Goal: Contribute content: Contribute content

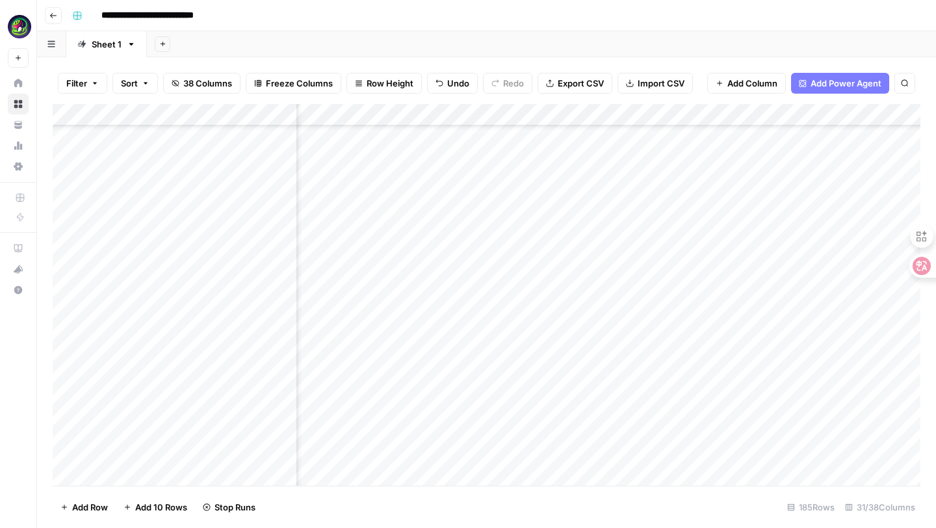
scroll to position [3749, 2046]
click at [703, 454] on div "Add Column" at bounding box center [487, 295] width 868 height 382
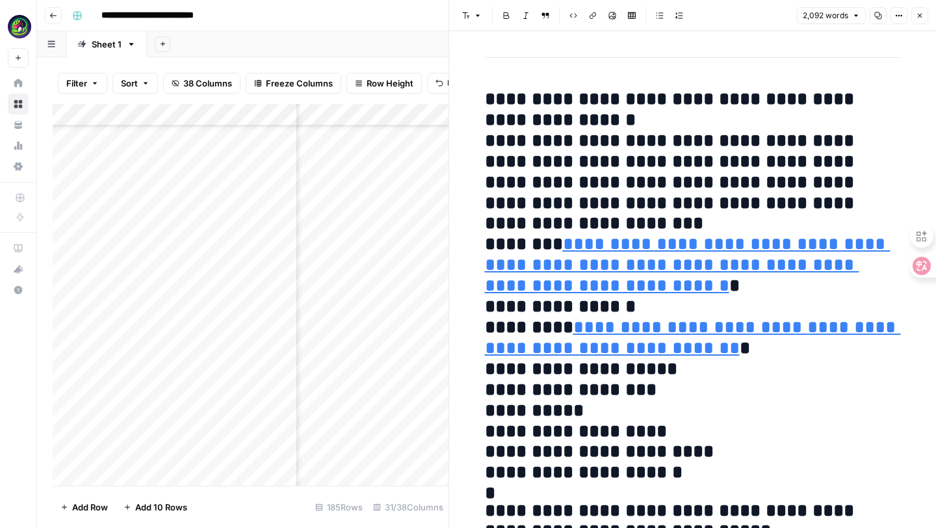
click at [900, 10] on button "Options" at bounding box center [898, 15] width 17 height 17
click at [844, 136] on span "Code" at bounding box center [860, 137] width 62 height 13
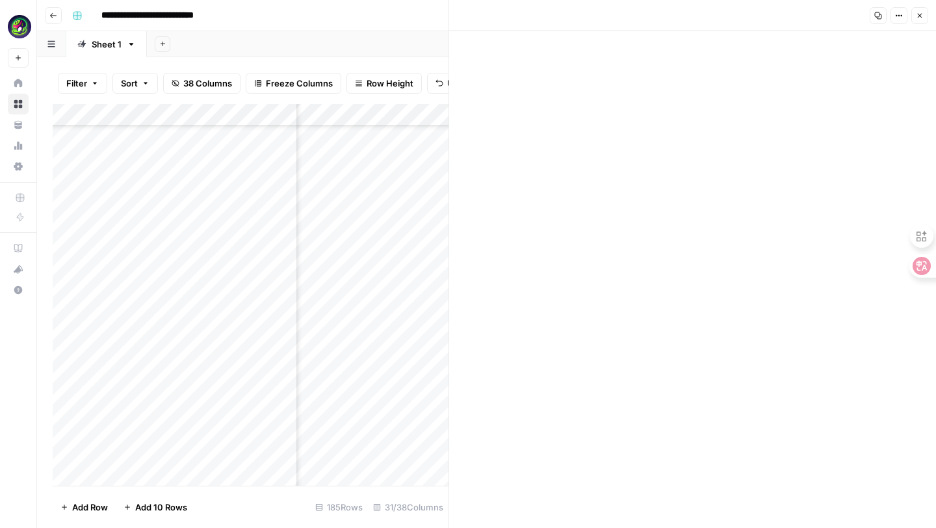
scroll to position [3749, 1584]
click at [387, 401] on div "Add Column" at bounding box center [251, 295] width 396 height 382
click at [920, 13] on icon "button" at bounding box center [920, 16] width 8 height 8
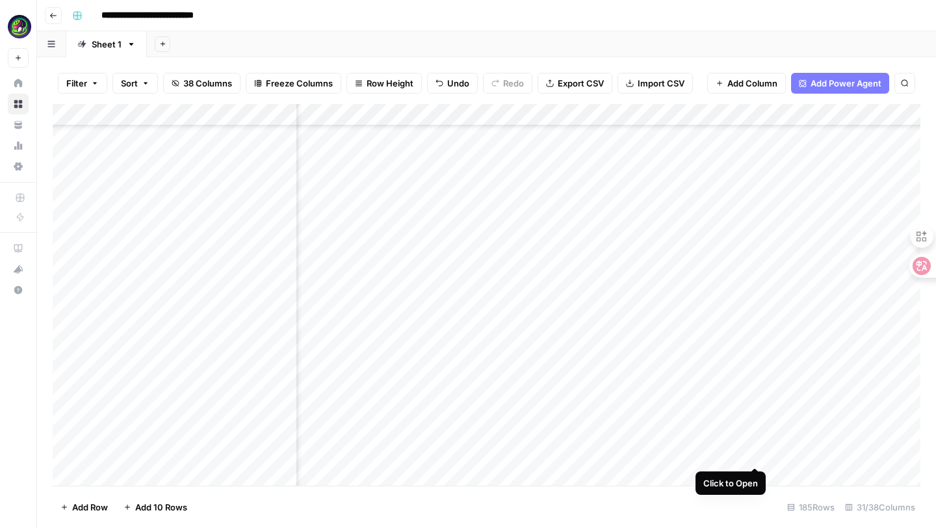
click at [757, 455] on div "Add Column" at bounding box center [487, 295] width 868 height 382
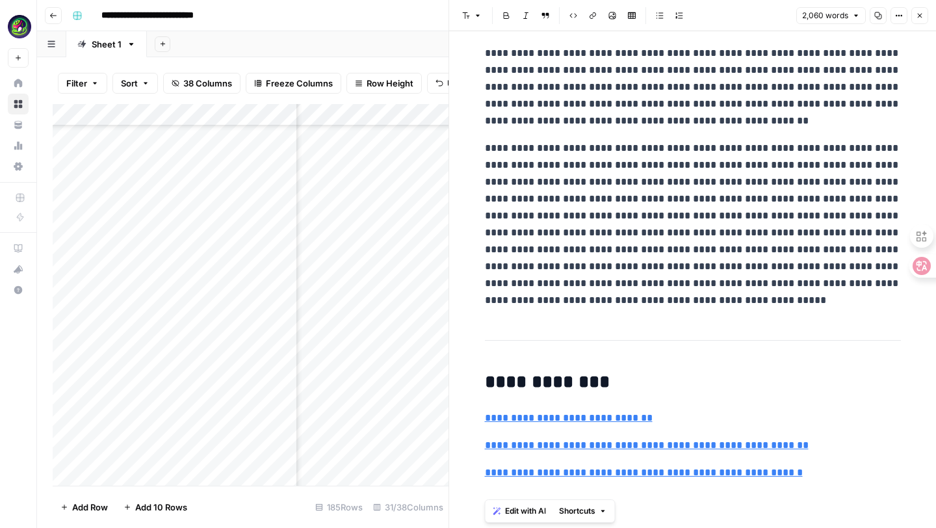
drag, startPoint x: 487, startPoint y: 77, endPoint x: 751, endPoint y: 527, distance: 522.4
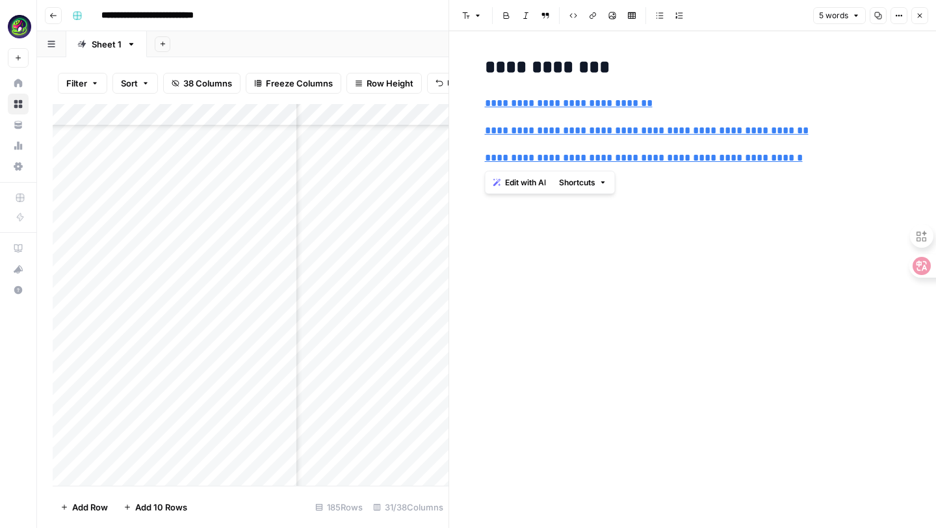
type input "[URL]"
drag, startPoint x: 847, startPoint y: 160, endPoint x: 480, endPoint y: 25, distance: 391.1
click at [480, 25] on div "**********" at bounding box center [691, 264] width 487 height 528
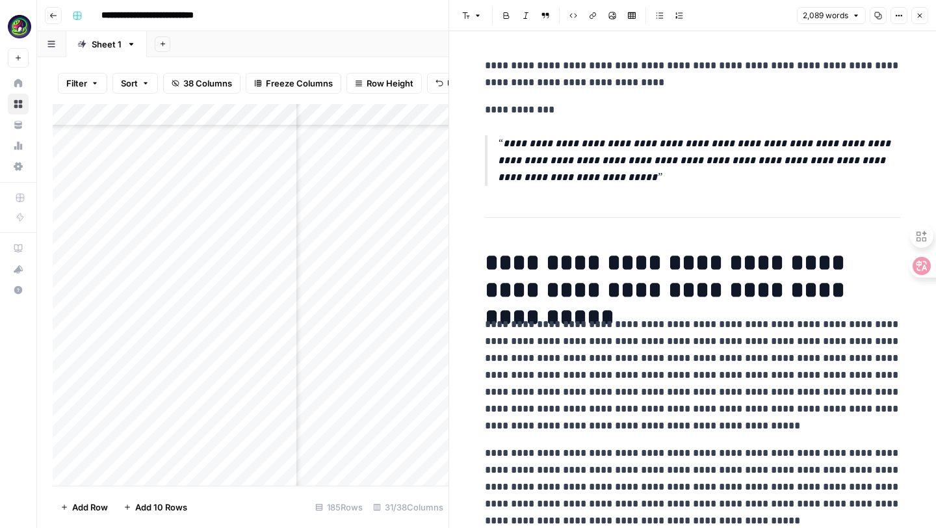
click at [922, 14] on icon "button" at bounding box center [920, 16] width 8 height 8
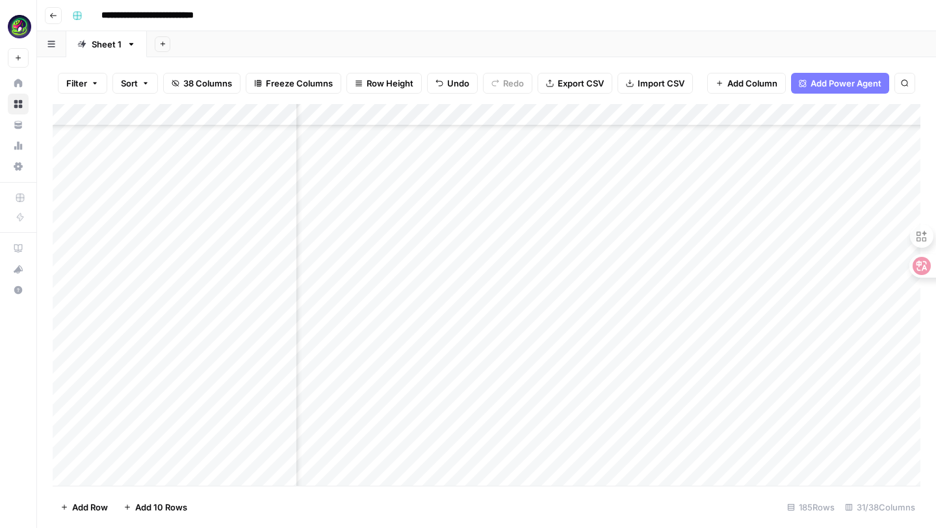
scroll to position [3749, 1620]
click at [760, 452] on div "Add Column" at bounding box center [487, 295] width 868 height 382
click at [900, 454] on div "Add Column" at bounding box center [487, 295] width 868 height 382
click at [658, 454] on div "Add Column" at bounding box center [487, 295] width 868 height 382
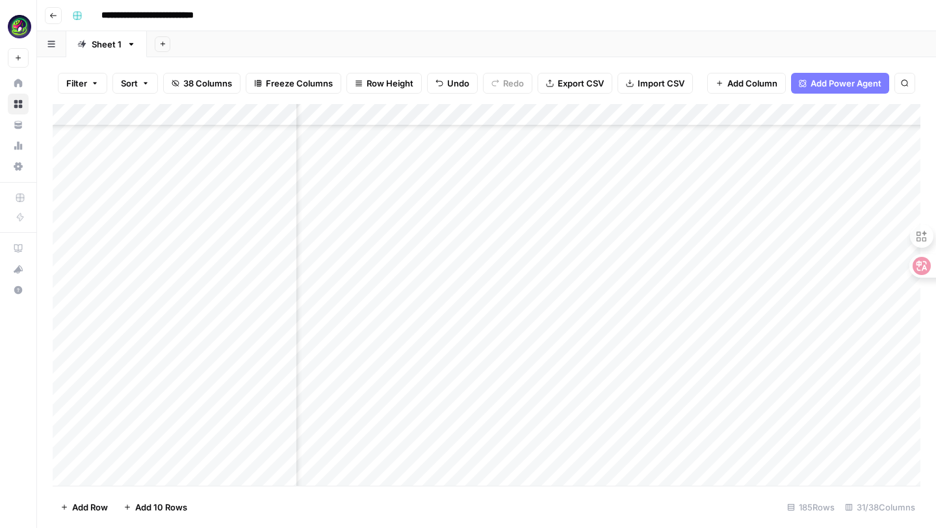
click at [669, 454] on div "Add Column" at bounding box center [487, 295] width 868 height 382
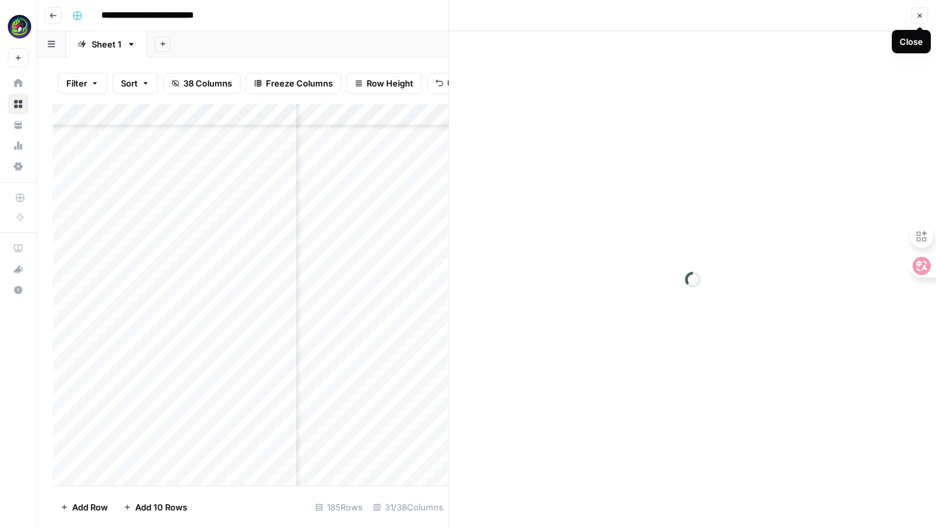
click at [922, 10] on button "Close" at bounding box center [919, 15] width 17 height 17
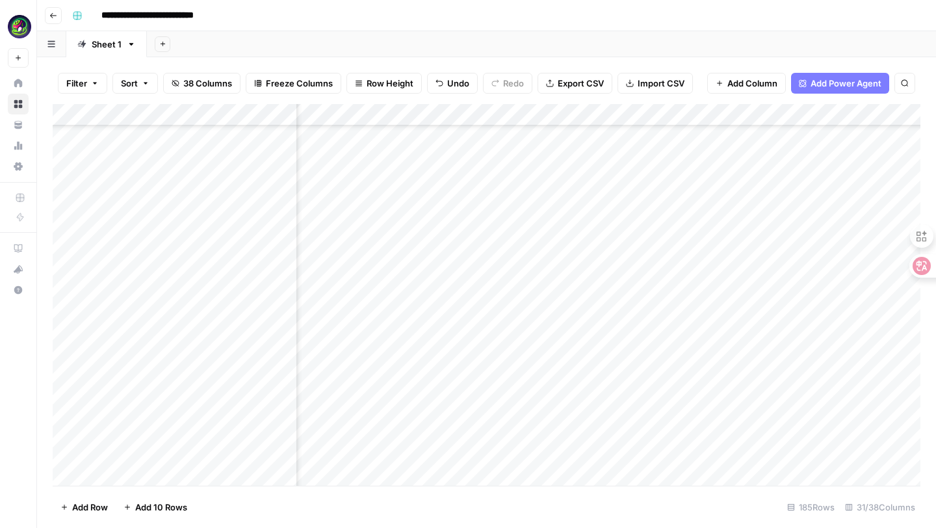
click at [689, 453] on div "Add Column" at bounding box center [487, 295] width 868 height 382
click at [513, 453] on div "Add Column" at bounding box center [487, 295] width 868 height 382
click at [662, 452] on div "Add Column" at bounding box center [487, 295] width 868 height 382
click at [670, 454] on div "Add Column" at bounding box center [487, 295] width 868 height 382
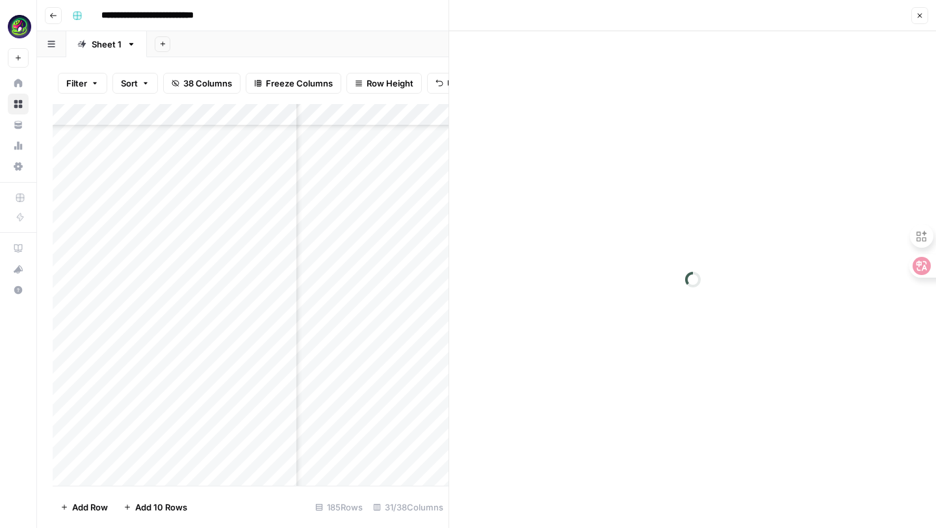
click at [642, 188] on div at bounding box center [692, 279] width 487 height 497
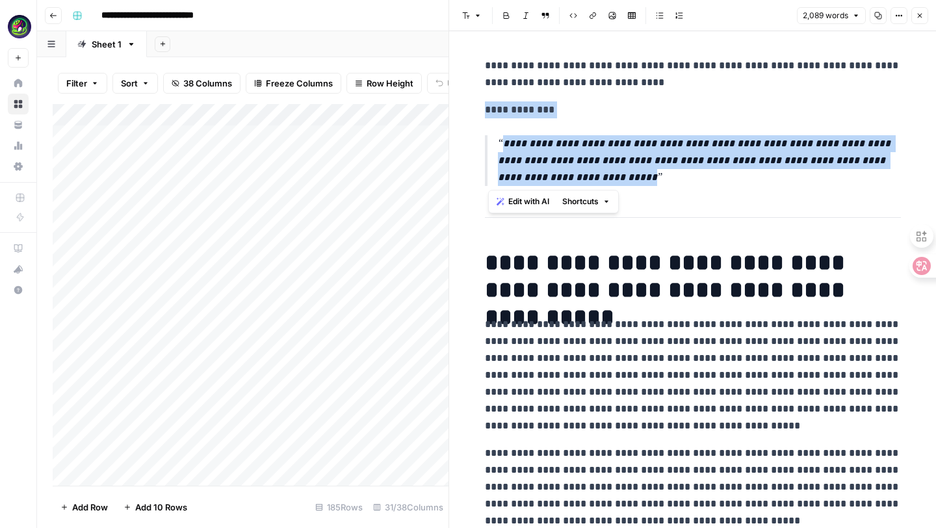
drag, startPoint x: 638, startPoint y: 185, endPoint x: 484, endPoint y: 116, distance: 168.8
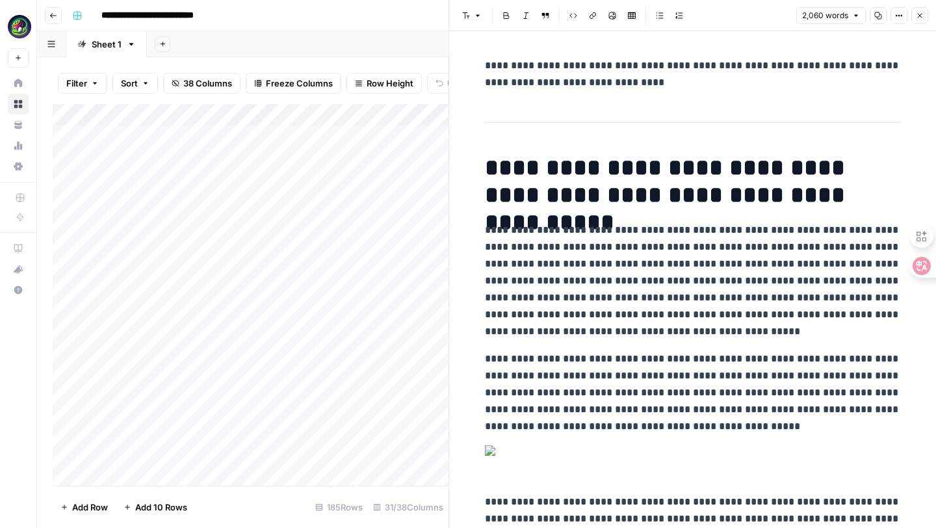
click at [491, 122] on hr at bounding box center [693, 122] width 416 height 1
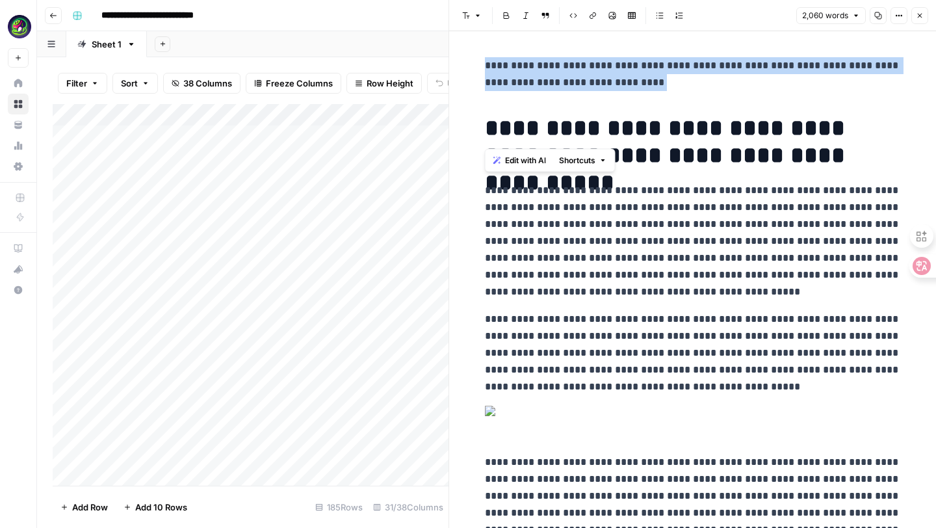
drag, startPoint x: 484, startPoint y: 61, endPoint x: 746, endPoint y: 110, distance: 266.4
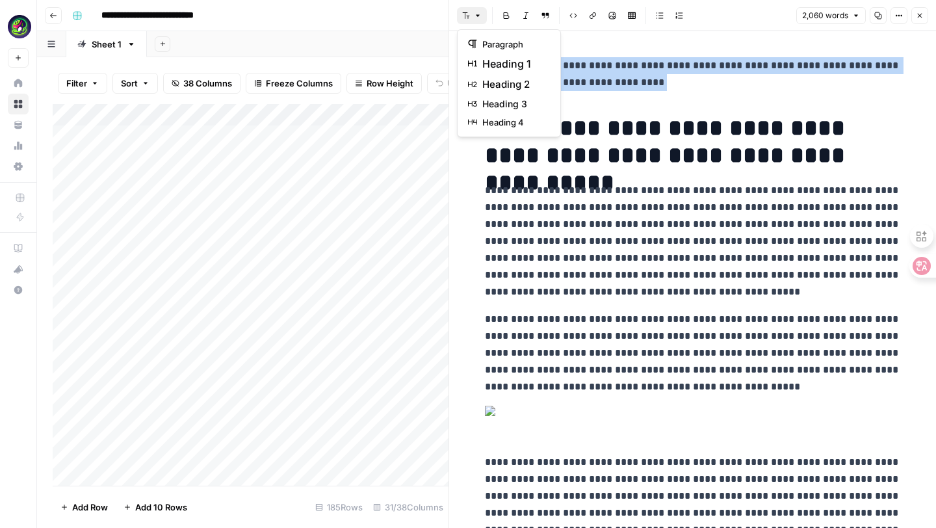
click at [479, 16] on icon "button" at bounding box center [478, 16] width 8 height 8
click at [497, 58] on span "heading 1" at bounding box center [513, 64] width 62 height 16
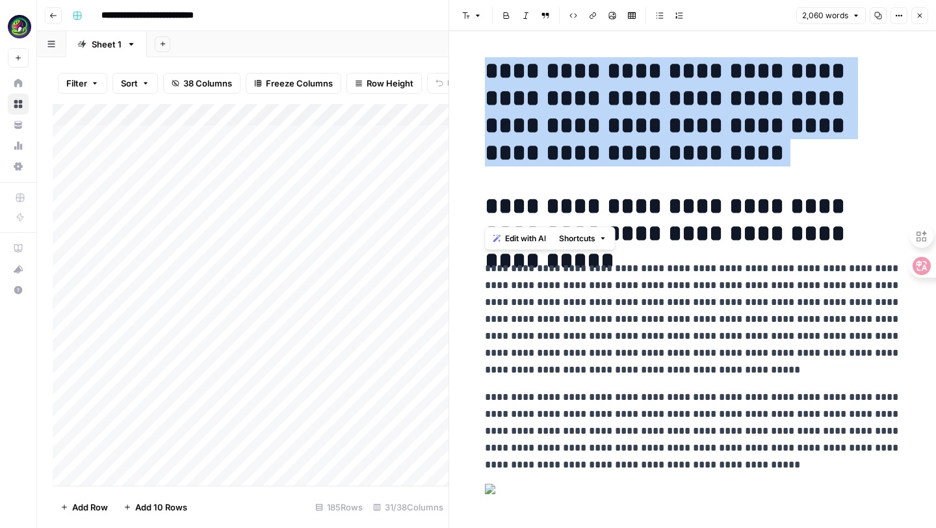
drag, startPoint x: 485, startPoint y: 207, endPoint x: 842, endPoint y: 224, distance: 357.2
click at [842, 224] on h1 "**********" at bounding box center [693, 219] width 416 height 55
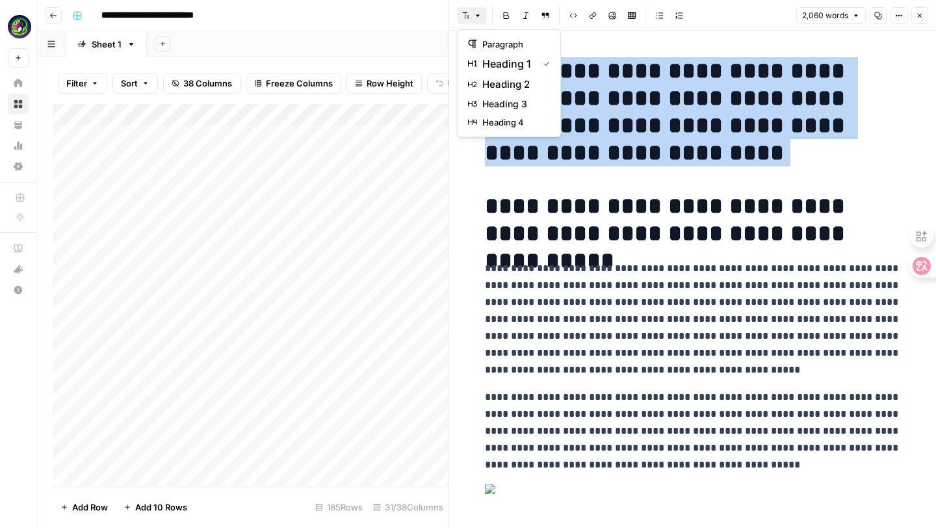
click at [470, 14] on button "Font style" at bounding box center [472, 15] width 30 height 17
click at [495, 84] on span "heading 2" at bounding box center [513, 85] width 62 height 16
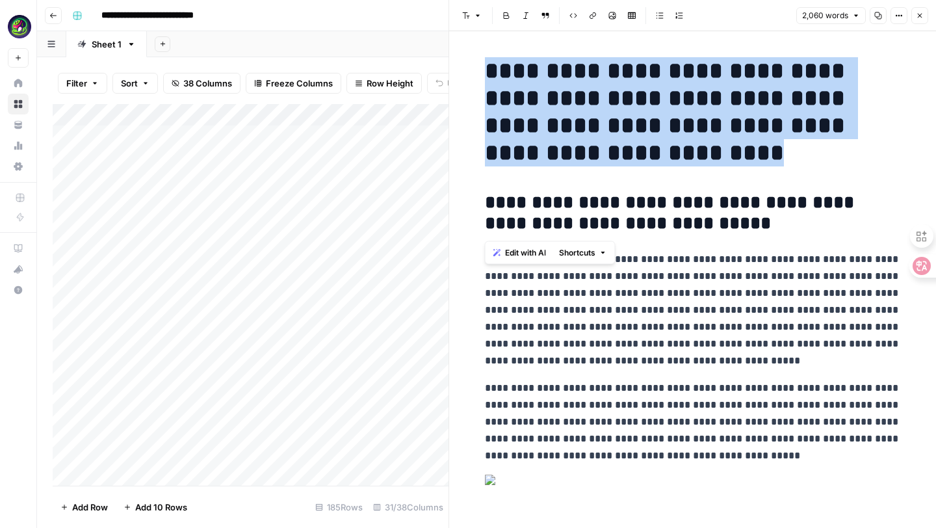
click at [543, 292] on p "**********" at bounding box center [693, 310] width 416 height 118
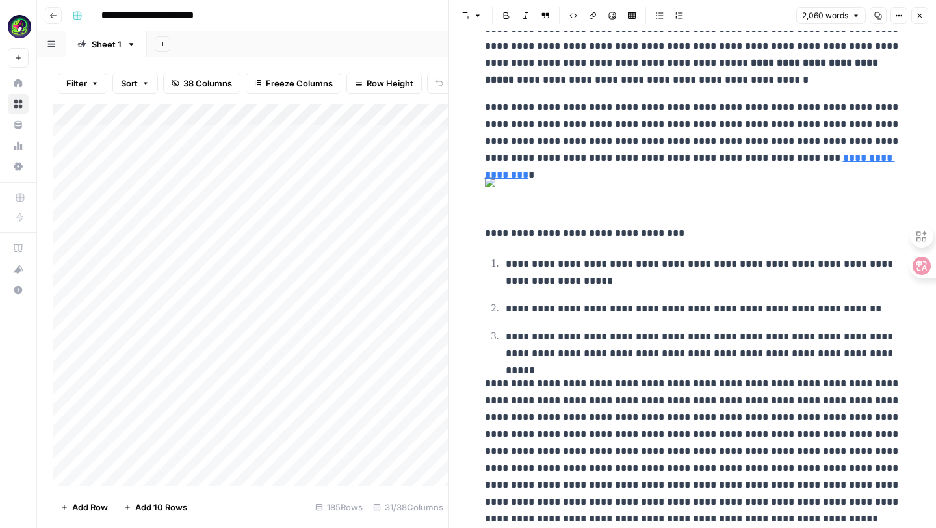
scroll to position [1239, 0]
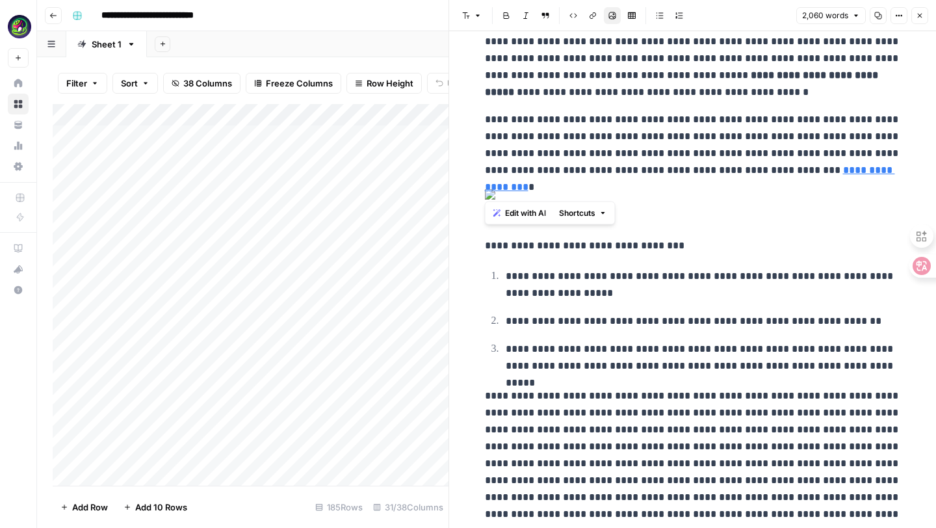
drag, startPoint x: 482, startPoint y: 259, endPoint x: 893, endPoint y: 289, distance: 411.9
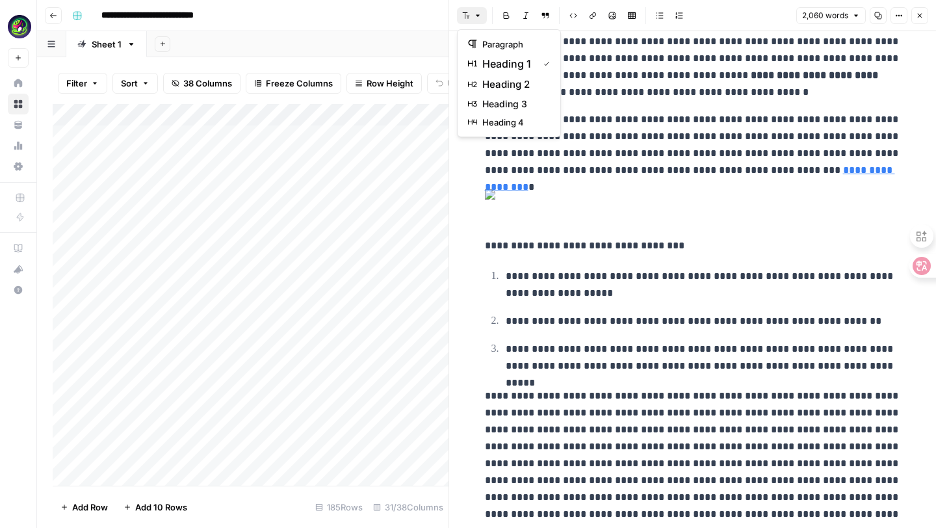
click at [484, 18] on button "Font style" at bounding box center [472, 15] width 30 height 17
click at [495, 77] on span "heading 2" at bounding box center [513, 85] width 62 height 16
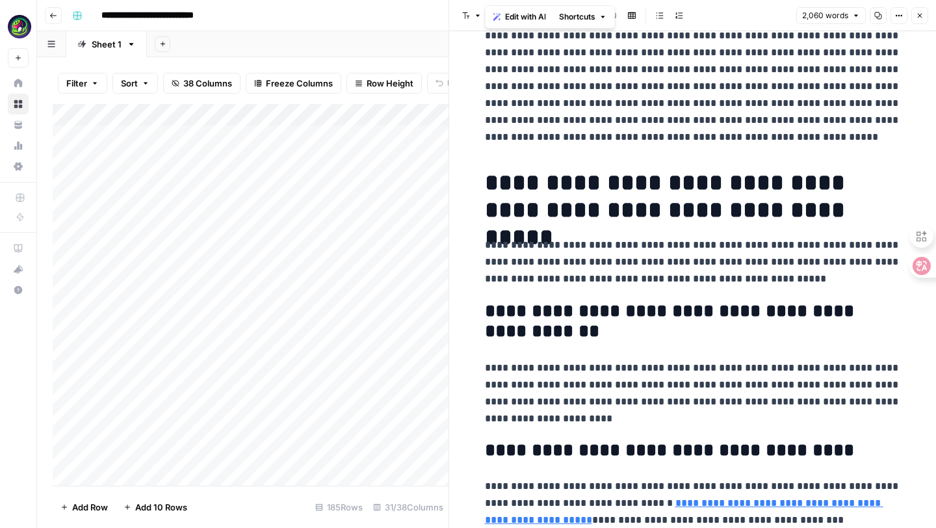
scroll to position [1593, 0]
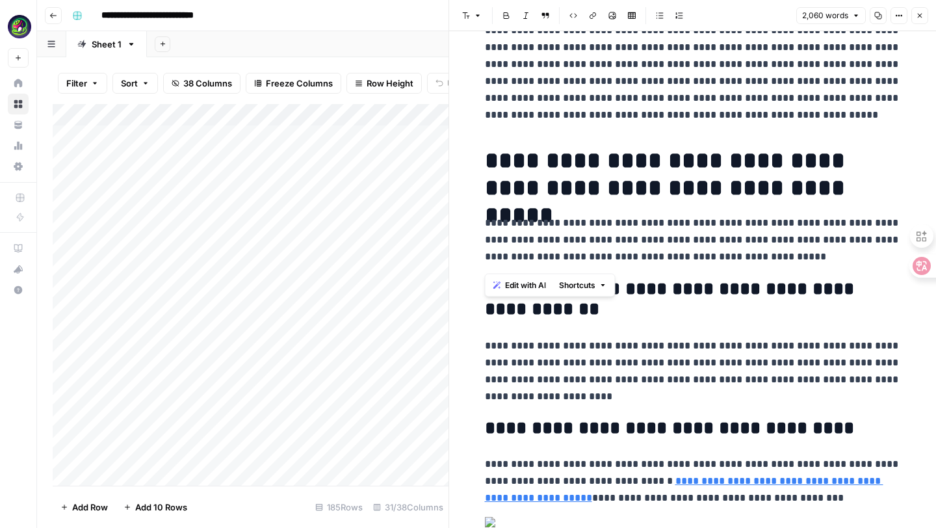
drag, startPoint x: 479, startPoint y: 214, endPoint x: 811, endPoint y: 249, distance: 333.3
drag, startPoint x: 873, startPoint y: 264, endPoint x: 487, endPoint y: 229, distance: 387.0
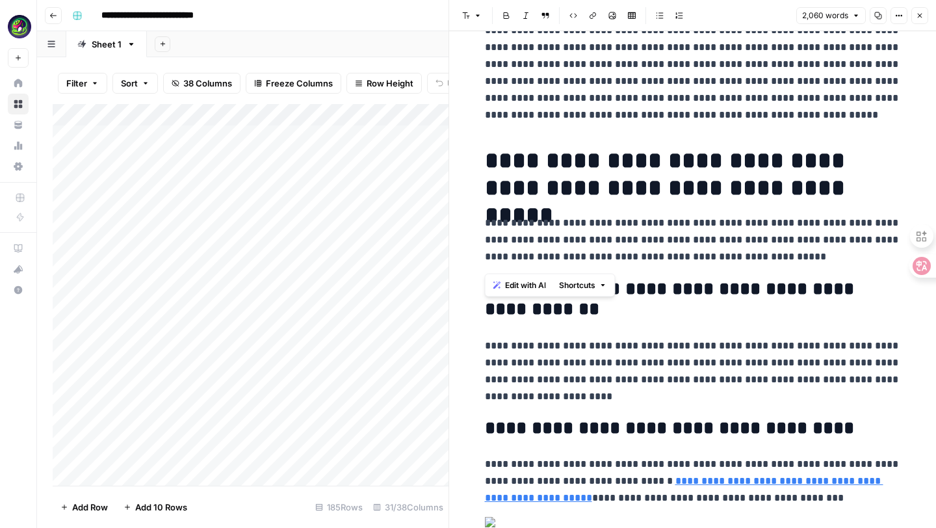
click at [476, 20] on button "Font style" at bounding box center [472, 15] width 30 height 17
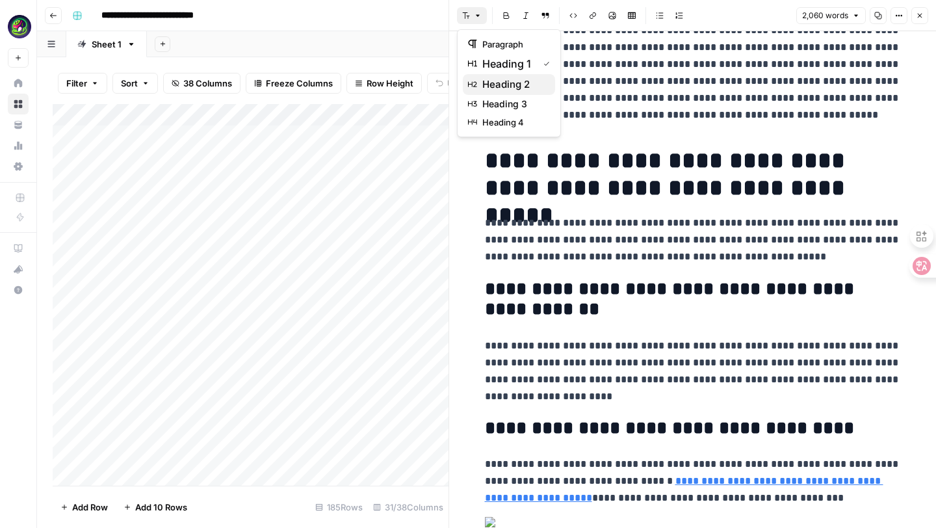
click at [500, 79] on span "heading 2" at bounding box center [513, 85] width 62 height 16
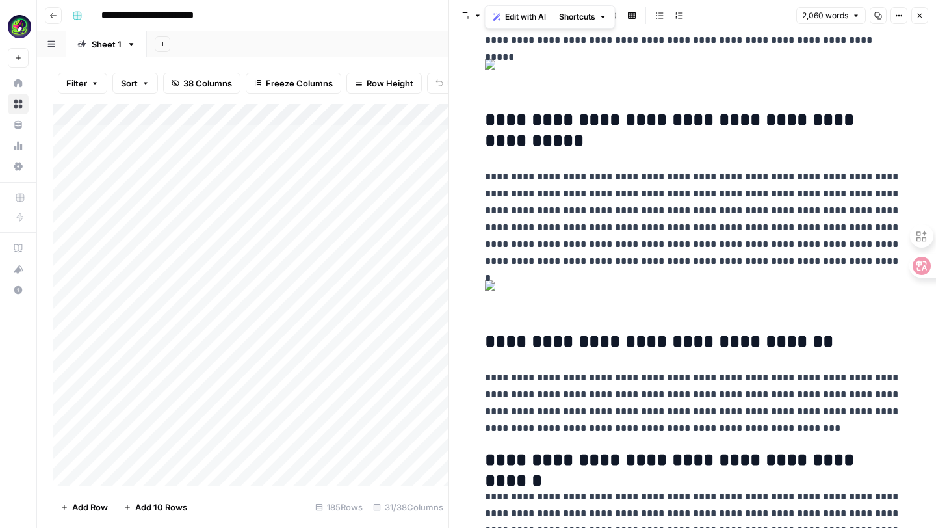
scroll to position [2438, 0]
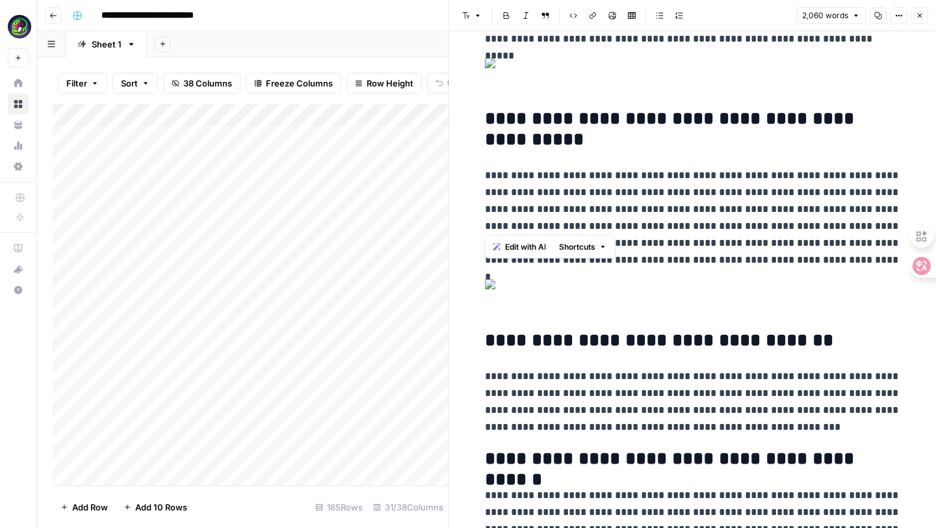
drag, startPoint x: 491, startPoint y: 188, endPoint x: 846, endPoint y: 205, distance: 354.6
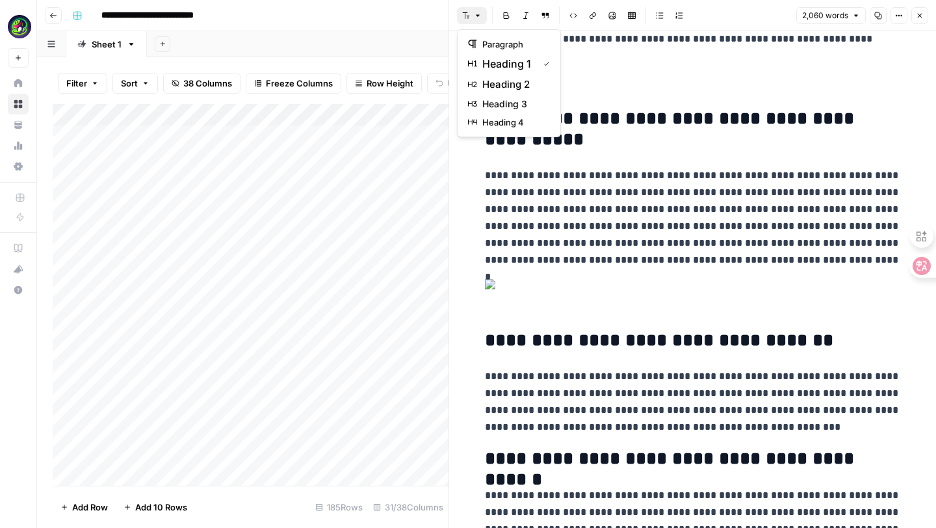
click at [480, 21] on button "Font style" at bounding box center [472, 15] width 30 height 17
click at [499, 80] on span "heading 2" at bounding box center [513, 85] width 62 height 16
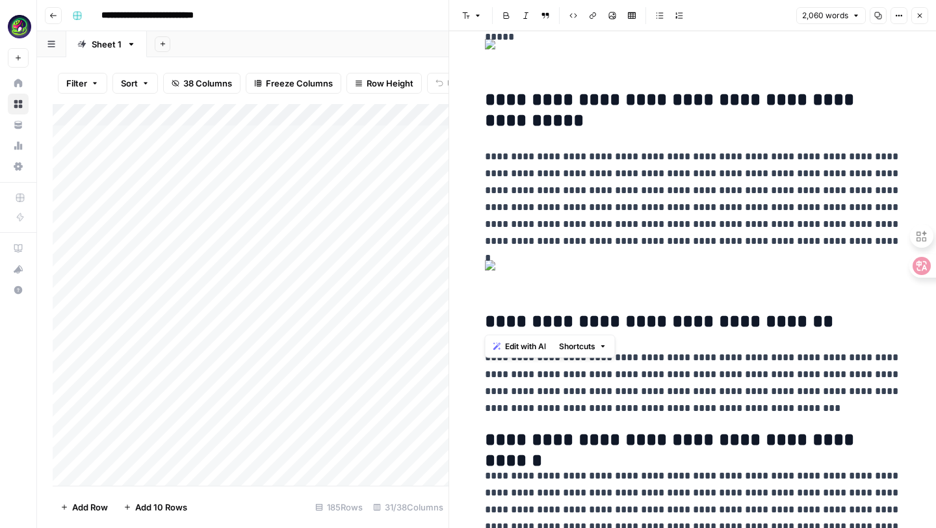
drag, startPoint x: 486, startPoint y: 296, endPoint x: 552, endPoint y: 309, distance: 66.9
click at [473, 21] on button "Font style" at bounding box center [472, 15] width 30 height 17
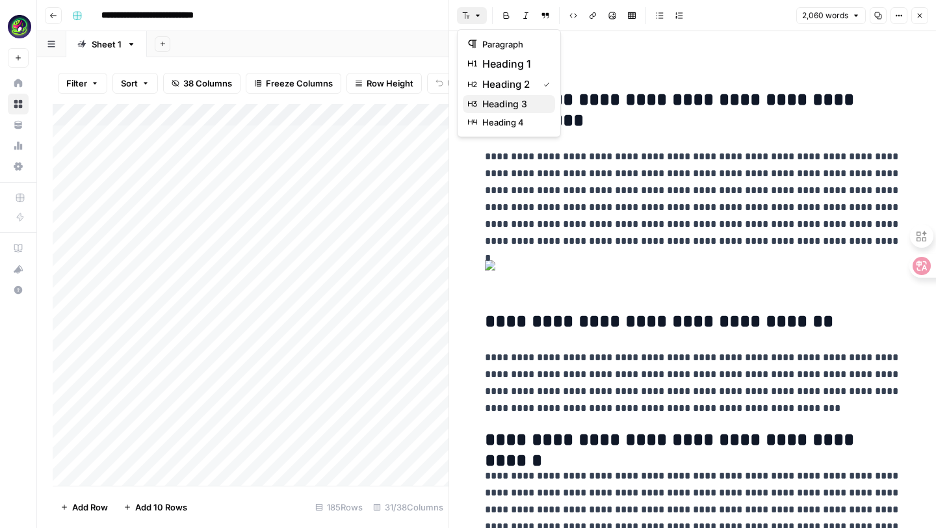
click at [494, 101] on span "heading 3" at bounding box center [513, 103] width 62 height 13
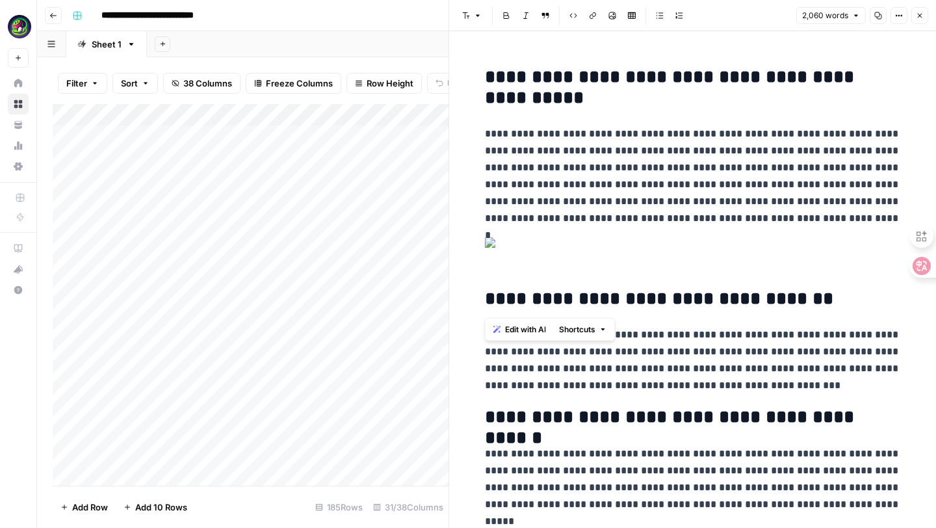
click at [473, 19] on button "Font style" at bounding box center [472, 15] width 30 height 17
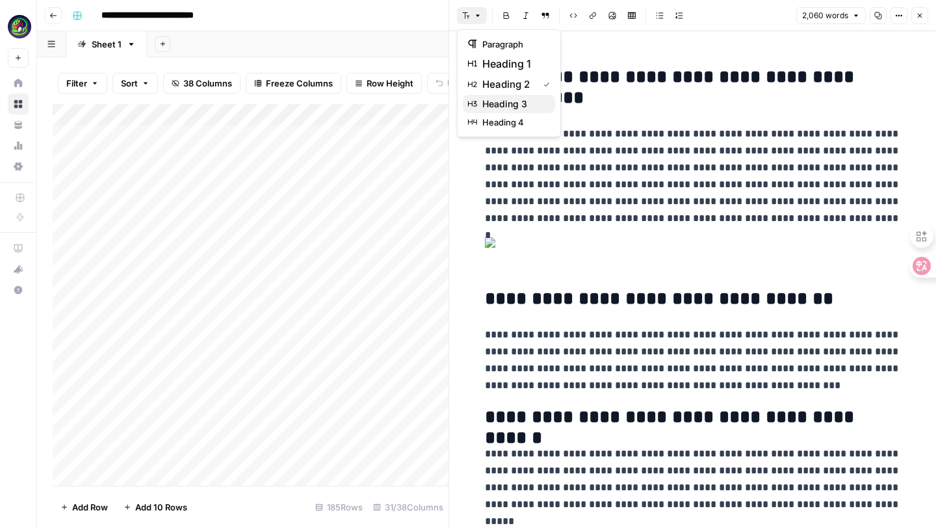
click at [498, 103] on span "heading 3" at bounding box center [513, 103] width 62 height 13
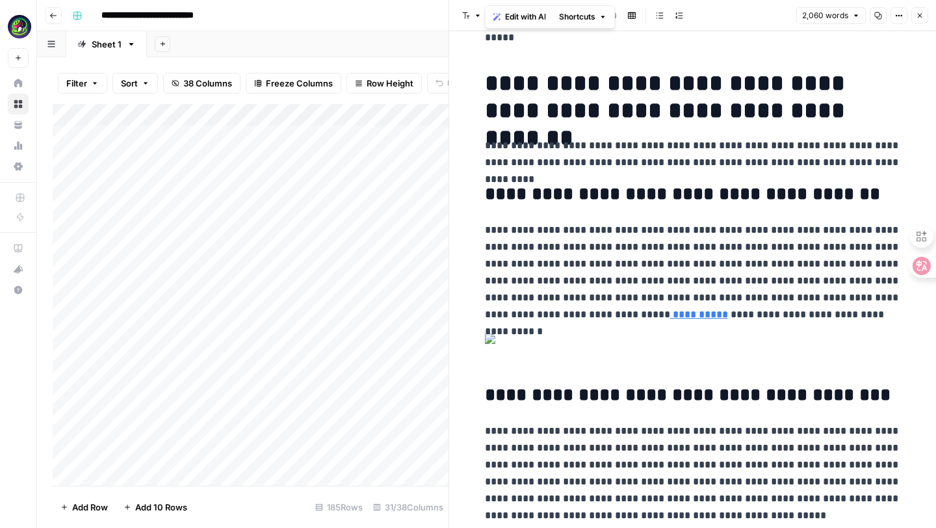
scroll to position [2924, 0]
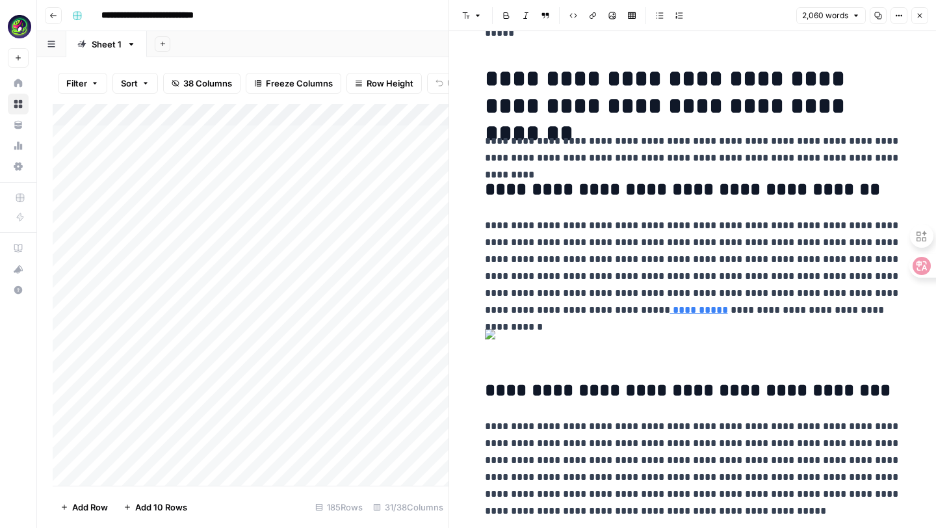
click at [467, 17] on icon "button" at bounding box center [466, 15] width 7 height 6
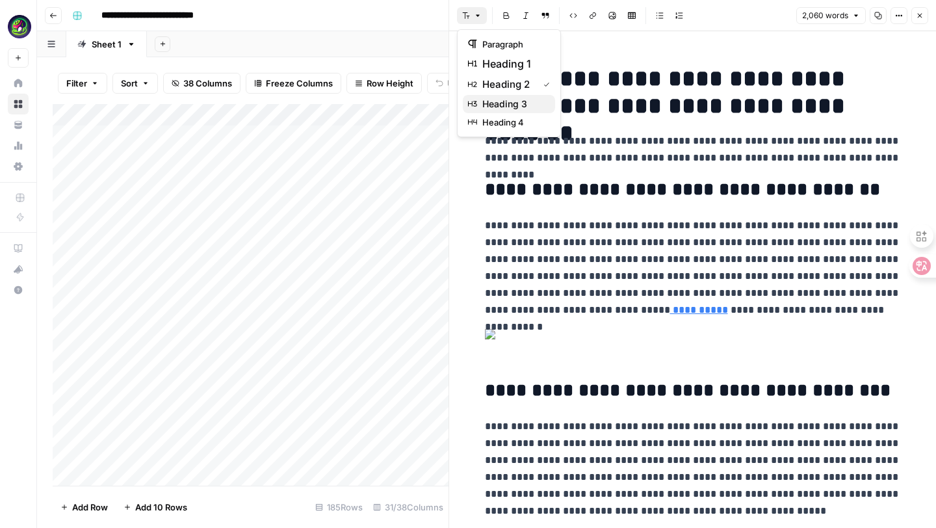
click at [485, 101] on span "heading 3" at bounding box center [513, 103] width 62 height 13
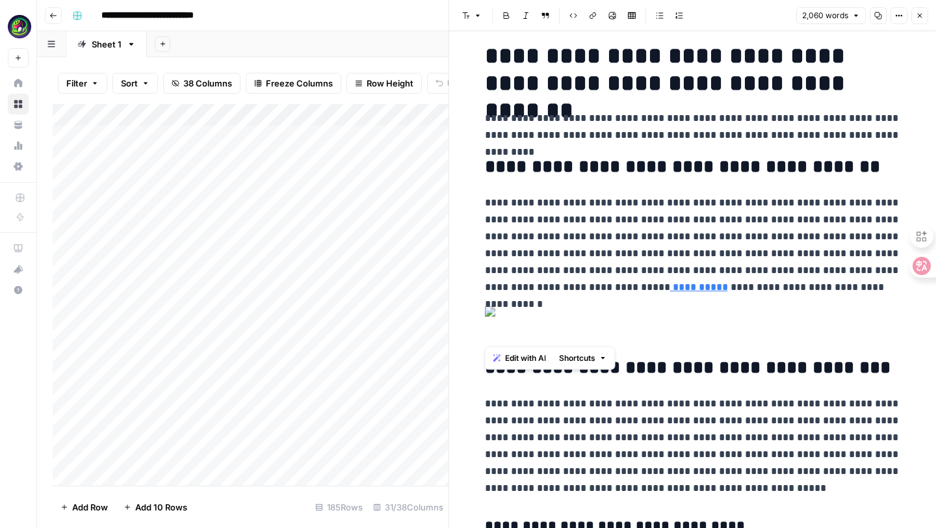
scroll to position [3270, 0]
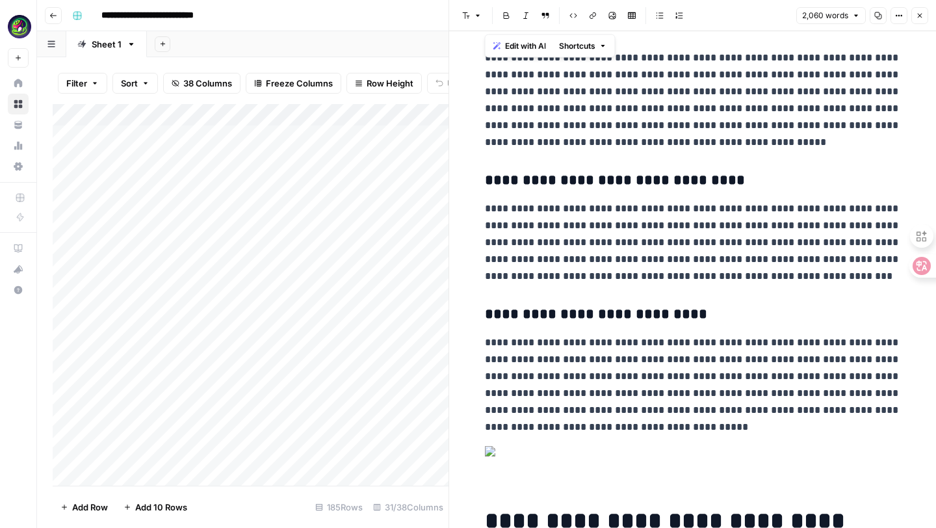
click at [476, 18] on icon "button" at bounding box center [478, 16] width 8 height 8
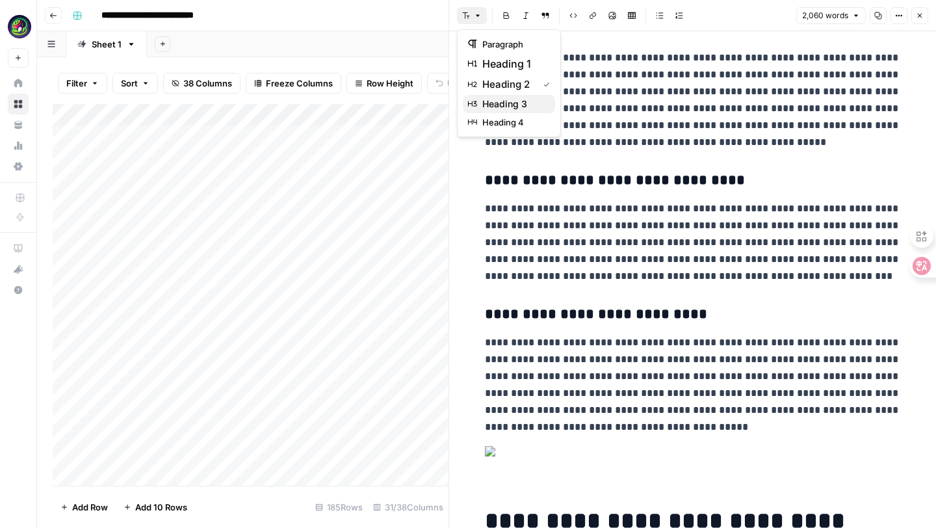
click at [496, 97] on span "heading 3" at bounding box center [513, 103] width 62 height 13
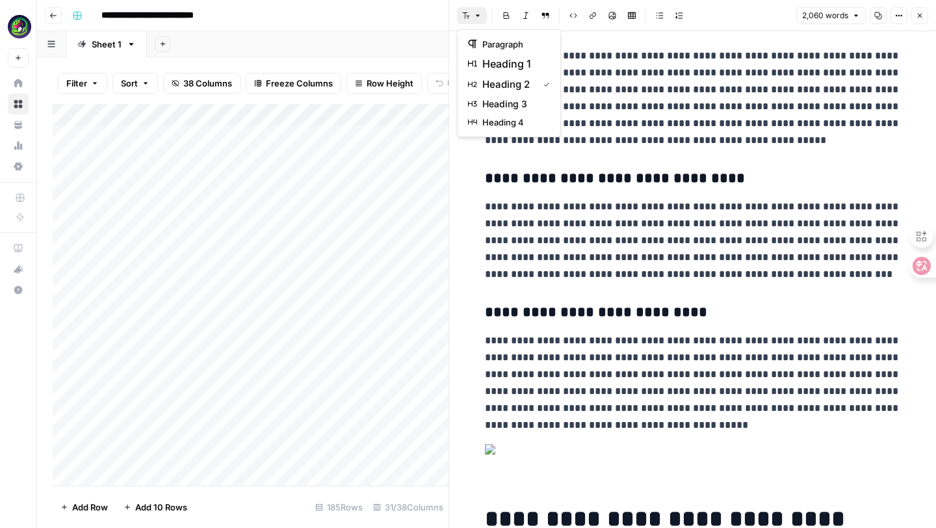
click at [471, 14] on button "Font style" at bounding box center [472, 15] width 30 height 17
click at [491, 105] on span "heading 3" at bounding box center [513, 103] width 62 height 13
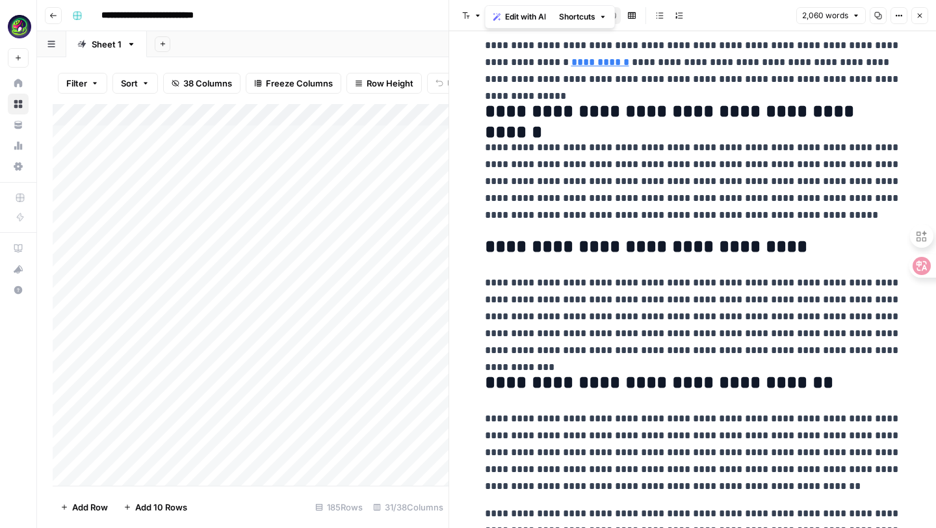
scroll to position [3951, 0]
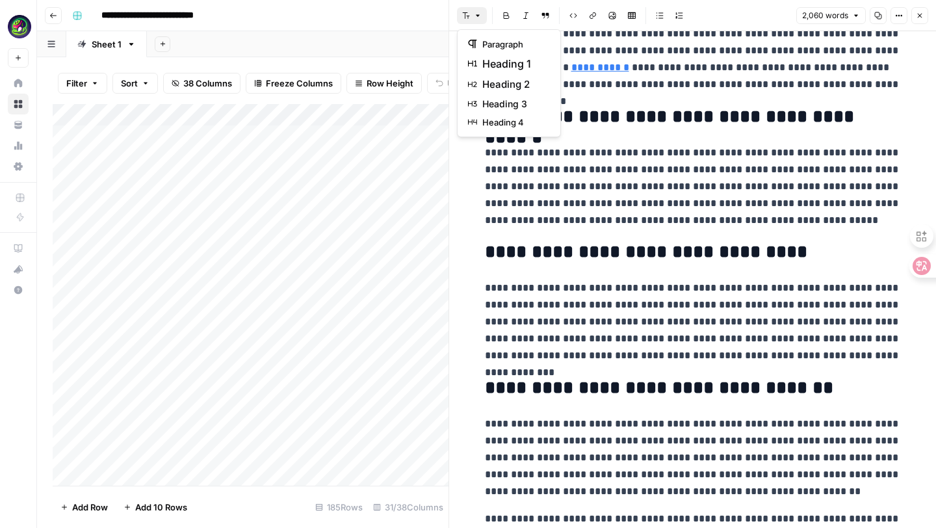
click at [474, 18] on icon "button" at bounding box center [478, 16] width 8 height 8
click at [497, 101] on span "heading 3" at bounding box center [513, 103] width 62 height 13
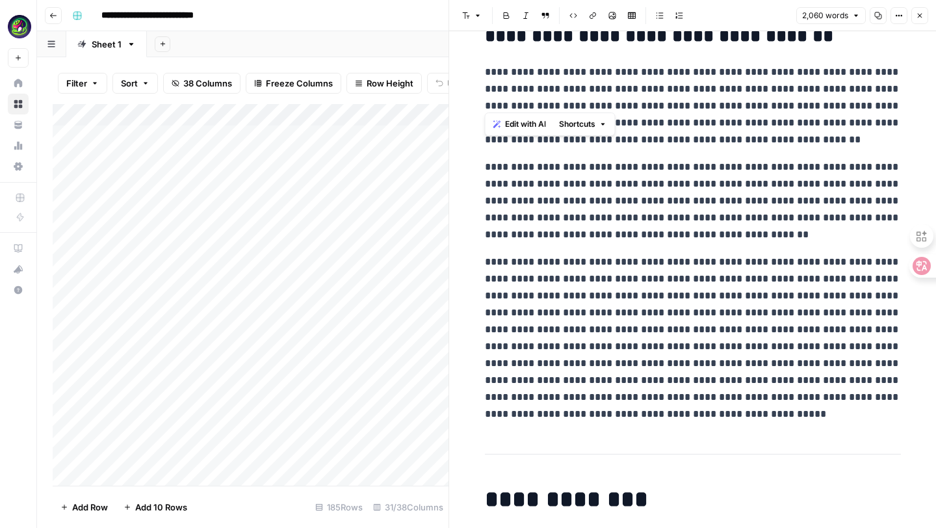
scroll to position [4367, 0]
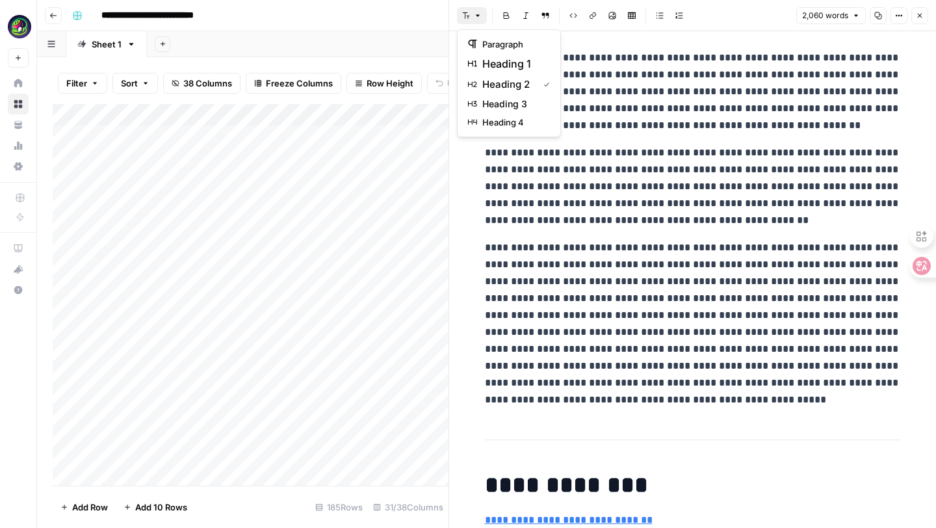
click at [479, 10] on button "Font style" at bounding box center [472, 15] width 30 height 17
click at [493, 95] on button "heading 3" at bounding box center [509, 104] width 92 height 18
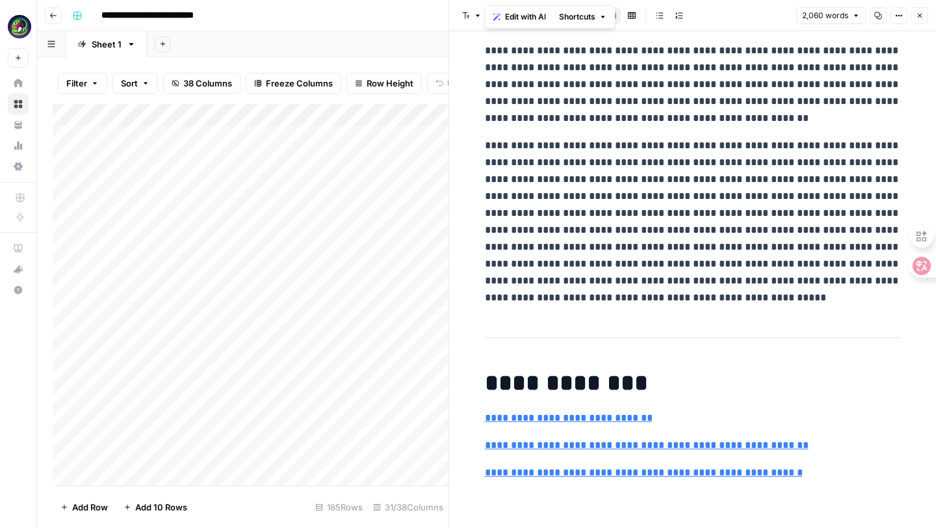
scroll to position [4679, 0]
click at [464, 22] on button "Font style" at bounding box center [472, 15] width 30 height 17
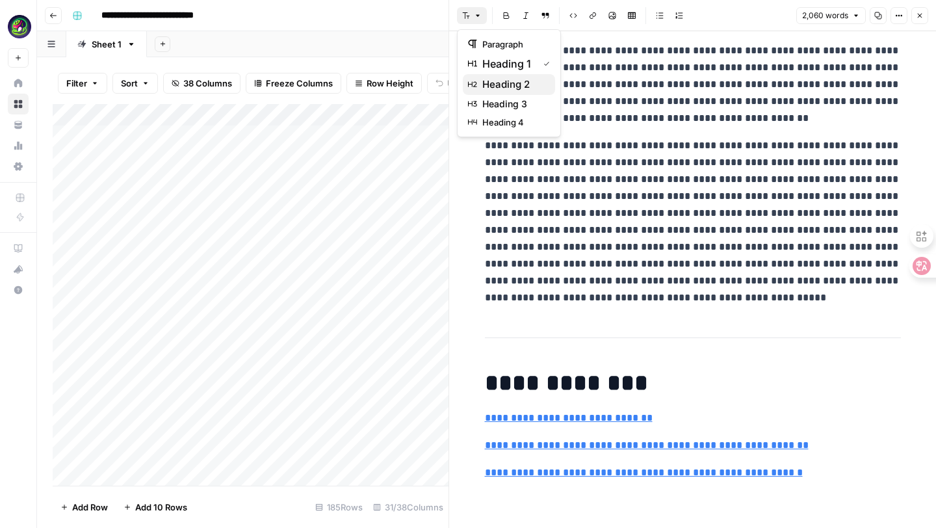
click at [495, 83] on span "heading 2" at bounding box center [513, 85] width 62 height 16
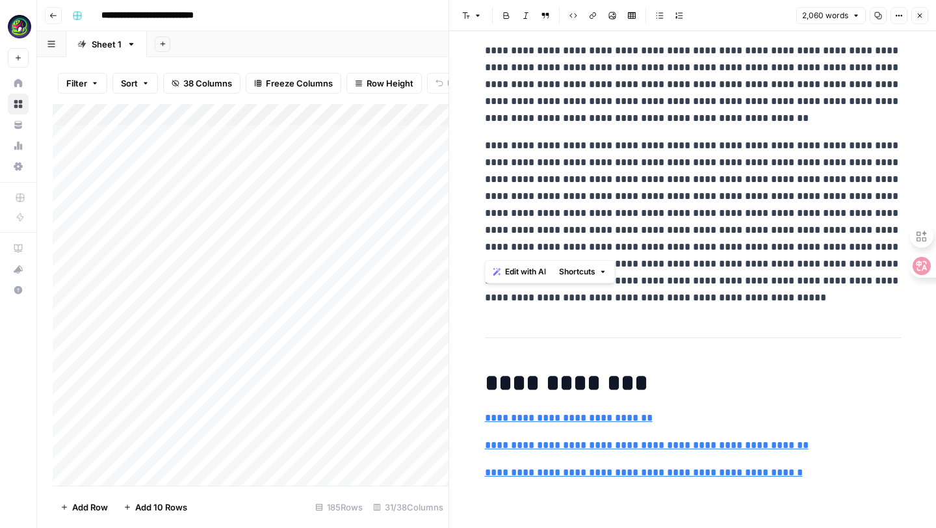
scroll to position [4818, 0]
click at [473, 16] on button "Font style" at bounding box center [472, 15] width 30 height 17
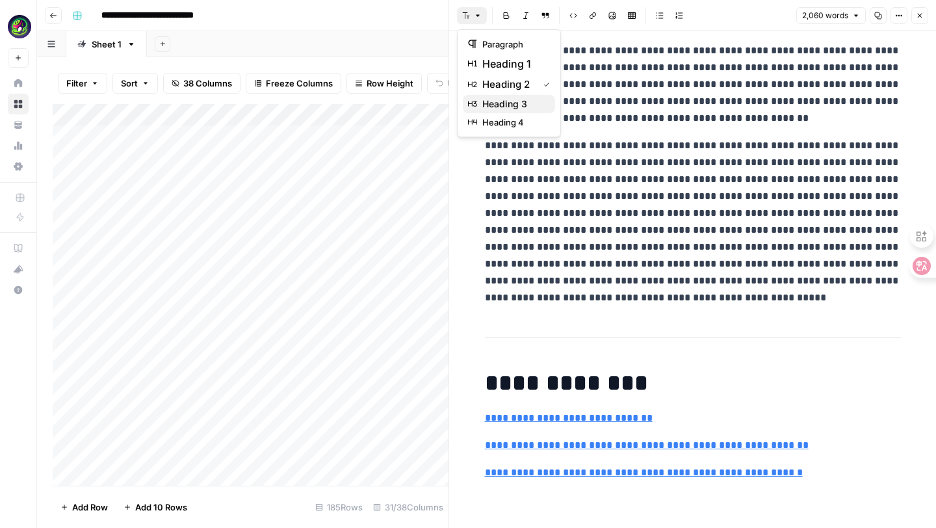
click at [504, 98] on span "heading 3" at bounding box center [513, 103] width 62 height 13
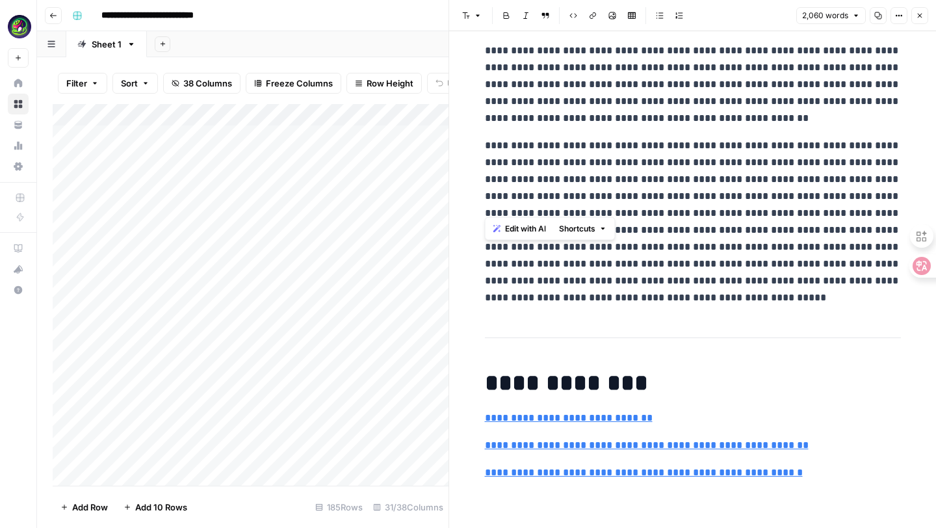
scroll to position [4896, 0]
drag, startPoint x: 486, startPoint y: 92, endPoint x: 658, endPoint y: 124, distance: 174.5
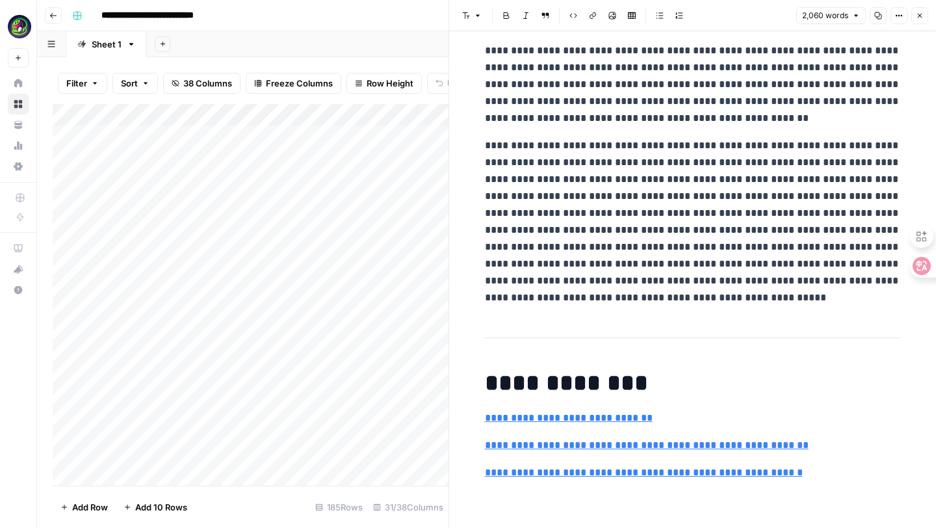
scroll to position [5346, 0]
click at [482, 16] on button "Font style" at bounding box center [472, 15] width 30 height 17
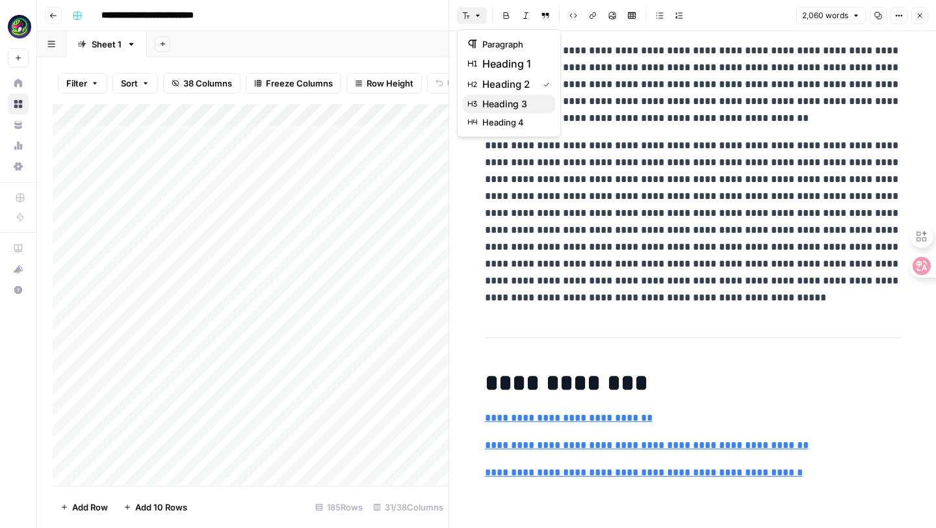
click at [514, 99] on span "heading 3" at bounding box center [513, 103] width 62 height 13
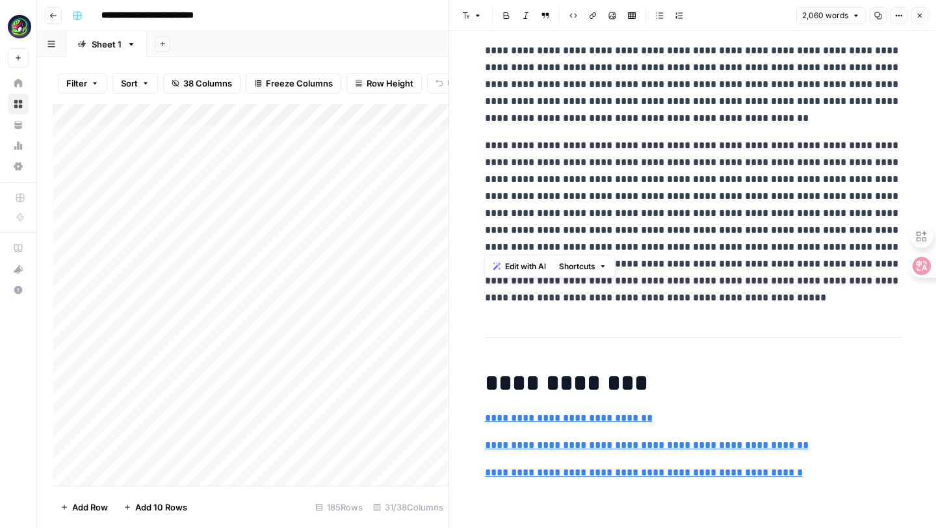
scroll to position [5385, 0]
click at [473, 12] on button "Font style" at bounding box center [472, 15] width 30 height 17
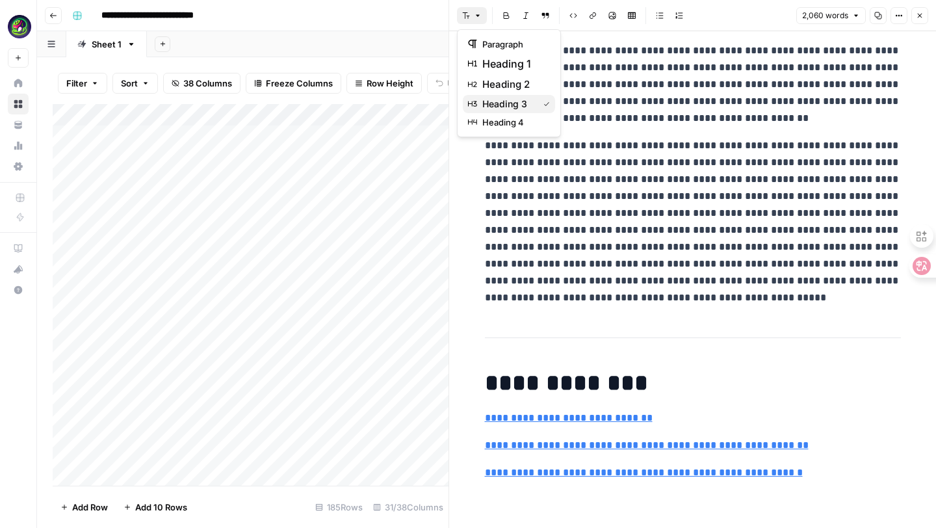
click at [493, 101] on span "heading 3" at bounding box center [507, 103] width 51 height 13
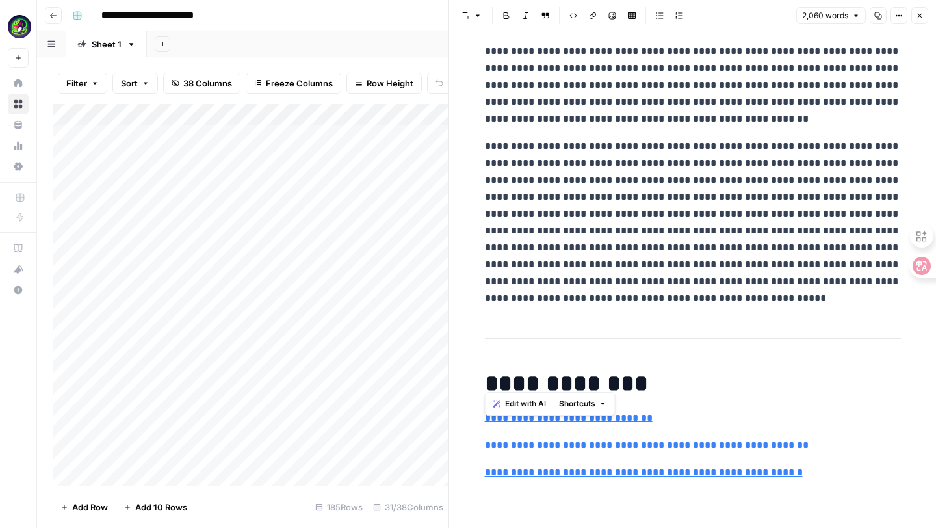
click at [471, 11] on button "Font style" at bounding box center [472, 15] width 30 height 17
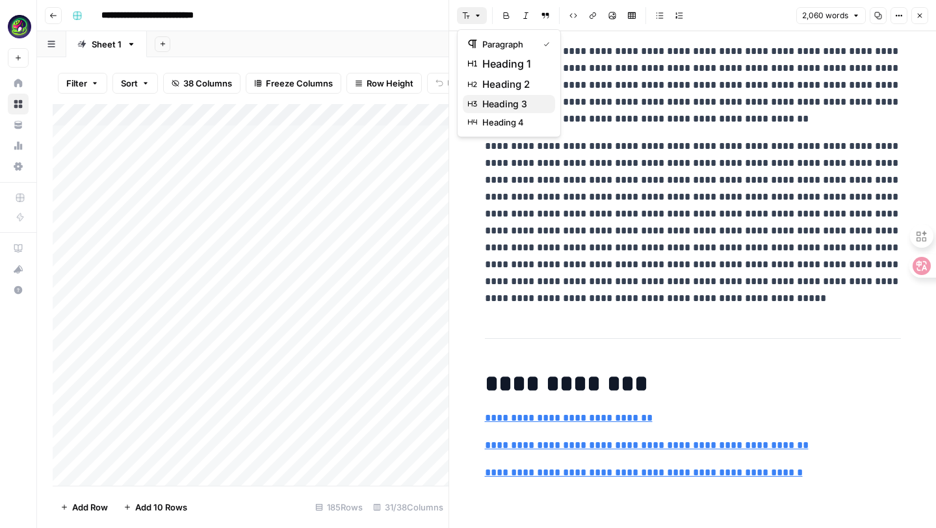
click at [500, 95] on button "heading 3" at bounding box center [509, 104] width 92 height 18
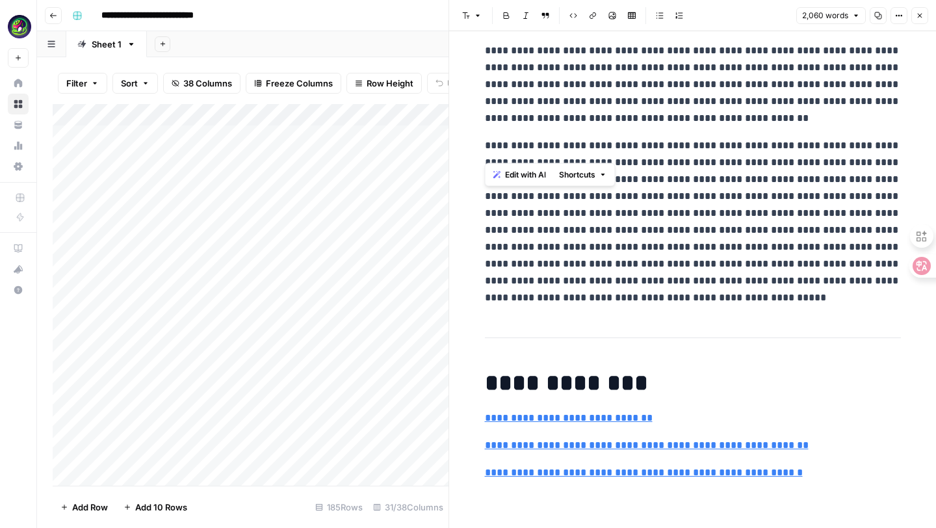
scroll to position [5631, 0]
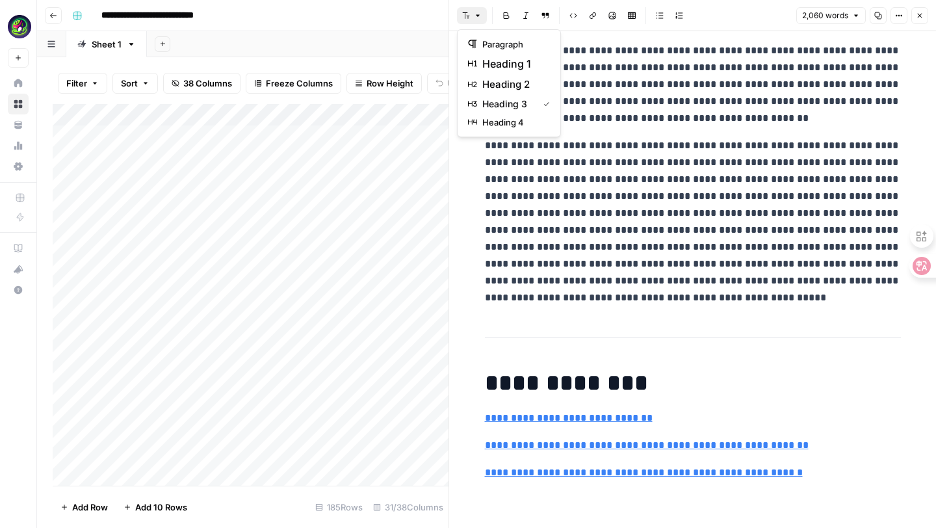
click at [472, 18] on button "Font style" at bounding box center [472, 15] width 30 height 17
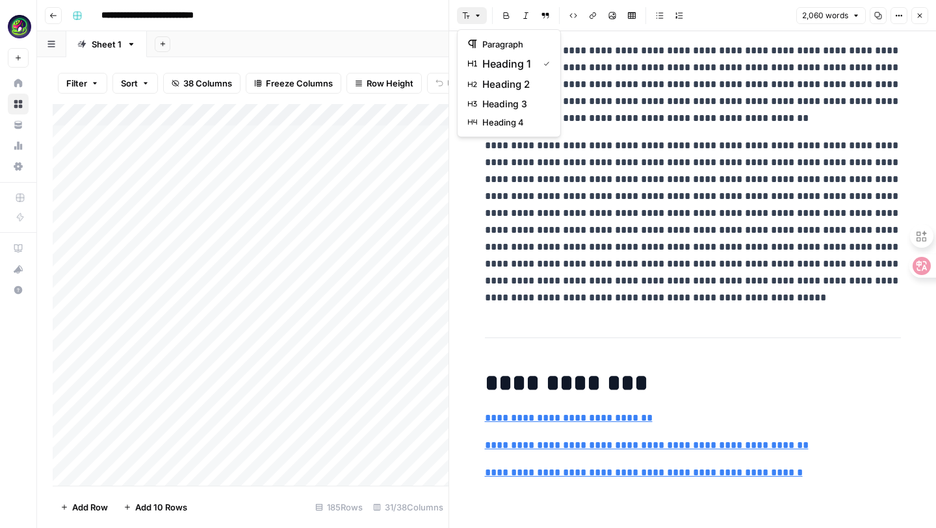
click at [475, 18] on icon "button" at bounding box center [478, 16] width 8 height 8
click at [504, 83] on span "heading 2" at bounding box center [513, 85] width 62 height 16
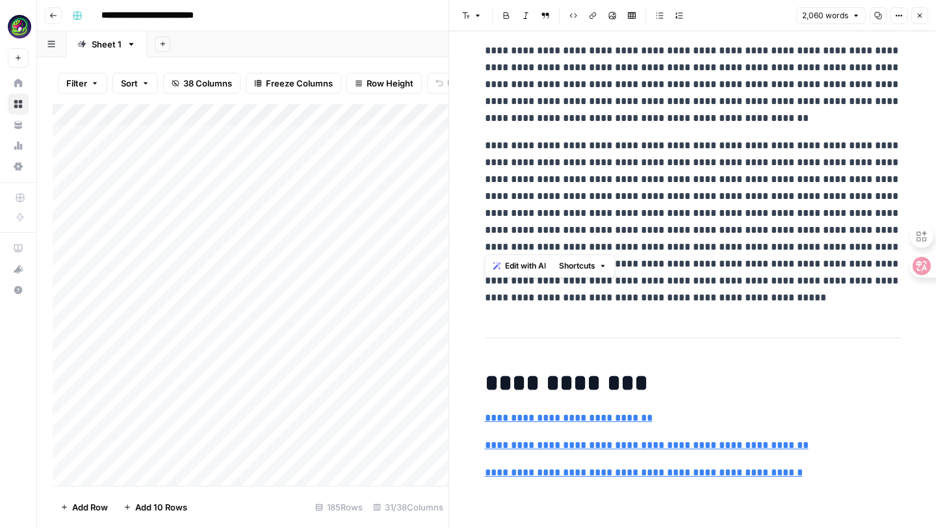
scroll to position [6278, 0]
click at [472, 15] on button "Font style" at bounding box center [472, 15] width 30 height 17
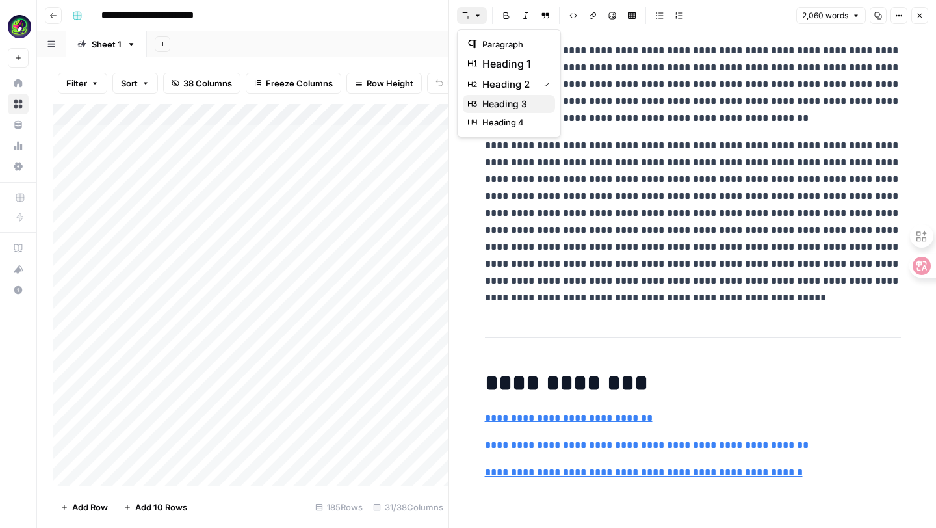
click at [484, 98] on span "heading 3" at bounding box center [513, 103] width 62 height 13
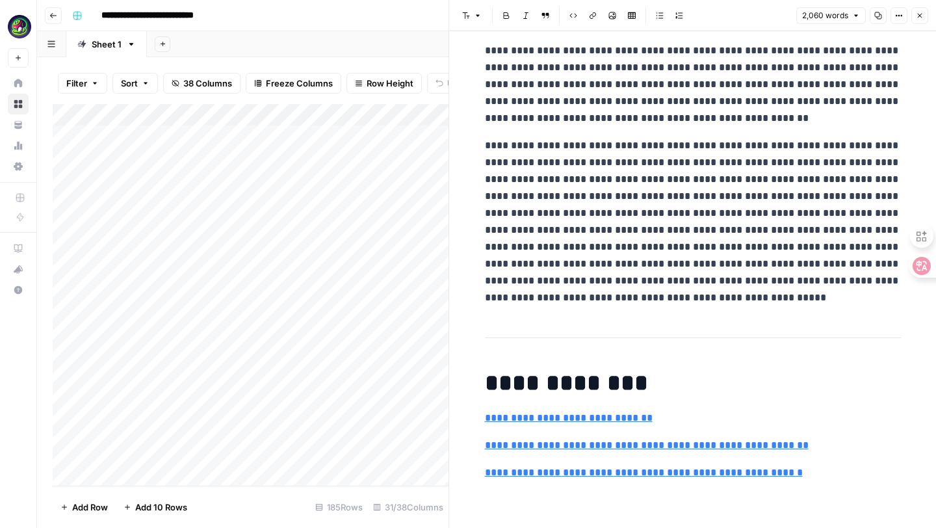
click at [478, 6] on header "Font style Bold Italic Block quote Code block Link Image Insert Table Bulleted …" at bounding box center [692, 15] width 487 height 31
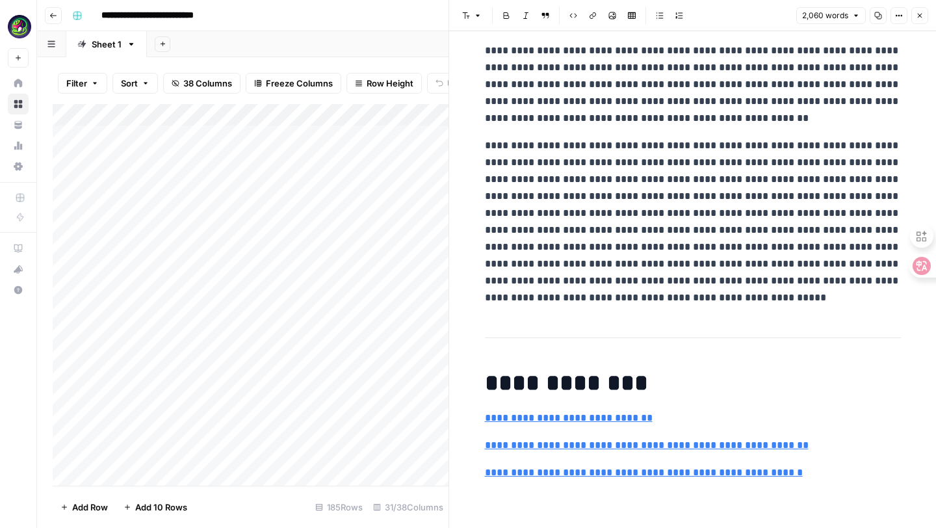
click at [478, 15] on icon "button" at bounding box center [478, 16] width 4 height 2
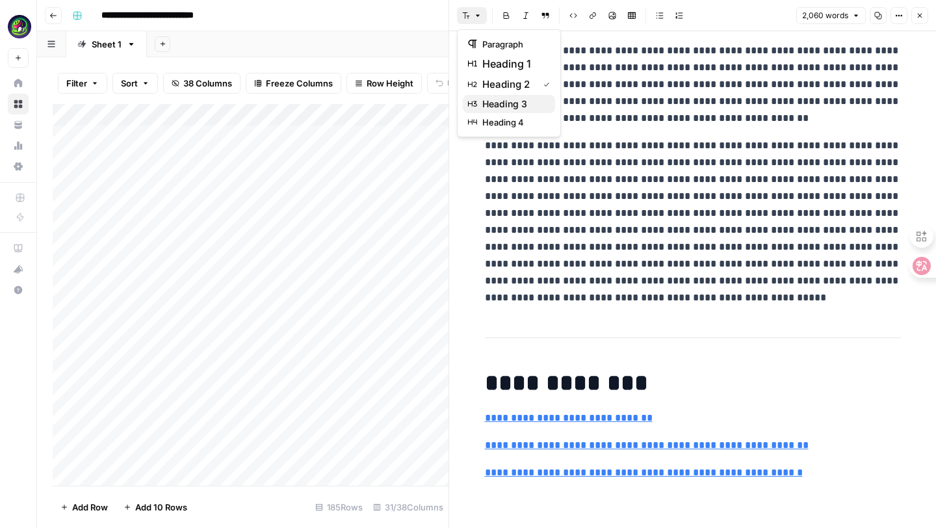
click at [497, 107] on span "heading 3" at bounding box center [513, 103] width 62 height 13
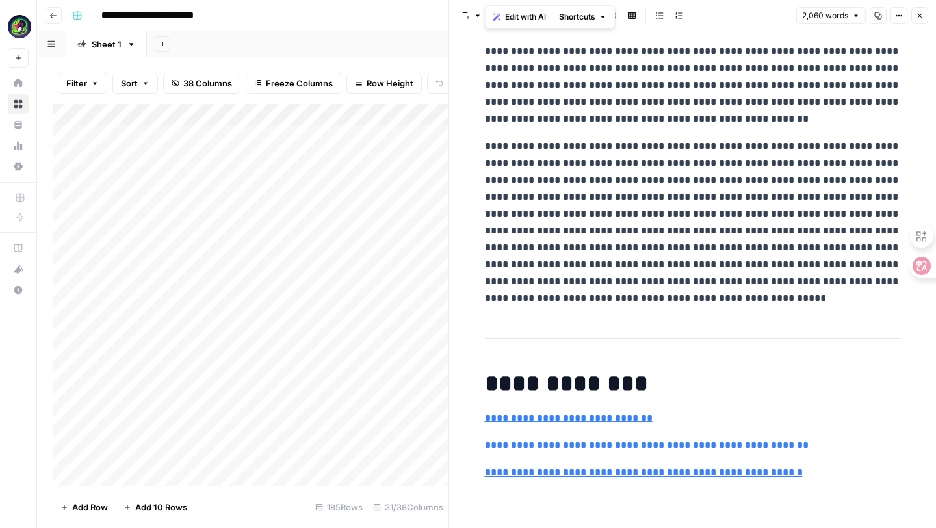
scroll to position [6708, 0]
click at [474, 15] on icon "button" at bounding box center [478, 16] width 8 height 8
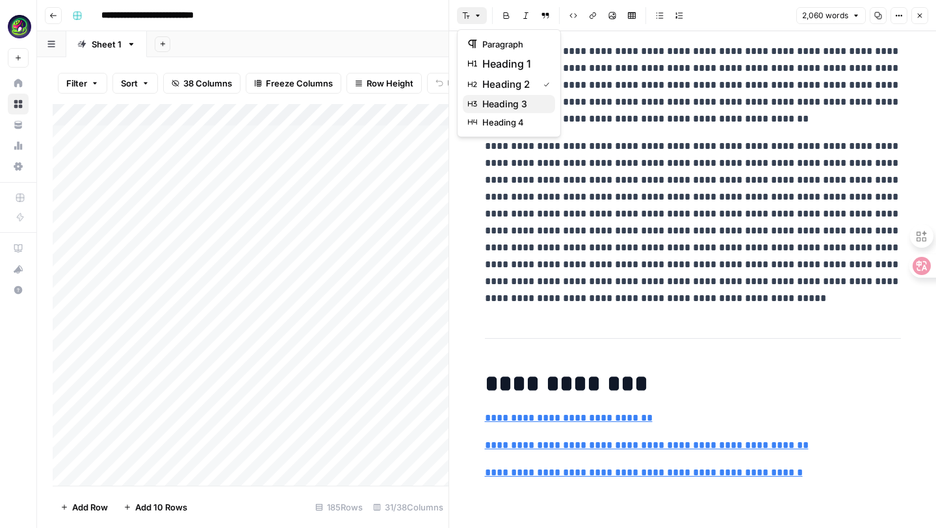
click at [491, 108] on span "heading 3" at bounding box center [513, 103] width 62 height 13
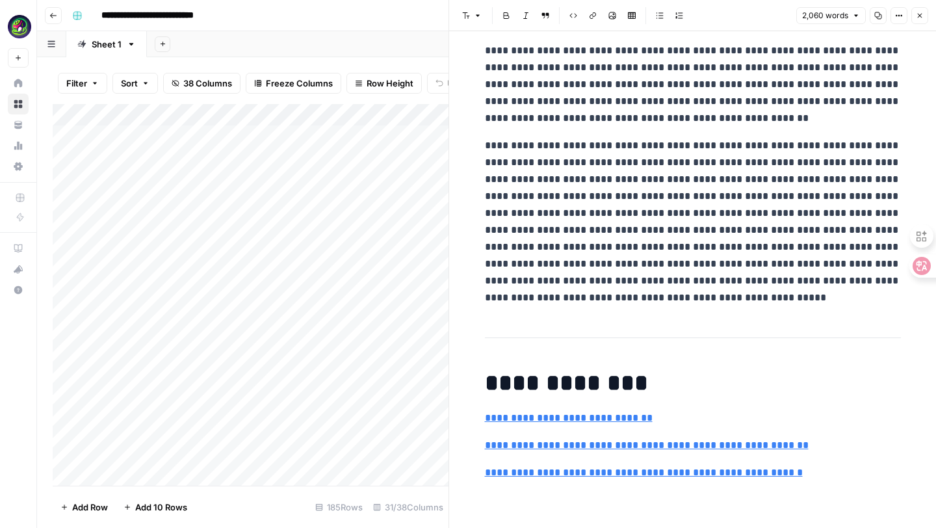
click at [476, 5] on header "Font style Bold Italic Block quote Code block Link Image Insert Table Bulleted …" at bounding box center [692, 15] width 487 height 31
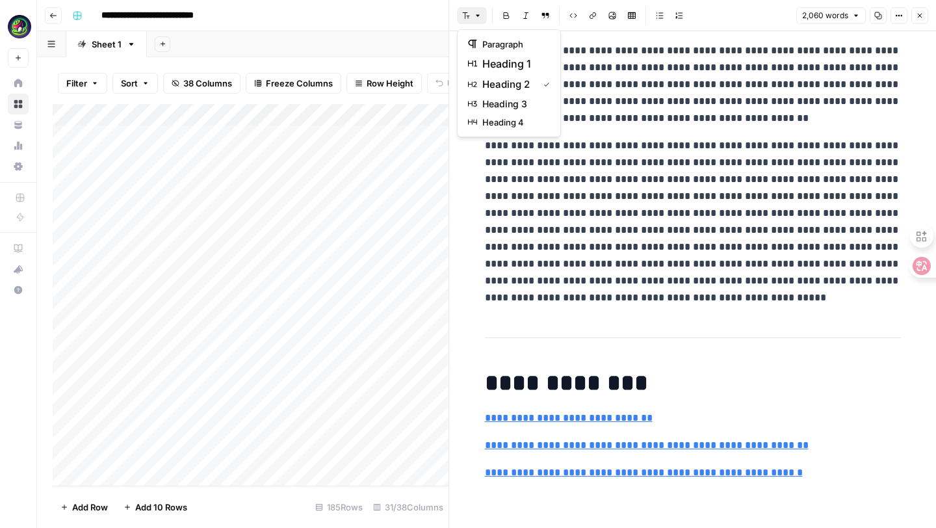
click at [476, 14] on icon "button" at bounding box center [478, 16] width 8 height 8
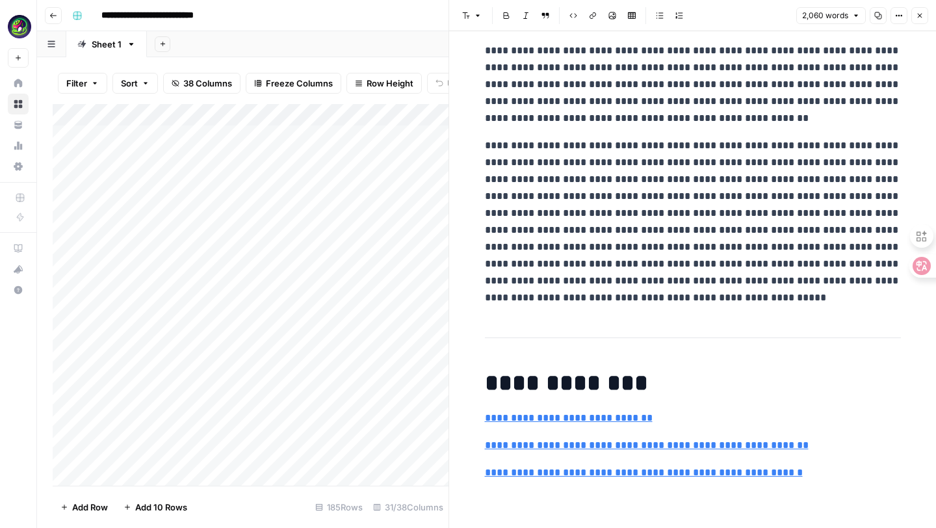
click at [460, 16] on button "Font style" at bounding box center [472, 15] width 30 height 17
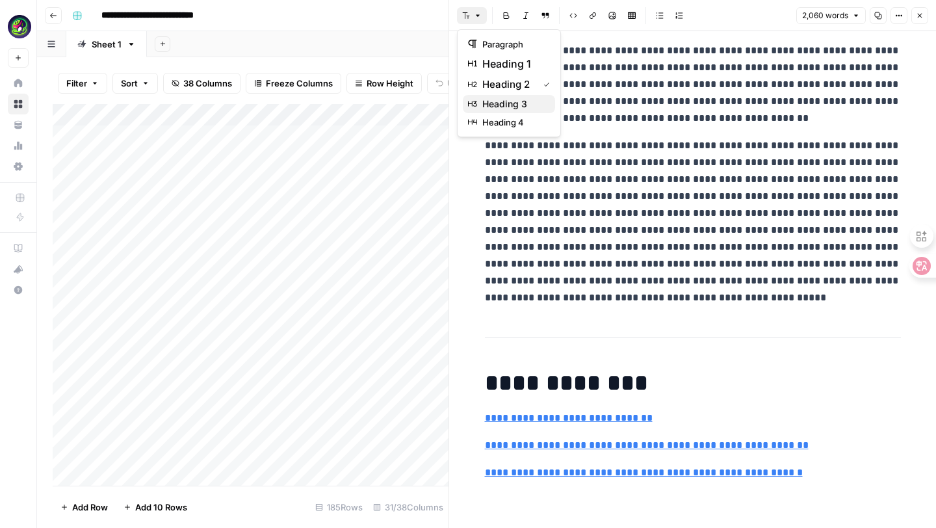
click at [497, 98] on span "heading 3" at bounding box center [513, 103] width 62 height 13
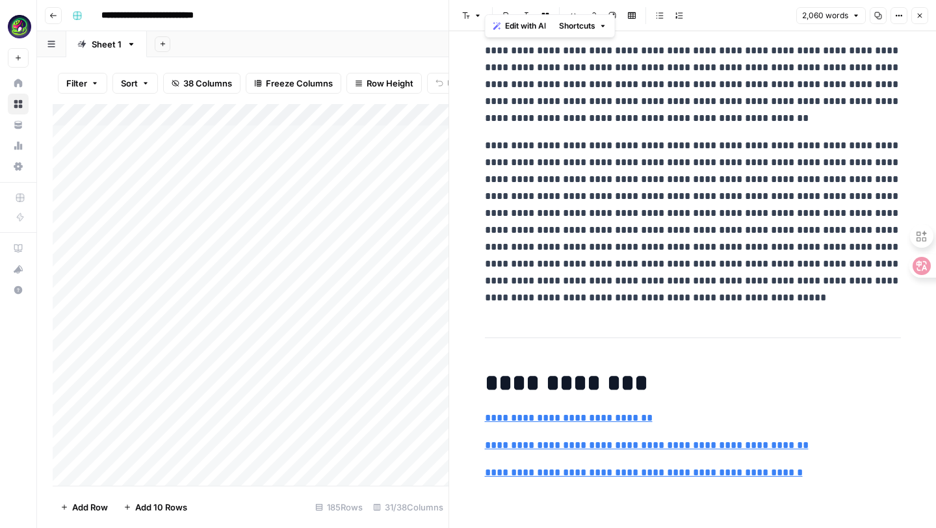
scroll to position [7045, 0]
click at [518, 389] on h1 "**********" at bounding box center [693, 382] width 416 height 27
click at [485, 18] on button "Font style" at bounding box center [472, 15] width 30 height 17
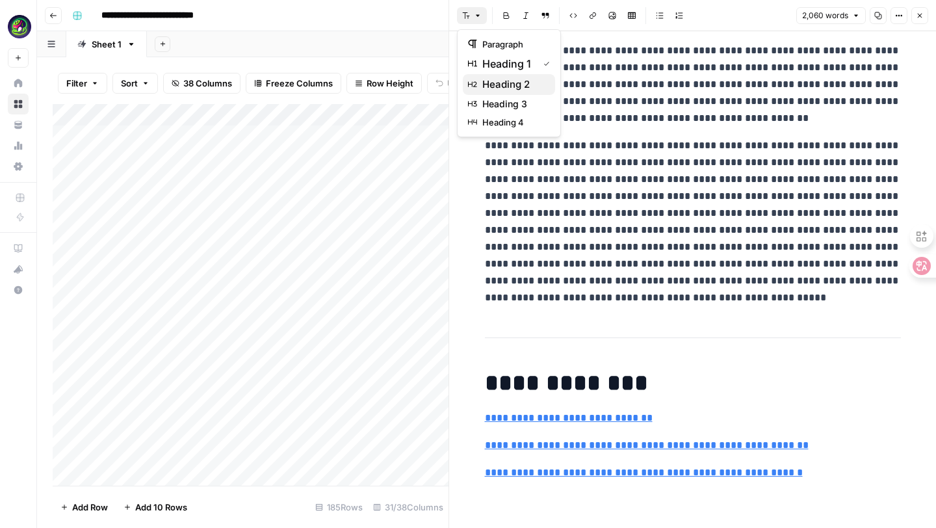
click at [494, 81] on span "heading 2" at bounding box center [513, 85] width 62 height 16
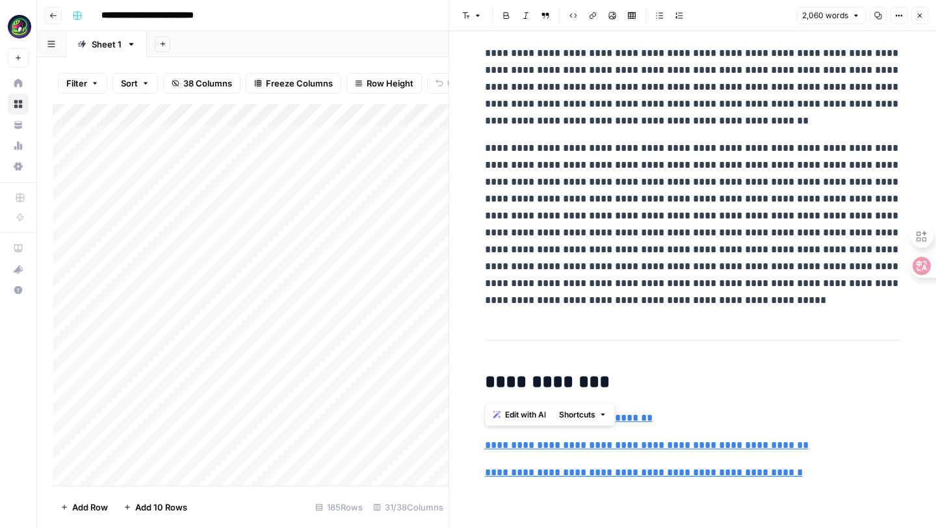
click at [608, 385] on h2 "**********" at bounding box center [693, 382] width 416 height 21
drag, startPoint x: 489, startPoint y: 382, endPoint x: 604, endPoint y: 380, distance: 115.1
click at [604, 380] on h2 "**********" at bounding box center [693, 382] width 416 height 21
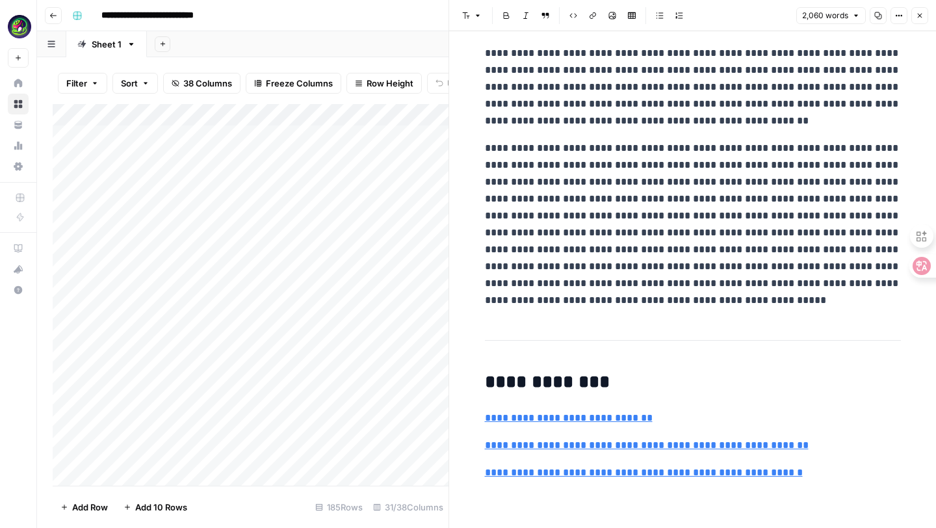
scroll to position [7048, 0]
click at [918, 16] on icon "button" at bounding box center [920, 16] width 8 height 8
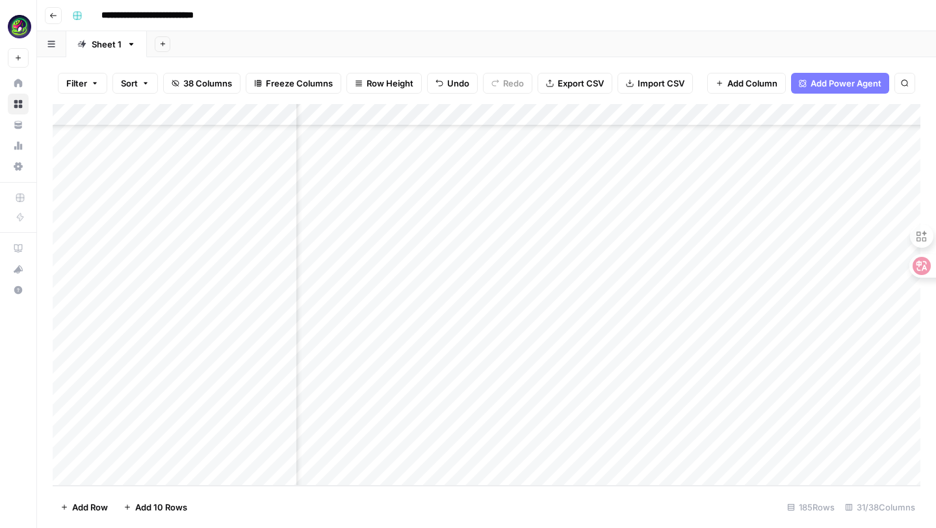
scroll to position [3750, 1866]
click at [651, 453] on div "Add Column" at bounding box center [487, 295] width 868 height 382
click at [473, 344] on div "Add Column" at bounding box center [487, 295] width 868 height 382
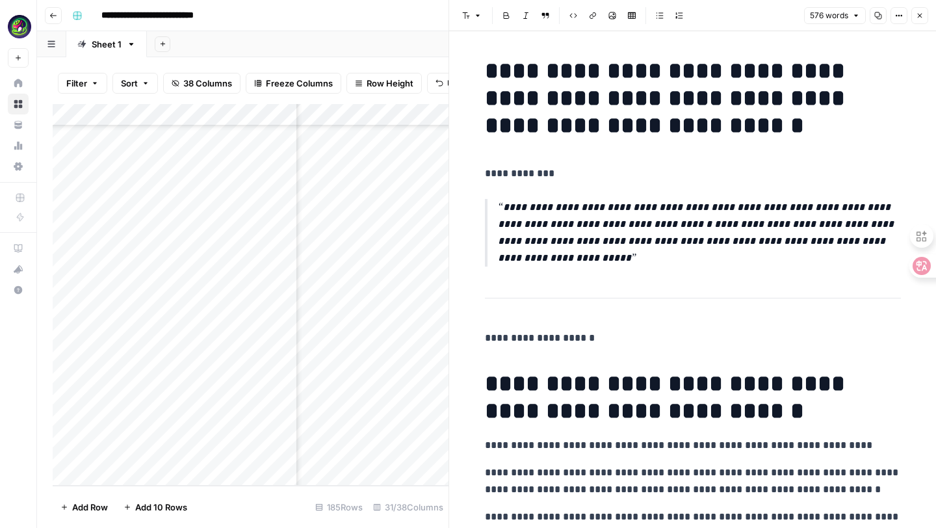
click at [921, 12] on icon "button" at bounding box center [920, 16] width 8 height 8
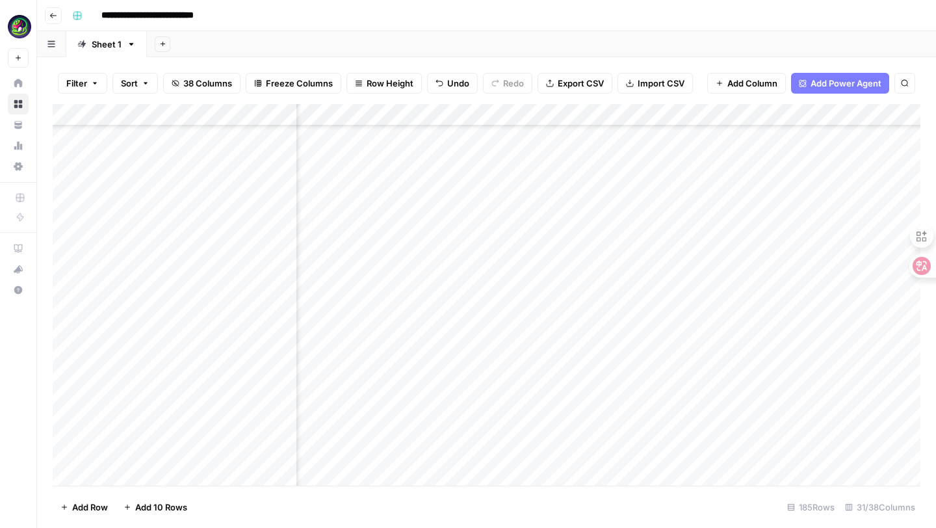
scroll to position [1942, 1866]
click at [474, 292] on div "Add Column" at bounding box center [487, 295] width 868 height 382
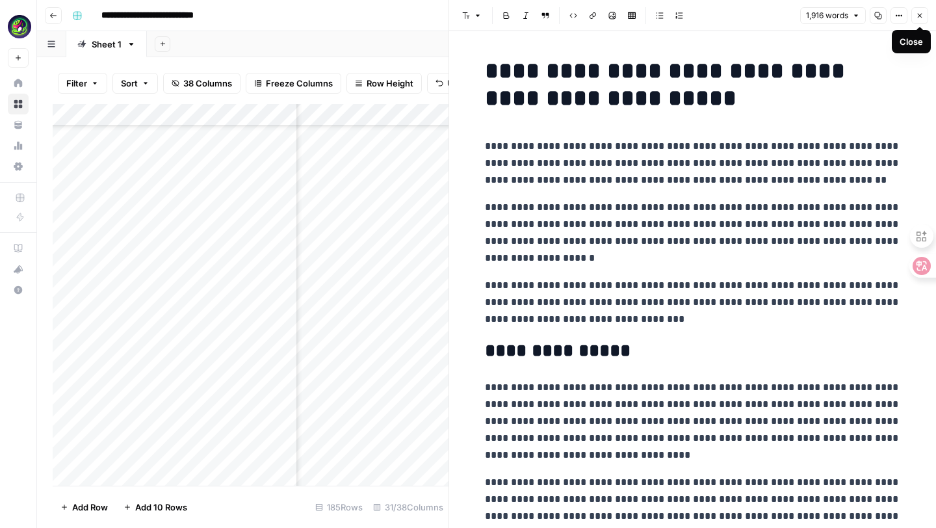
click at [920, 17] on icon "button" at bounding box center [920, 16] width 8 height 8
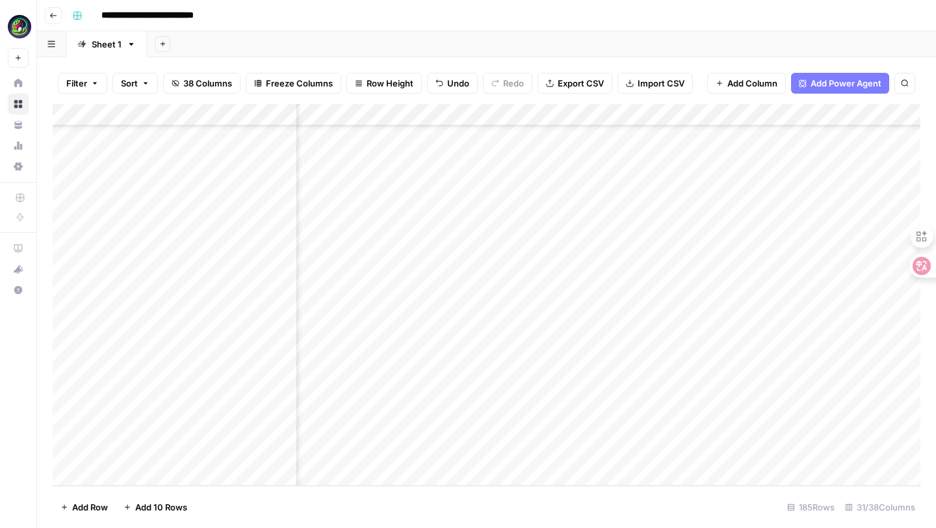
scroll to position [3750, 2182]
click at [573, 452] on div "Add Column" at bounding box center [487, 295] width 868 height 382
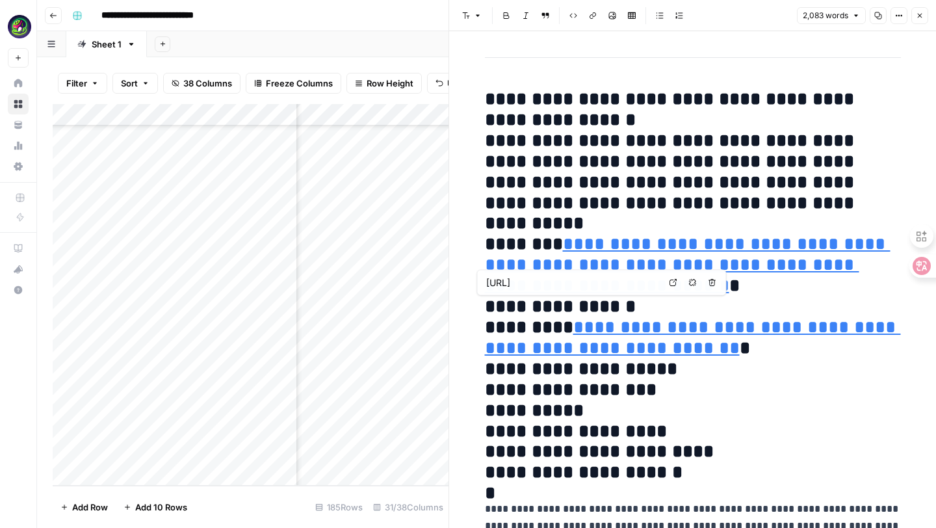
type input "https://cdn.meshy.ai/landing-assets/blog/ai-ich-3d-art-meshy-tool/ai-ich-3d-art…"
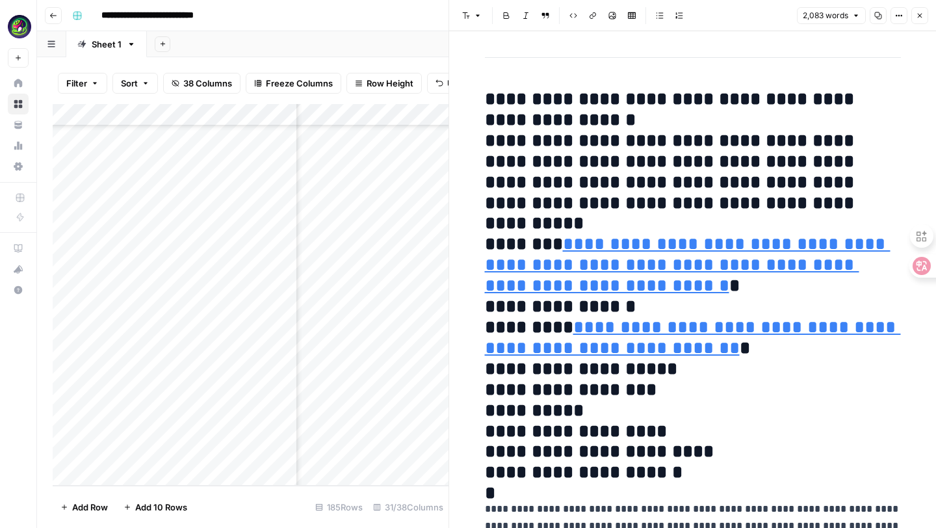
click at [905, 15] on button "Options" at bounding box center [898, 15] width 17 height 17
click at [857, 135] on span "Code" at bounding box center [860, 137] width 62 height 13
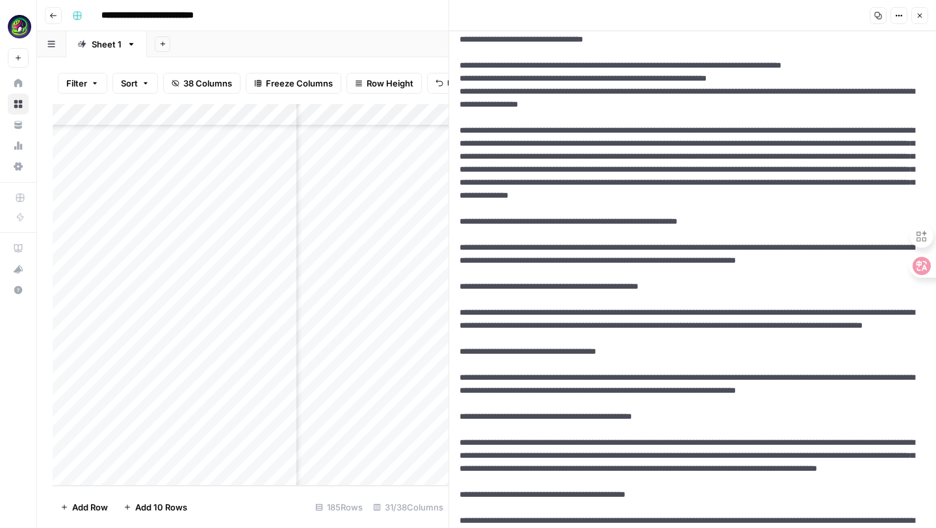
scroll to position [686, 0]
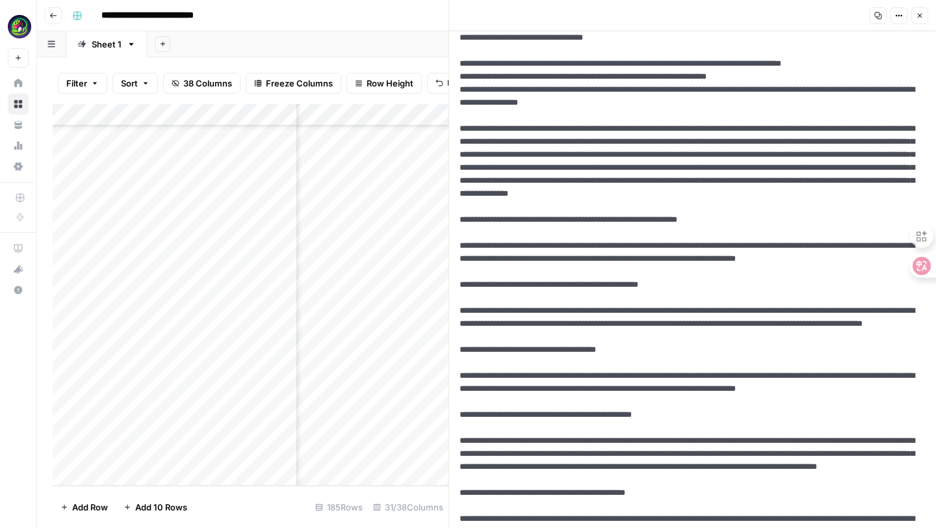
click at [904, 15] on button "Options" at bounding box center [898, 15] width 17 height 17
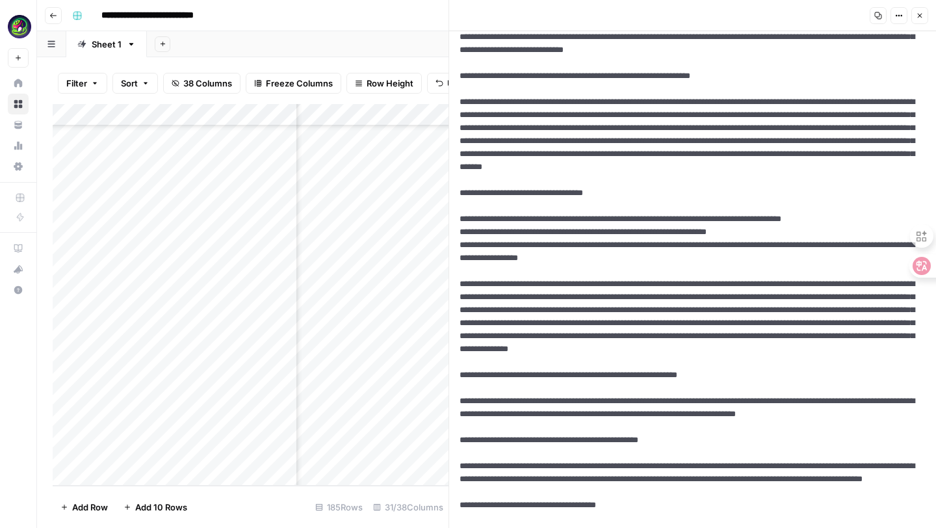
scroll to position [0, 0]
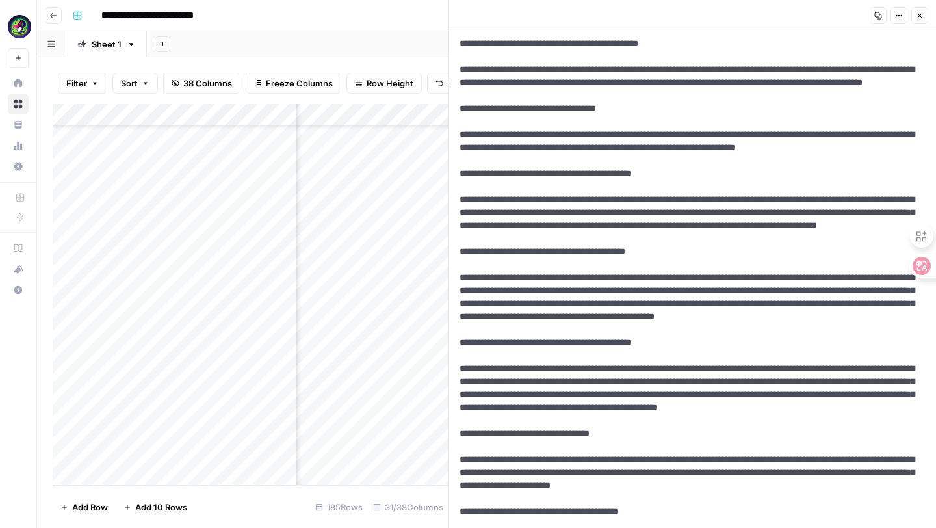
scroll to position [1015, 0]
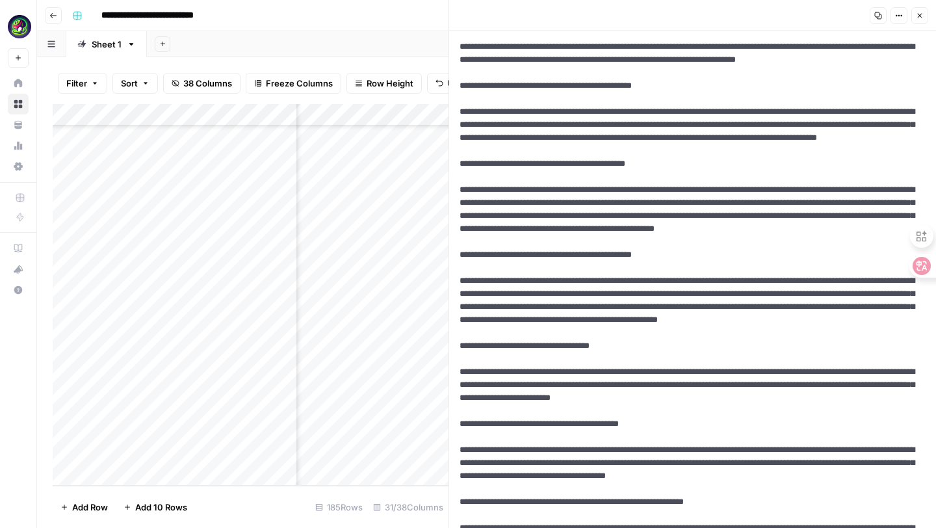
click at [317, 452] on div "Add Column" at bounding box center [251, 295] width 396 height 382
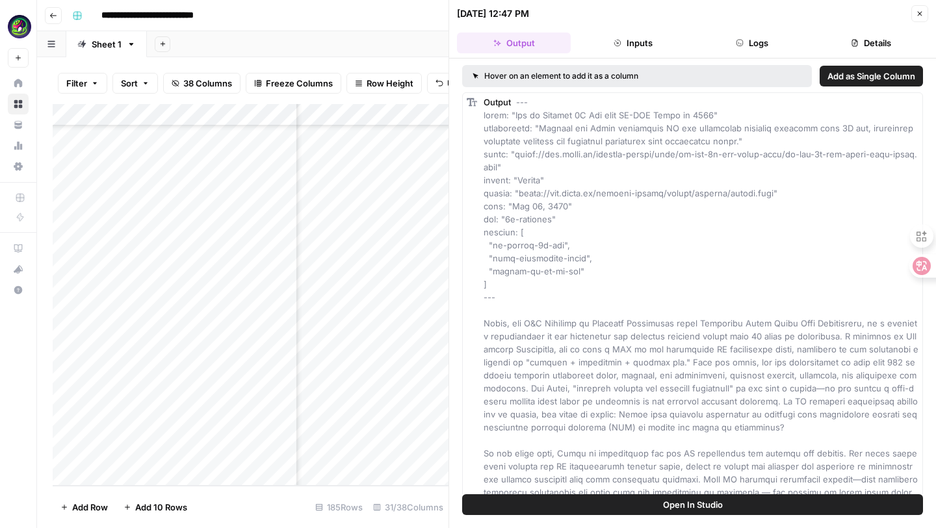
scroll to position [3750, 1891]
click at [411, 458] on div "Add Column" at bounding box center [251, 295] width 396 height 382
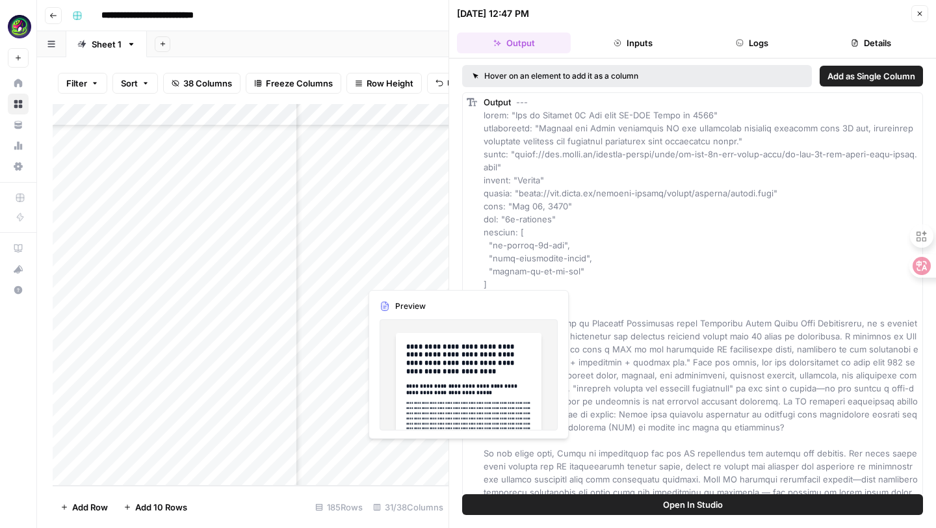
scroll to position [3750, 1962]
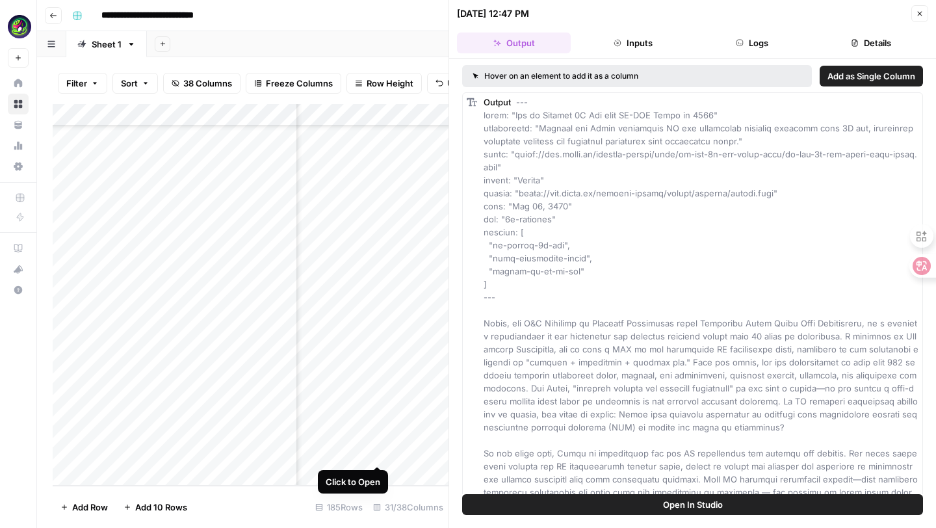
click at [380, 454] on div "Add Column" at bounding box center [251, 295] width 396 height 382
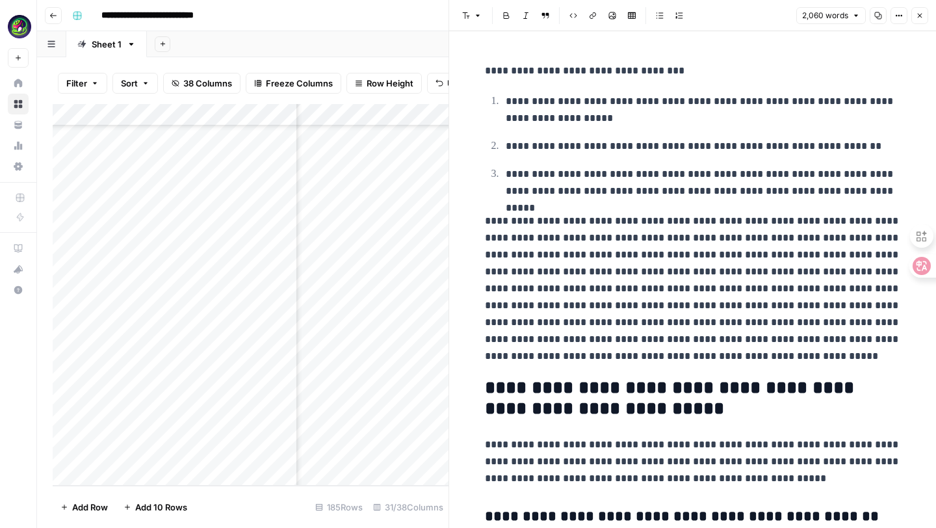
scroll to position [1332, 0]
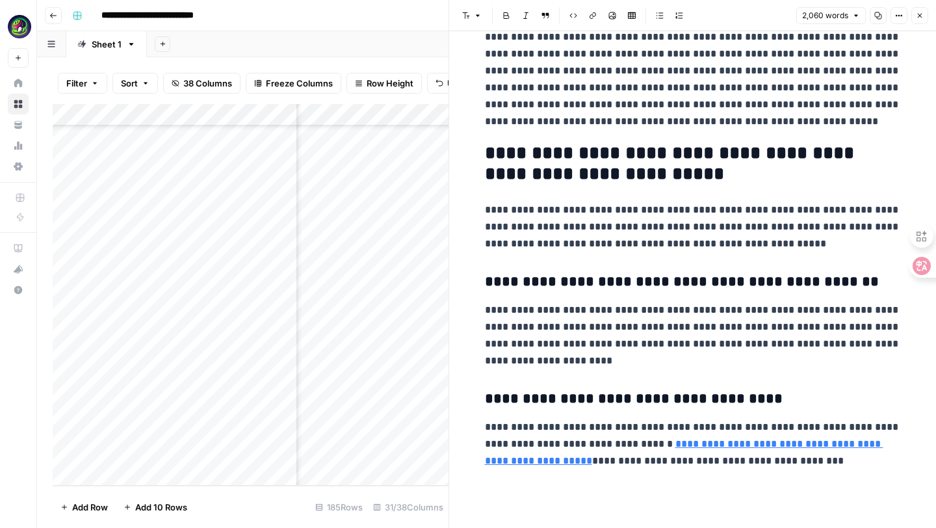
scroll to position [1605, 0]
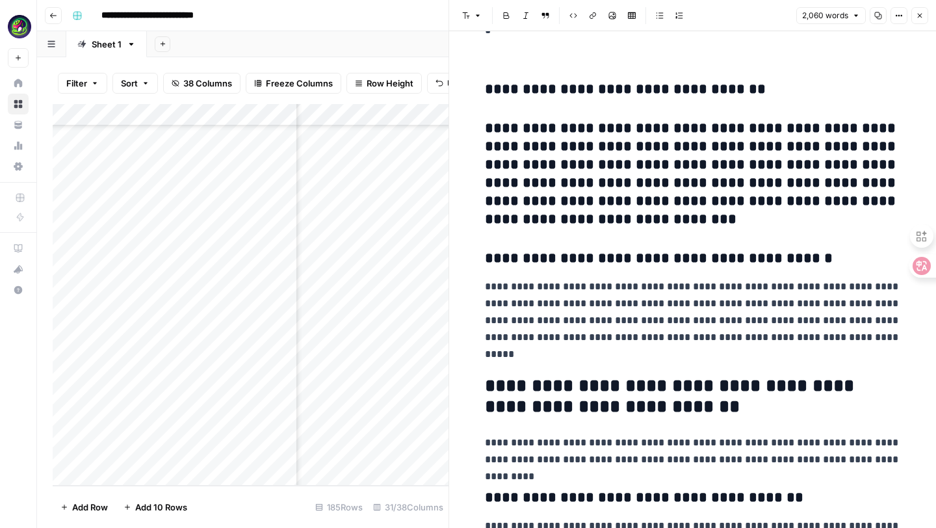
scroll to position [2625, 0]
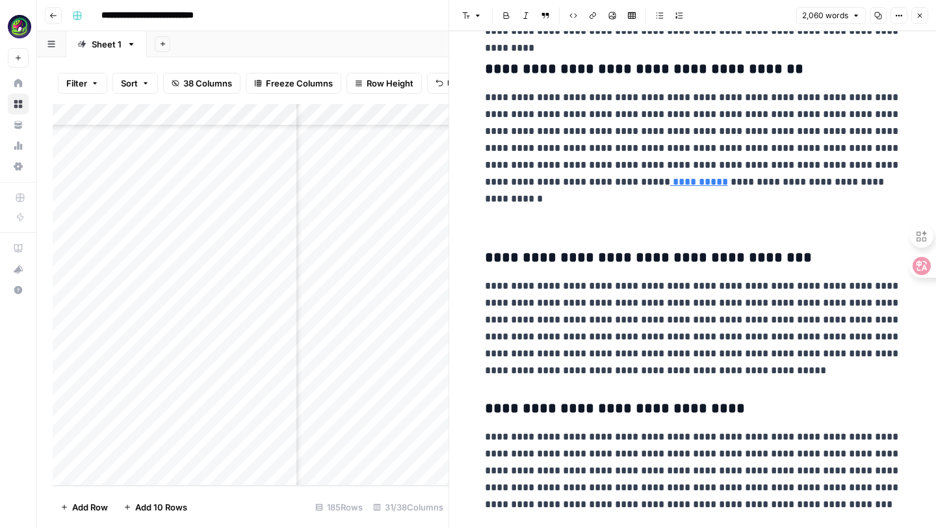
scroll to position [3048, 0]
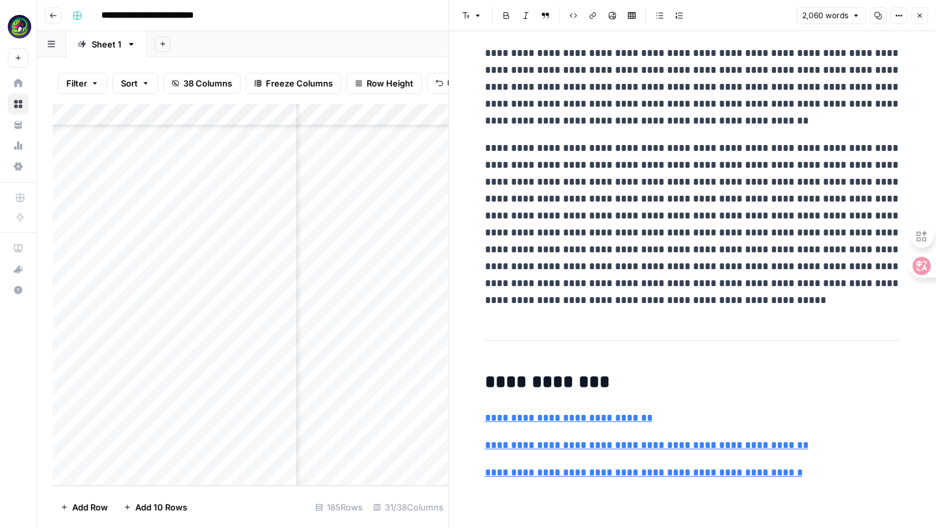
scroll to position [6798, 0]
click at [728, 129] on p "**********" at bounding box center [693, 87] width 416 height 84
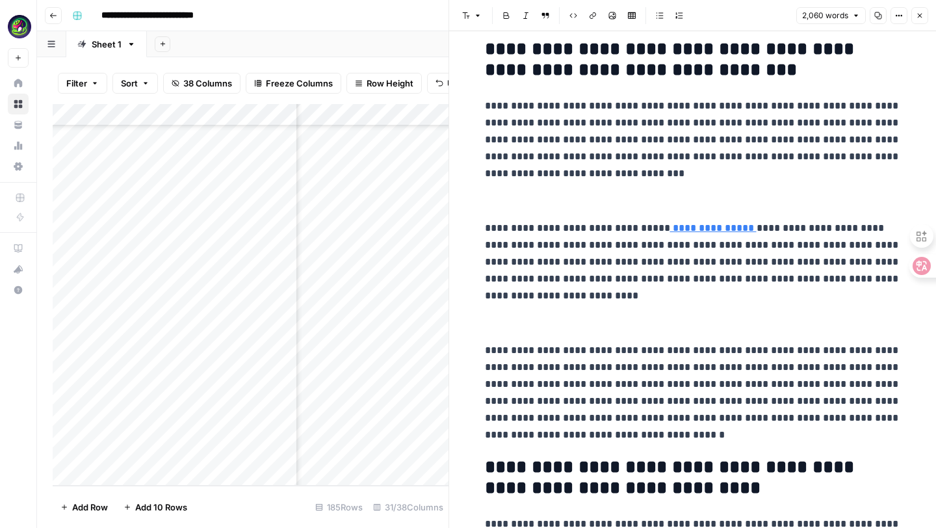
scroll to position [0, 0]
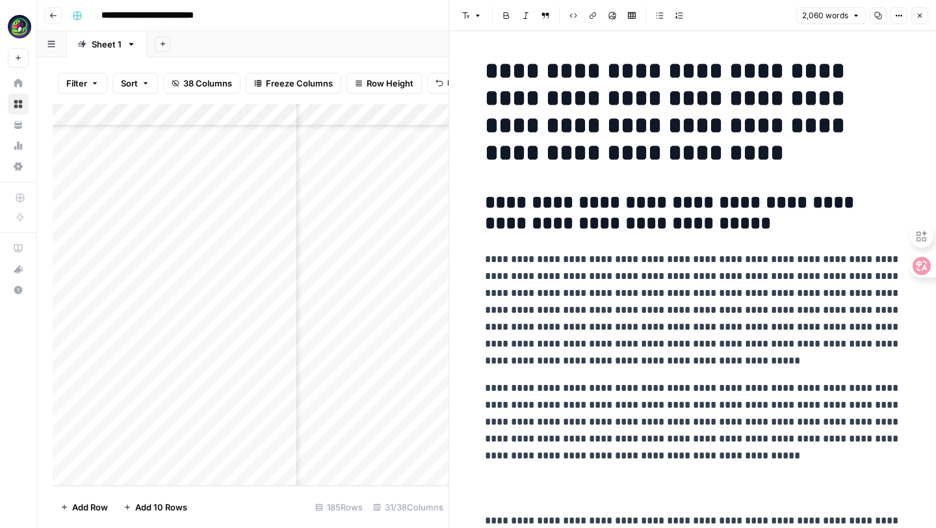
click at [695, 363] on p "**********" at bounding box center [693, 310] width 416 height 118
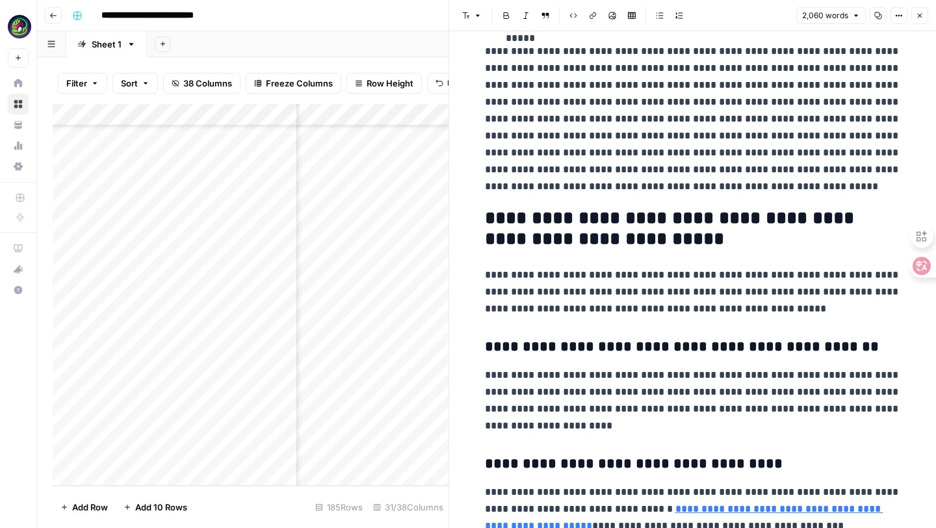
scroll to position [1581, 0]
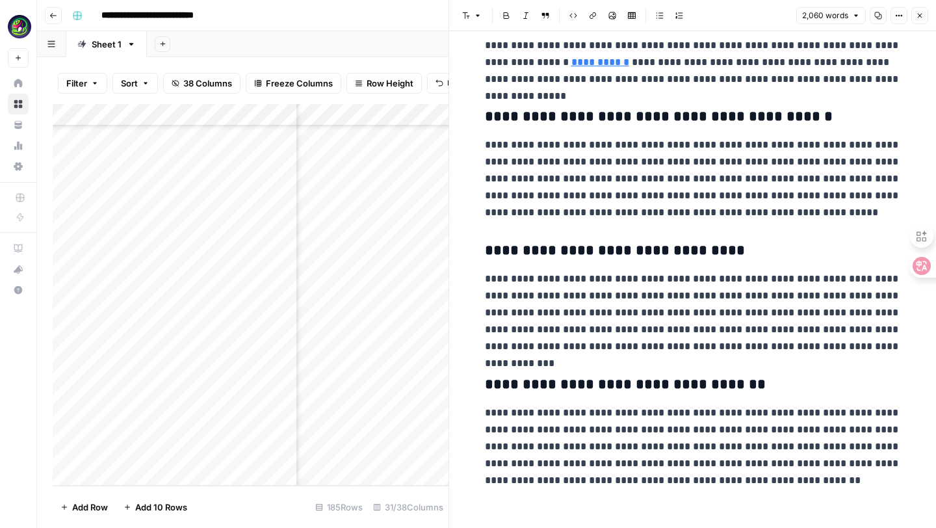
scroll to position [3999, 0]
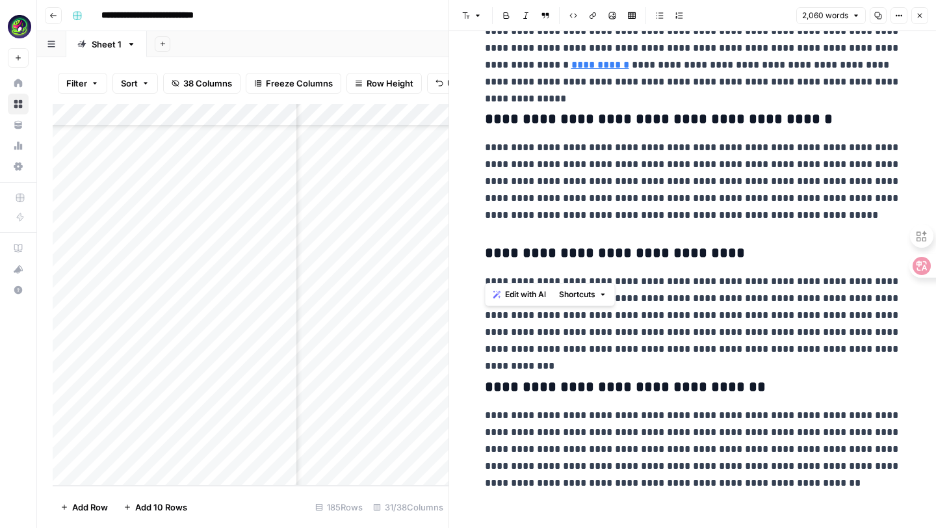
drag, startPoint x: 486, startPoint y: 177, endPoint x: 568, endPoint y: 276, distance: 128.3
click at [478, 16] on icon "button" at bounding box center [478, 16] width 8 height 8
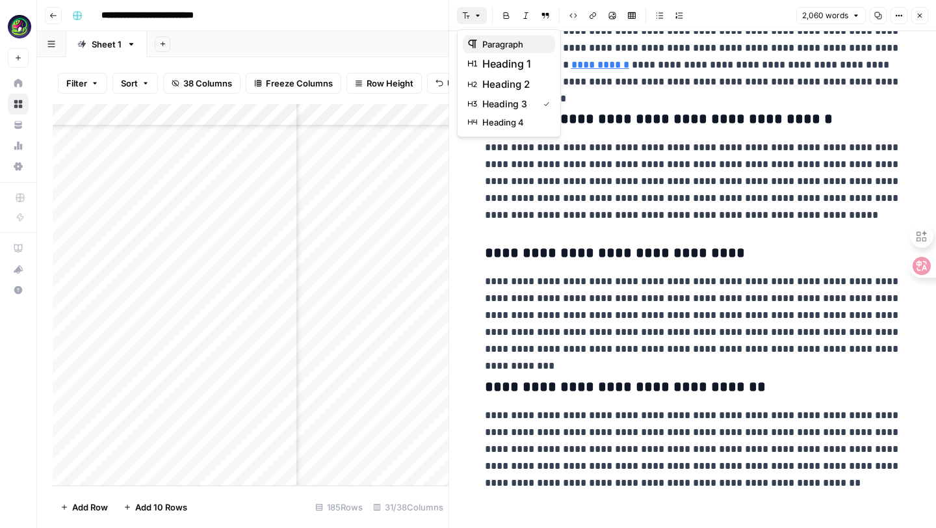
click at [494, 44] on span "paragraph" at bounding box center [513, 44] width 62 height 13
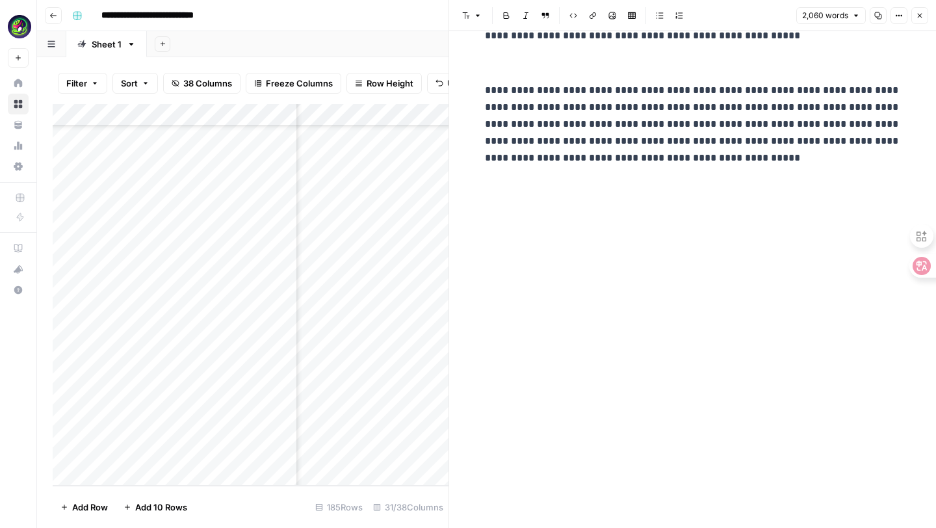
scroll to position [208, 0]
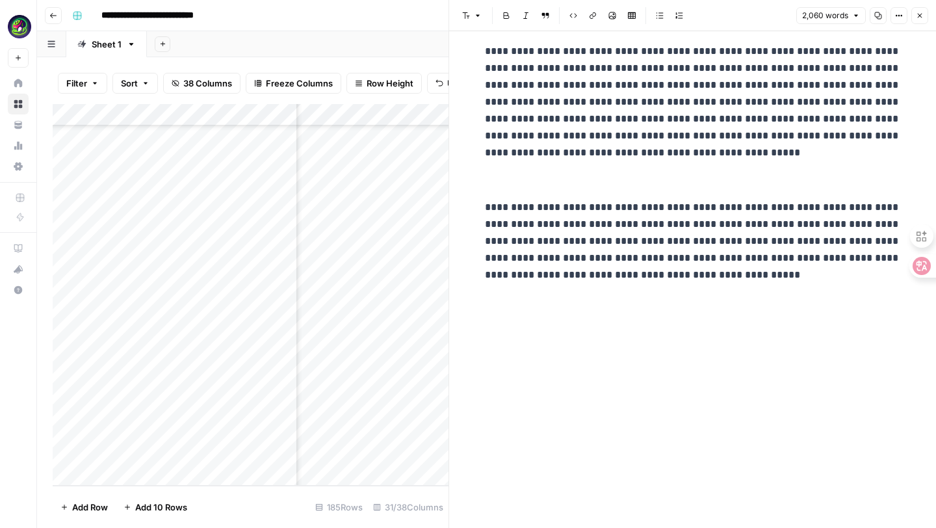
click at [896, 12] on icon "button" at bounding box center [899, 16] width 8 height 8
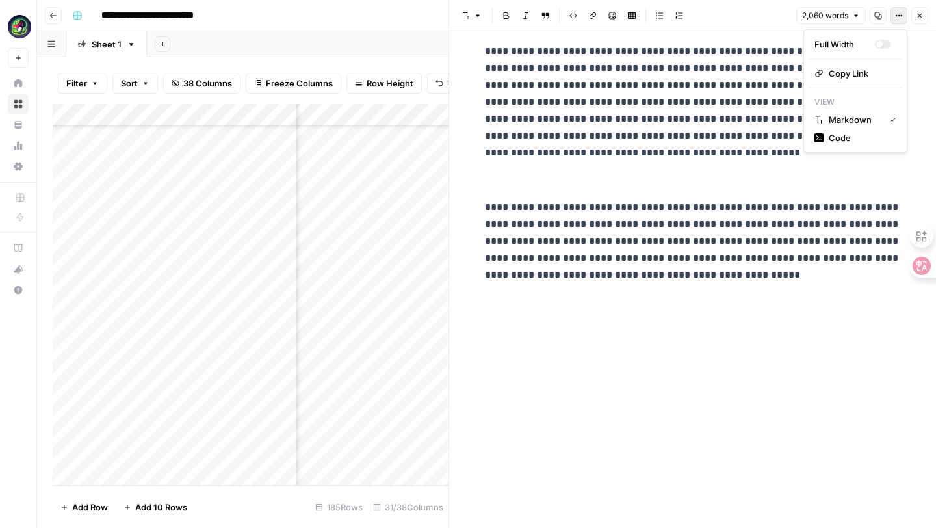
scroll to position [0, 0]
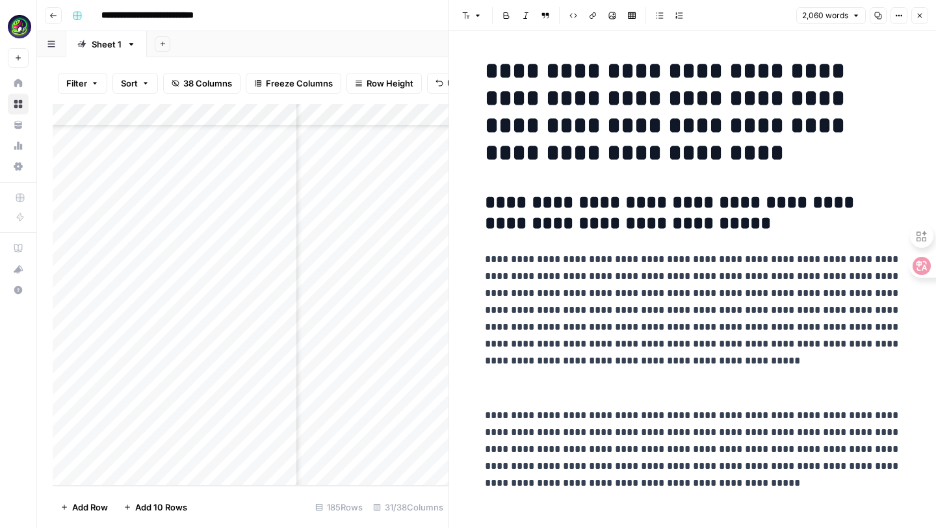
click at [627, 279] on p "**********" at bounding box center [693, 310] width 416 height 118
click at [892, 19] on button "Options" at bounding box center [898, 15] width 17 height 17
click at [859, 135] on span "Code" at bounding box center [860, 137] width 62 height 13
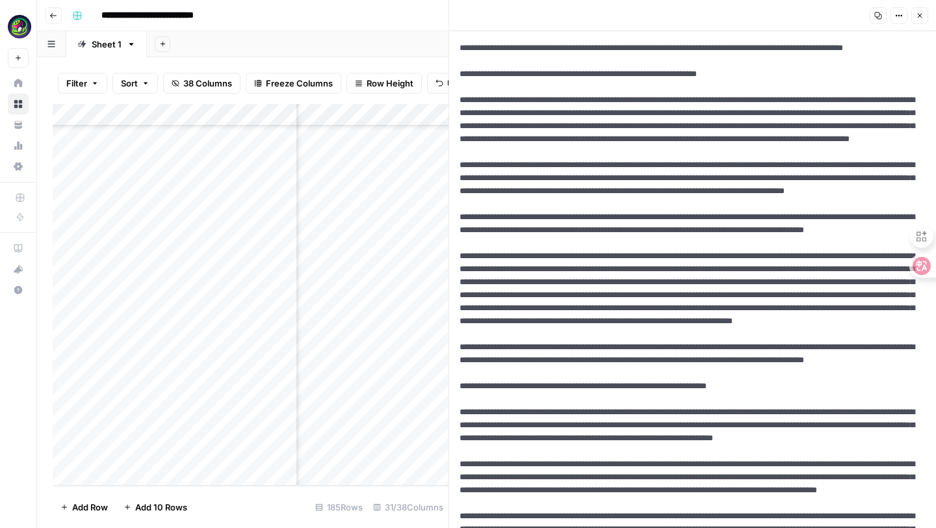
click at [902, 18] on icon "button" at bounding box center [899, 16] width 8 height 8
click at [864, 99] on span "Markdown" at bounding box center [860, 101] width 62 height 13
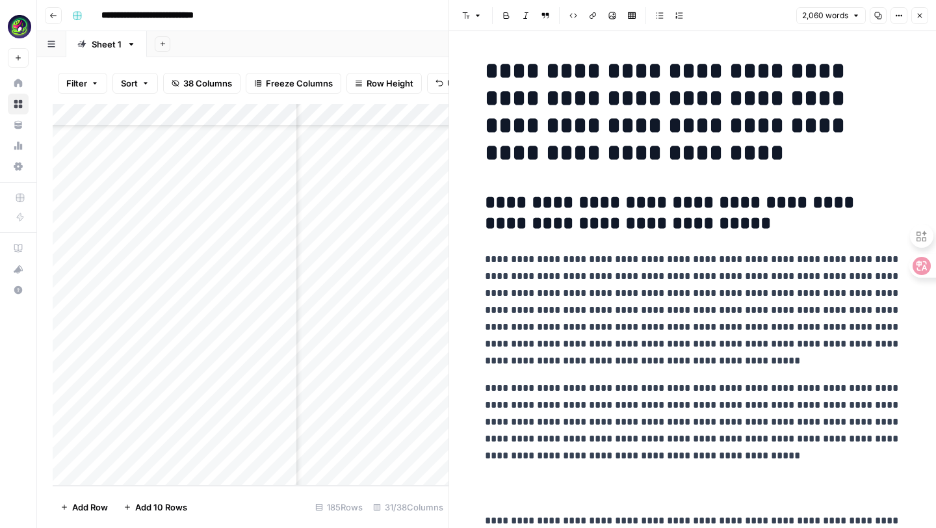
scroll to position [3750, 2114]
click at [404, 452] on div "Add Column" at bounding box center [251, 295] width 396 height 382
click at [407, 454] on div "Add Column" at bounding box center [251, 295] width 396 height 382
click at [406, 452] on div "Add Column" at bounding box center [251, 295] width 396 height 382
click at [917, 16] on icon "button" at bounding box center [920, 16] width 8 height 8
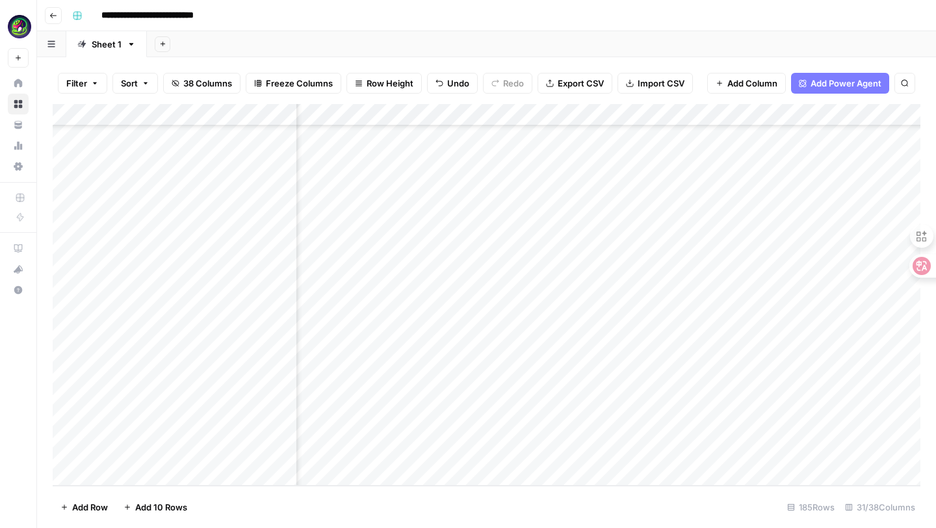
scroll to position [3750, 1999]
click at [428, 461] on div "Add Column" at bounding box center [487, 295] width 868 height 382
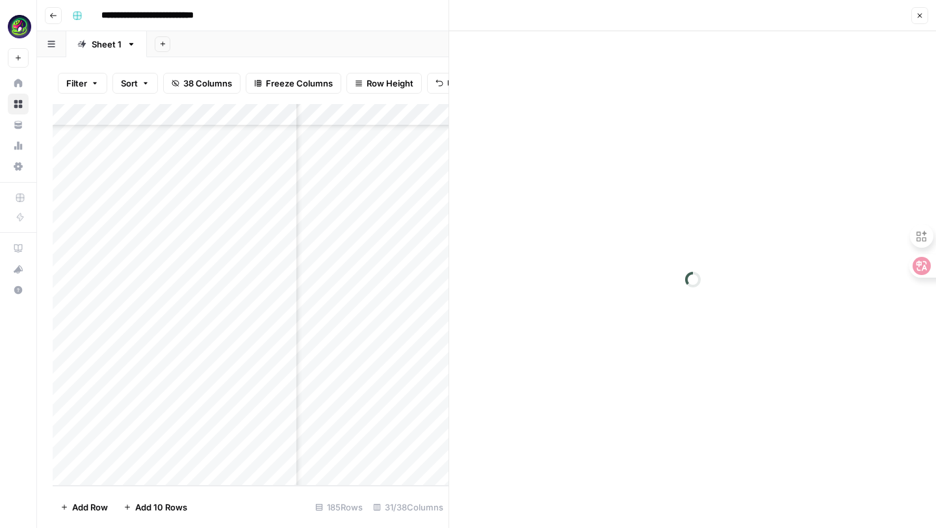
click at [922, 13] on icon "button" at bounding box center [920, 16] width 8 height 8
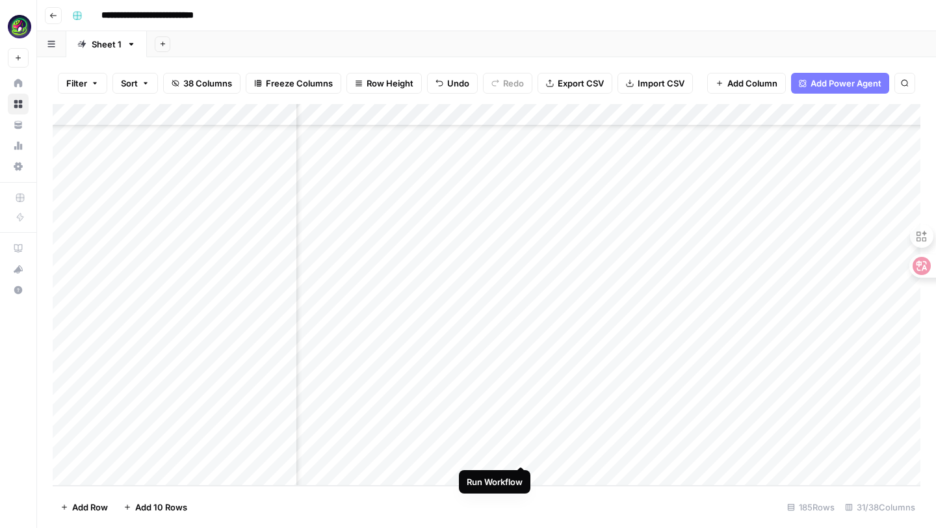
click at [523, 451] on div "Add Column" at bounding box center [487, 295] width 868 height 382
click at [515, 453] on div "Add Column" at bounding box center [487, 295] width 868 height 382
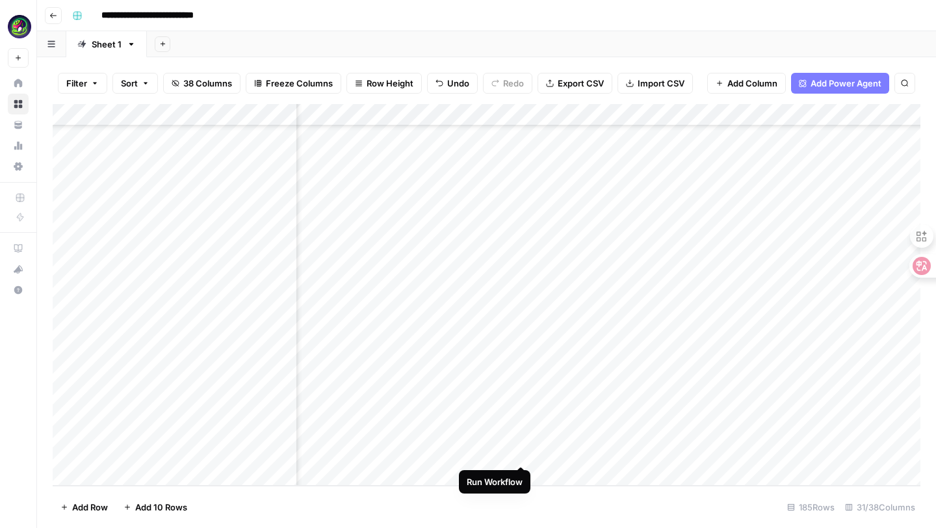
click at [519, 452] on div "Add Column" at bounding box center [487, 295] width 868 height 382
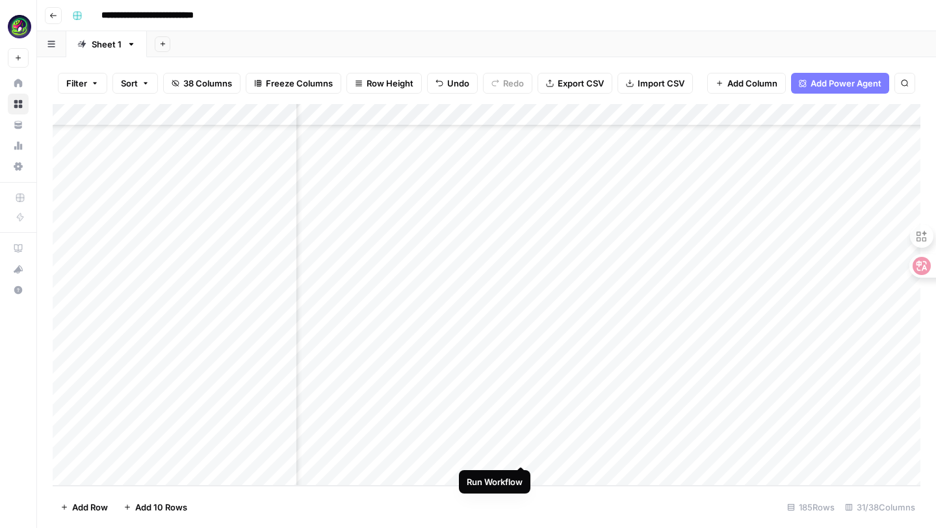
click at [519, 452] on div "Add Column" at bounding box center [487, 295] width 868 height 382
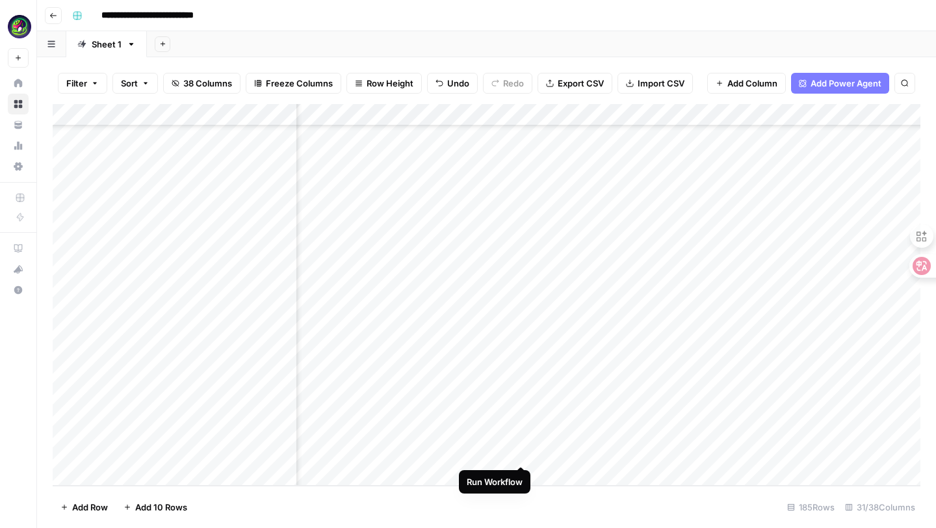
click at [519, 452] on div "Add Column" at bounding box center [487, 295] width 868 height 382
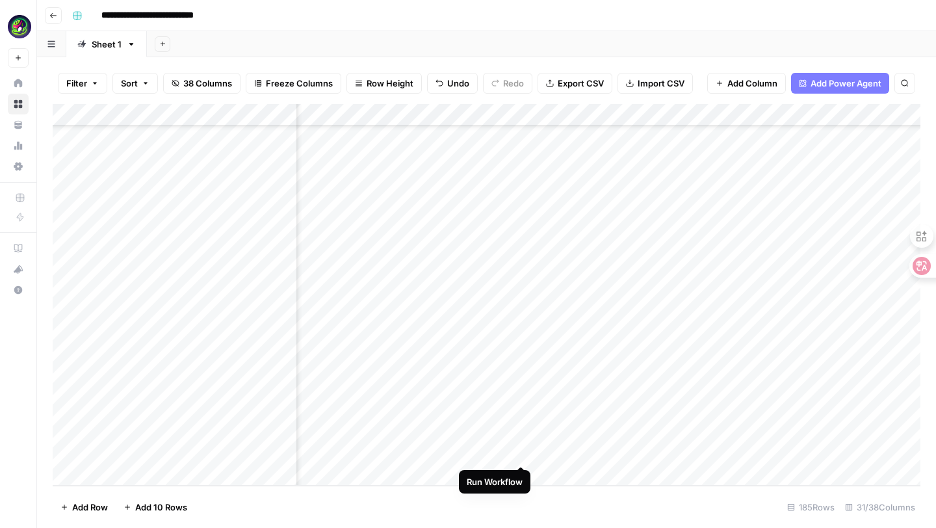
click at [519, 452] on div "Add Column" at bounding box center [487, 295] width 868 height 382
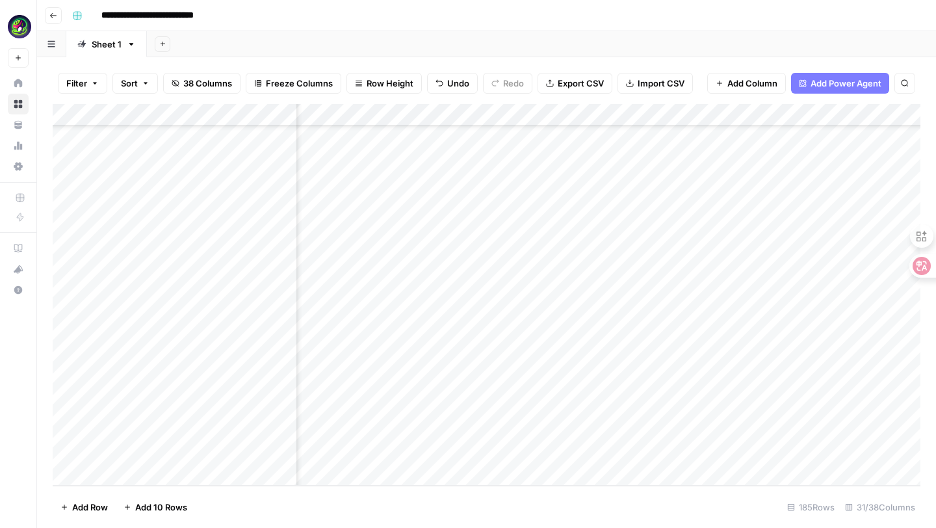
click at [791, 450] on div "Add Column" at bounding box center [487, 295] width 868 height 382
click at [789, 456] on div "Add Column" at bounding box center [487, 295] width 868 height 382
click at [788, 454] on div "Add Column" at bounding box center [487, 295] width 868 height 382
click at [710, 453] on div "Add Column" at bounding box center [487, 295] width 868 height 382
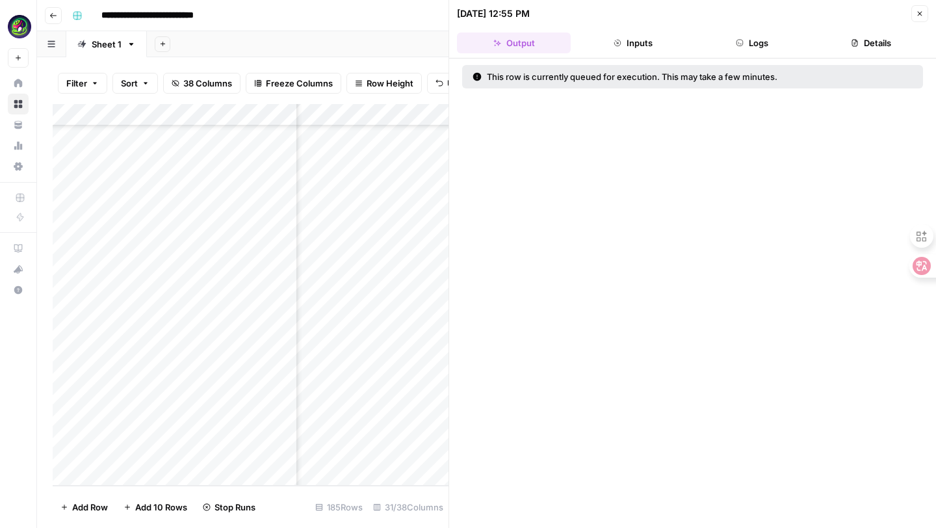
click at [430, 452] on div "Add Column" at bounding box center [251, 295] width 396 height 382
click at [922, 18] on button "Close" at bounding box center [919, 13] width 17 height 17
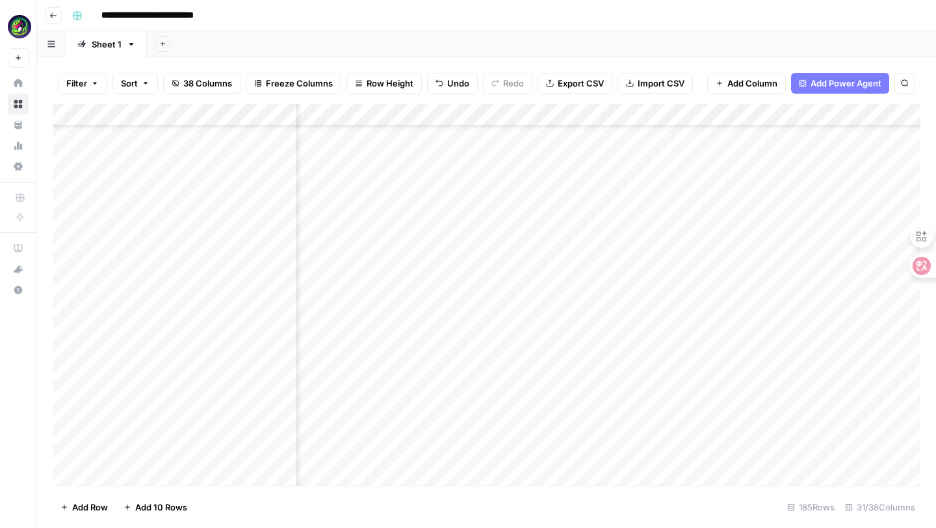
scroll to position [3748, 2025]
click at [726, 454] on div "Add Column" at bounding box center [487, 295] width 868 height 382
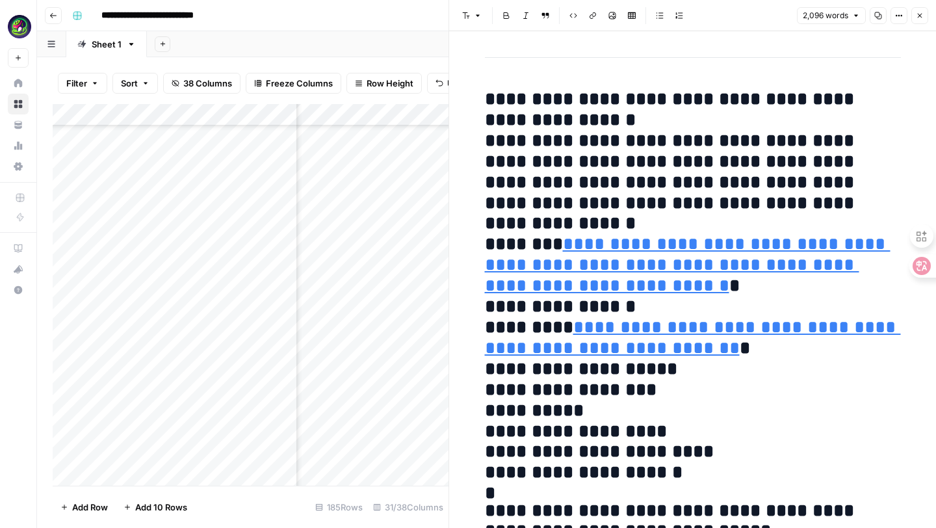
click at [898, 15] on icon "button" at bounding box center [899, 16] width 2 height 2
click at [851, 136] on span "Code" at bounding box center [860, 137] width 62 height 13
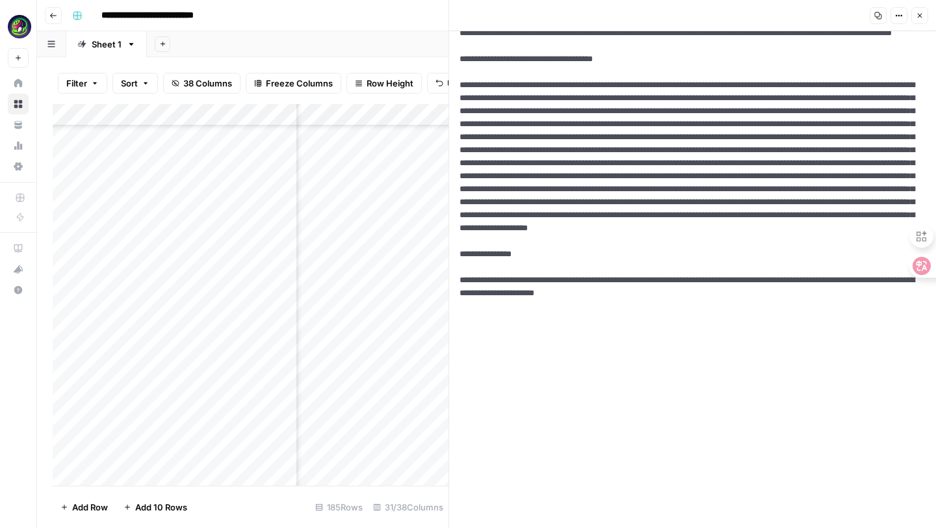
scroll to position [2579, 0]
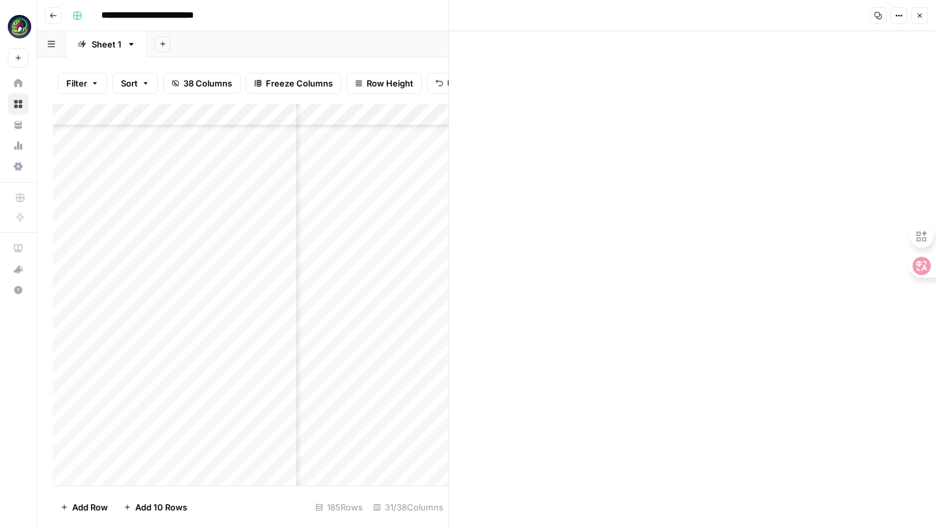
click at [898, 14] on icon "button" at bounding box center [899, 16] width 8 height 8
click at [850, 97] on span "Markdown" at bounding box center [860, 101] width 62 height 13
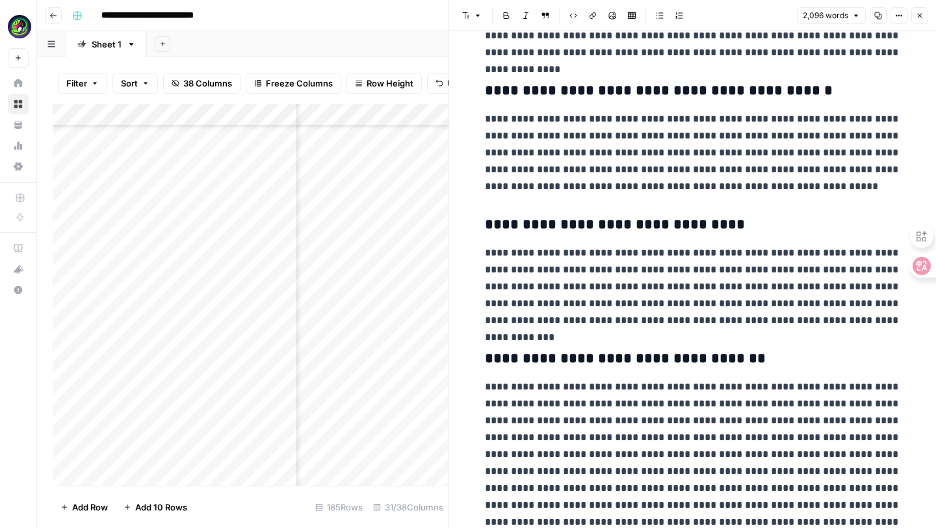
scroll to position [3648, 0]
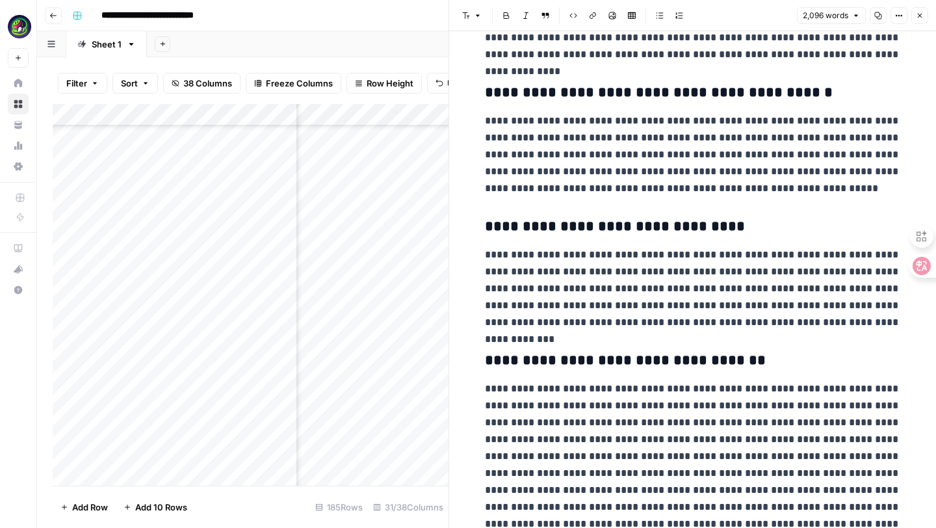
click at [652, 259] on p "**********" at bounding box center [693, 288] width 416 height 84
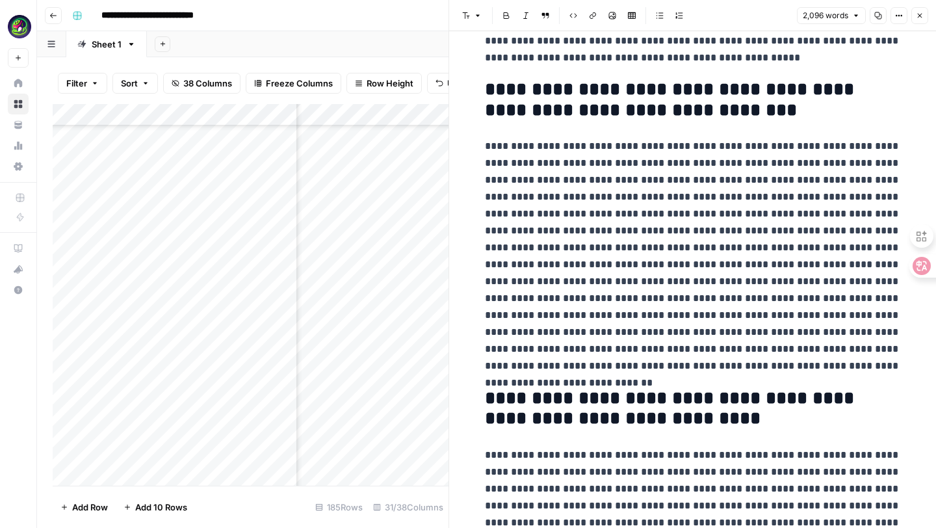
scroll to position [874, 0]
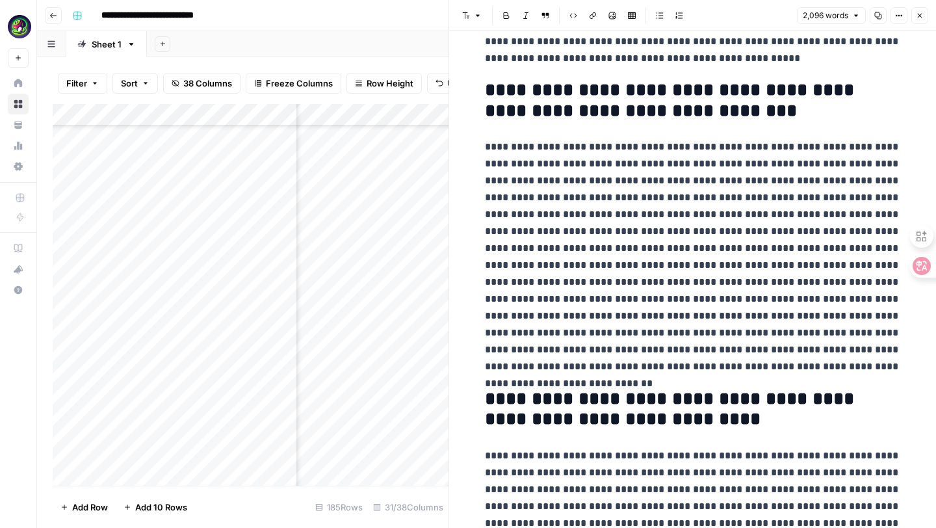
click at [399, 497] on div "31/38 Columns" at bounding box center [408, 507] width 81 height 21
click at [919, 12] on icon "button" at bounding box center [920, 16] width 8 height 8
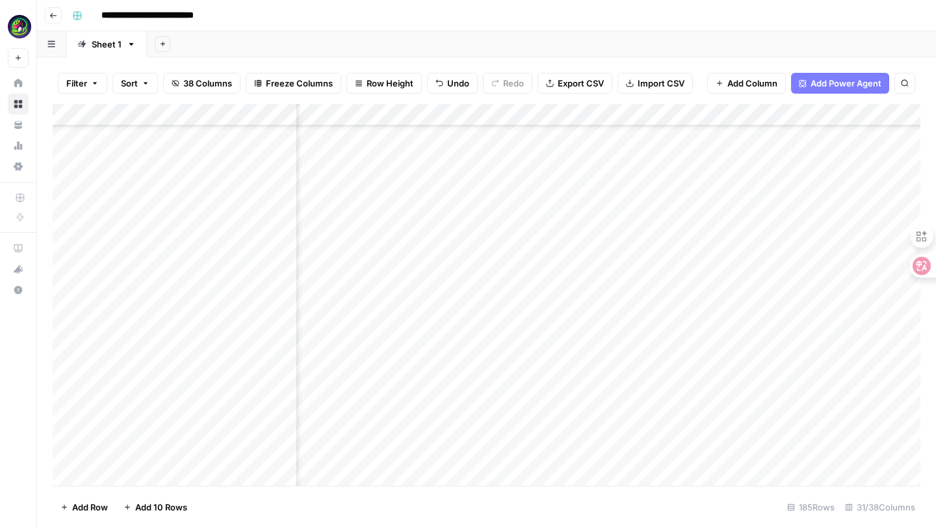
scroll to position [3748, 1947]
click at [551, 455] on div "Add Column" at bounding box center [487, 295] width 868 height 382
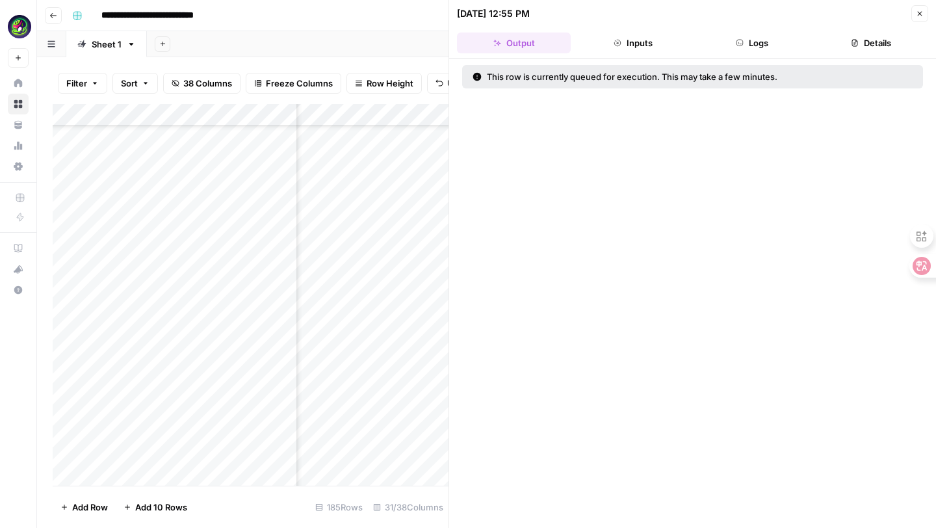
click at [556, 78] on div "This row is currently queued for execution. This may take a few minutes." at bounding box center [659, 76] width 372 height 13
drag, startPoint x: 686, startPoint y: 75, endPoint x: 798, endPoint y: 75, distance: 112.4
click at [798, 75] on div "This row is currently queued for execution. This may take a few minutes." at bounding box center [659, 76] width 372 height 13
click at [926, 9] on button "Close" at bounding box center [919, 13] width 17 height 17
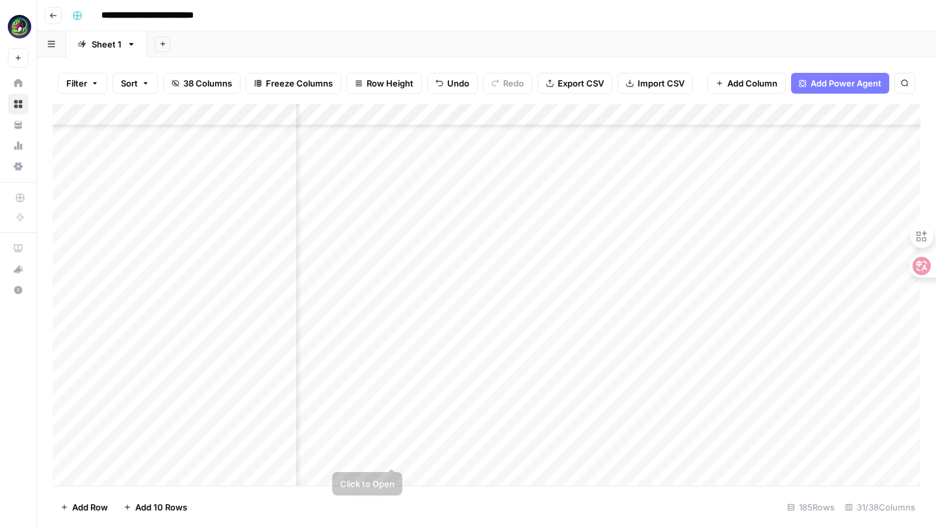
click at [393, 454] on div "Add Column" at bounding box center [487, 295] width 868 height 382
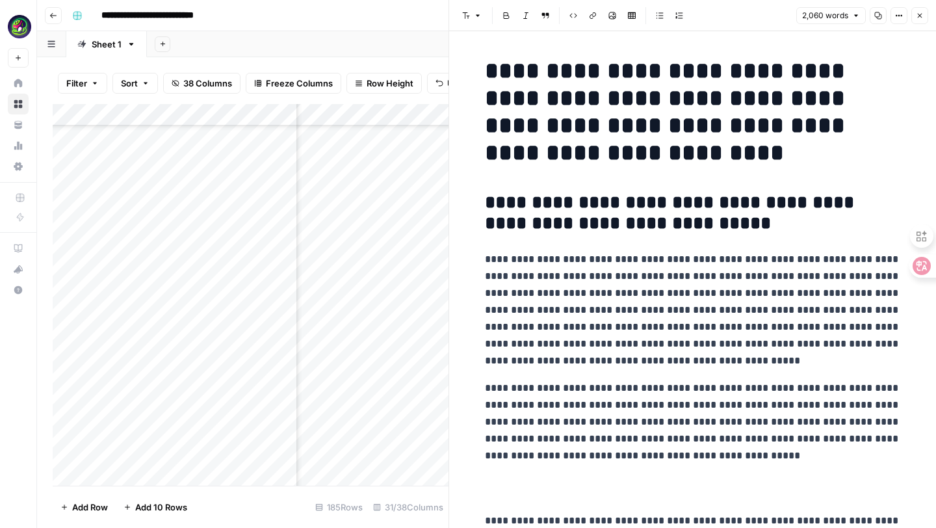
click at [679, 357] on p "**********" at bounding box center [693, 310] width 416 height 118
click at [585, 211] on h2 "**********" at bounding box center [693, 213] width 416 height 42
click at [519, 211] on h2 "**********" at bounding box center [693, 213] width 416 height 42
click at [686, 362] on p "**********" at bounding box center [693, 310] width 416 height 118
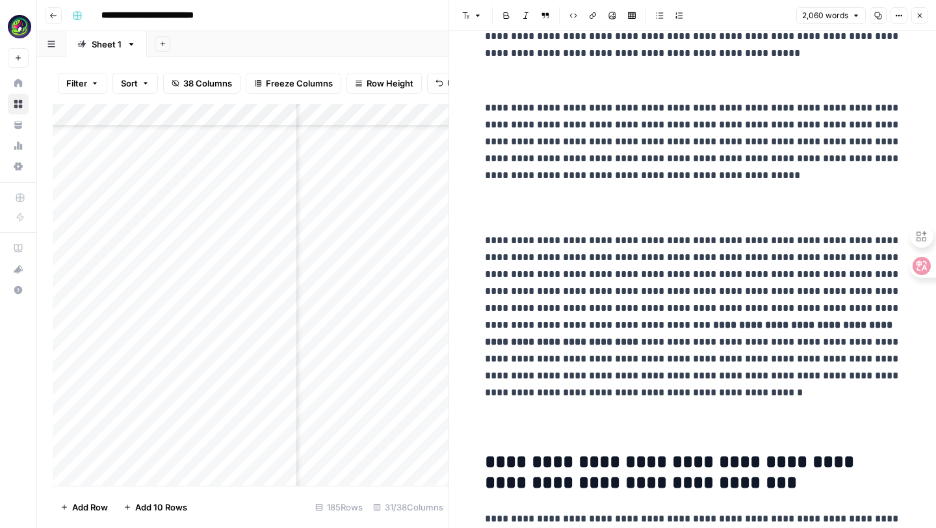
scroll to position [328, 0]
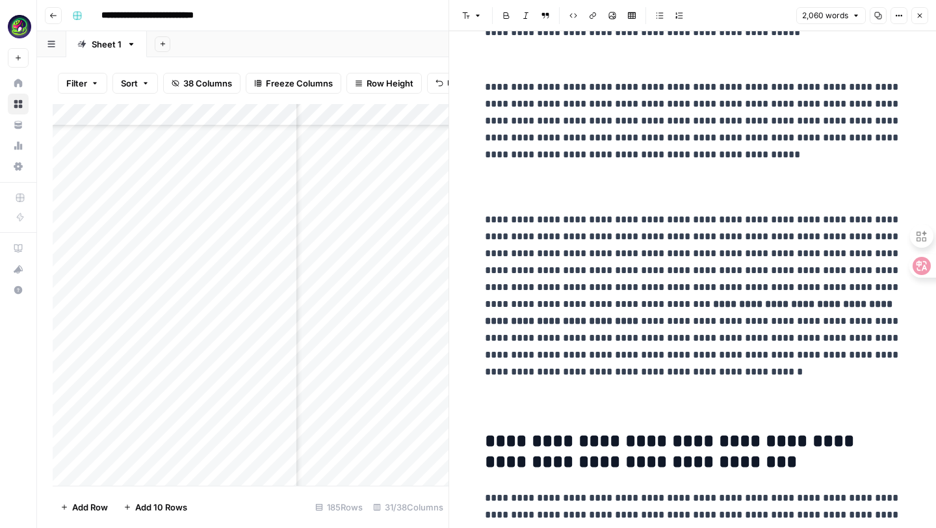
click at [553, 283] on p "**********" at bounding box center [693, 295] width 416 height 169
click at [610, 323] on p "**********" at bounding box center [693, 295] width 416 height 169
drag, startPoint x: 497, startPoint y: 219, endPoint x: 683, endPoint y: 259, distance: 190.2
click at [683, 259] on p "**********" at bounding box center [693, 295] width 416 height 169
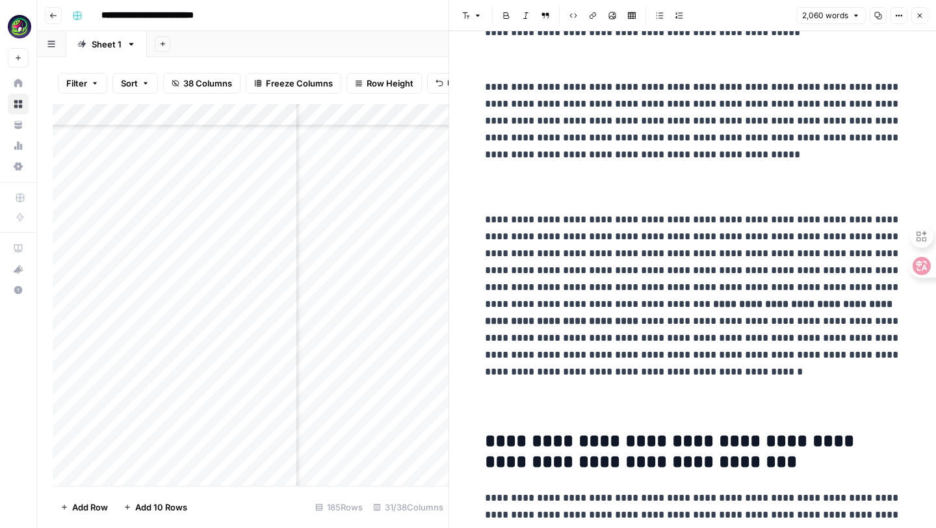
click at [526, 272] on p "**********" at bounding box center [693, 295] width 416 height 169
click at [612, 324] on p "**********" at bounding box center [693, 295] width 416 height 169
click at [528, 271] on p "**********" at bounding box center [693, 295] width 416 height 169
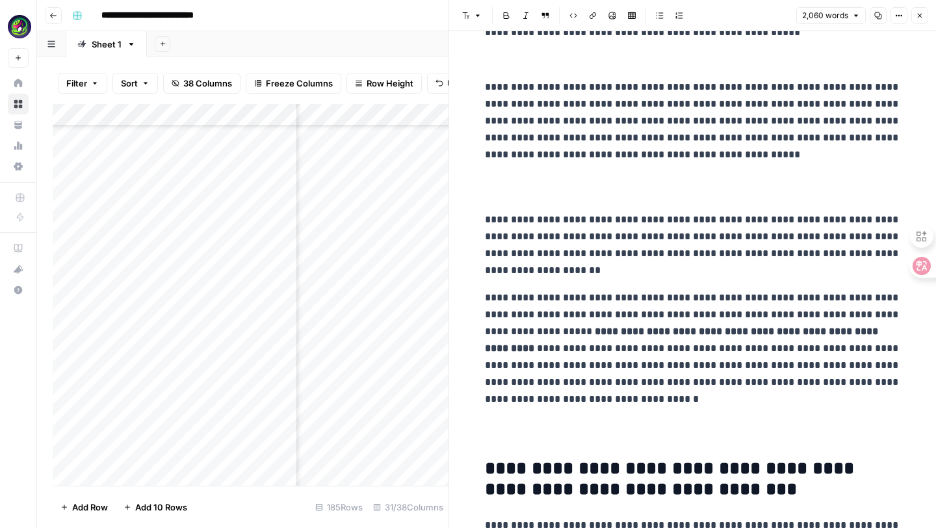
scroll to position [378, 0]
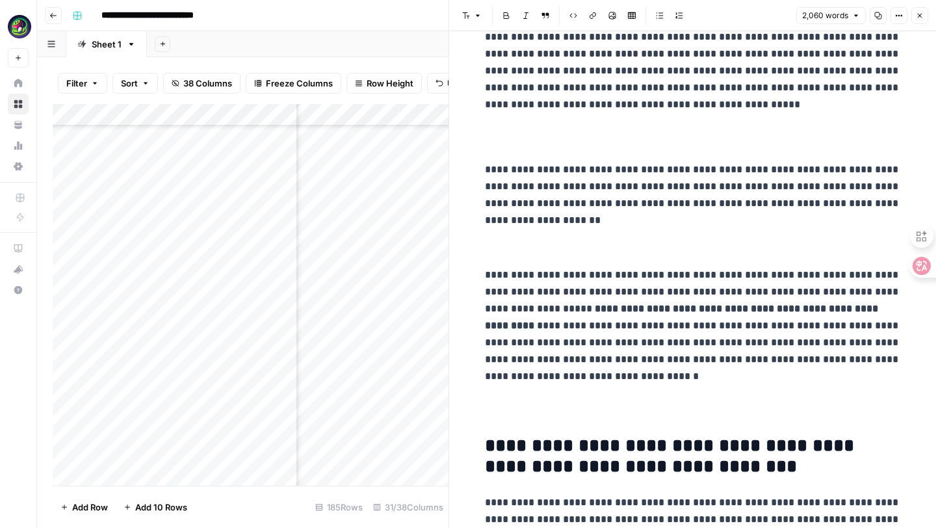
click at [525, 326] on p "**********" at bounding box center [693, 325] width 416 height 118
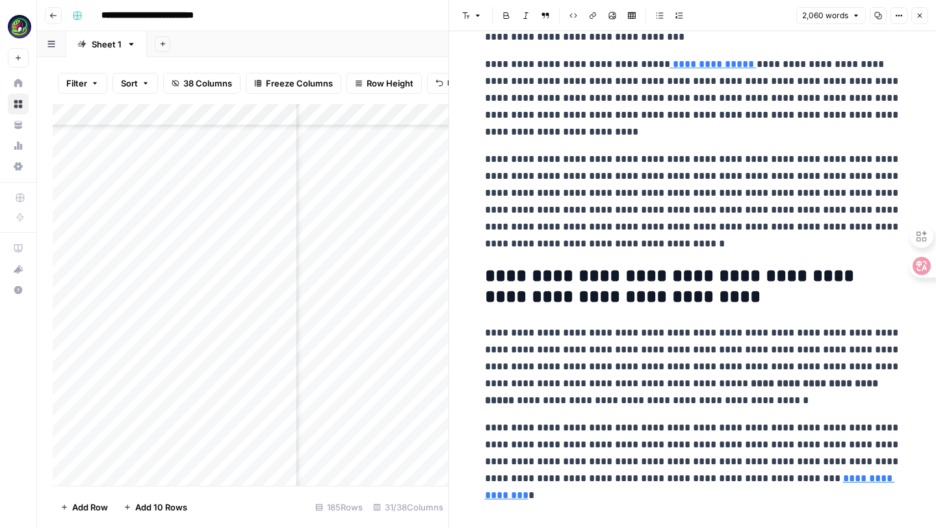
scroll to position [968, 0]
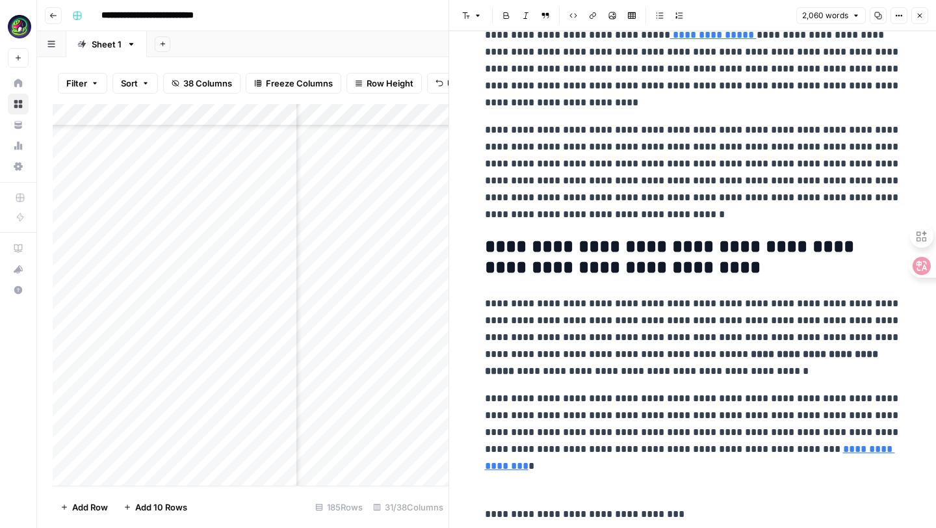
scroll to position [1115, 0]
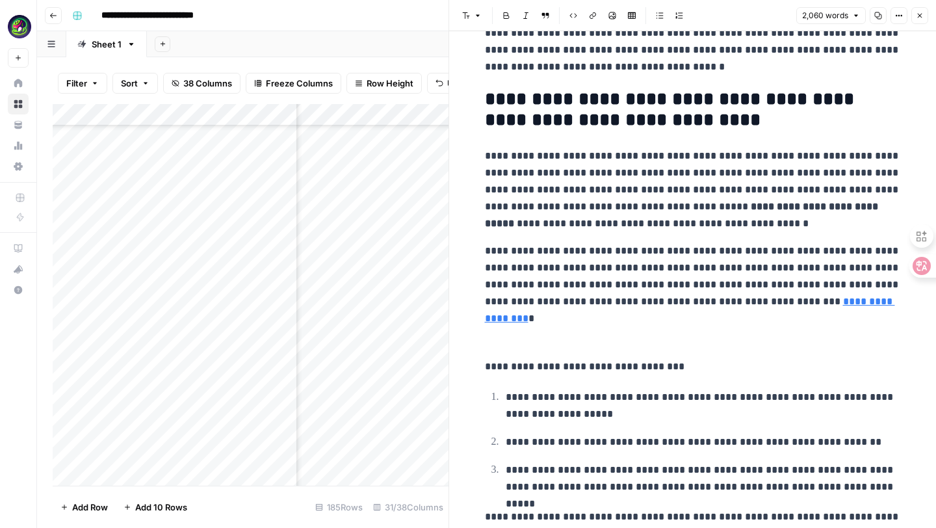
click at [486, 75] on p "**********" at bounding box center [693, 24] width 416 height 101
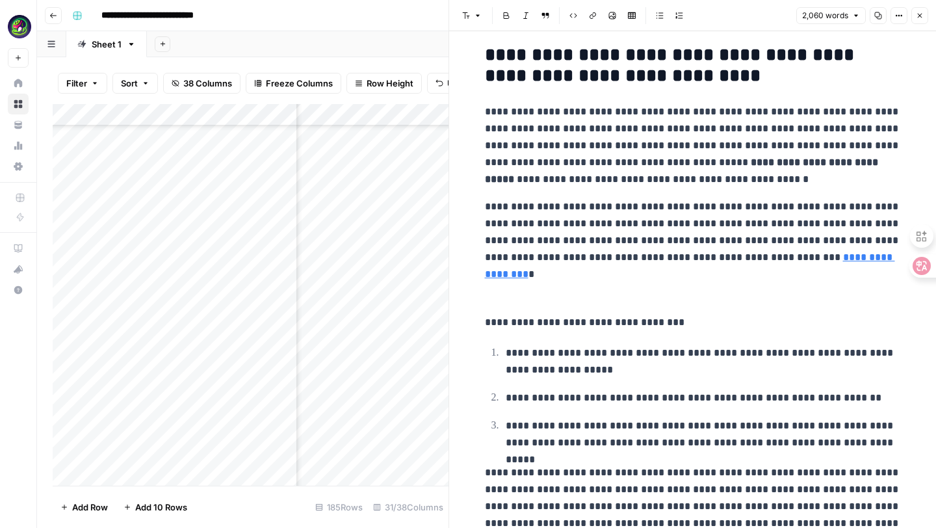
scroll to position [1278, 0]
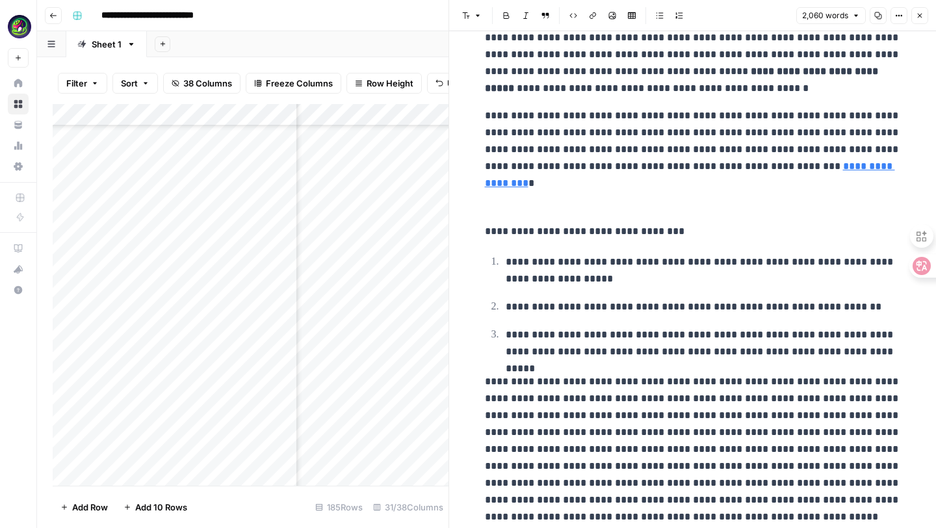
click at [486, 175] on p "**********" at bounding box center [693, 141] width 416 height 68
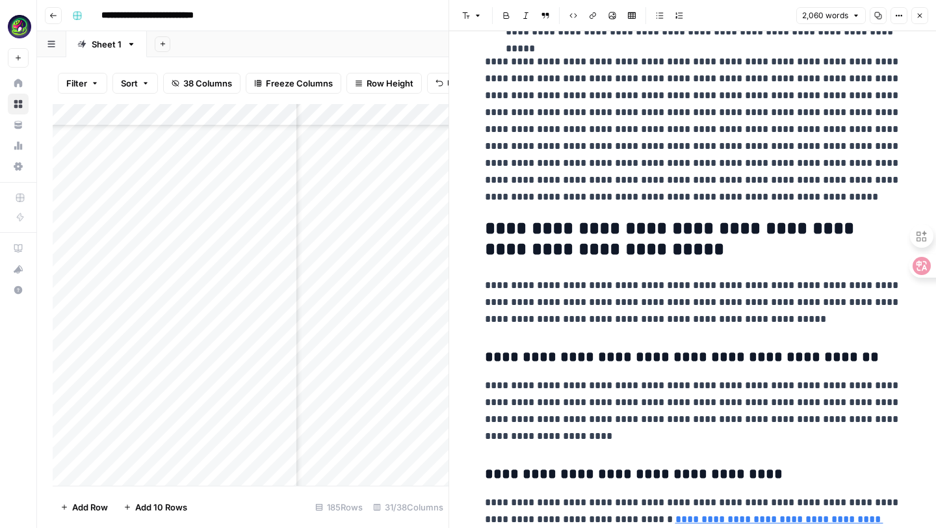
scroll to position [1627, 0]
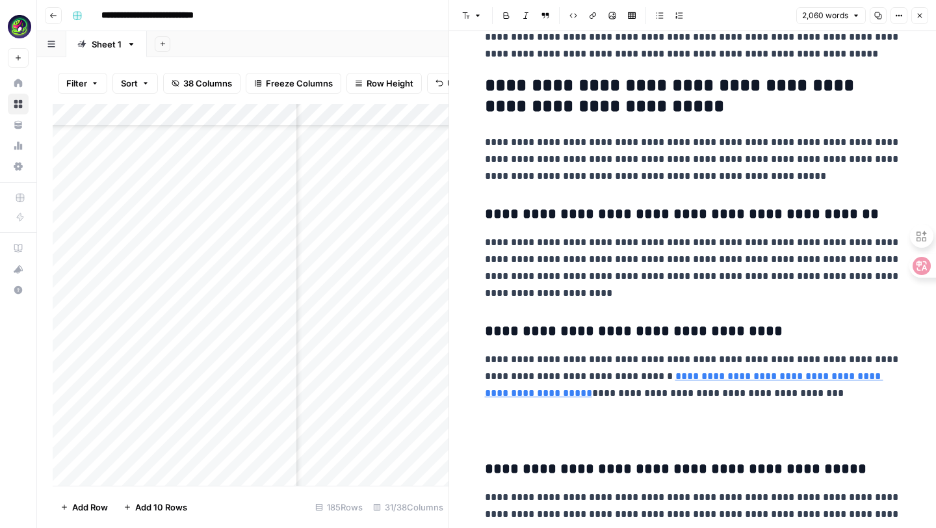
scroll to position [1782, 0]
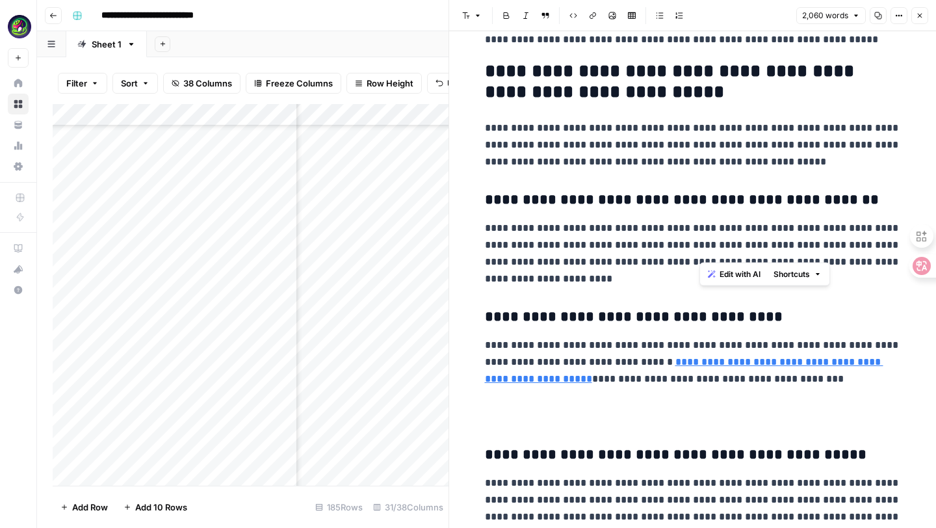
drag, startPoint x: 699, startPoint y: 233, endPoint x: 698, endPoint y: 244, distance: 11.8
drag, startPoint x: 647, startPoint y: 197, endPoint x: 595, endPoint y: 214, distance: 54.9
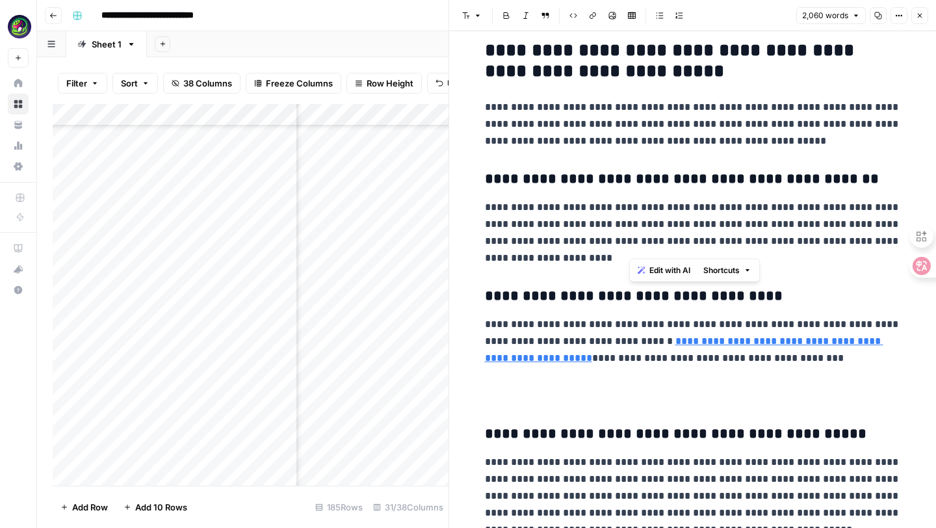
drag, startPoint x: 630, startPoint y: 243, endPoint x: 887, endPoint y: 244, distance: 257.4
drag, startPoint x: 616, startPoint y: 198, endPoint x: 797, endPoint y: 228, distance: 183.3
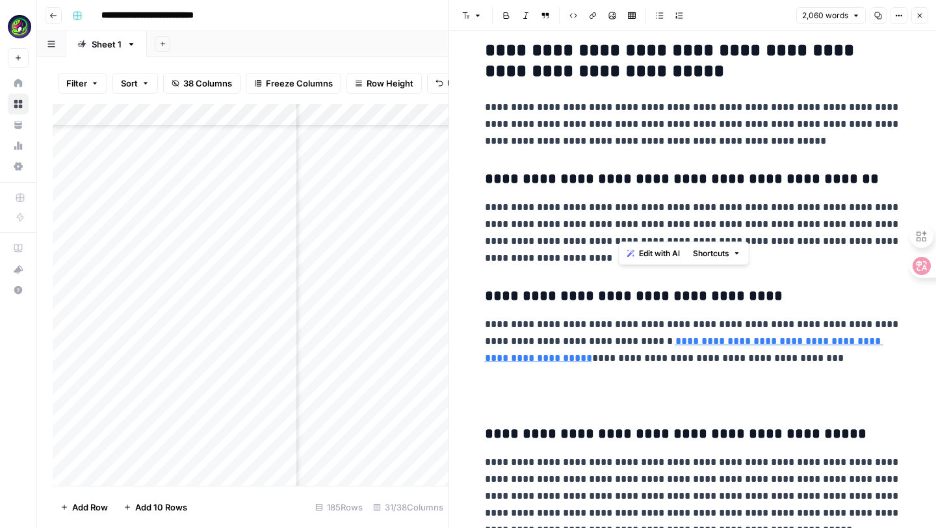
drag, startPoint x: 573, startPoint y: 221, endPoint x: 834, endPoint y: 227, distance: 260.7
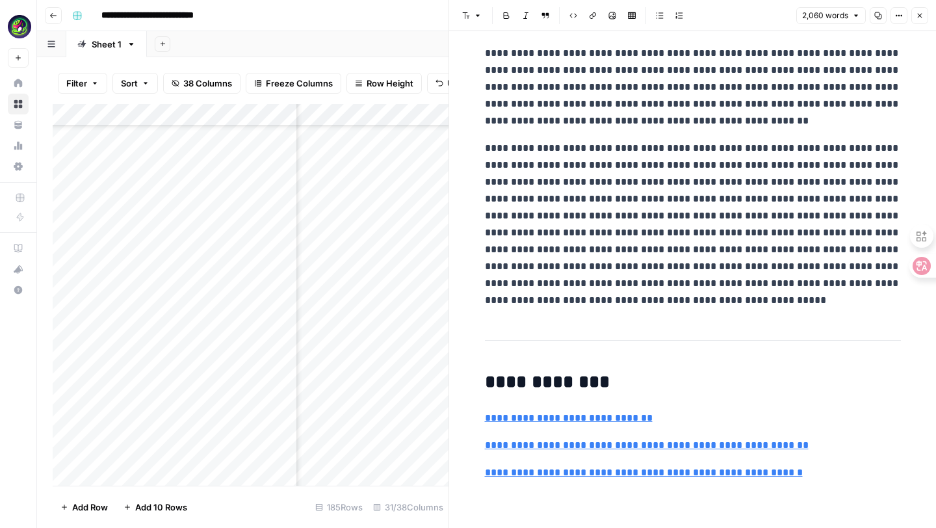
scroll to position [4662, 0]
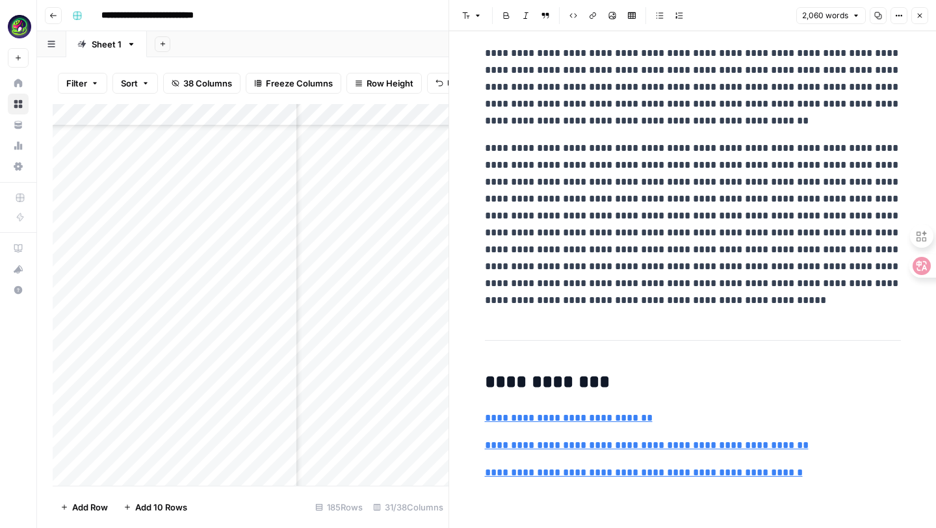
click at [713, 129] on p "**********" at bounding box center [693, 87] width 416 height 84
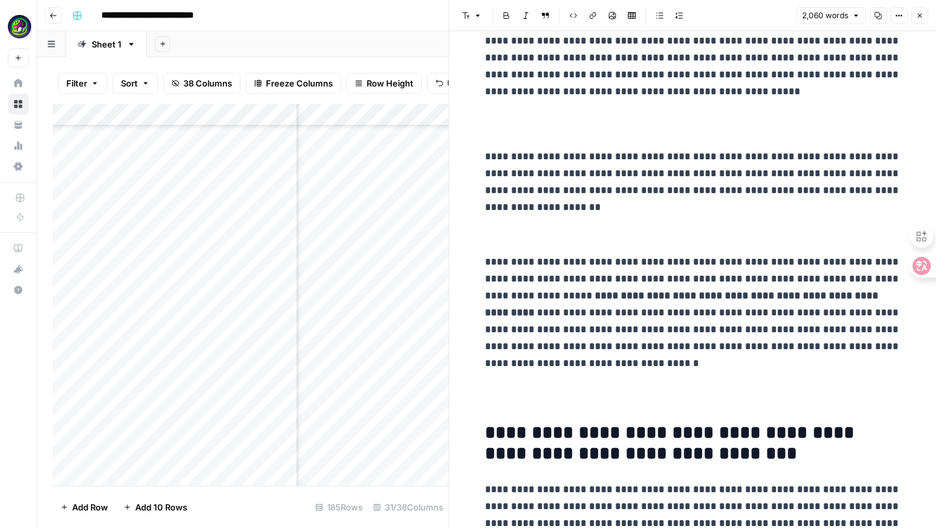
scroll to position [0, 0]
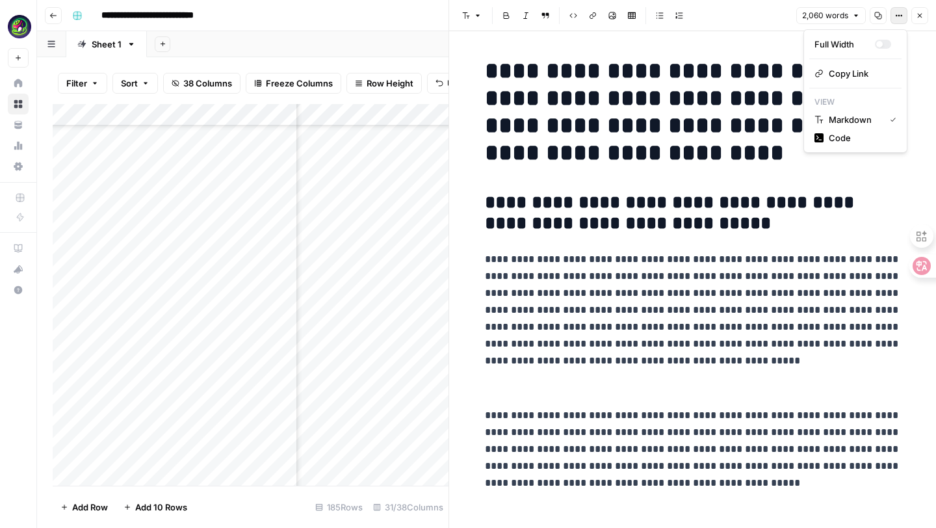
click at [892, 10] on button "Options" at bounding box center [898, 15] width 17 height 17
click at [852, 117] on span "Markdown" at bounding box center [854, 119] width 51 height 13
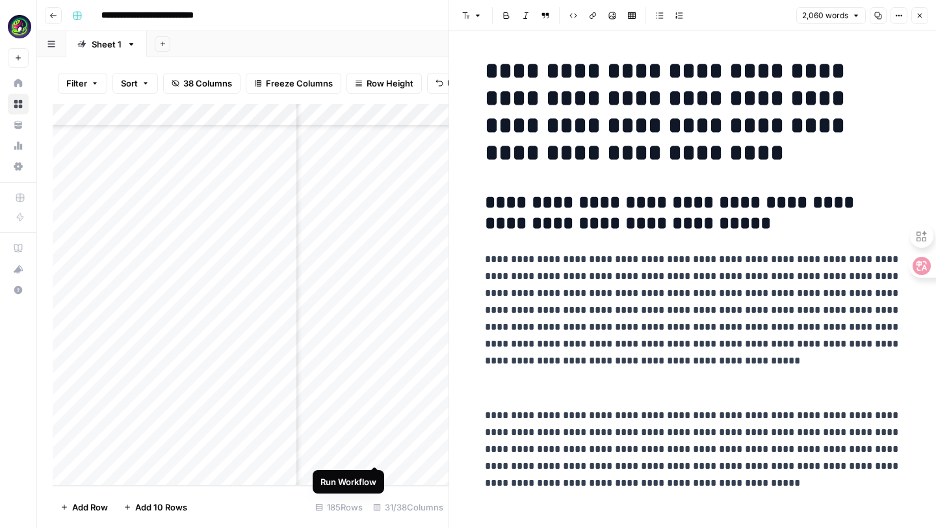
click at [374, 455] on div "Add Column" at bounding box center [251, 295] width 396 height 382
click at [374, 452] on div "Add Column" at bounding box center [251, 295] width 396 height 382
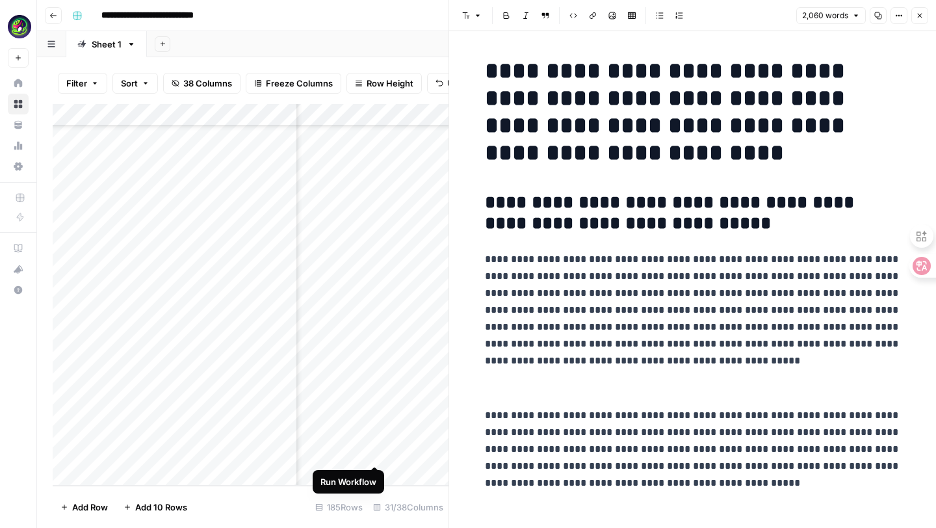
click at [374, 452] on div "Add Column" at bounding box center [251, 295] width 396 height 382
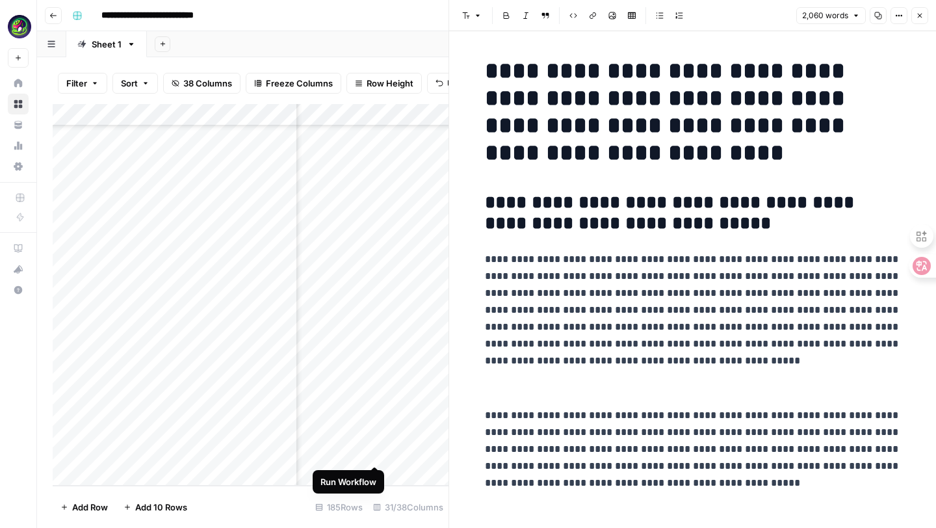
click at [374, 452] on div "Add Column" at bounding box center [251, 295] width 396 height 382
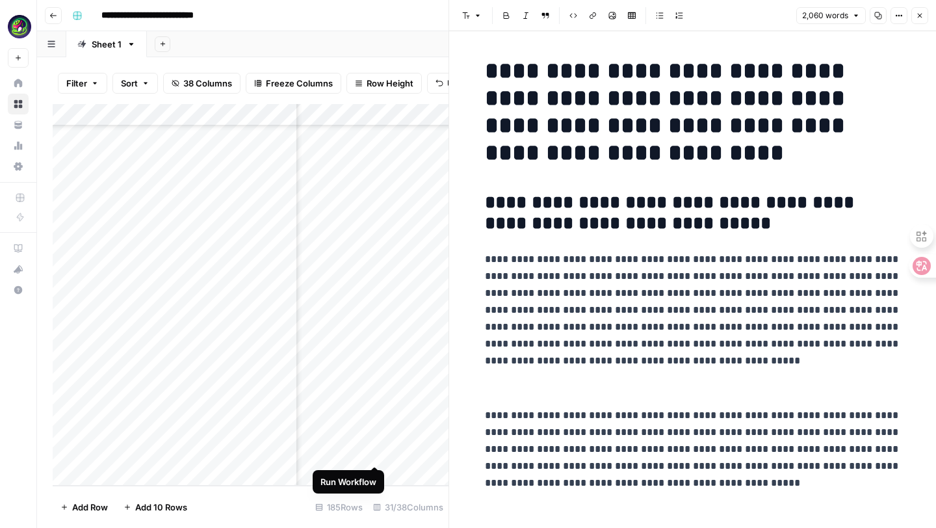
click at [374, 452] on div "Add Column" at bounding box center [251, 295] width 396 height 382
drag, startPoint x: 374, startPoint y: 452, endPoint x: 371, endPoint y: 444, distance: 8.8
click at [371, 444] on div "Add Column" at bounding box center [251, 295] width 396 height 382
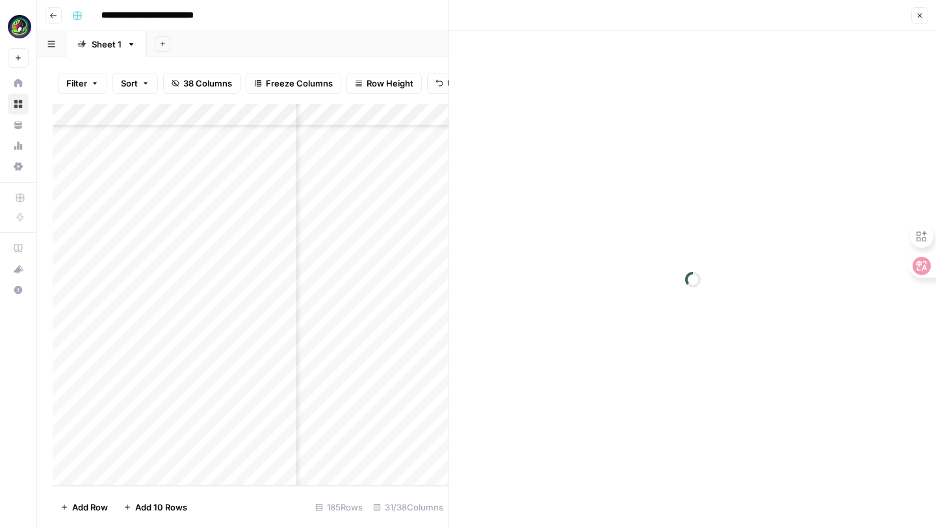
scroll to position [3750, 2087]
click at [432, 454] on div "Add Column" at bounding box center [251, 295] width 396 height 382
click at [386, 452] on div "Add Column" at bounding box center [251, 295] width 396 height 382
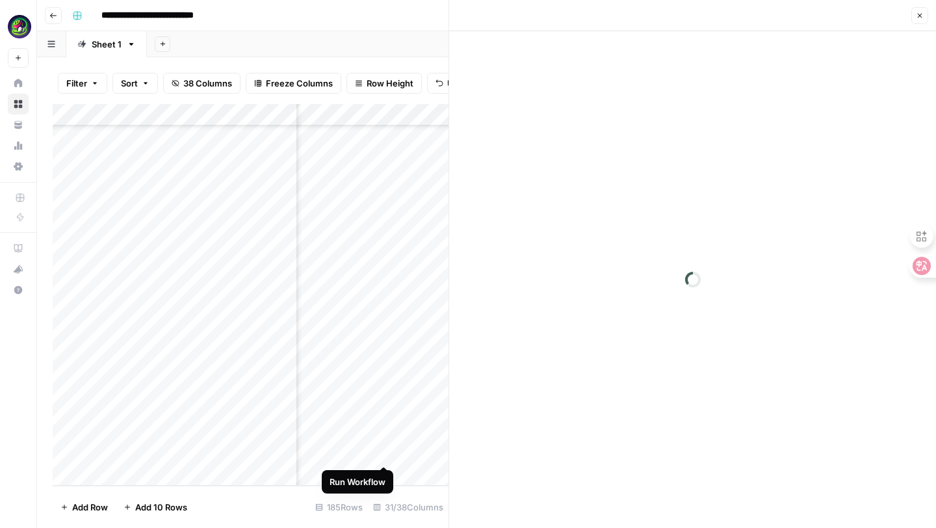
click at [386, 452] on div "Add Column" at bounding box center [251, 295] width 396 height 382
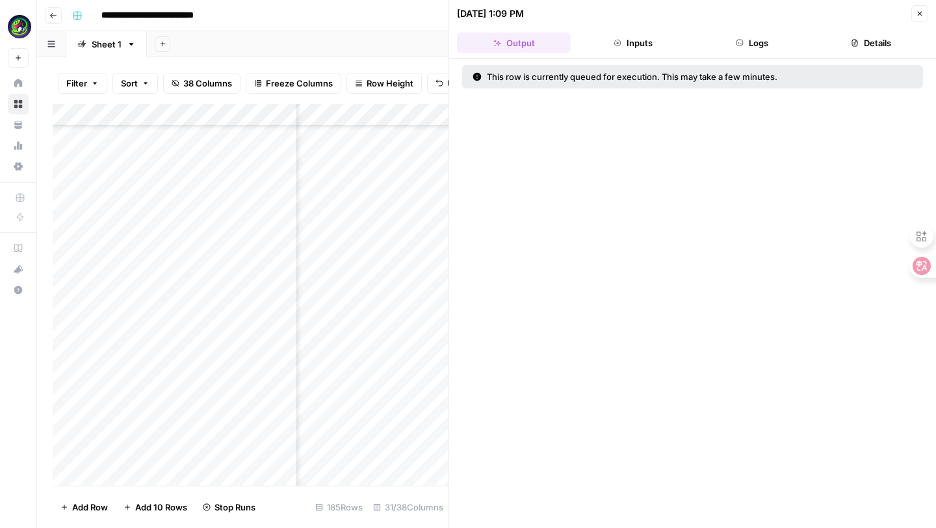
click at [913, 12] on button "Close" at bounding box center [919, 13] width 17 height 17
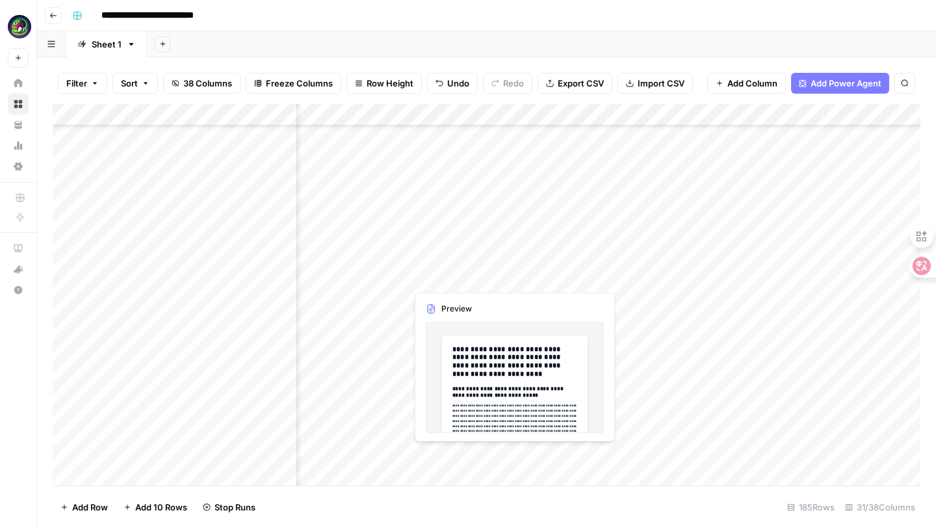
scroll to position [3750, 1845]
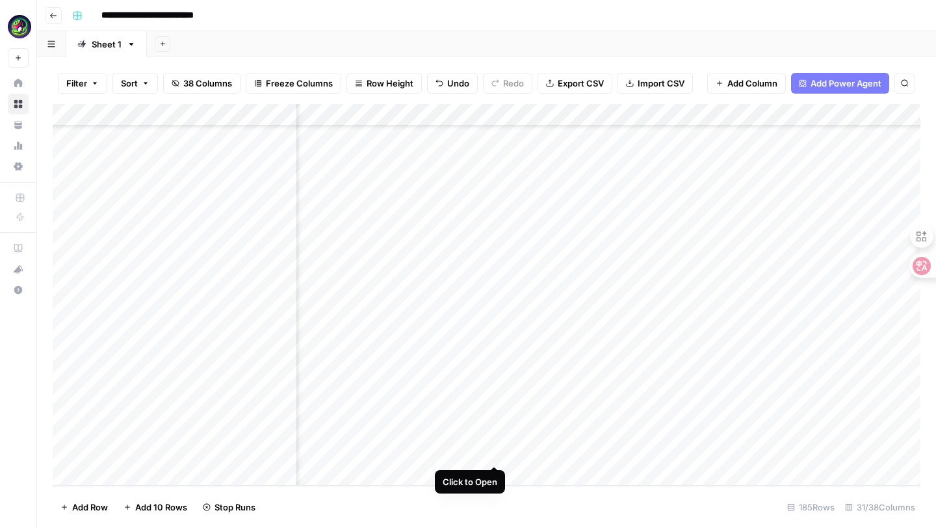
click at [494, 456] on div "Add Column" at bounding box center [487, 295] width 868 height 382
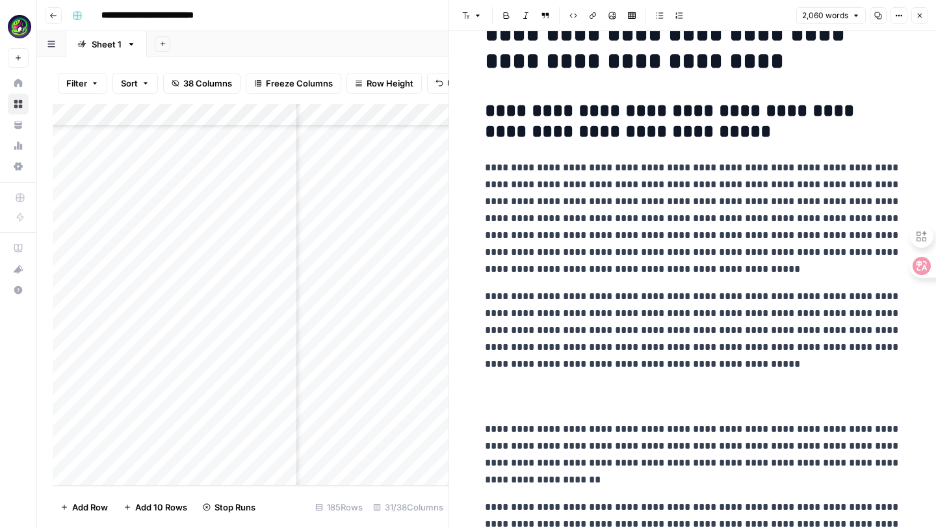
scroll to position [142, 0]
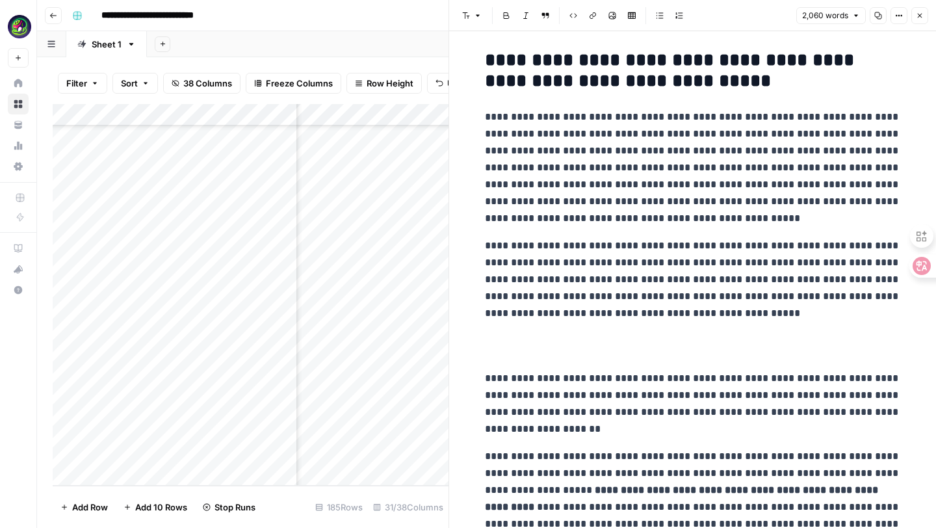
click at [700, 222] on p "**********" at bounding box center [693, 168] width 416 height 118
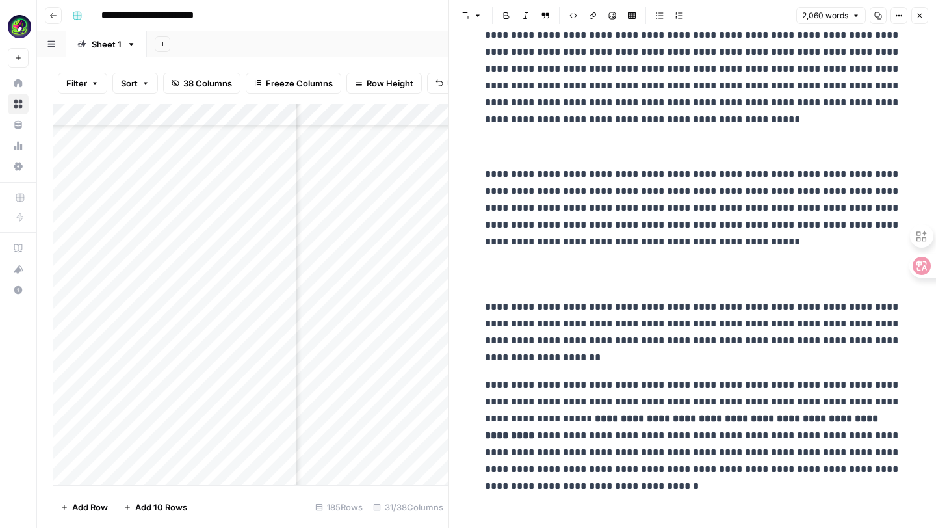
scroll to position [252, 0]
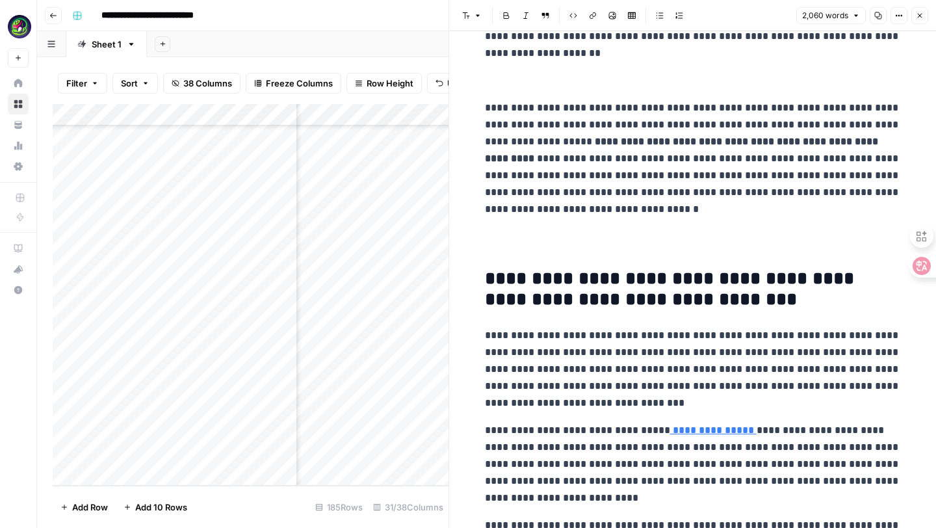
scroll to position [549, 0]
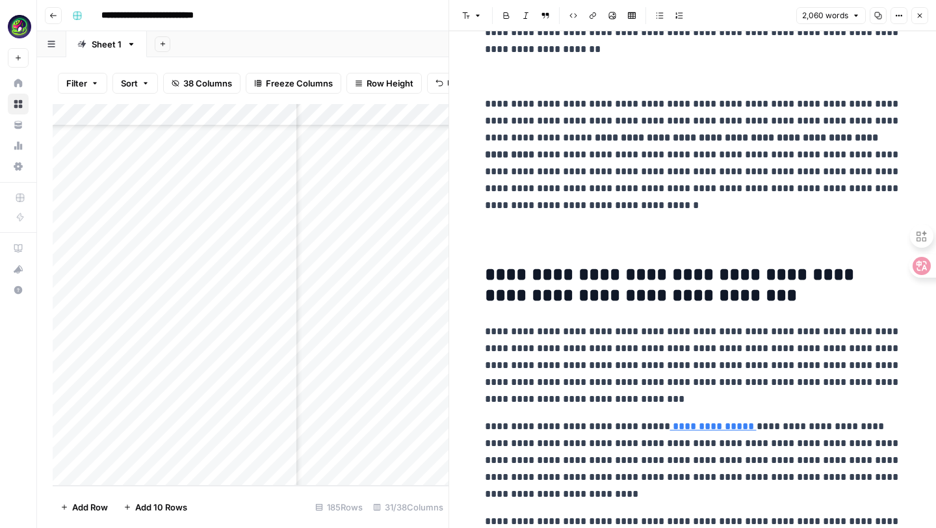
click at [485, 430] on p "**********" at bounding box center [693, 460] width 416 height 84
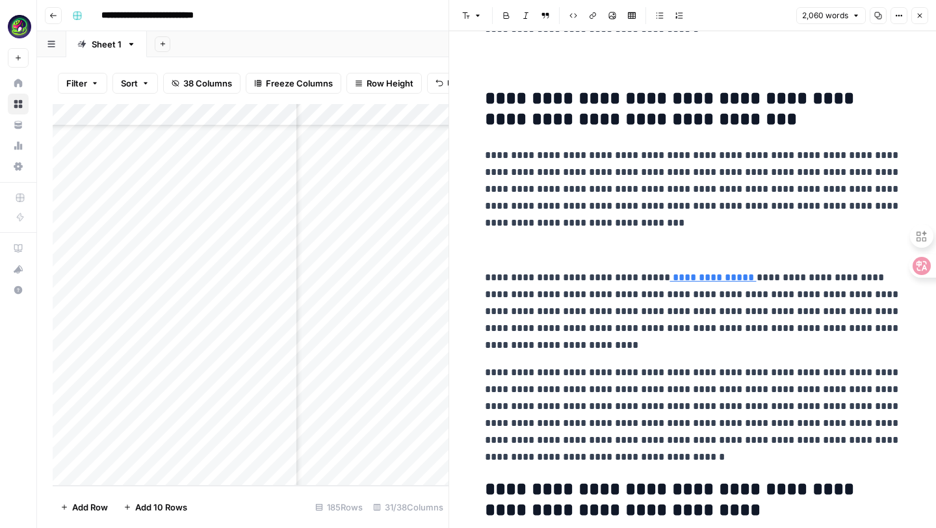
scroll to position [766, 0]
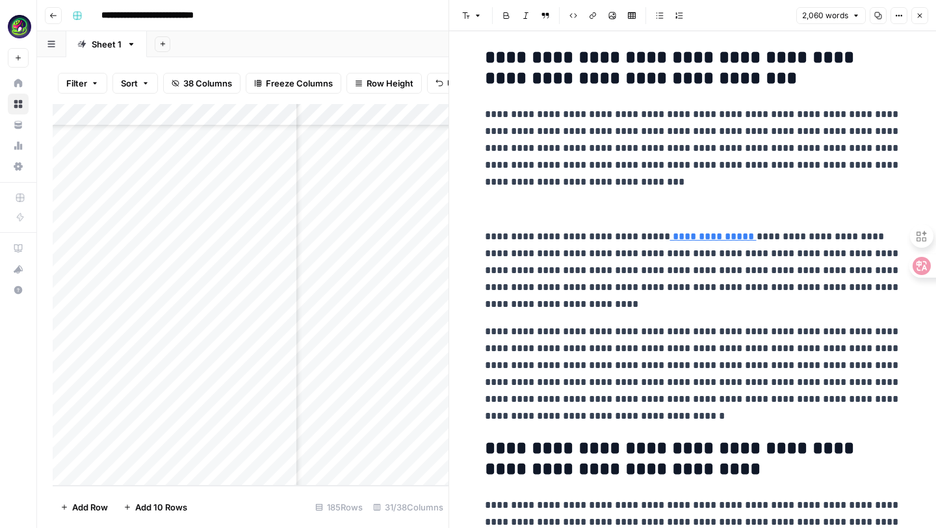
click at [486, 335] on p "**********" at bounding box center [693, 373] width 416 height 101
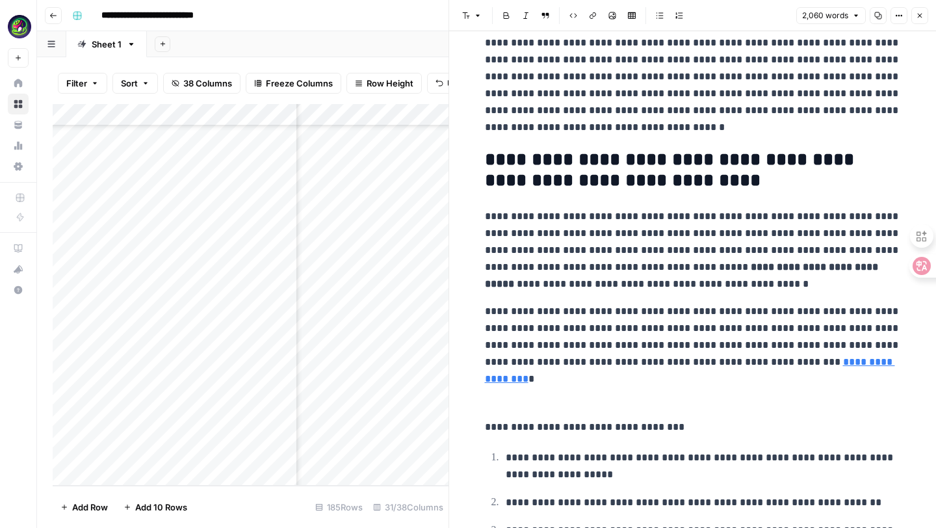
scroll to position [1107, 0]
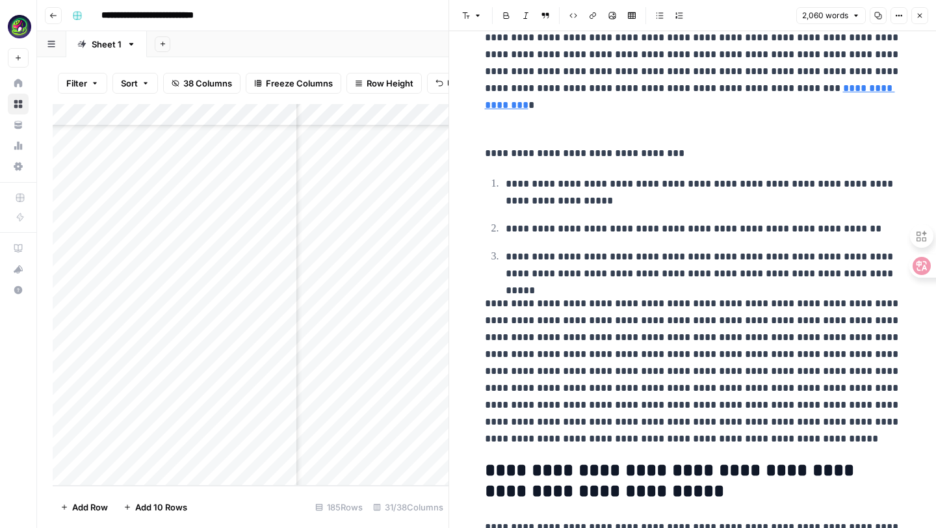
scroll to position [1414, 0]
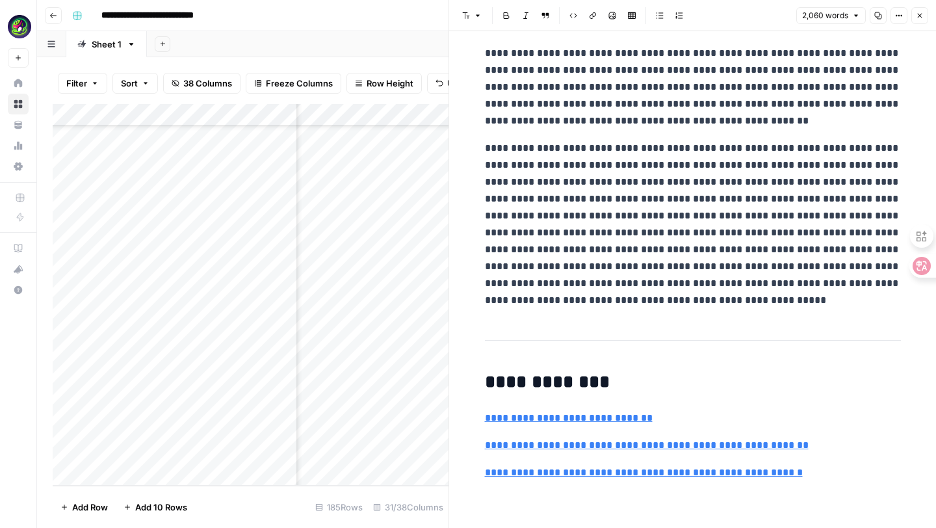
scroll to position [6032, 0]
click at [485, 154] on p "**********" at bounding box center [693, 224] width 416 height 169
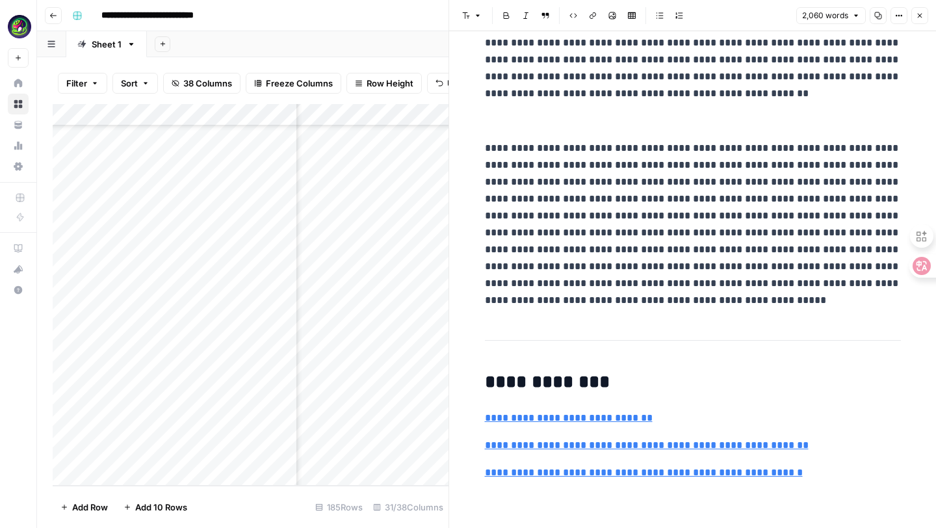
scroll to position [6212, 0]
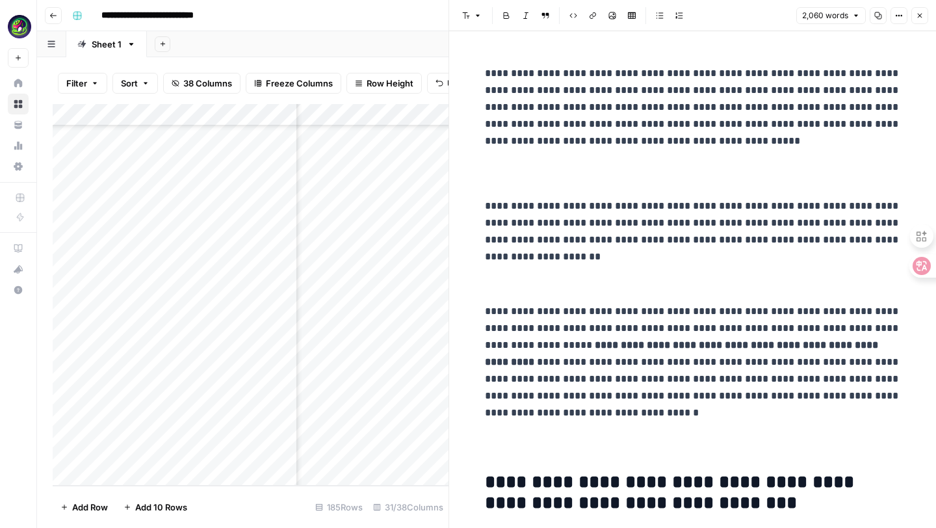
scroll to position [0, 0]
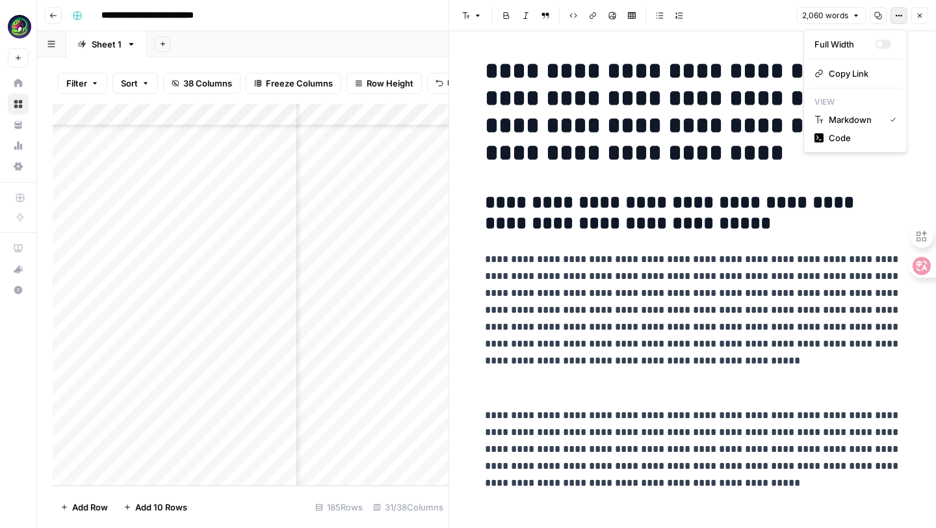
click at [900, 18] on icon "button" at bounding box center [899, 16] width 8 height 8
click at [835, 136] on span "Code" at bounding box center [860, 137] width 62 height 13
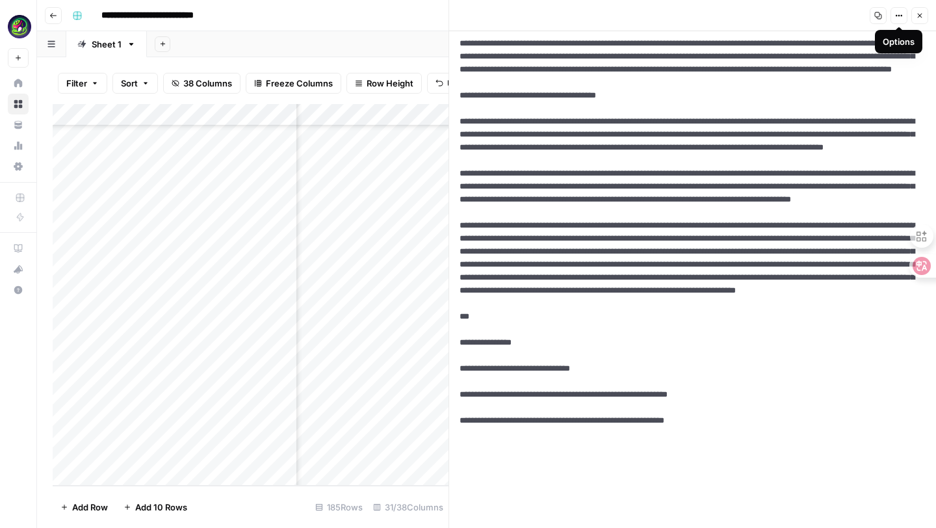
scroll to position [3177, 0]
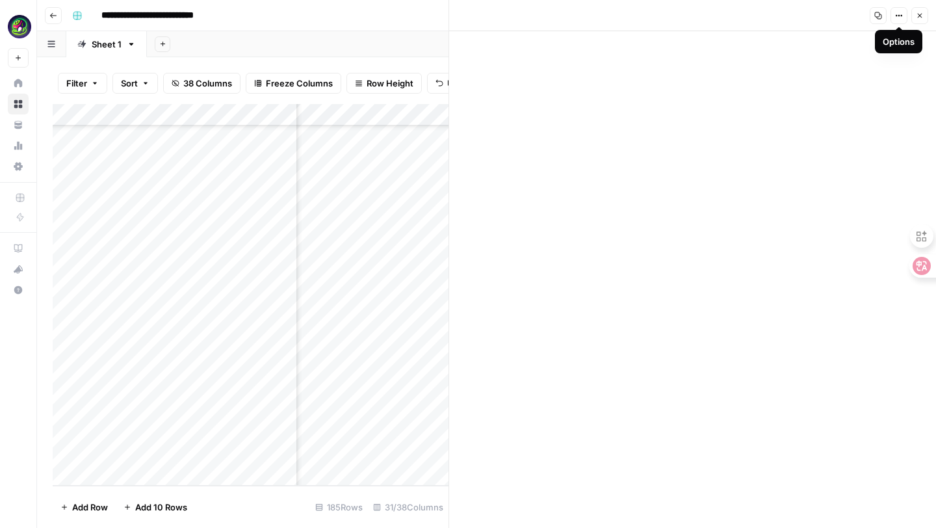
click at [897, 14] on icon "button" at bounding box center [899, 16] width 8 height 8
click at [846, 99] on span "Markdown" at bounding box center [860, 101] width 62 height 13
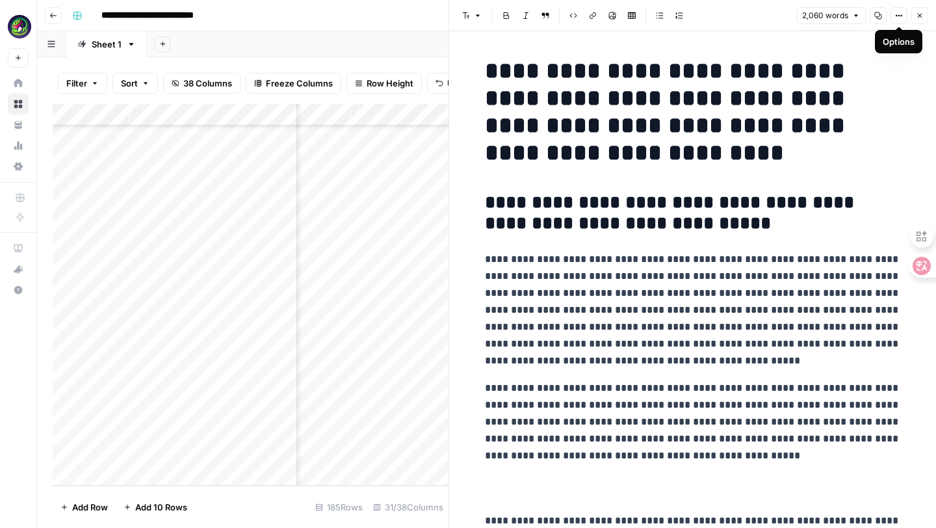
scroll to position [3750, 2096]
click at [422, 452] on div "Add Column" at bounding box center [251, 295] width 396 height 382
click at [424, 450] on div "Add Column" at bounding box center [251, 295] width 396 height 382
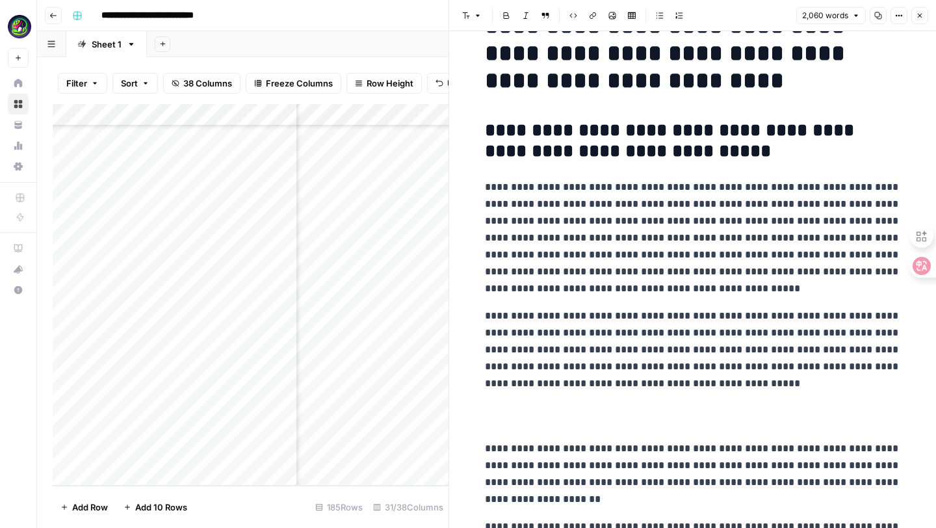
click at [702, 286] on p "**********" at bounding box center [693, 238] width 416 height 118
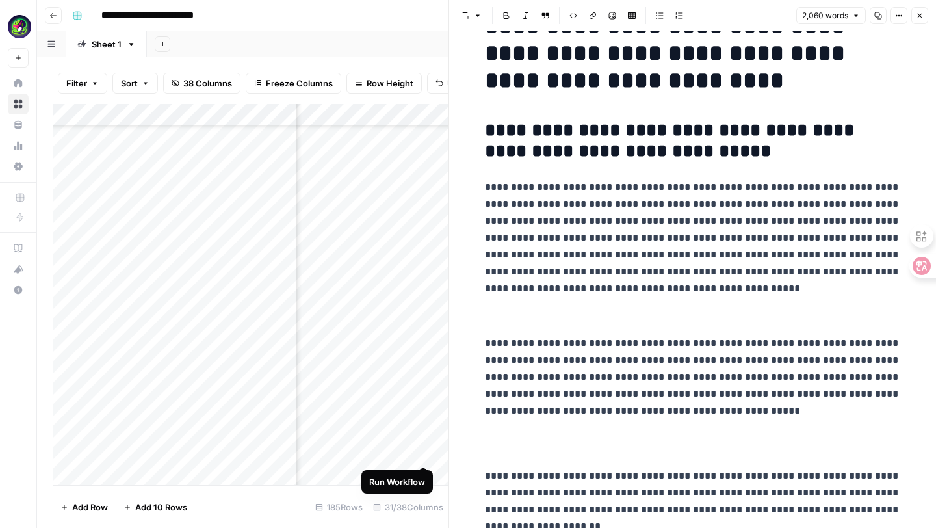
click at [424, 453] on div "Add Column" at bounding box center [251, 295] width 396 height 382
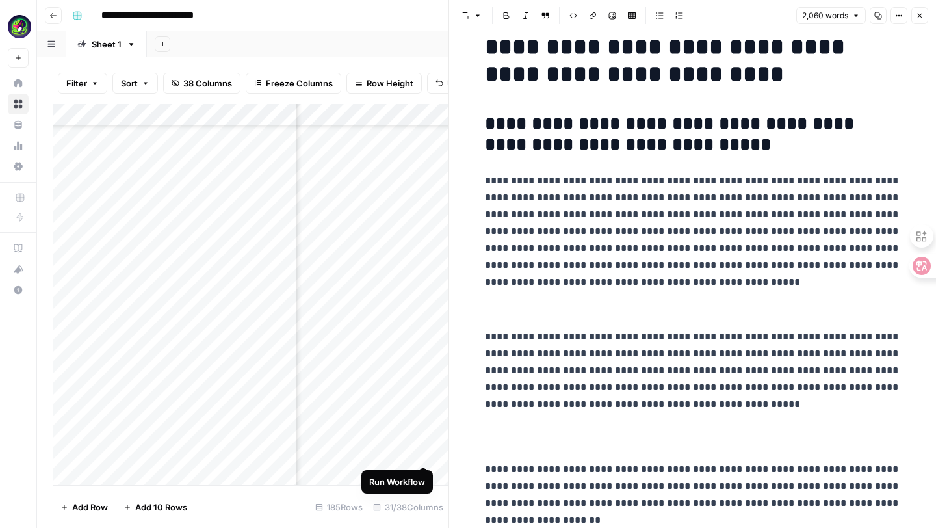
click at [424, 450] on div "Add Column" at bounding box center [251, 295] width 396 height 382
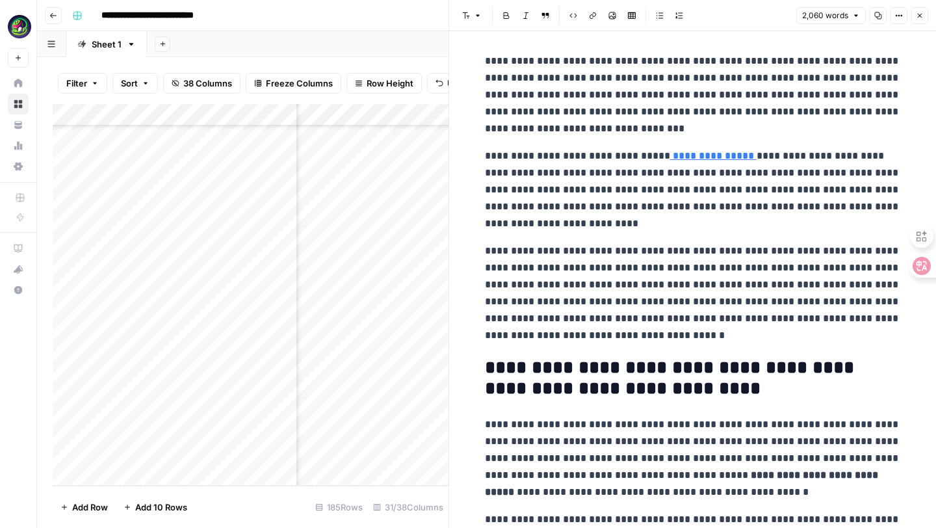
scroll to position [796, 0]
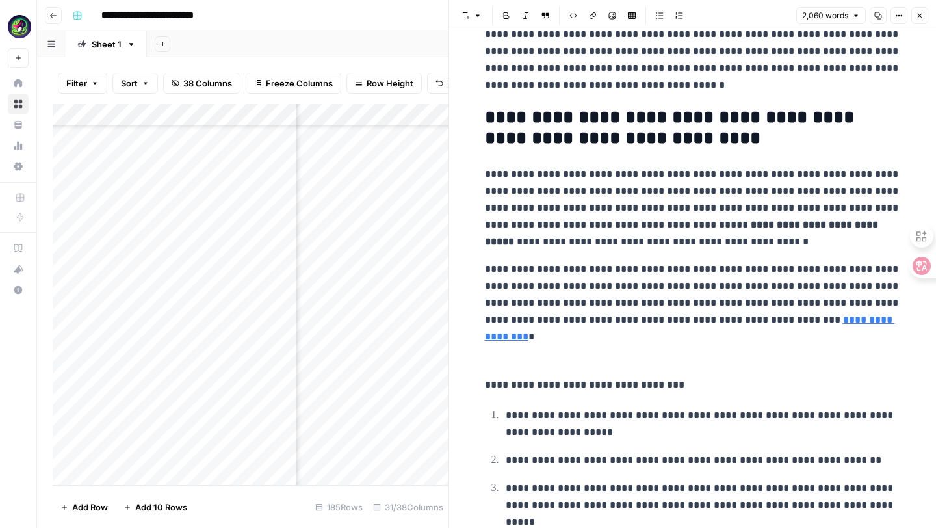
scroll to position [1071, 0]
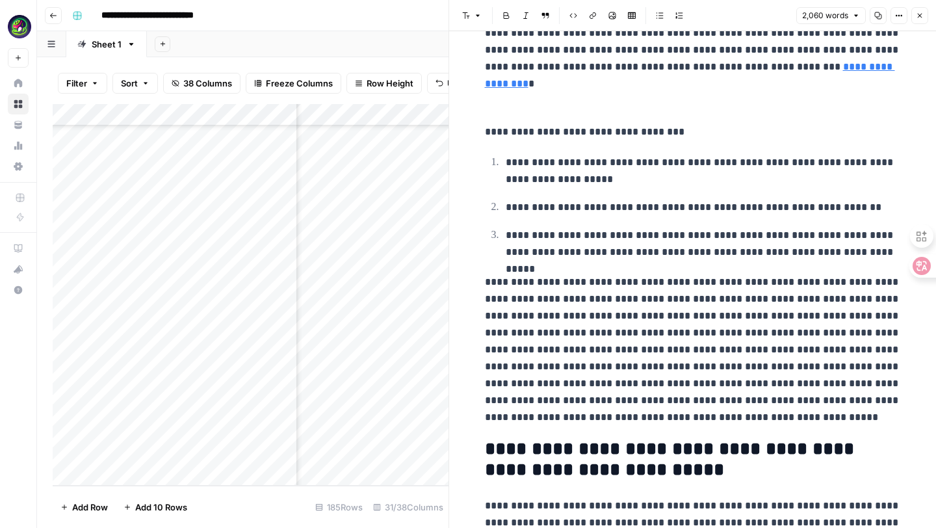
scroll to position [1379, 0]
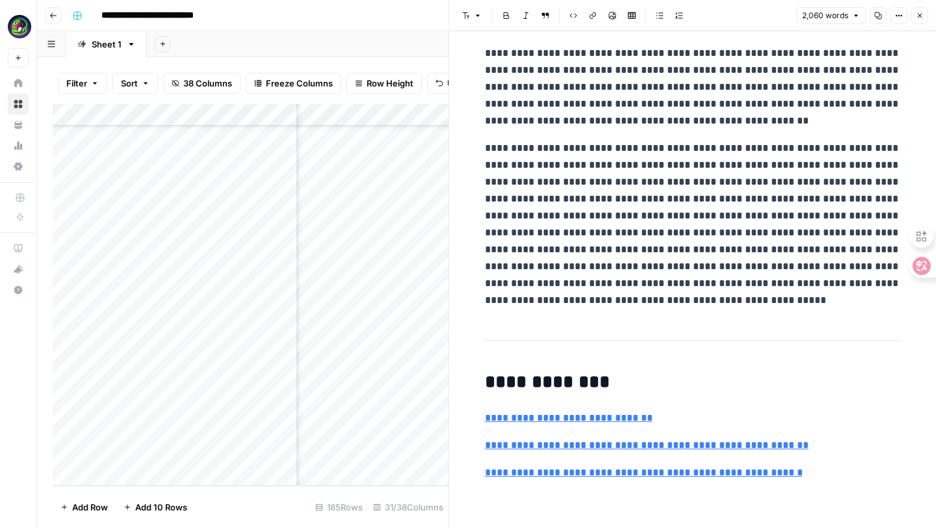
scroll to position [4734, 0]
click at [704, 129] on p "**********" at bounding box center [693, 87] width 416 height 84
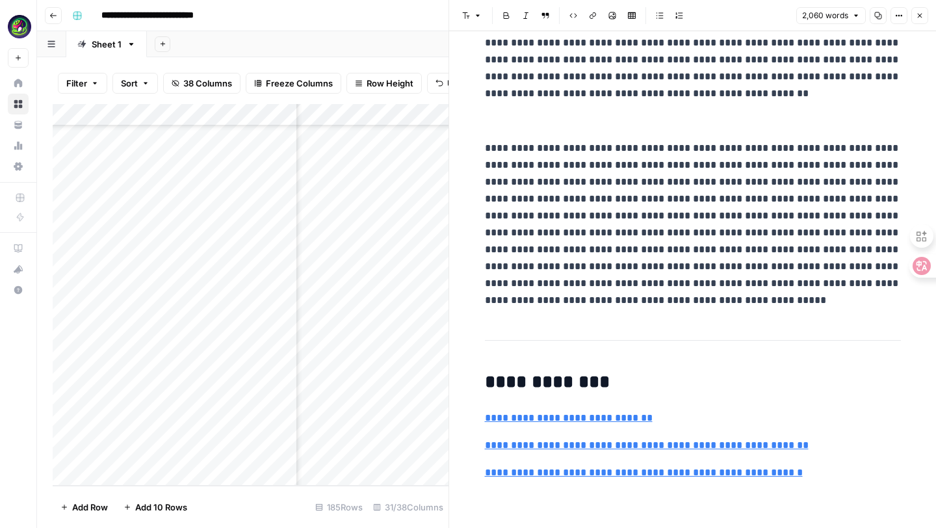
scroll to position [4735, 0]
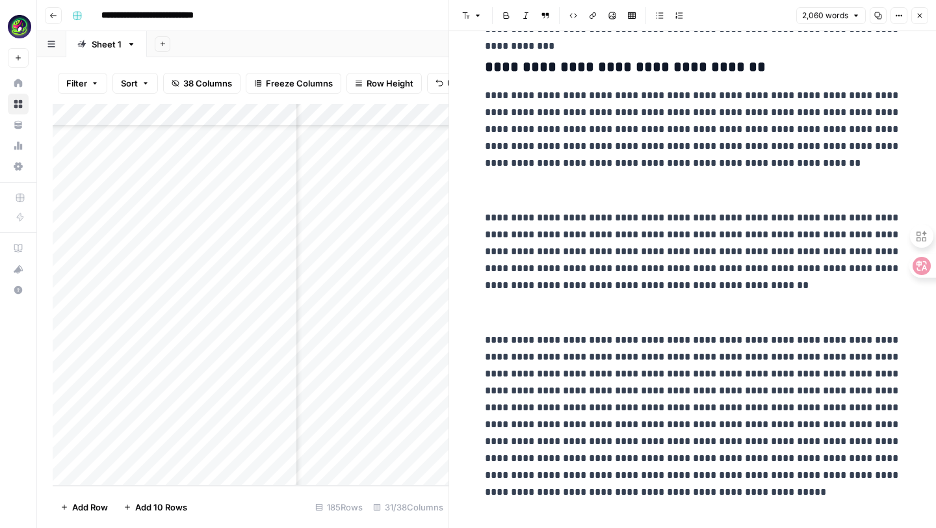
scroll to position [4275, 0]
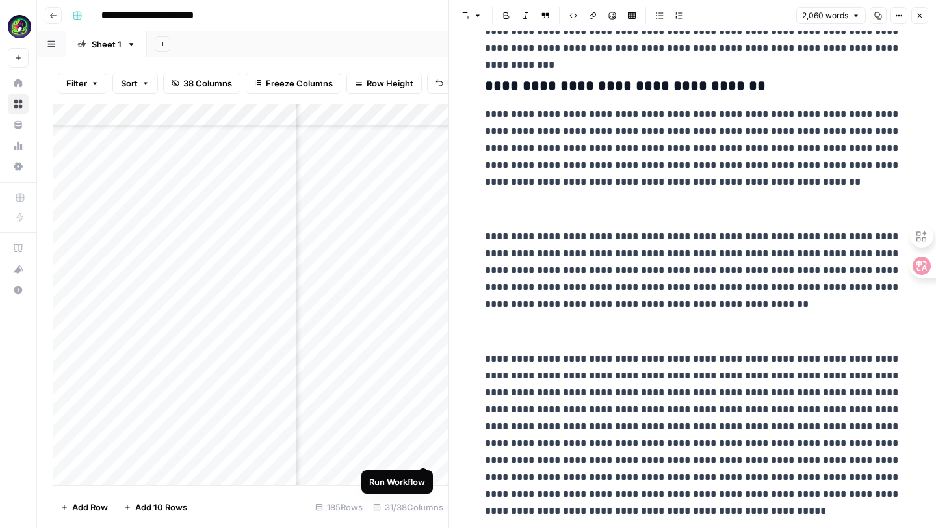
click at [422, 454] on div "Add Column" at bounding box center [251, 295] width 396 height 382
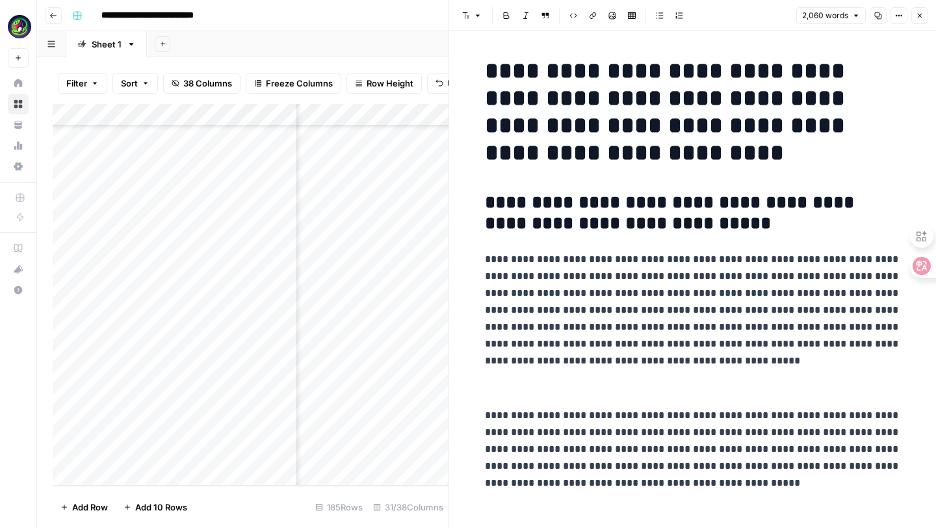
scroll to position [3750, 2194]
click at [326, 454] on div "Add Column" at bounding box center [251, 295] width 396 height 382
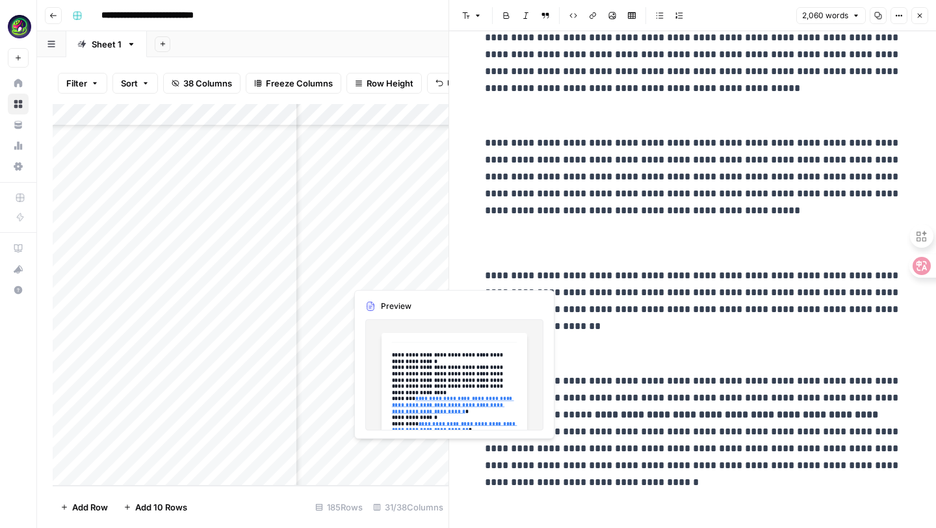
scroll to position [3750, 2322]
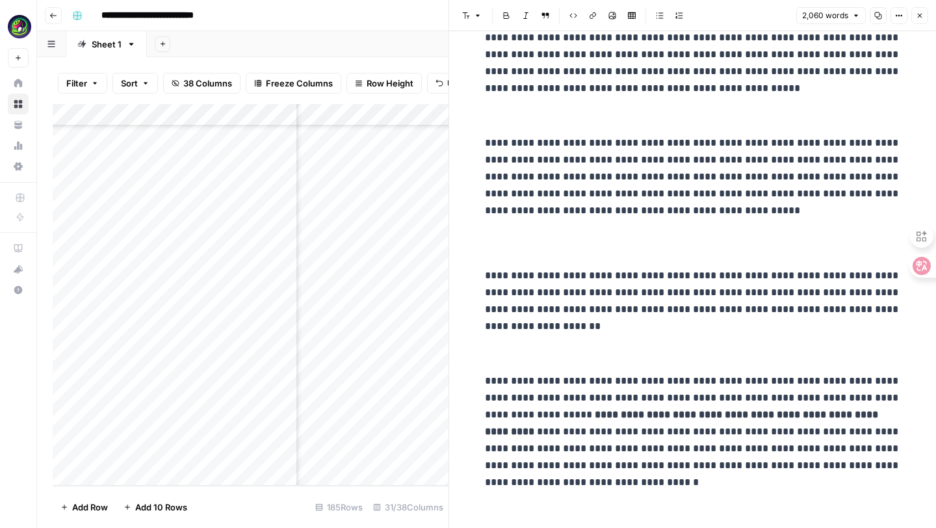
click at [427, 450] on div "Add Column" at bounding box center [251, 295] width 396 height 382
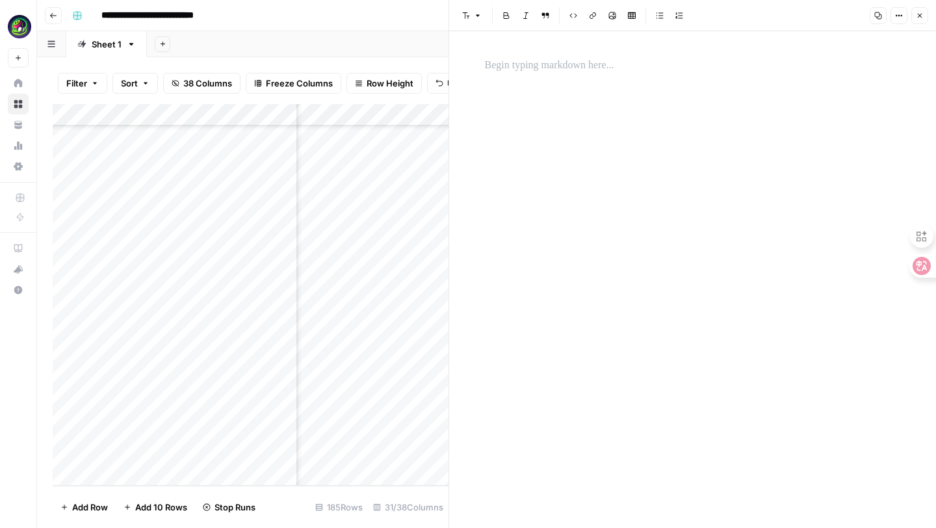
scroll to position [3750, 2063]
click at [924, 19] on button "Close" at bounding box center [919, 15] width 17 height 17
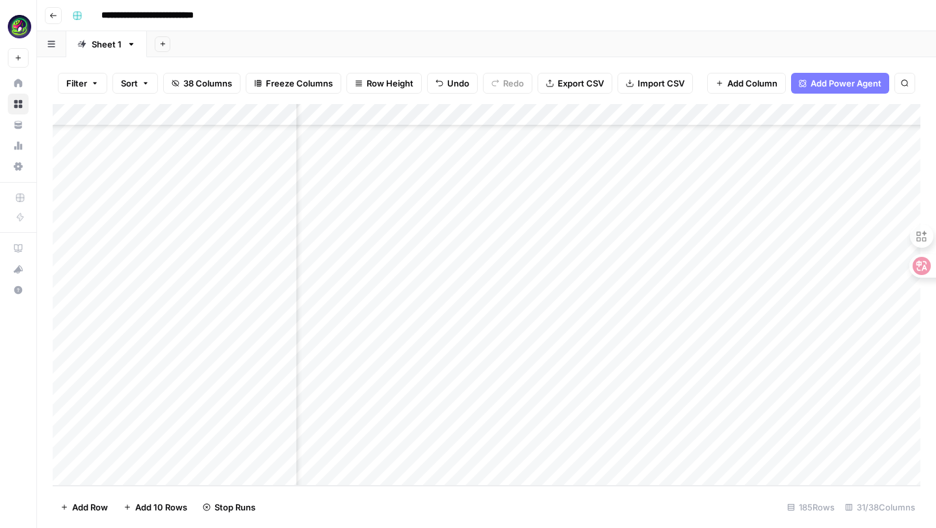
scroll to position [3750, 1841]
click at [500, 455] on div "Add Column" at bounding box center [487, 295] width 868 height 382
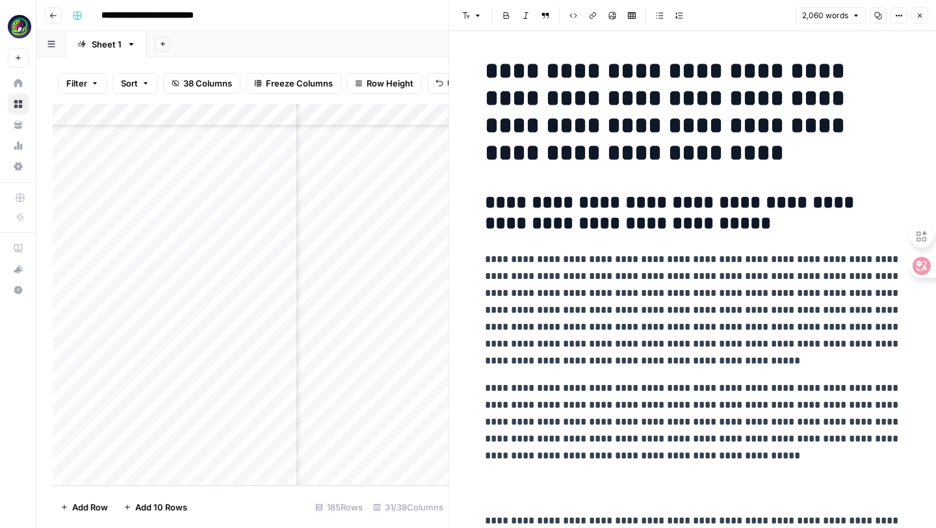
click at [712, 359] on p "**********" at bounding box center [693, 310] width 416 height 118
click at [376, 460] on div "Add Column" at bounding box center [251, 295] width 396 height 382
click at [402, 456] on div "Add Column" at bounding box center [251, 295] width 396 height 382
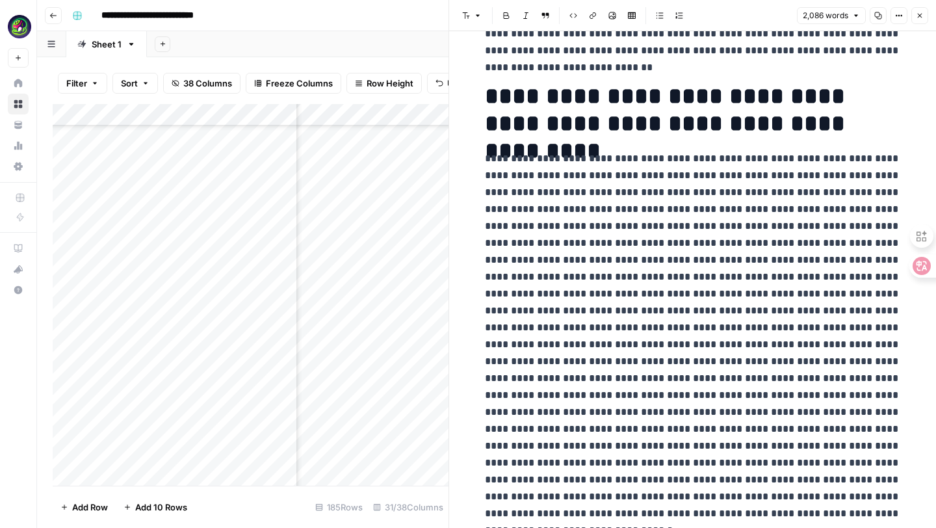
scroll to position [1167, 0]
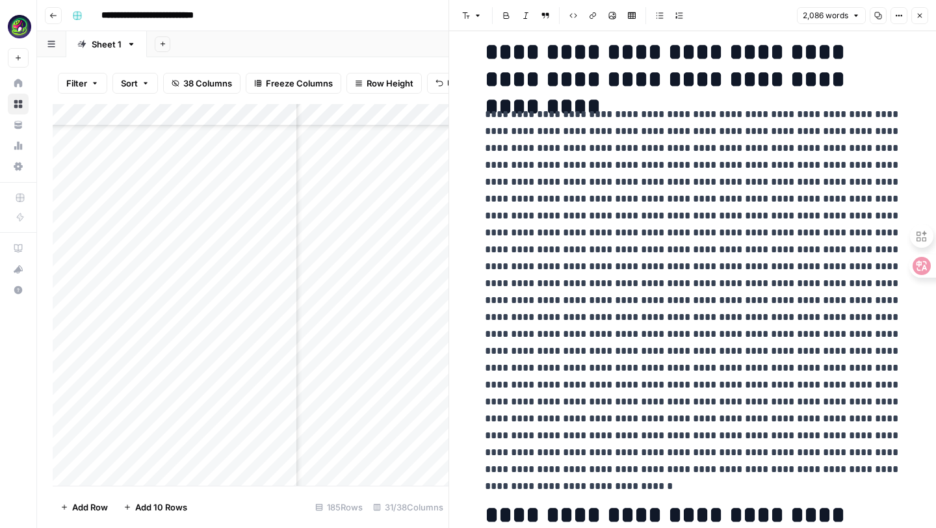
click at [916, 14] on icon "button" at bounding box center [920, 16] width 8 height 8
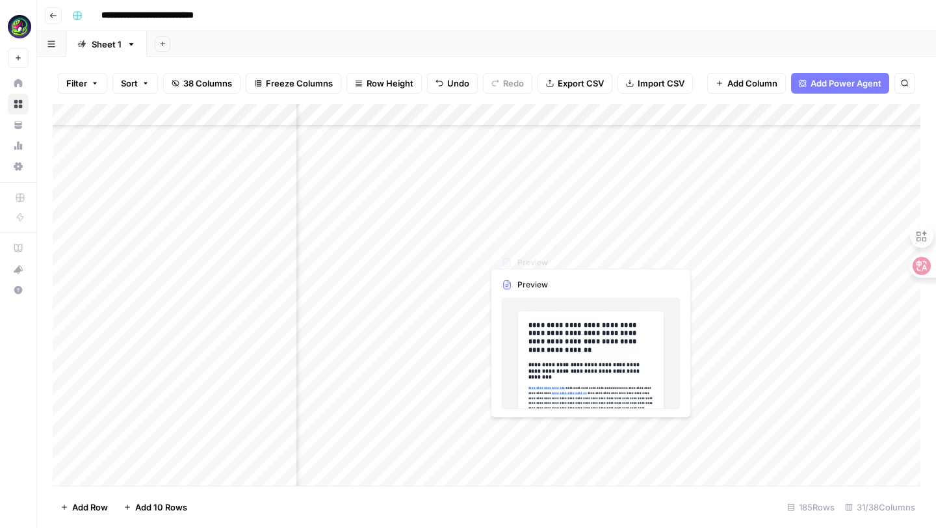
scroll to position [3749, 1743]
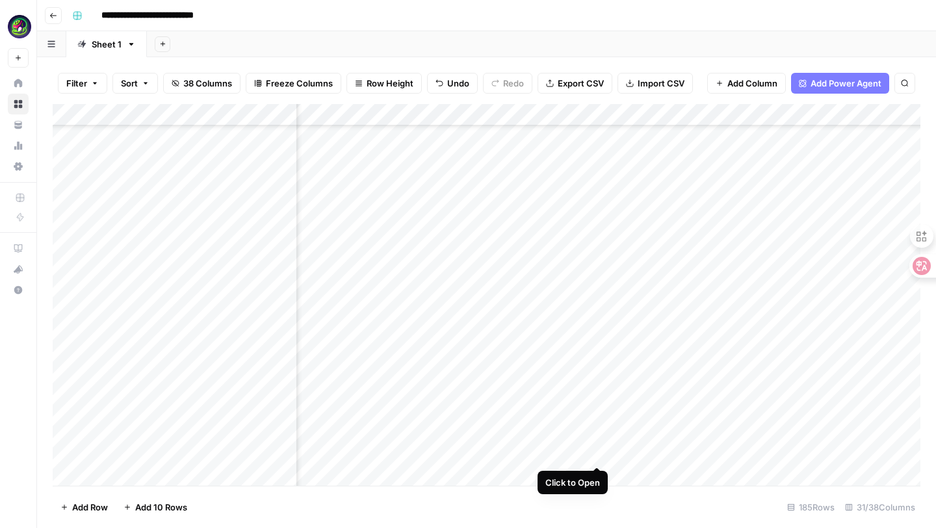
click at [593, 452] on div "Add Column" at bounding box center [487, 295] width 868 height 382
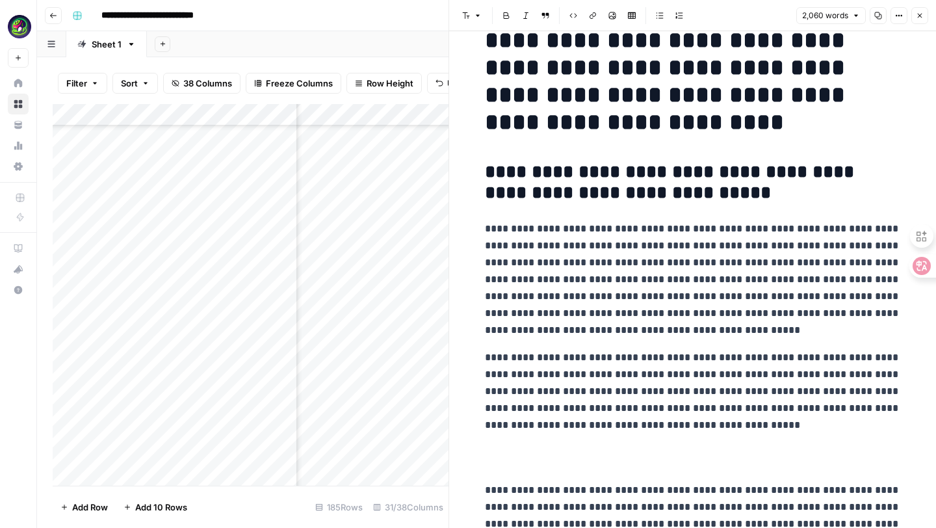
scroll to position [50, 0]
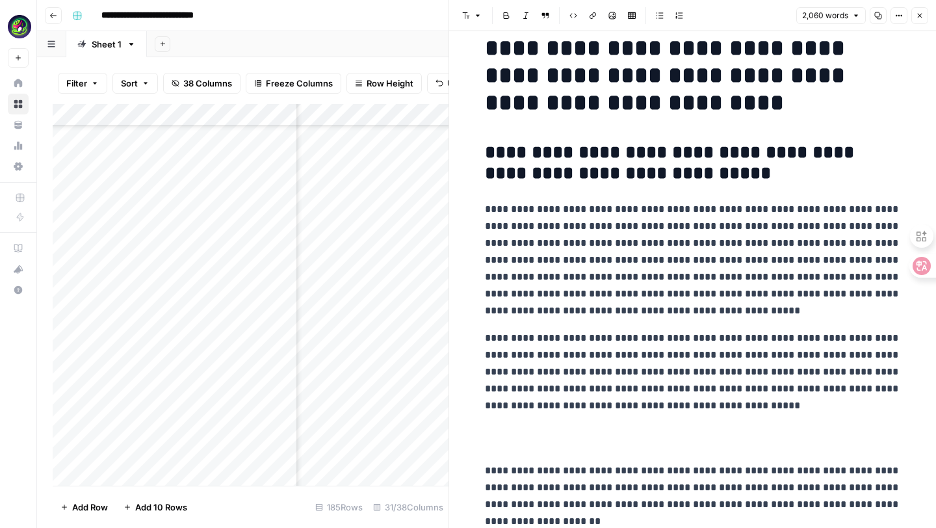
click at [682, 317] on p "**********" at bounding box center [693, 260] width 416 height 118
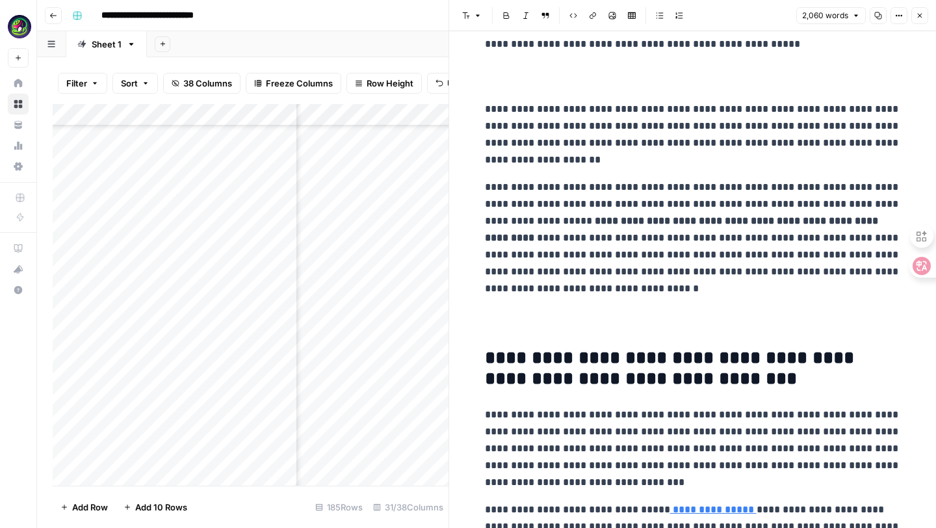
scroll to position [441, 0]
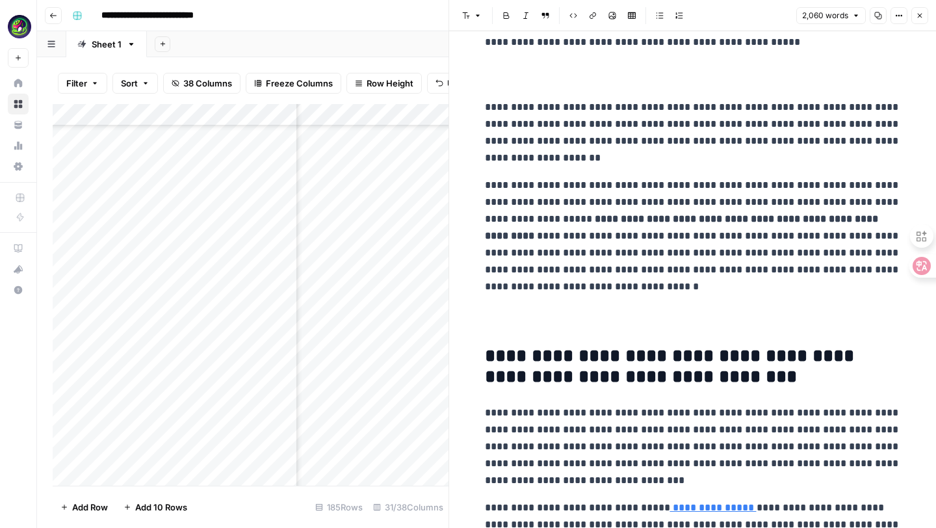
click at [581, 163] on p "**********" at bounding box center [693, 133] width 416 height 68
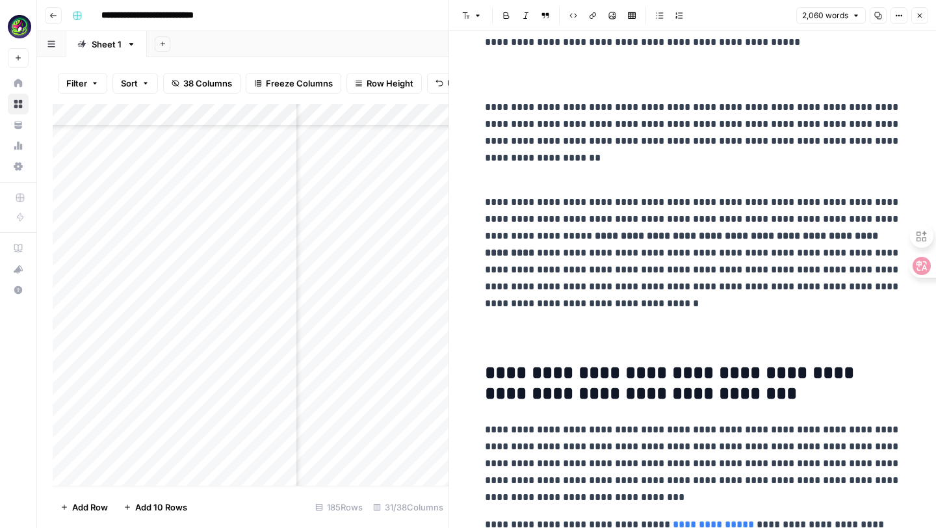
click at [495, 180] on p "**********" at bounding box center [693, 141] width 416 height 84
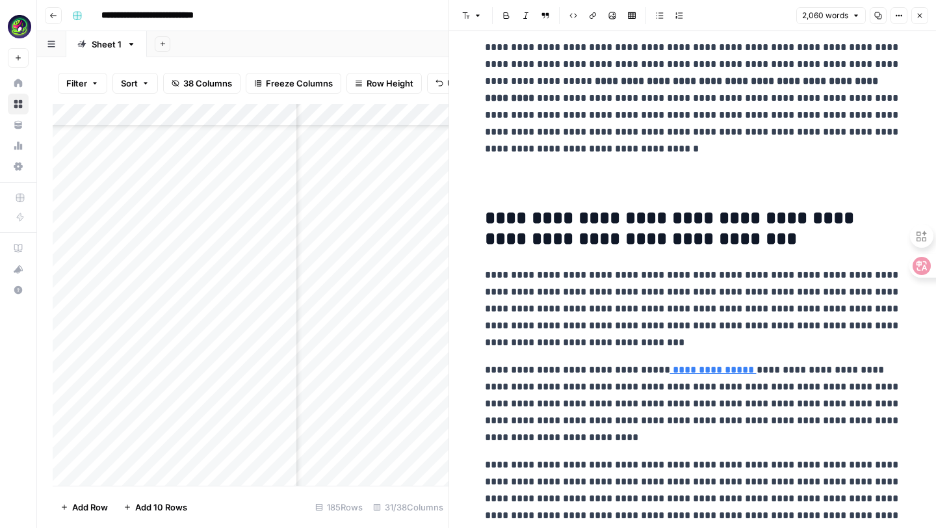
scroll to position [666, 0]
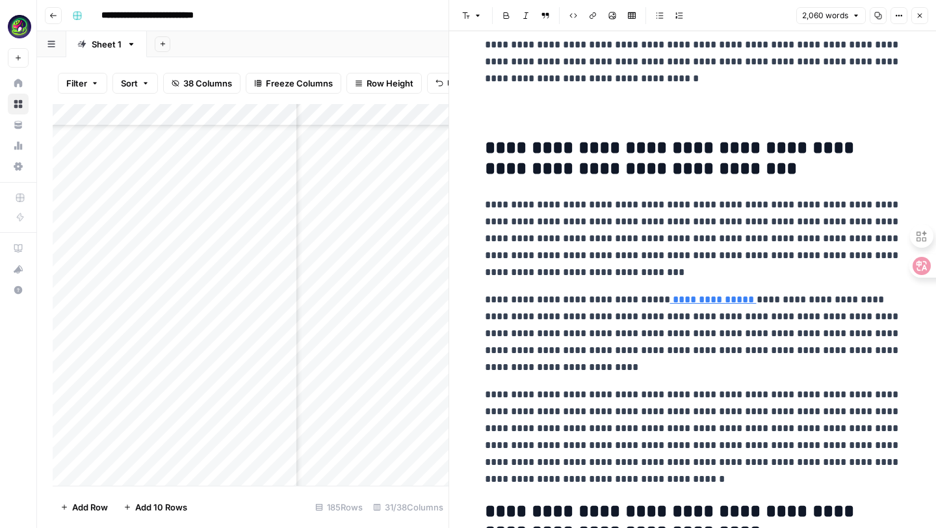
click at [643, 270] on p "**********" at bounding box center [693, 238] width 416 height 84
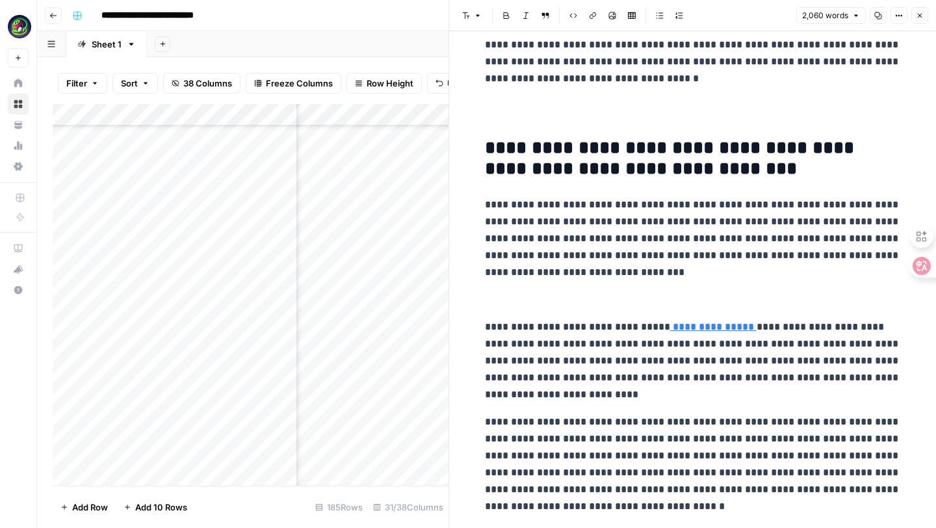
click at [570, 87] on p "**********" at bounding box center [693, 28] width 416 height 118
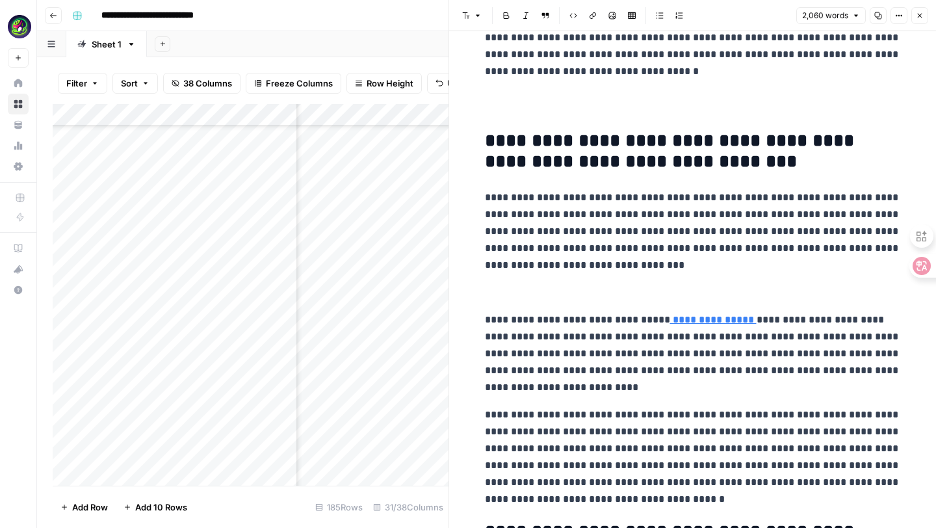
scroll to position [686, 0]
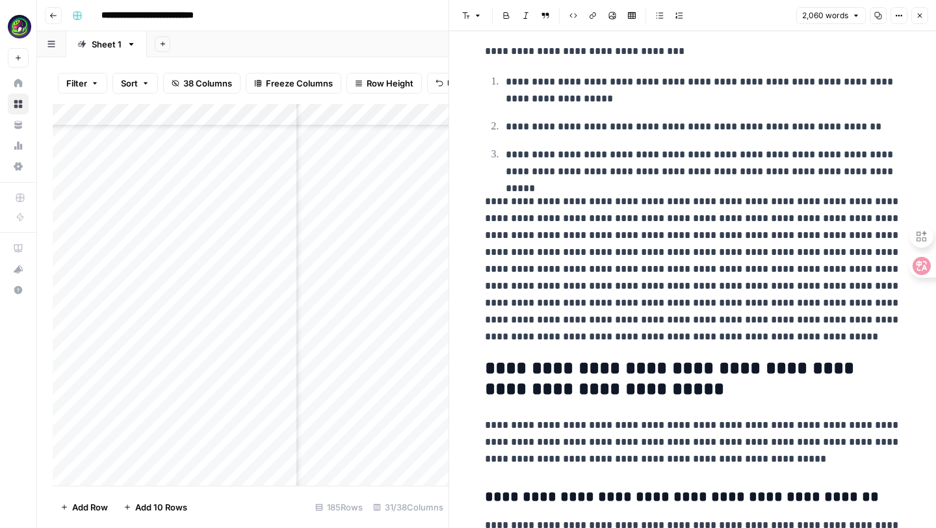
scroll to position [1308, 0]
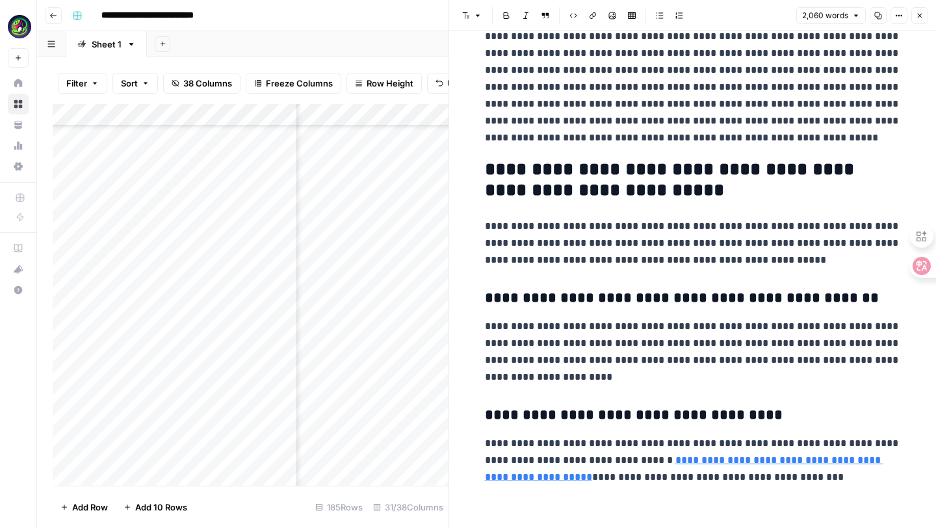
scroll to position [1650, 0]
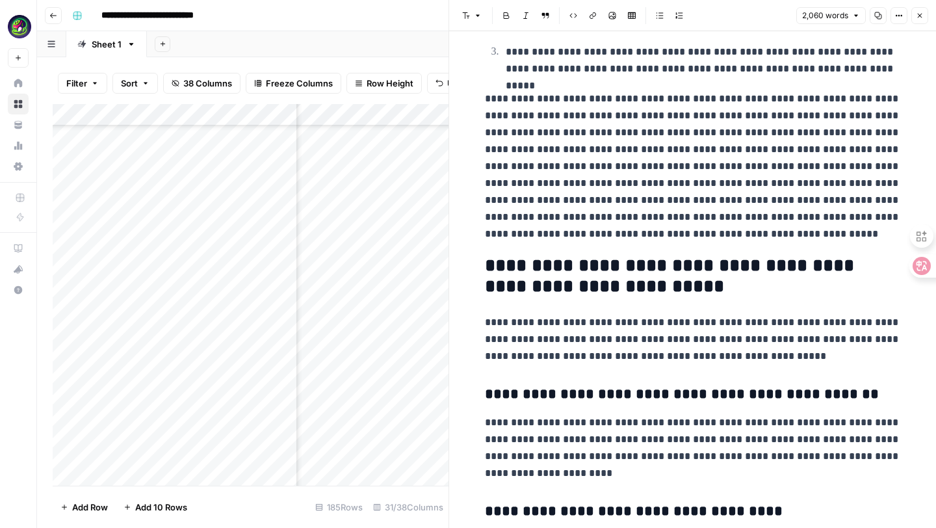
scroll to position [1547, 0]
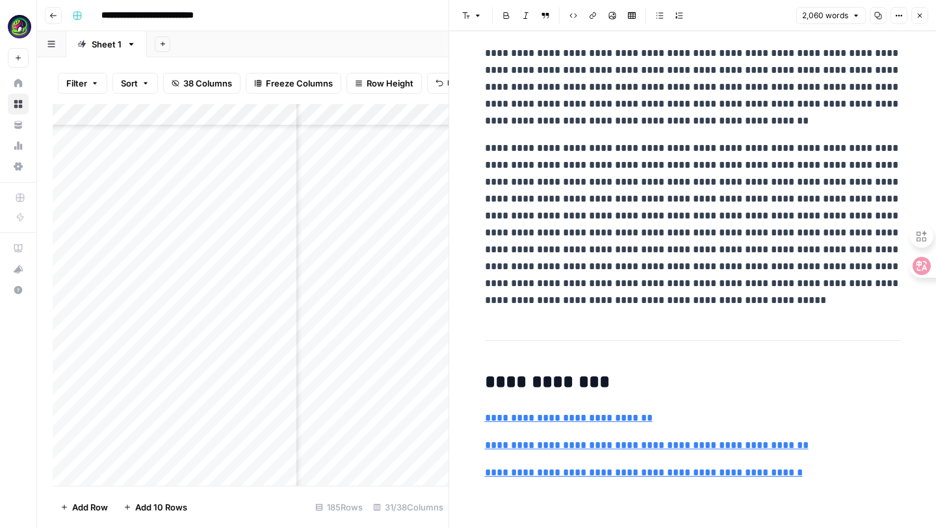
scroll to position [5218, 0]
click at [725, 129] on p "**********" at bounding box center [693, 87] width 416 height 84
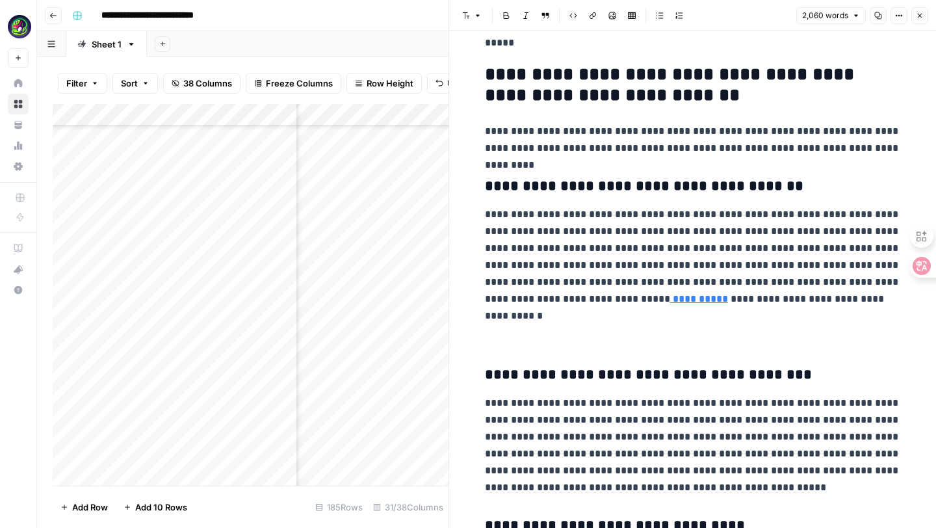
scroll to position [3002, 0]
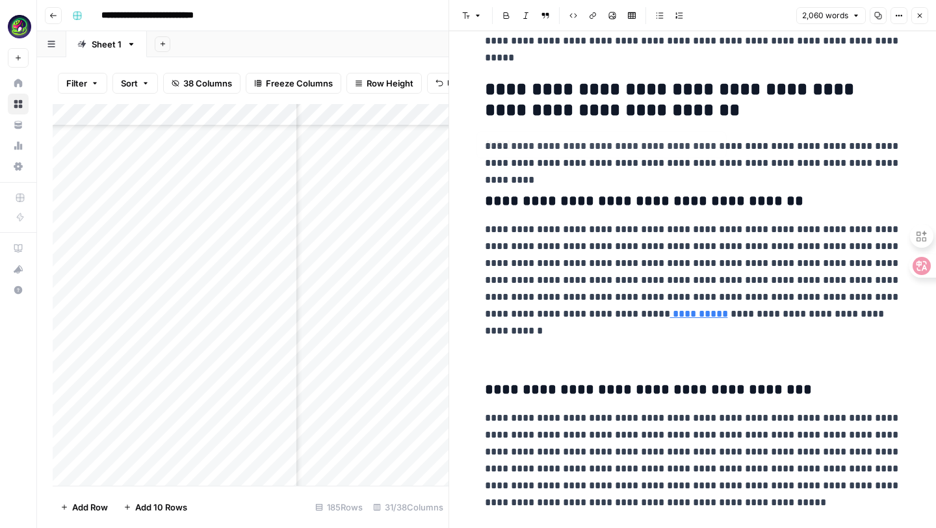
scroll to position [2849, 0]
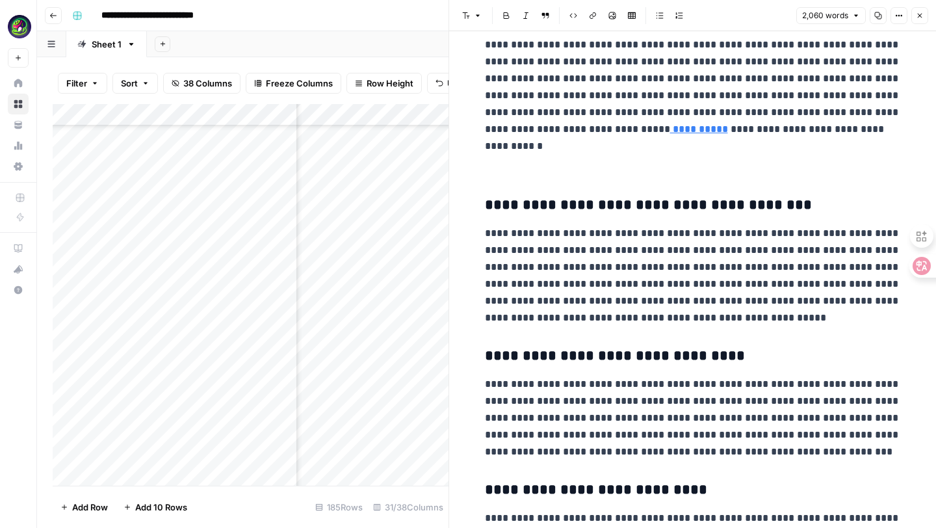
scroll to position [3073, 0]
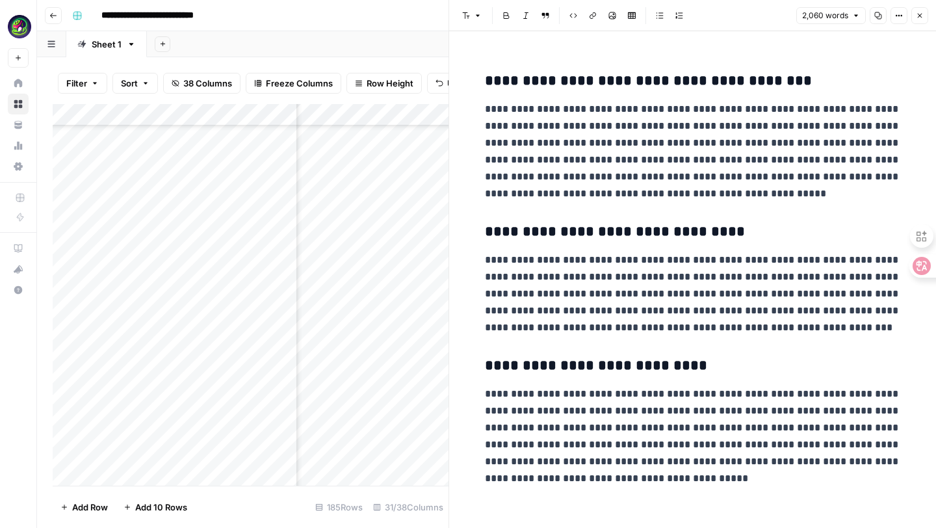
scroll to position [3173, 0]
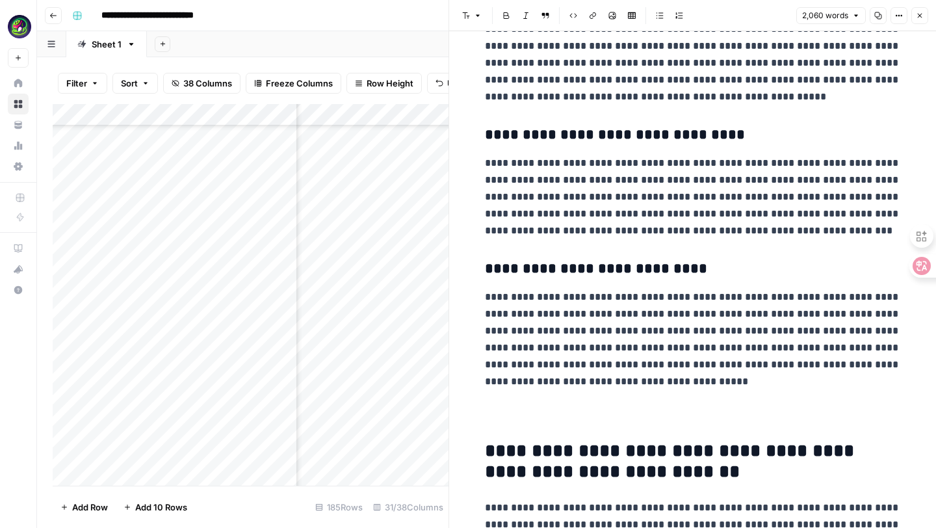
drag, startPoint x: 675, startPoint y: 368, endPoint x: 395, endPoint y: 369, distance: 280.1
click at [395, 369] on body "**********" at bounding box center [468, 264] width 936 height 528
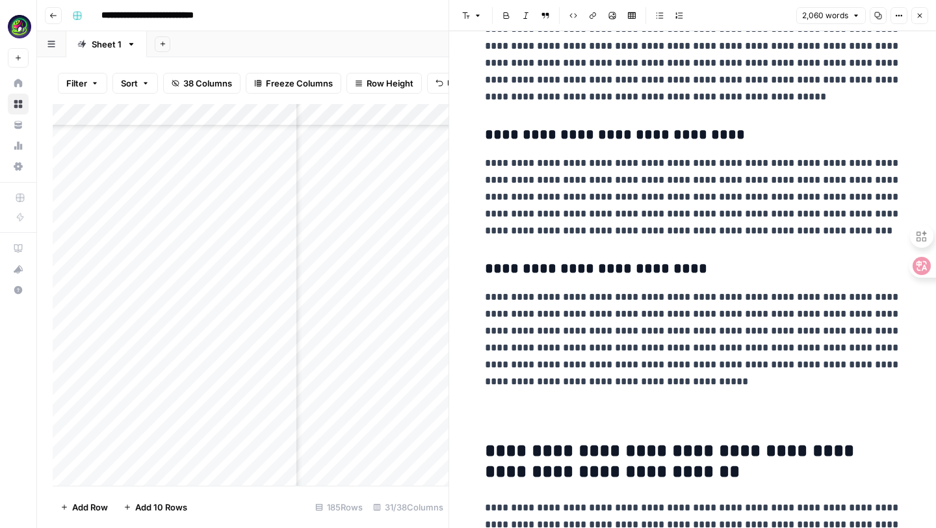
click at [481, 17] on icon "button" at bounding box center [478, 16] width 8 height 8
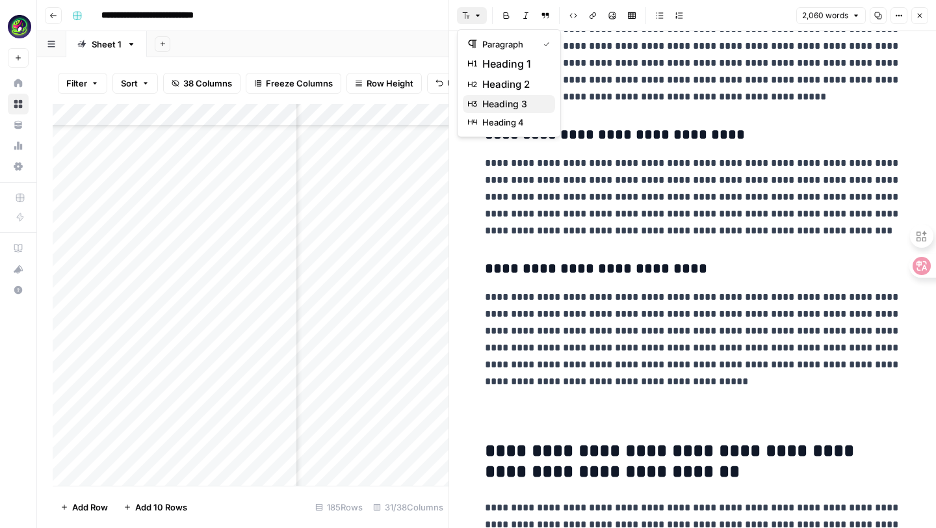
click at [504, 101] on span "heading 3" at bounding box center [513, 103] width 62 height 13
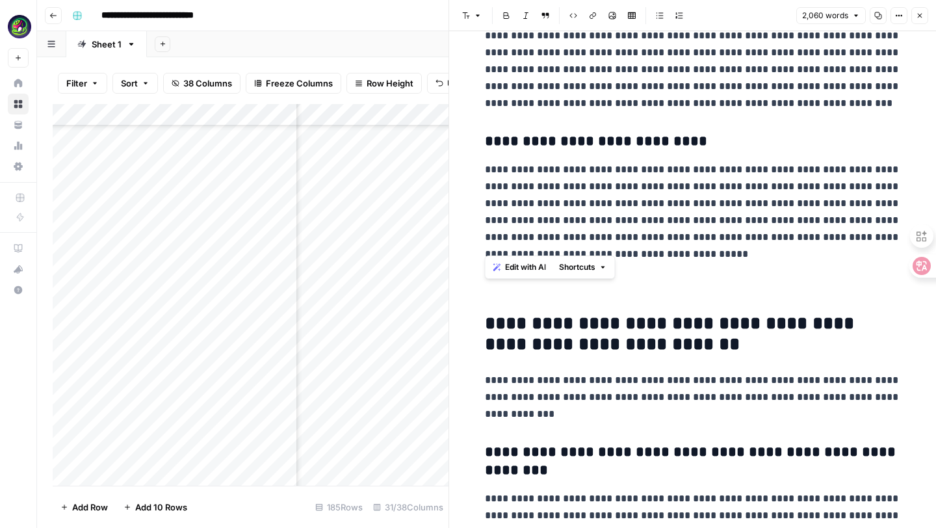
scroll to position [3303, 0]
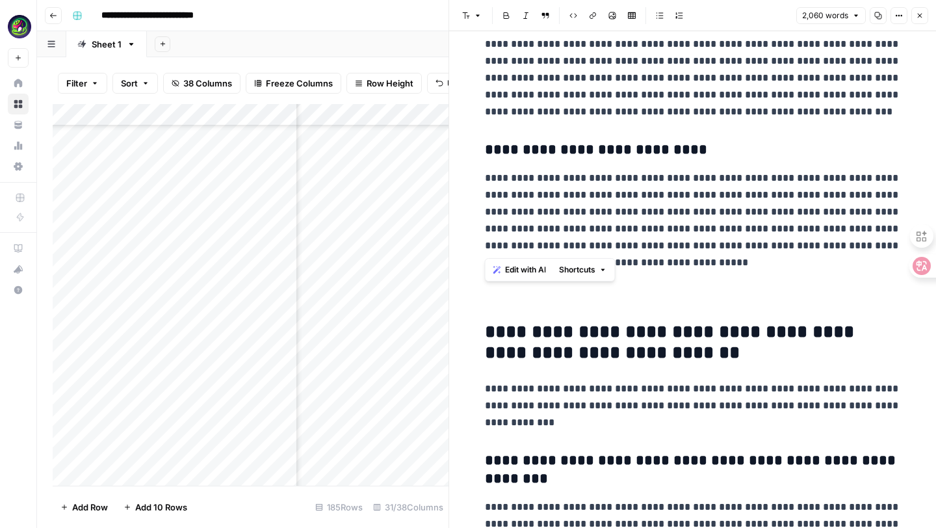
drag, startPoint x: 513, startPoint y: 93, endPoint x: 693, endPoint y: 93, distance: 180.0
click at [473, 14] on button "Font style" at bounding box center [472, 15] width 30 height 17
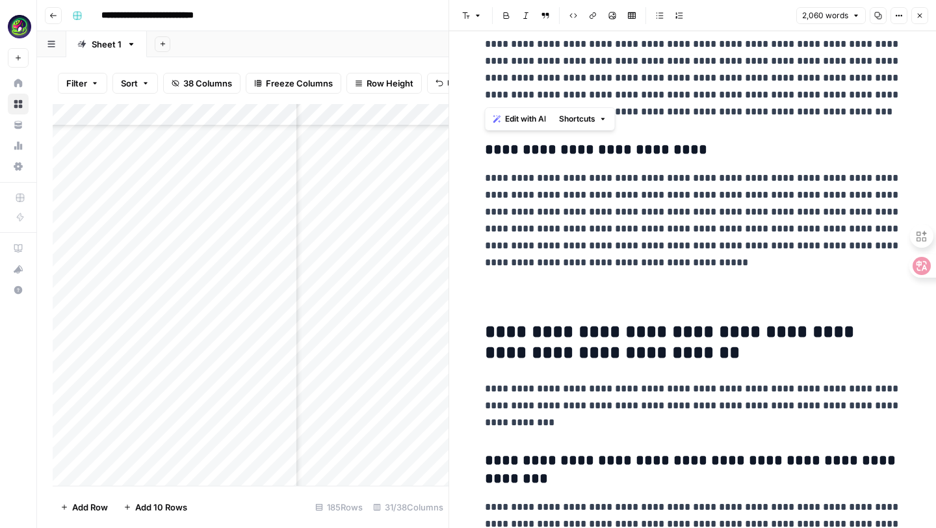
drag, startPoint x: 835, startPoint y: 90, endPoint x: 478, endPoint y: 89, distance: 356.8
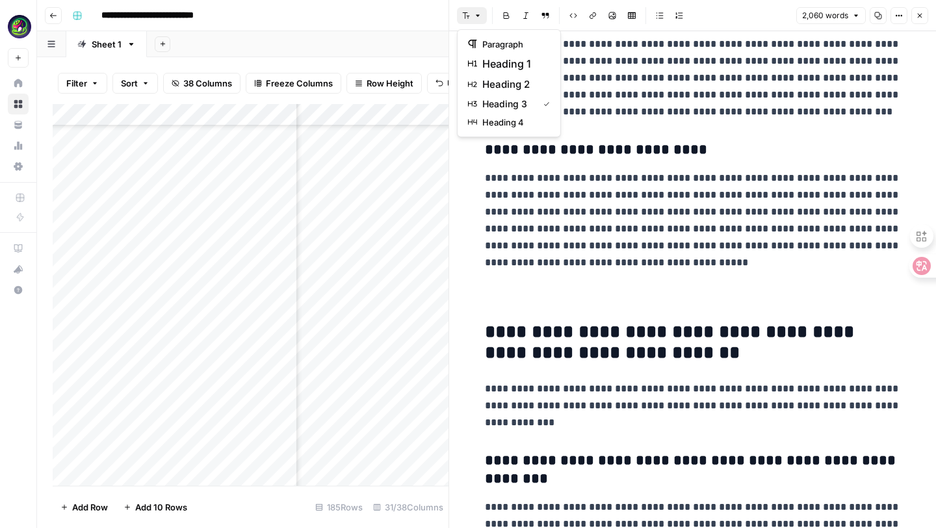
click at [470, 14] on button "Font style" at bounding box center [472, 15] width 30 height 17
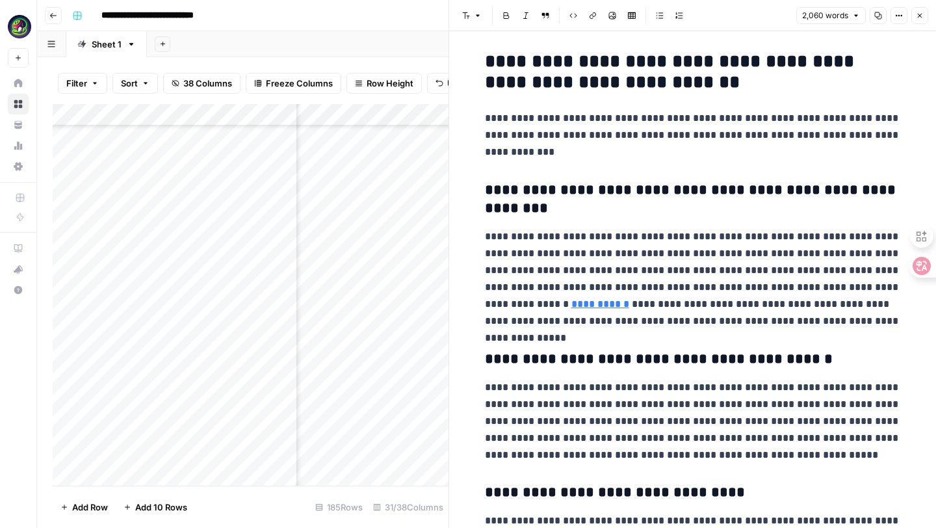
scroll to position [3584, 0]
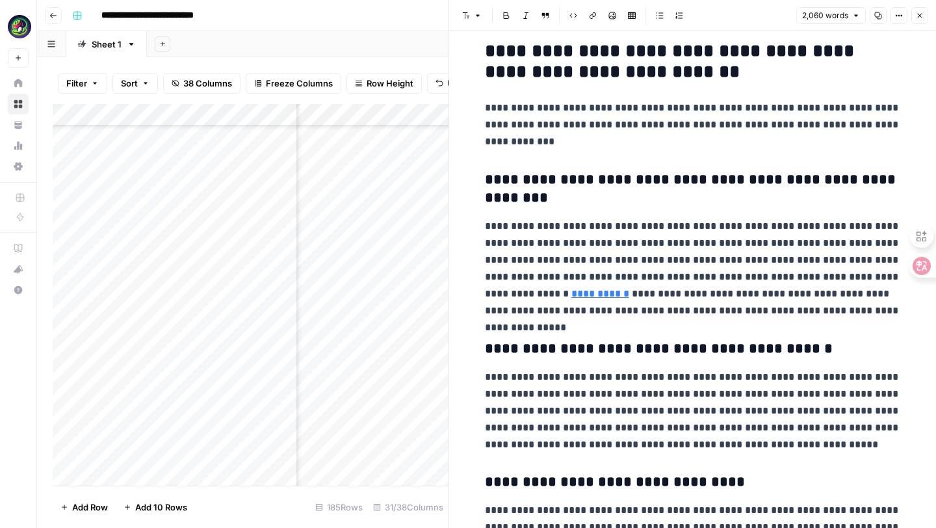
drag, startPoint x: 782, startPoint y: 317, endPoint x: 489, endPoint y: 318, distance: 293.1
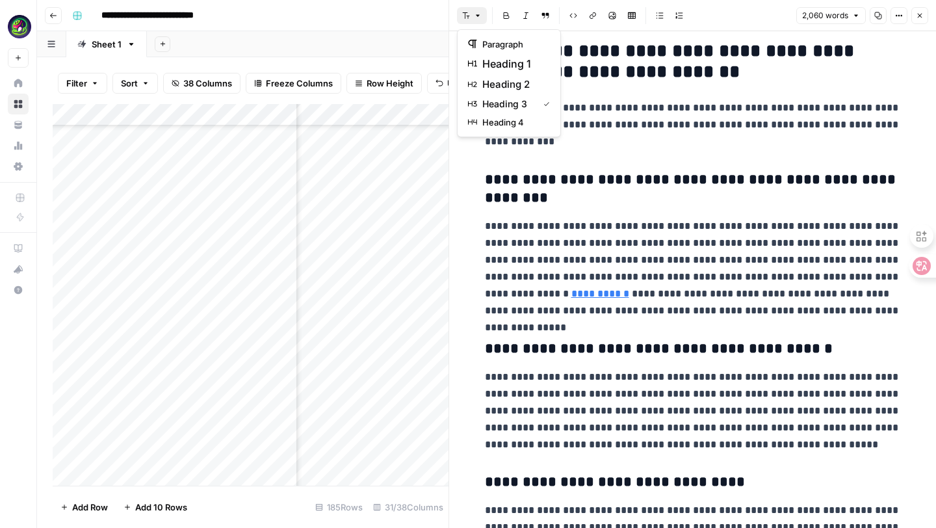
click at [474, 18] on icon "button" at bounding box center [478, 16] width 8 height 8
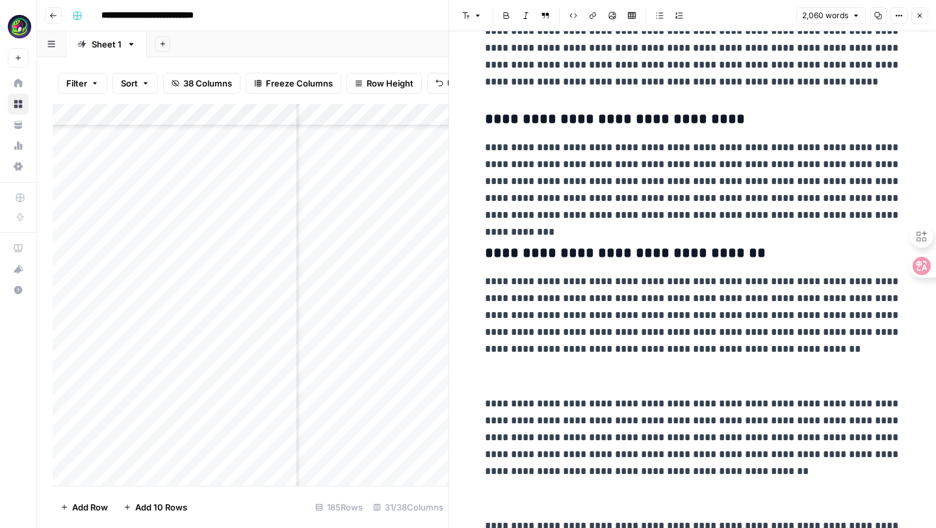
scroll to position [3948, 0]
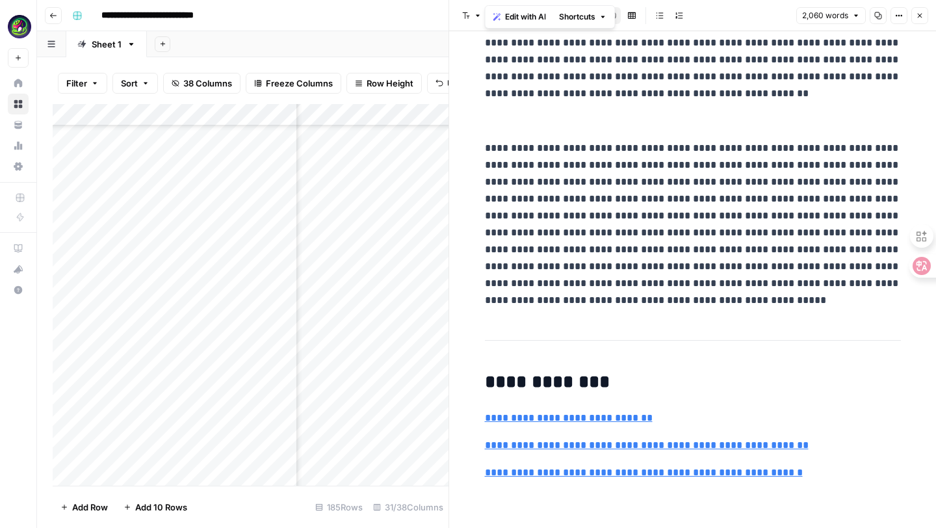
scroll to position [4599, 0]
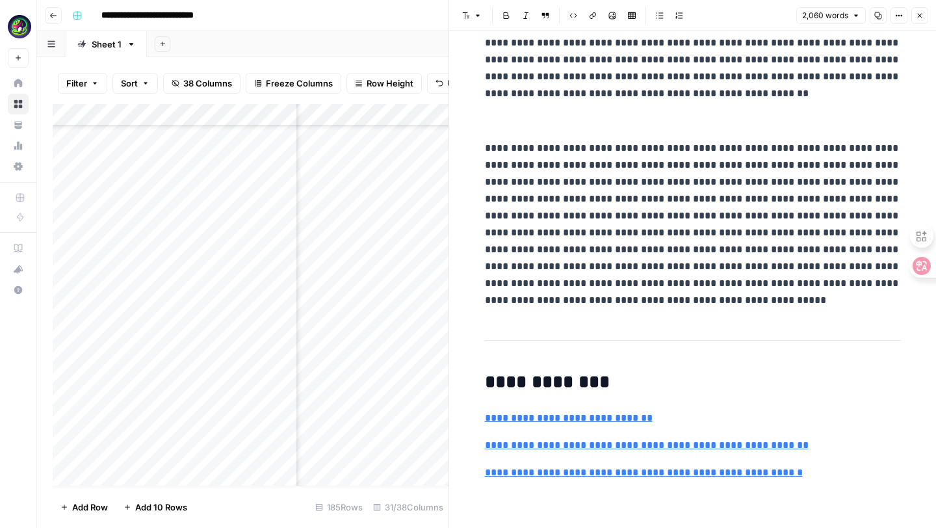
scroll to position [5537, 0]
type input "https://www.meshy.ai/blog/ai-tools-for-indie-game-development"
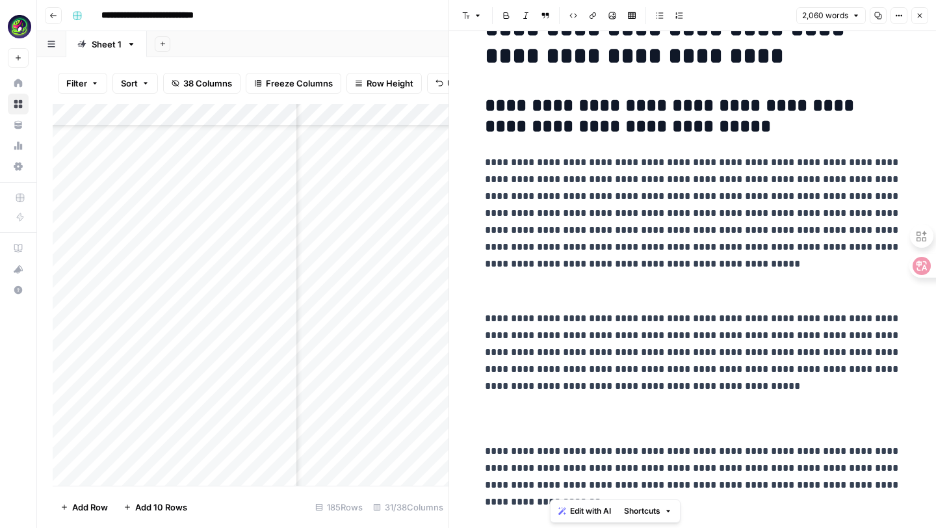
scroll to position [0, 0]
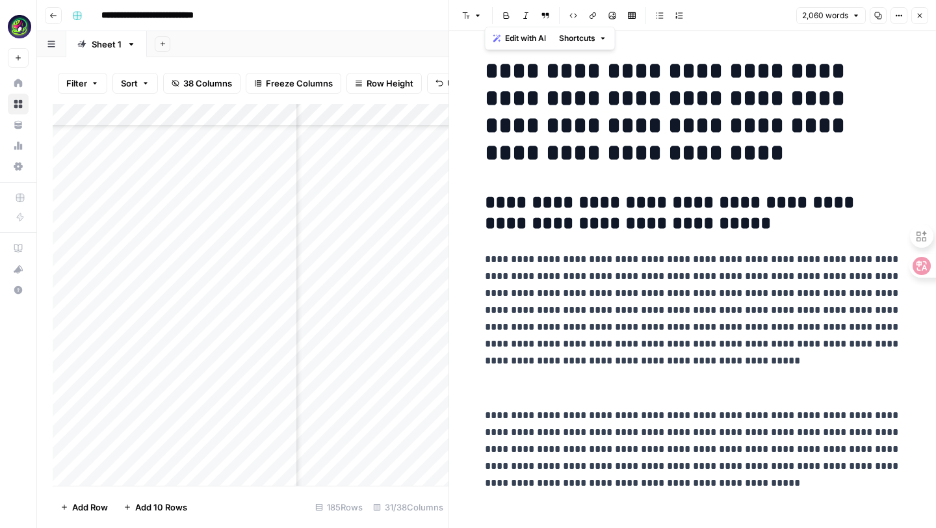
drag, startPoint x: 832, startPoint y: 488, endPoint x: 468, endPoint y: 62, distance: 560.1
copy div "**********"
click at [541, 122] on h1 "**********" at bounding box center [693, 111] width 416 height 109
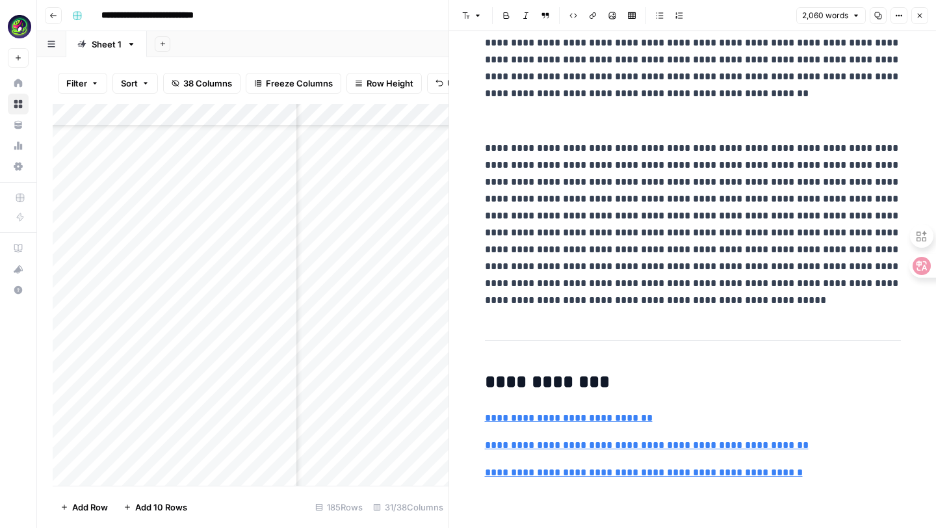
scroll to position [3739, 2104]
click at [411, 462] on div "Add Column" at bounding box center [251, 295] width 396 height 382
click at [415, 463] on div "Add Column" at bounding box center [251, 295] width 396 height 382
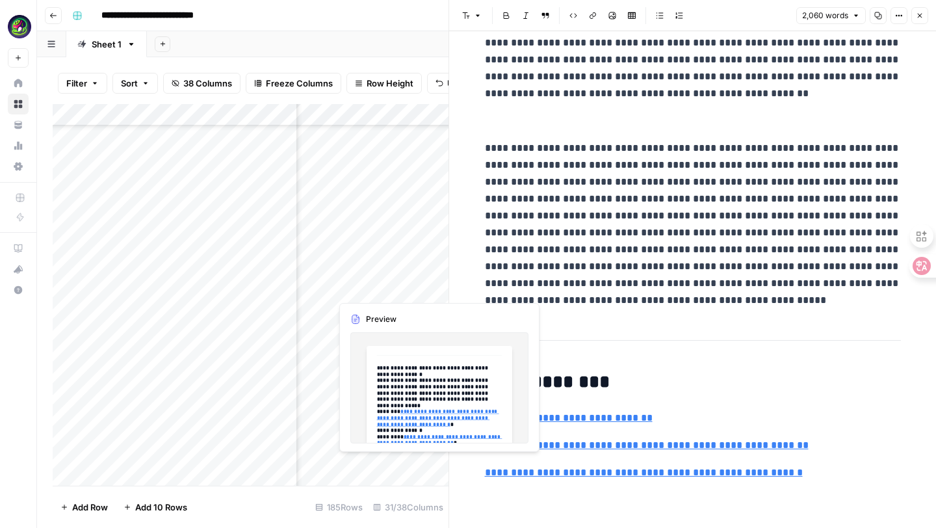
click at [380, 464] on div "Add Column" at bounding box center [251, 295] width 396 height 382
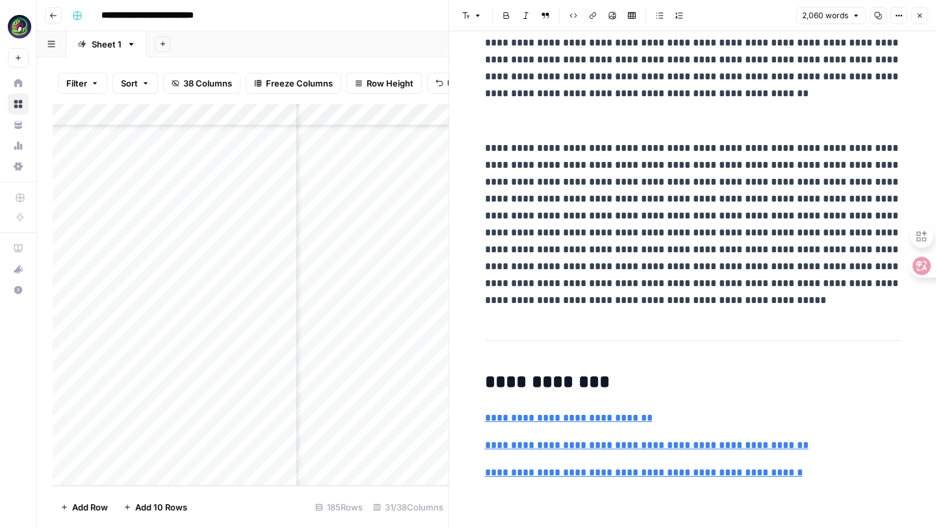
scroll to position [3750, 2094]
click at [424, 452] on div "Add Column" at bounding box center [251, 295] width 396 height 382
click at [411, 452] on div "Add Column" at bounding box center [251, 295] width 396 height 382
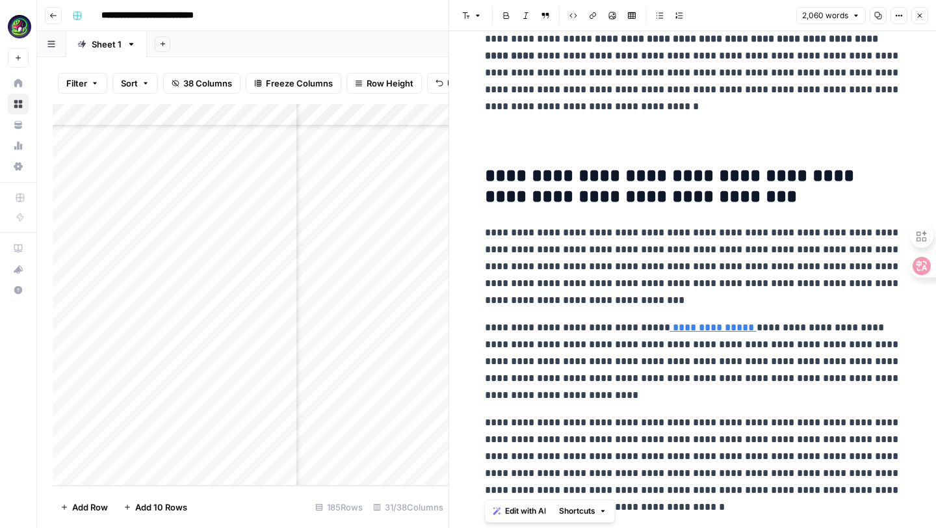
drag, startPoint x: 484, startPoint y: 67, endPoint x: 692, endPoint y: 527, distance: 505.0
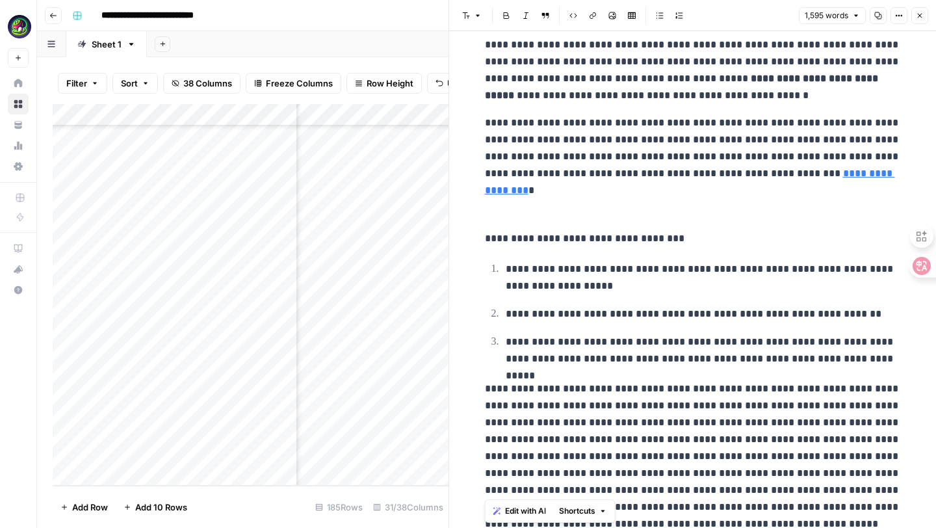
drag, startPoint x: 489, startPoint y: 67, endPoint x: 796, endPoint y: 526, distance: 552.0
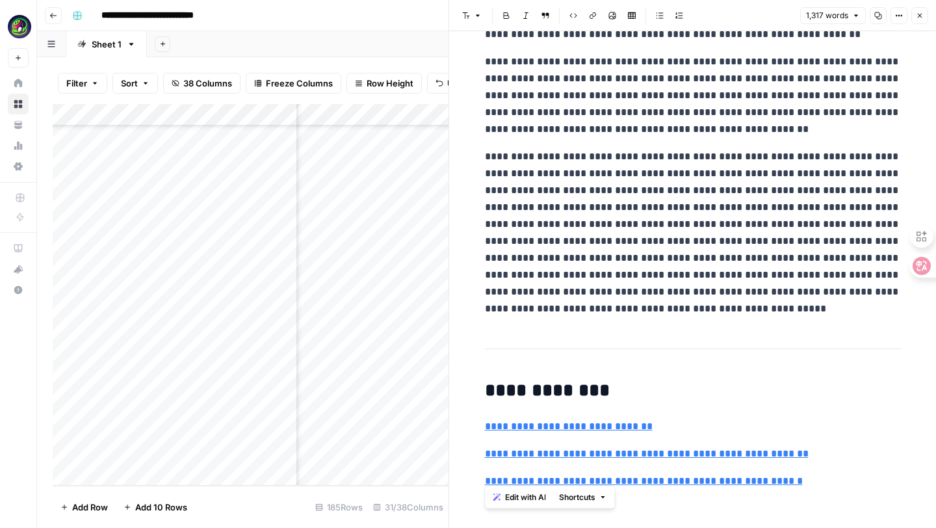
scroll to position [2495, 0]
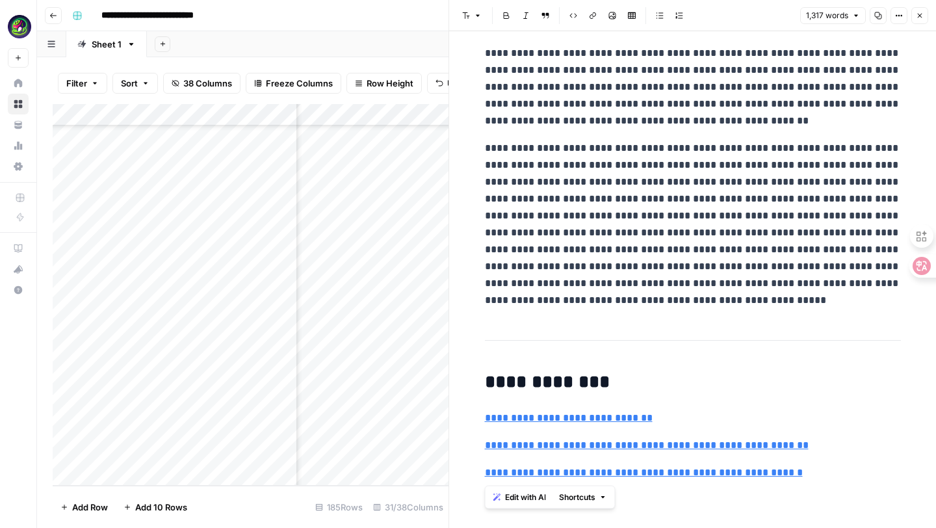
drag, startPoint x: 487, startPoint y: 83, endPoint x: 775, endPoint y: 527, distance: 529.1
click at [775, 527] on div "**********" at bounding box center [692, 279] width 487 height 497
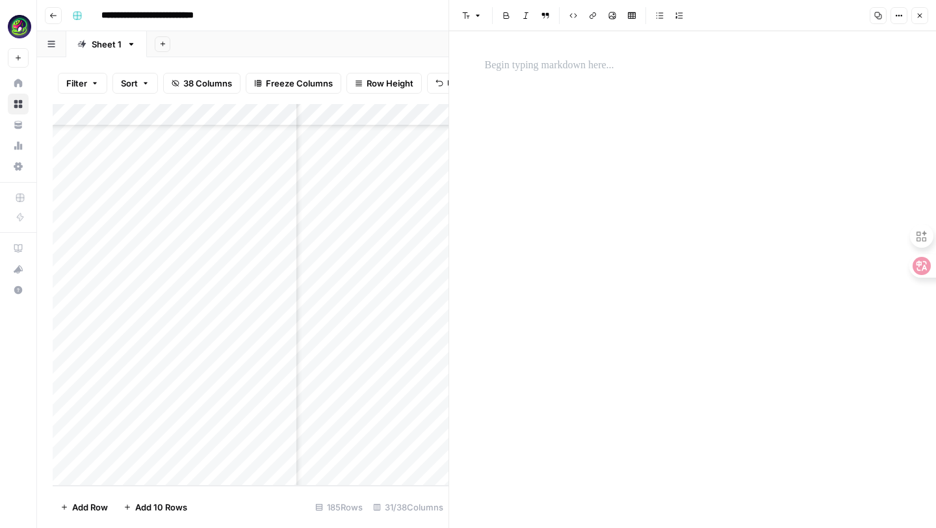
scroll to position [4007, 0]
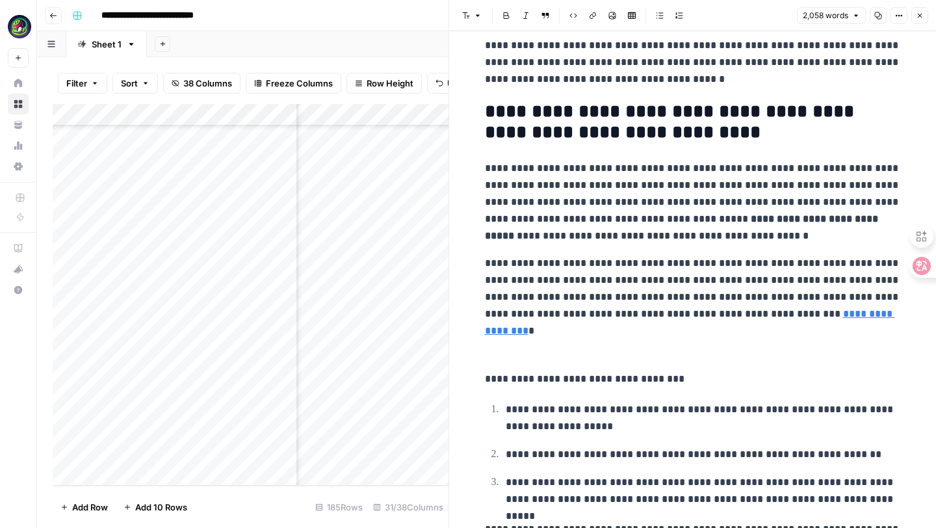
scroll to position [0, 0]
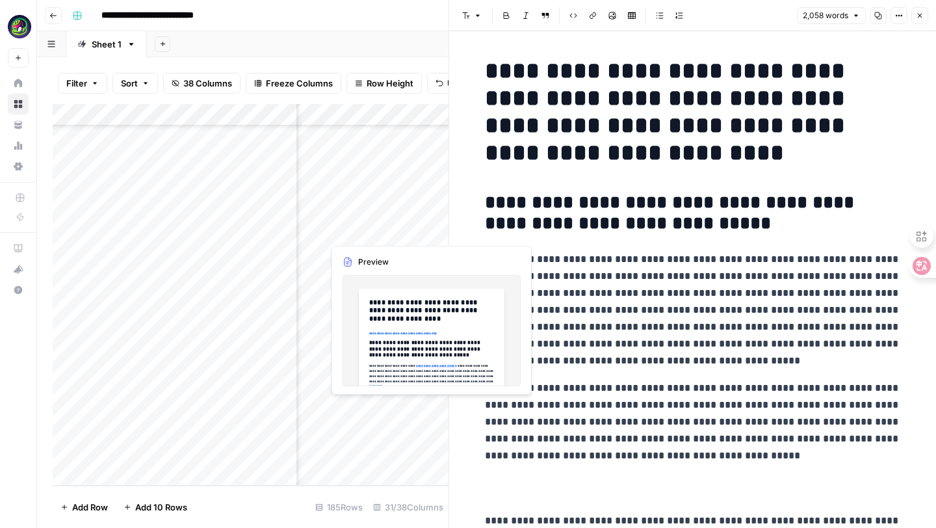
click at [346, 406] on div "Add Column" at bounding box center [251, 295] width 396 height 382
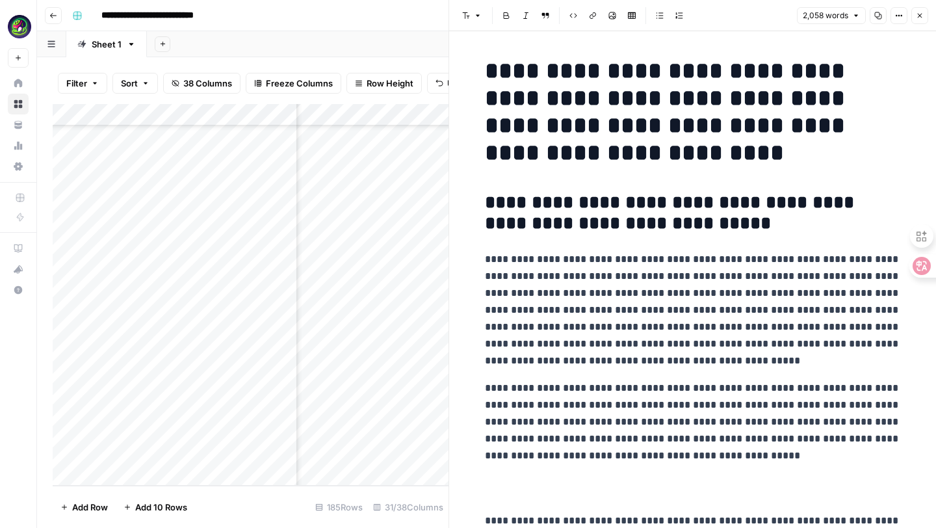
click at [412, 408] on div "Add Column" at bounding box center [251, 295] width 396 height 382
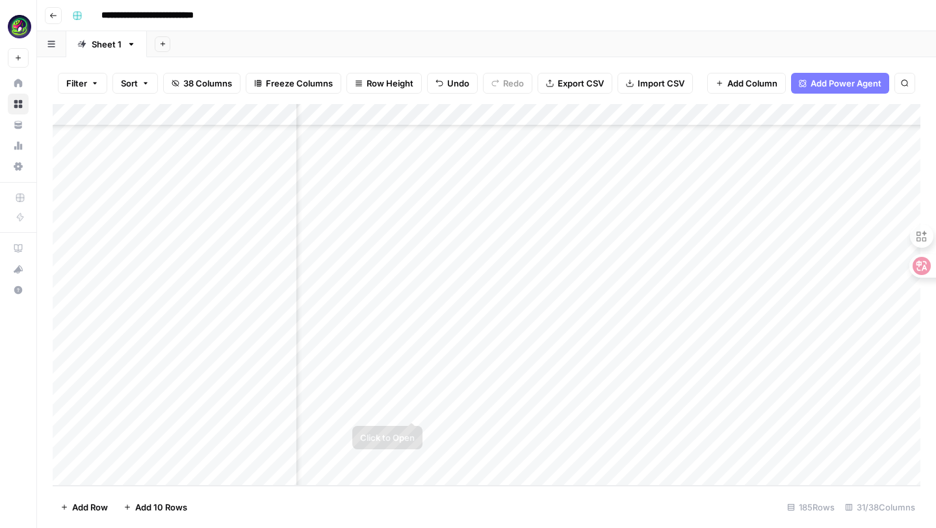
click at [409, 408] on div "Add Column" at bounding box center [487, 295] width 868 height 382
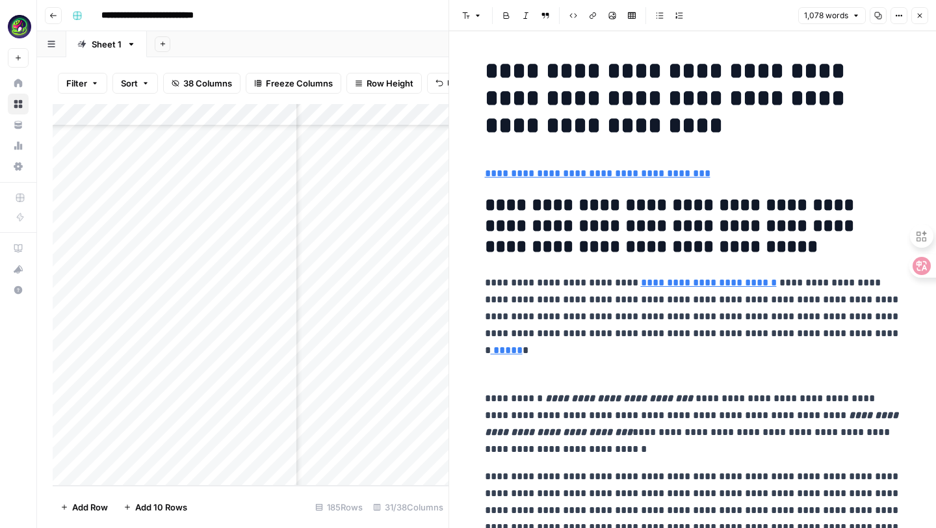
click at [532, 369] on p at bounding box center [693, 365] width 416 height 27
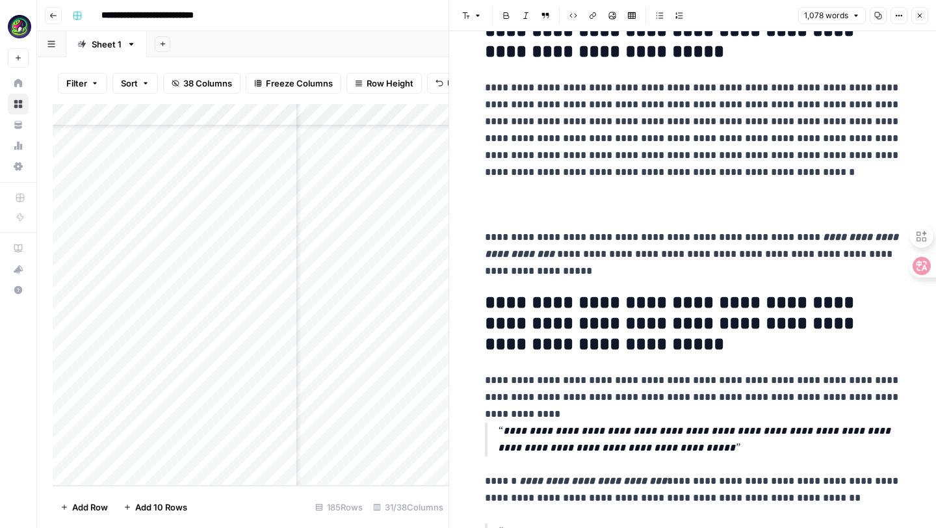
scroll to position [2088, 0]
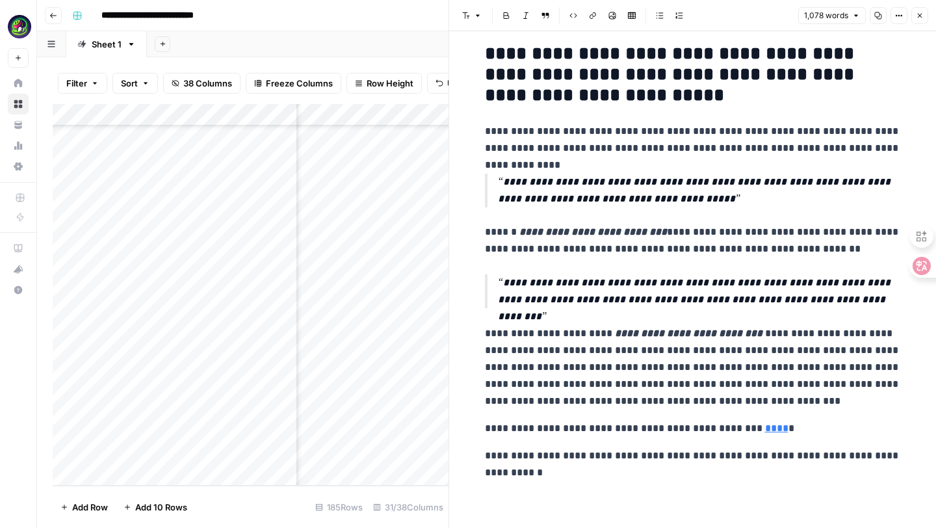
click at [918, 16] on icon "button" at bounding box center [920, 16] width 8 height 8
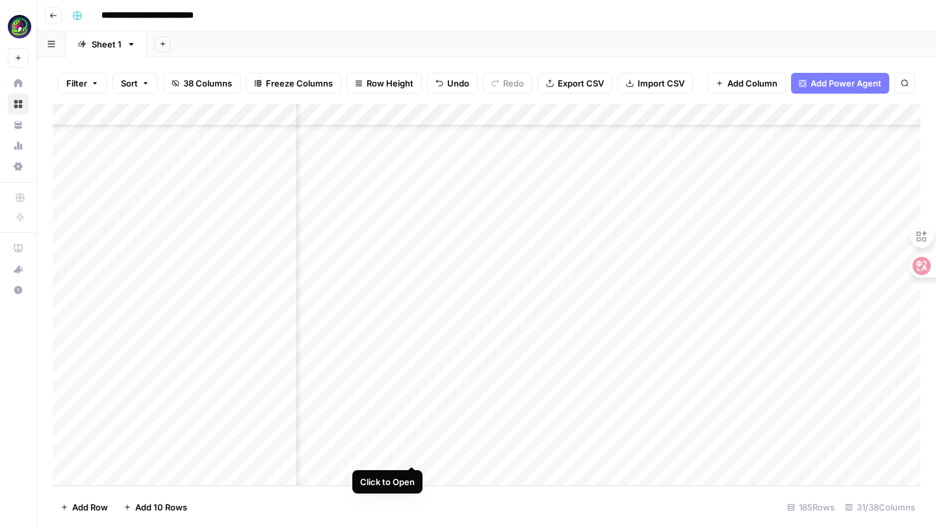
click at [411, 454] on div "Add Column" at bounding box center [487, 295] width 868 height 382
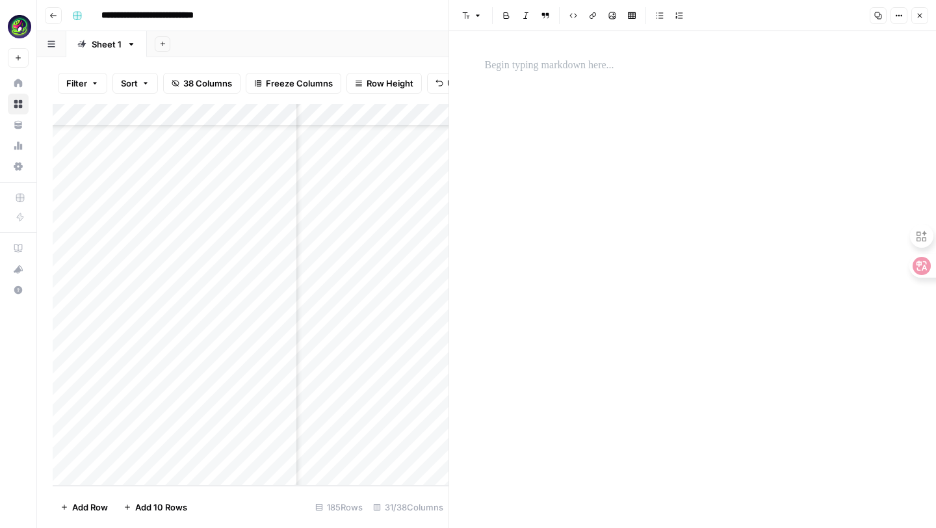
click at [519, 63] on p at bounding box center [693, 65] width 416 height 17
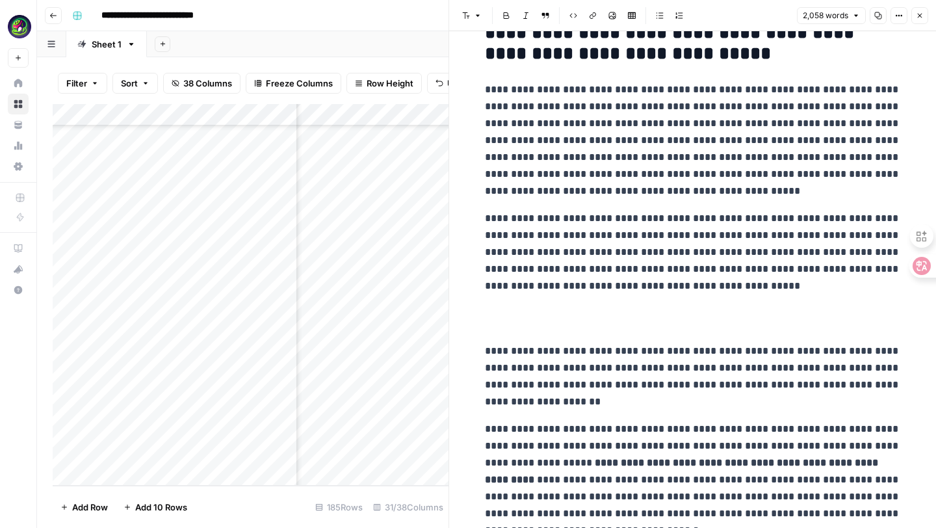
scroll to position [194, 0]
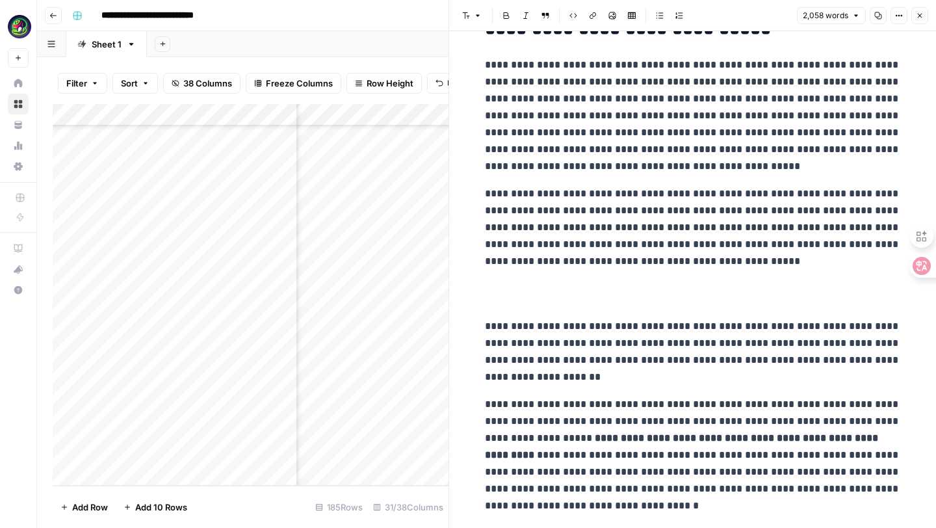
click at [686, 161] on p "**********" at bounding box center [693, 116] width 416 height 118
click at [487, 197] on p "**********" at bounding box center [693, 227] width 416 height 84
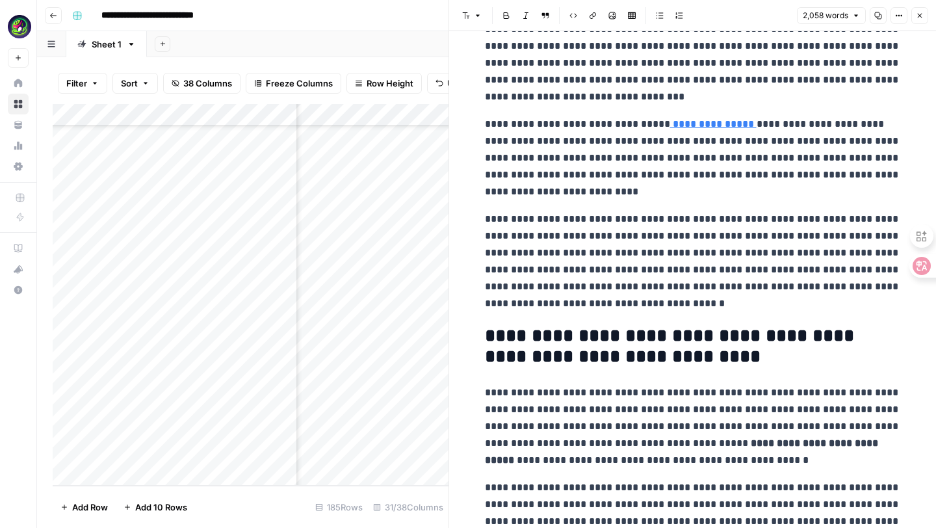
scroll to position [835, 0]
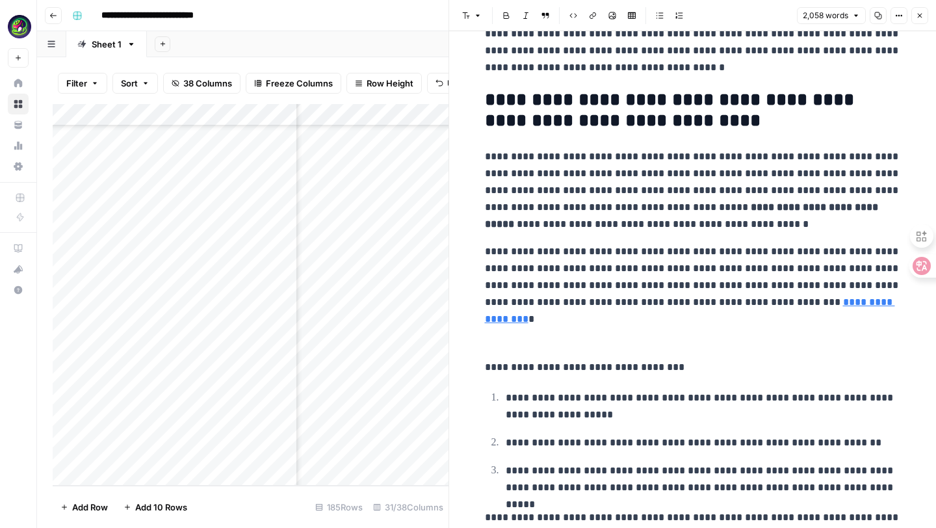
scroll to position [1100, 0]
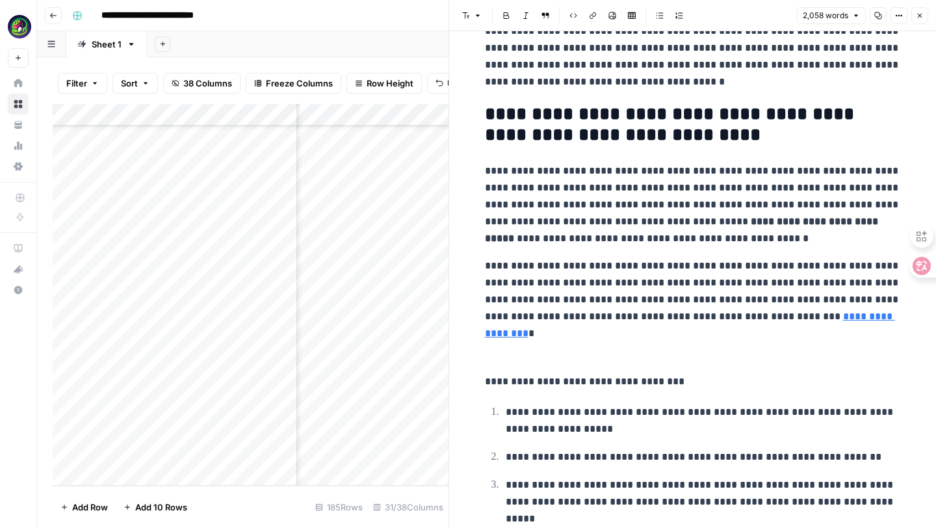
click at [486, 90] on p "**********" at bounding box center [693, 39] width 416 height 101
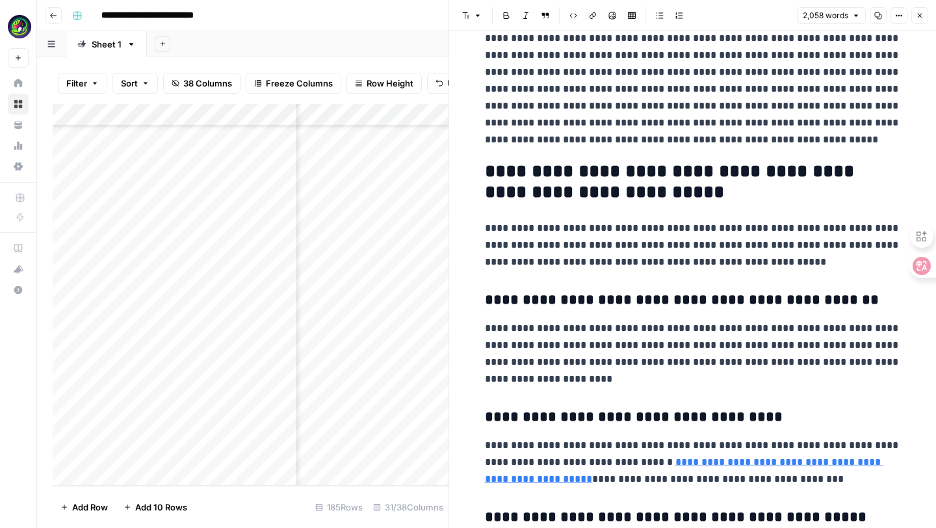
scroll to position [1662, 0]
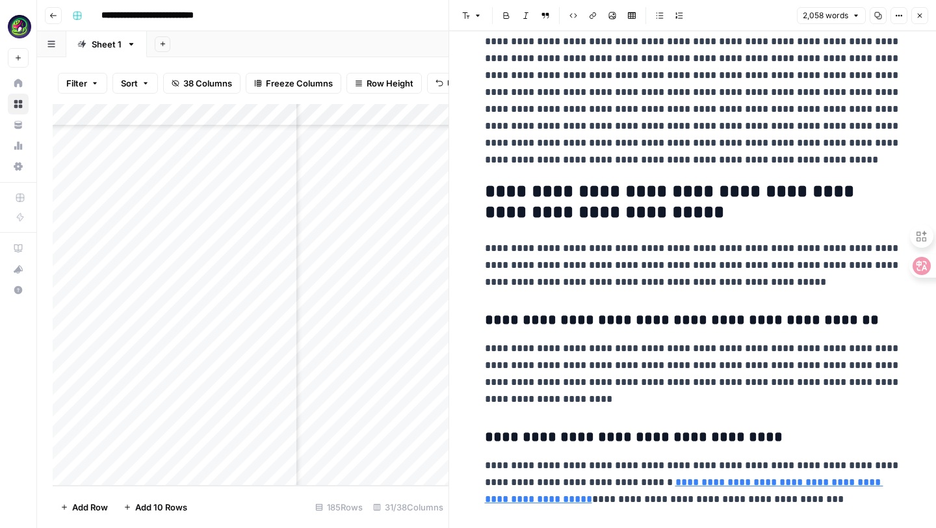
scroll to position [1714, 0]
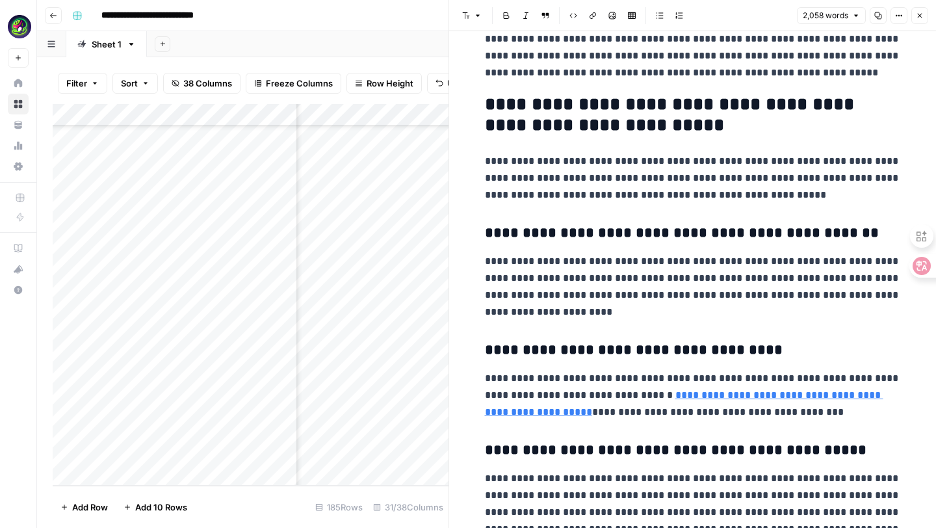
scroll to position [1787, 0]
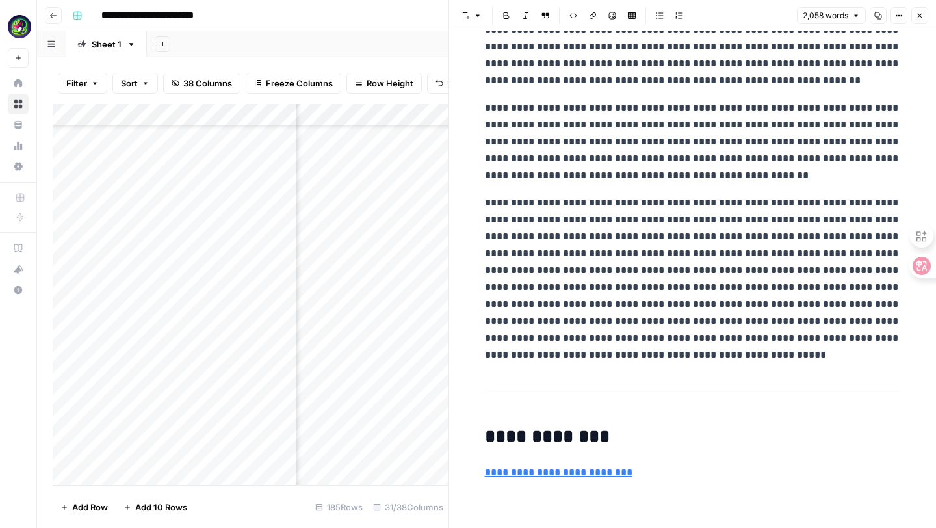
scroll to position [4397, 0]
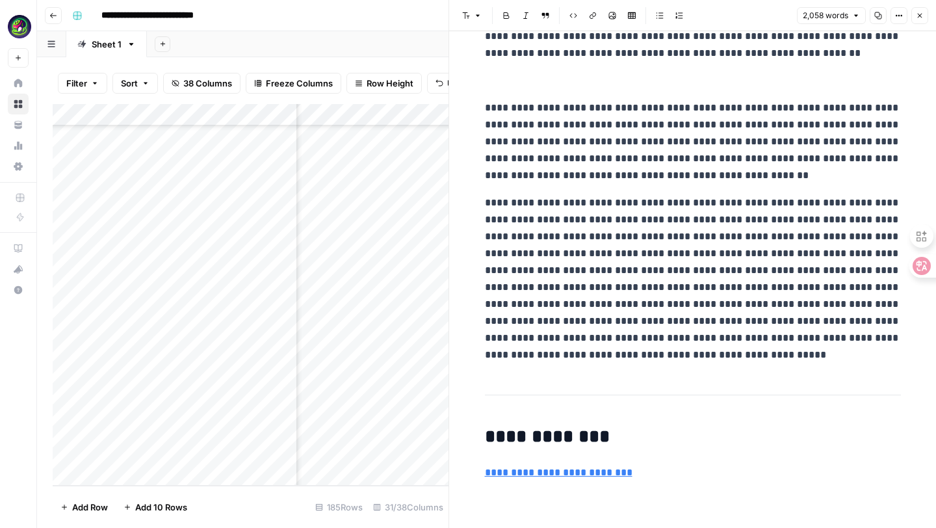
scroll to position [4529, 0]
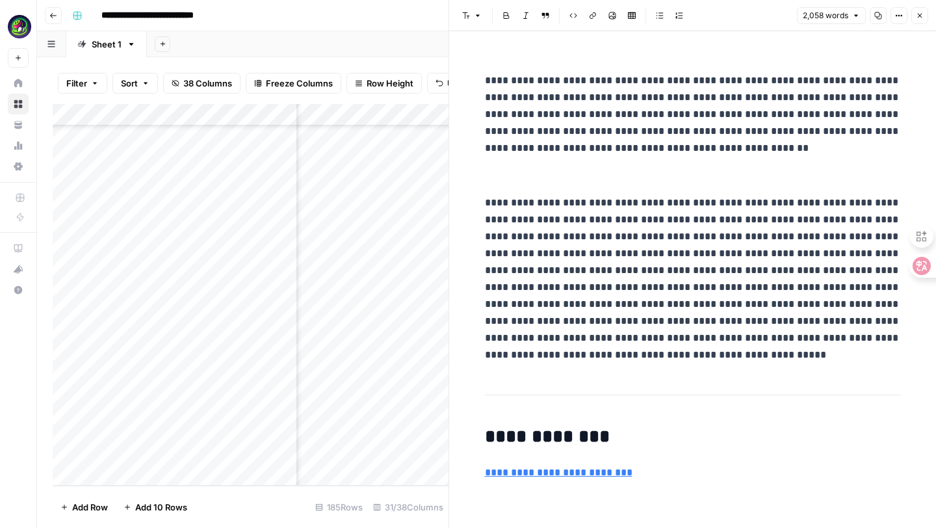
scroll to position [4677, 0]
click at [635, 465] on p "**********" at bounding box center [693, 472] width 416 height 17
click at [675, 469] on p "**********" at bounding box center [693, 472] width 416 height 17
drag, startPoint x: 675, startPoint y: 469, endPoint x: 473, endPoint y: 428, distance: 206.9
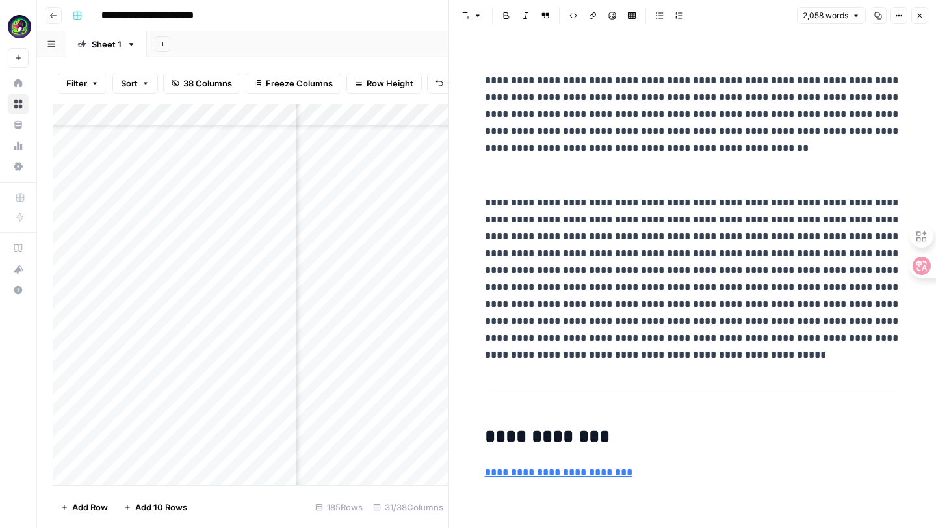
click at [542, 184] on p at bounding box center [693, 175] width 416 height 17
drag, startPoint x: 480, startPoint y: 426, endPoint x: 733, endPoint y: 499, distance: 263.1
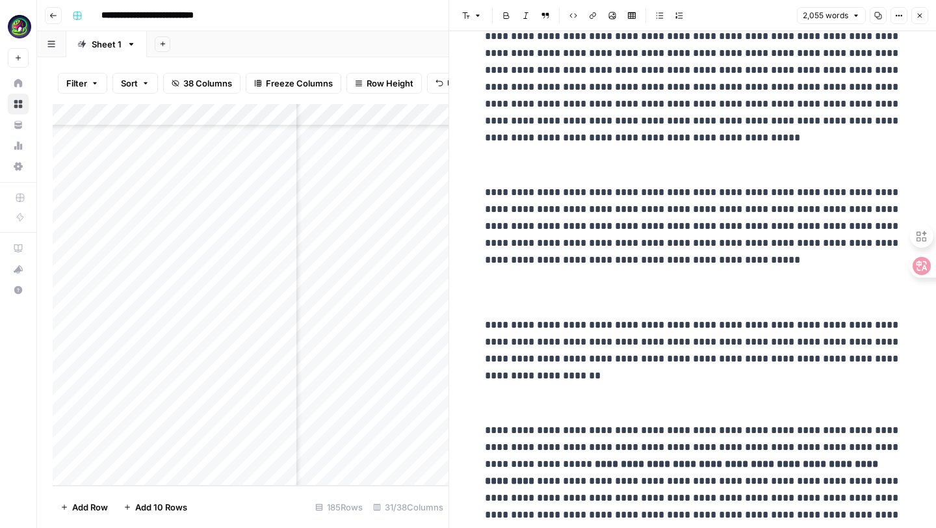
scroll to position [0, 0]
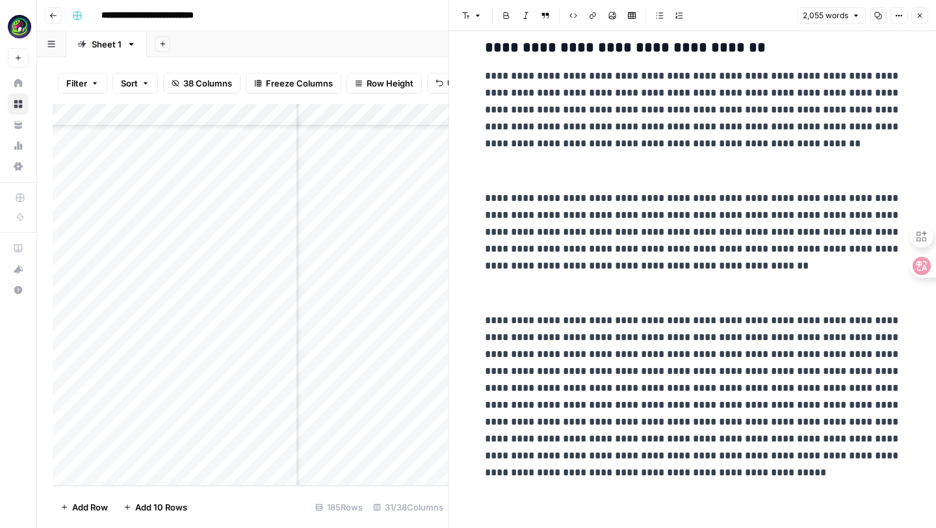
scroll to position [4853, 0]
click at [569, 370] on p "**********" at bounding box center [693, 396] width 416 height 169
click at [569, 371] on p "**********" at bounding box center [693, 396] width 416 height 169
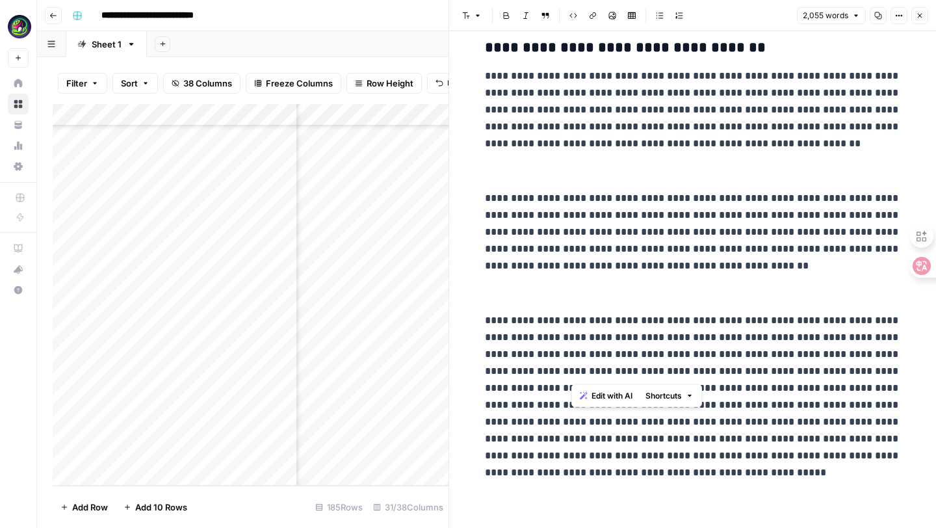
click at [569, 371] on p "**********" at bounding box center [693, 396] width 416 height 169
click at [676, 445] on p "**********" at bounding box center [693, 396] width 416 height 169
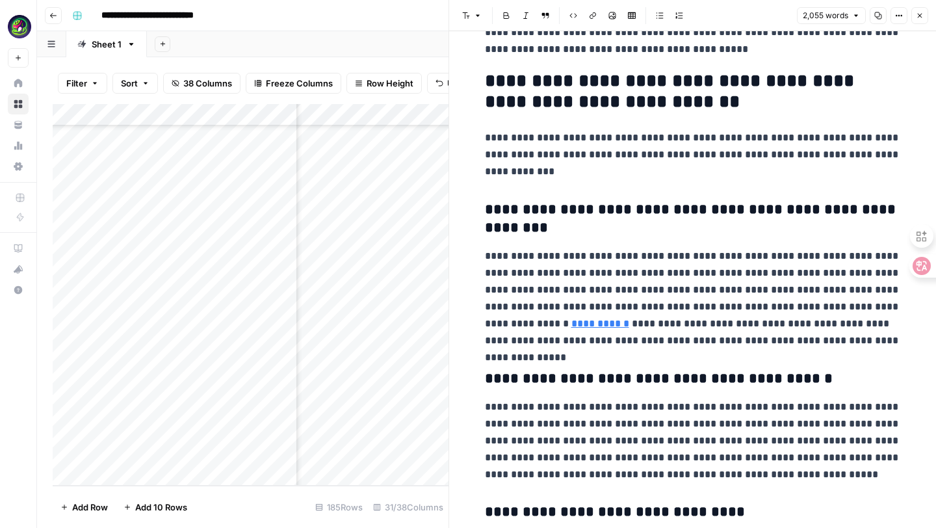
drag, startPoint x: 684, startPoint y: 497, endPoint x: 480, endPoint y: -57, distance: 590.8
click at [480, 0] on html "**********" at bounding box center [468, 264] width 936 height 528
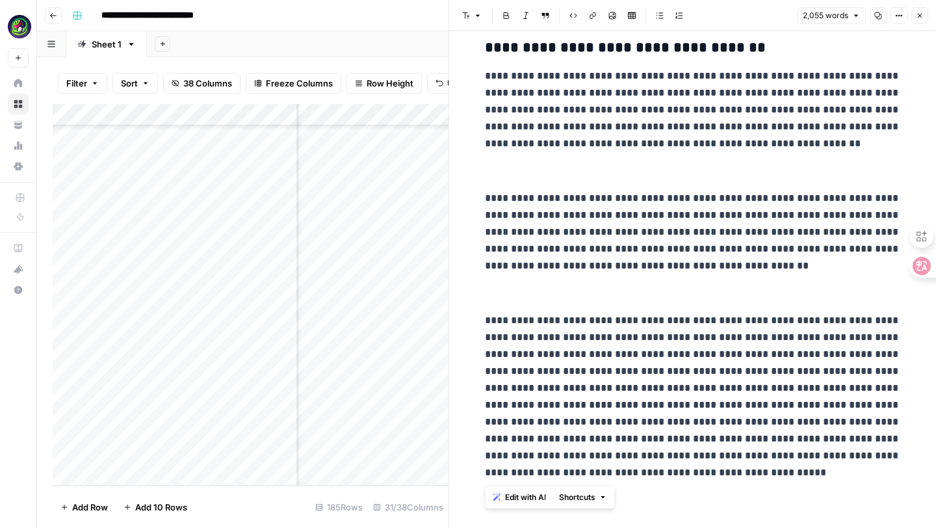
scroll to position [5075, 0]
drag, startPoint x: 488, startPoint y: 71, endPoint x: 814, endPoint y: 527, distance: 561.0
copy div "**********"
click at [730, 261] on p "**********" at bounding box center [693, 232] width 416 height 84
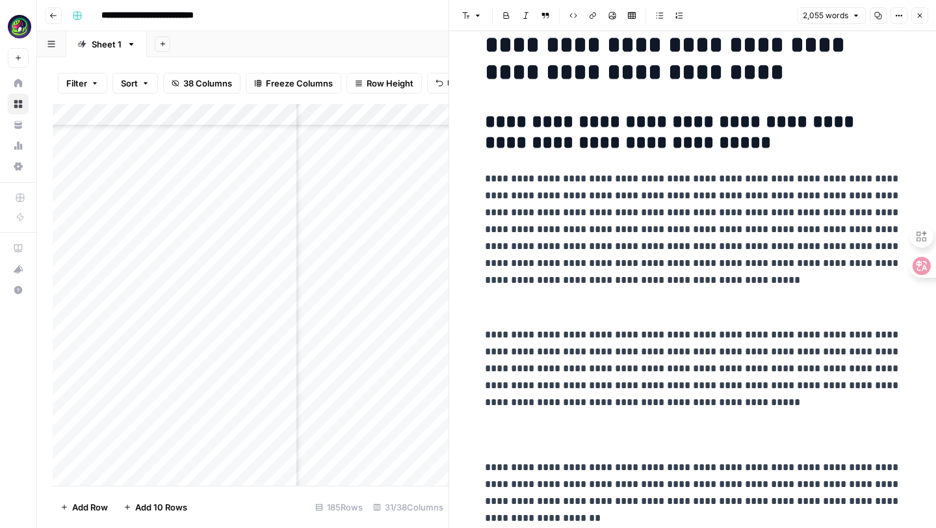
scroll to position [3749, 2122]
click at [397, 452] on div "Add Column" at bounding box center [251, 295] width 396 height 382
click at [431, 454] on div "Add Column" at bounding box center [251, 295] width 396 height 382
click at [428, 450] on div "Add Column" at bounding box center [251, 295] width 396 height 382
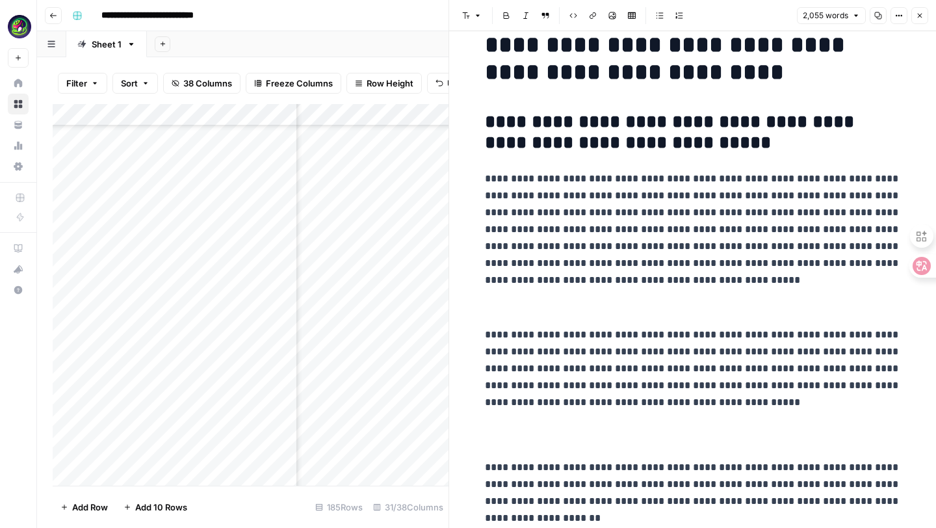
scroll to position [3749, 2157]
click at [361, 452] on div "Add Column" at bounding box center [251, 295] width 396 height 382
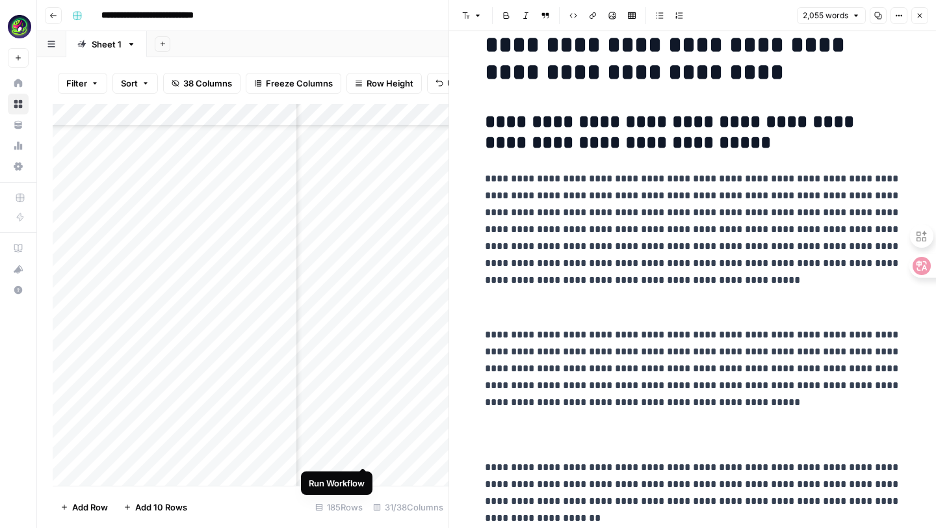
click at [361, 452] on div "Add Column" at bounding box center [251, 295] width 396 height 382
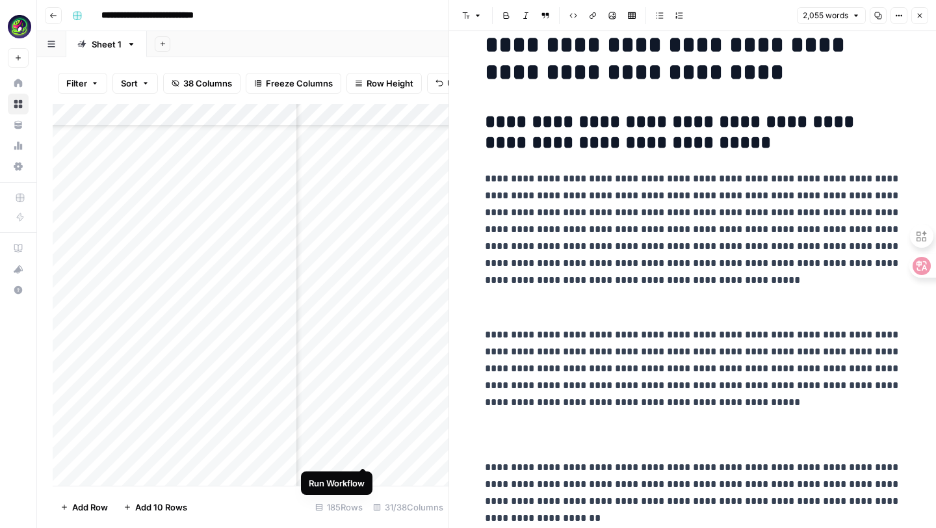
click at [361, 452] on div "Add Column" at bounding box center [251, 295] width 396 height 382
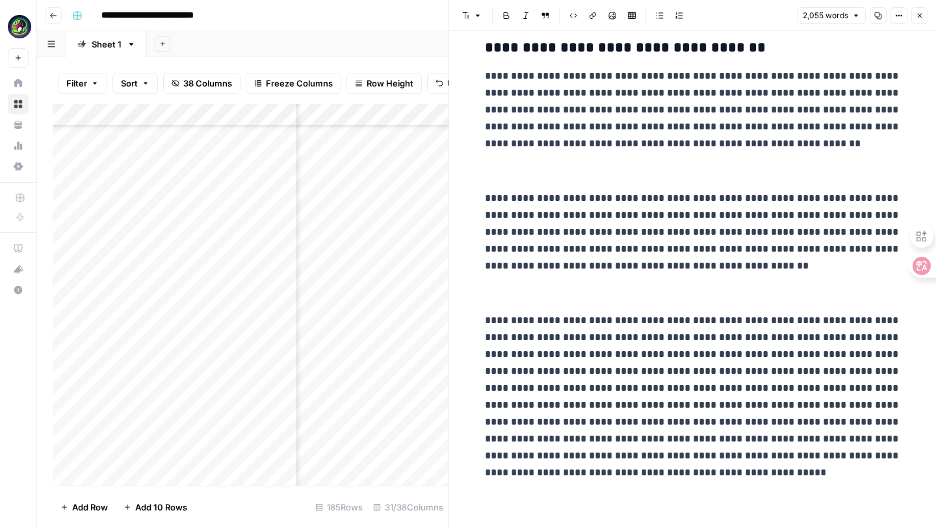
scroll to position [3749, 2012]
click at [350, 453] on div "Add Column" at bounding box center [251, 295] width 396 height 382
click at [369, 452] on div "Add Column" at bounding box center [251, 295] width 396 height 382
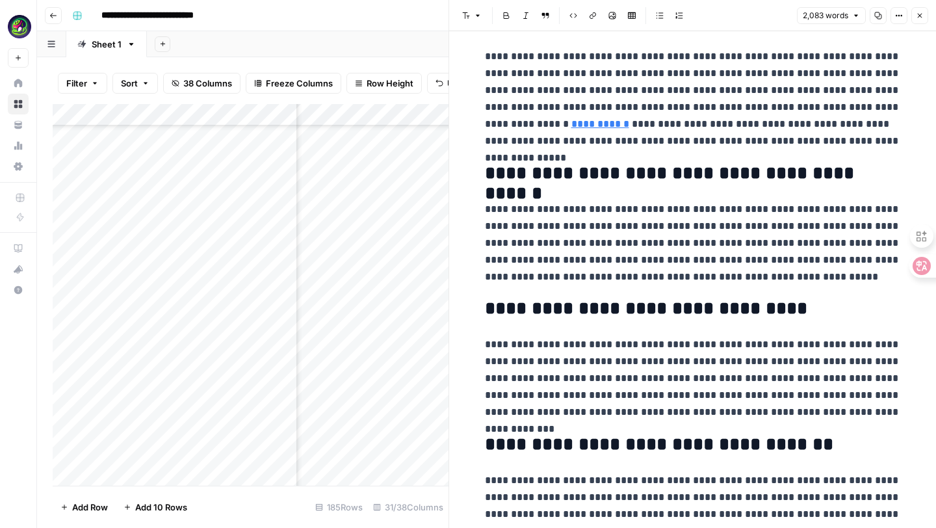
scroll to position [3986, 0]
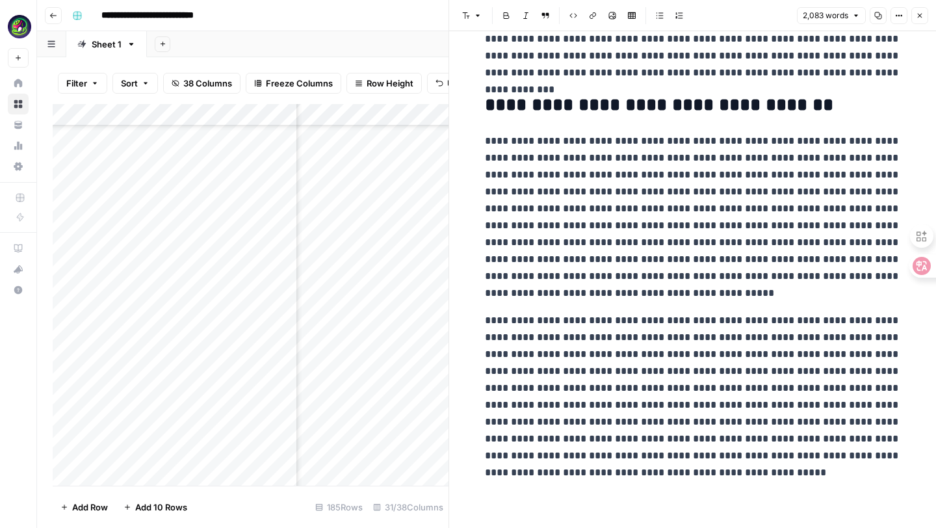
click at [894, 19] on button "Options" at bounding box center [898, 15] width 17 height 17
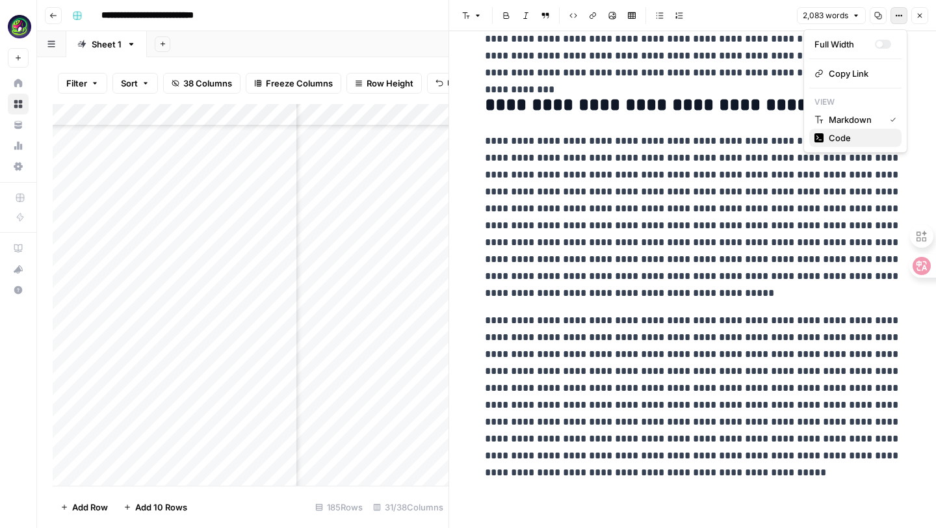
click at [861, 132] on span "Code" at bounding box center [860, 137] width 62 height 13
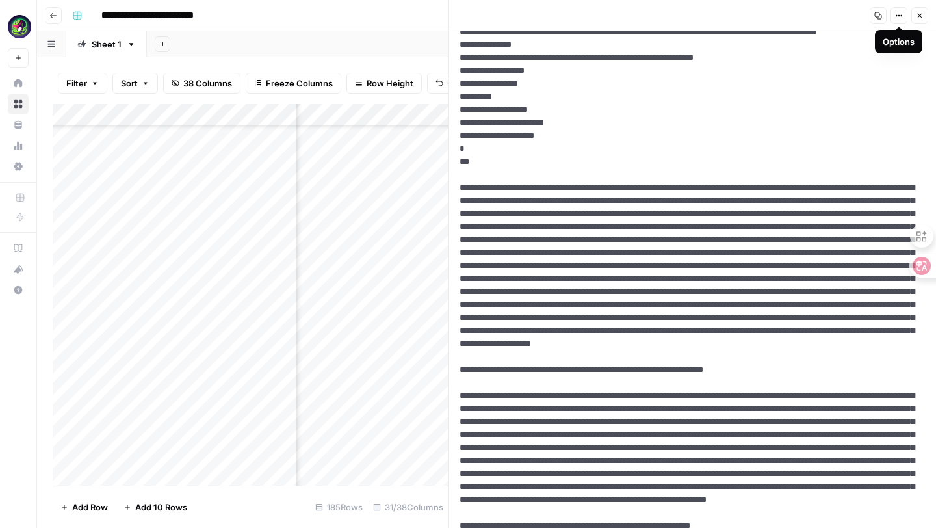
scroll to position [0, 0]
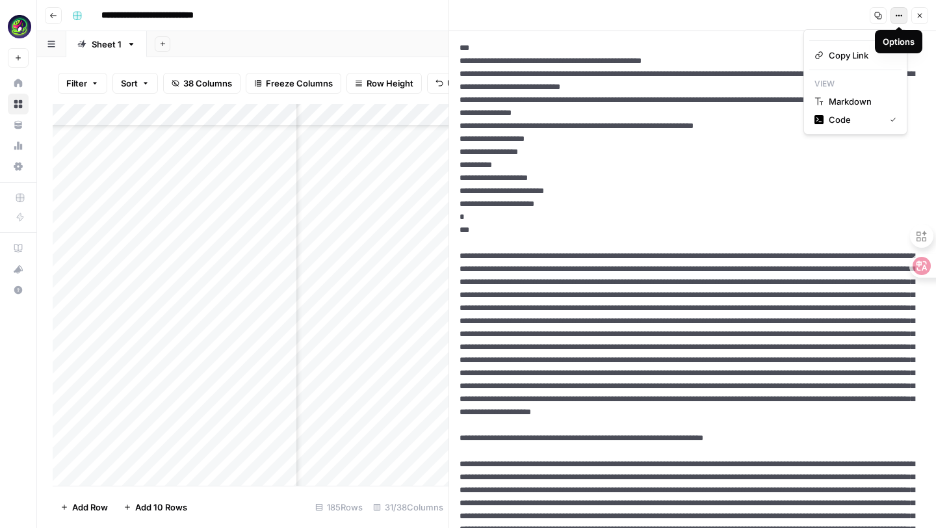
click at [897, 19] on button "Options" at bounding box center [898, 15] width 17 height 17
click at [857, 103] on span "Markdown" at bounding box center [860, 101] width 62 height 13
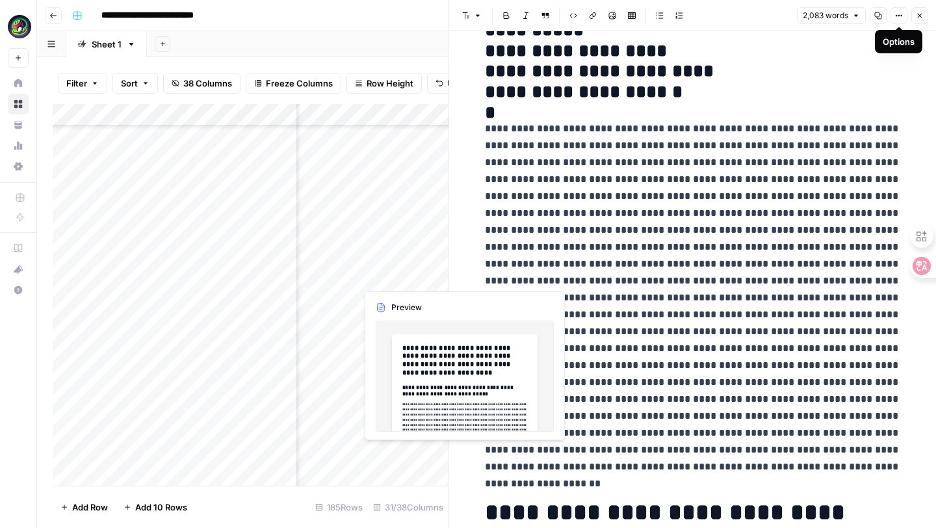
scroll to position [3749, 1949]
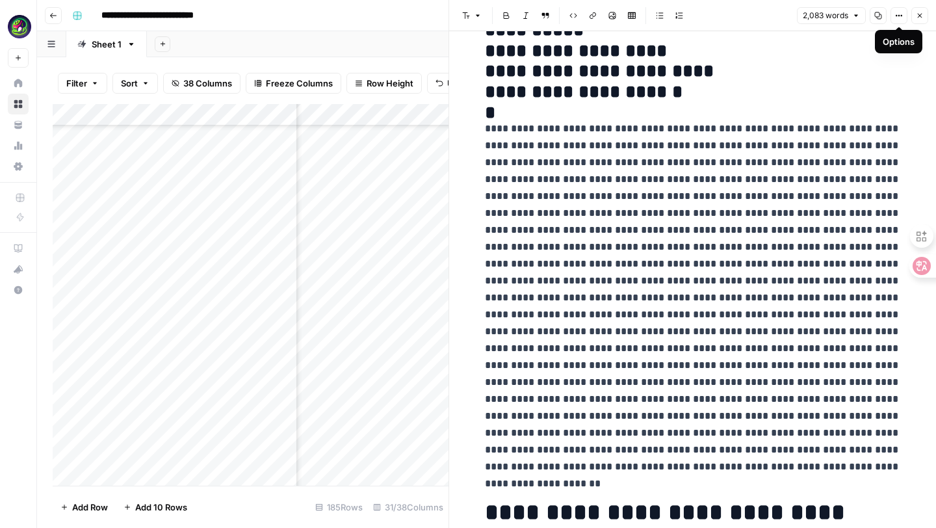
click at [392, 454] on div "Add Column" at bounding box center [251, 295] width 396 height 382
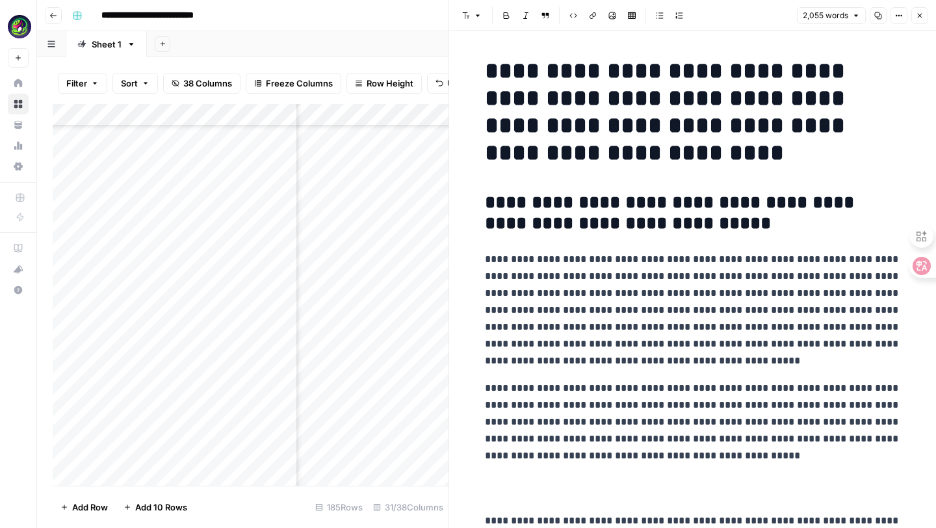
click at [710, 366] on p "**********" at bounding box center [693, 310] width 416 height 118
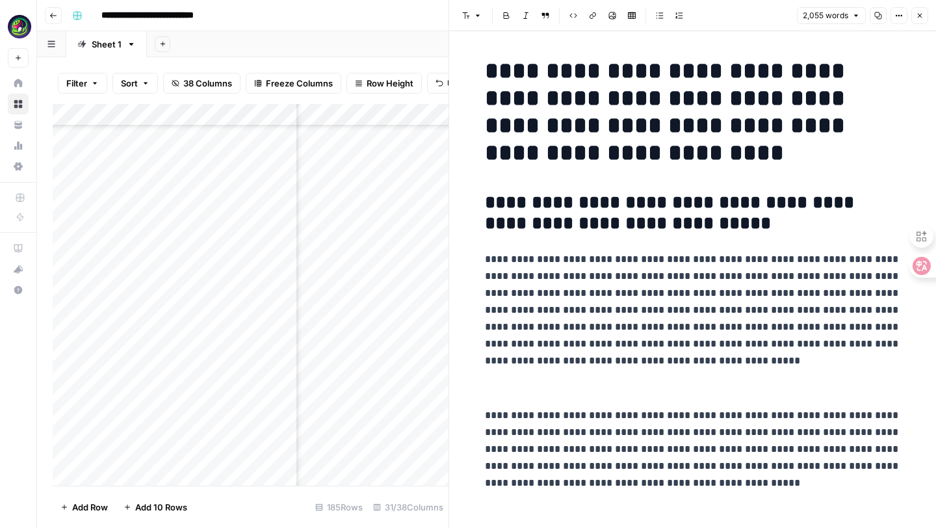
click at [900, 19] on button "Options" at bounding box center [898, 15] width 17 height 17
click at [876, 43] on div "button" at bounding box center [879, 44] width 6 height 6
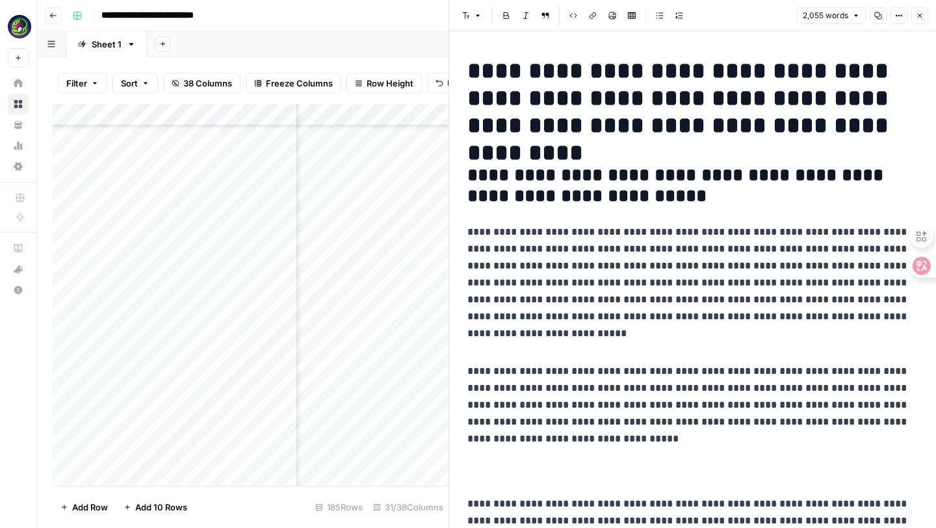
click at [508, 343] on p at bounding box center [692, 343] width 450 height 17
click at [896, 18] on icon "button" at bounding box center [899, 16] width 8 height 8
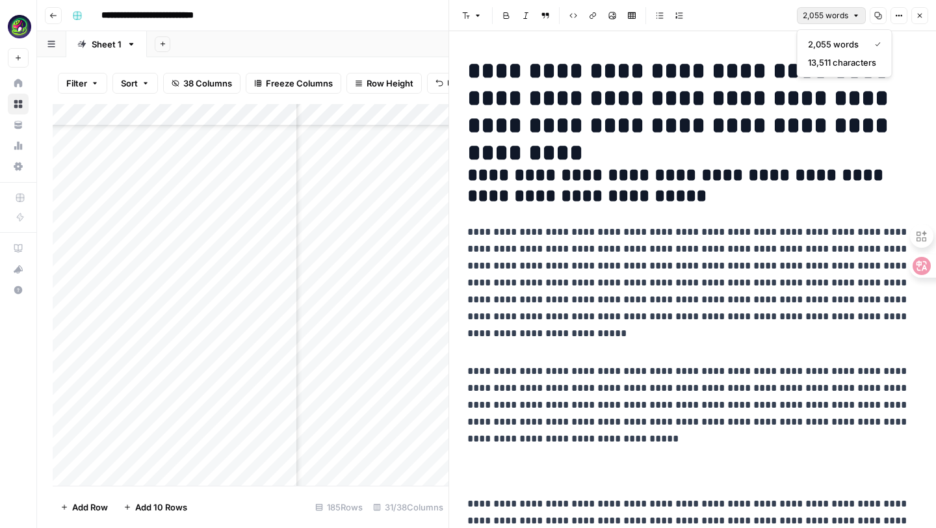
click at [850, 17] on button "2,055 words" at bounding box center [831, 15] width 69 height 17
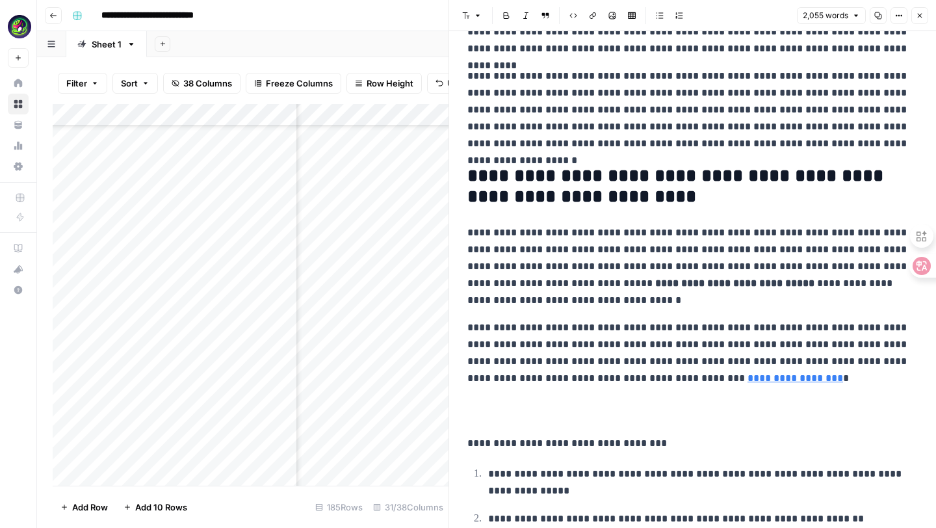
scroll to position [787, 0]
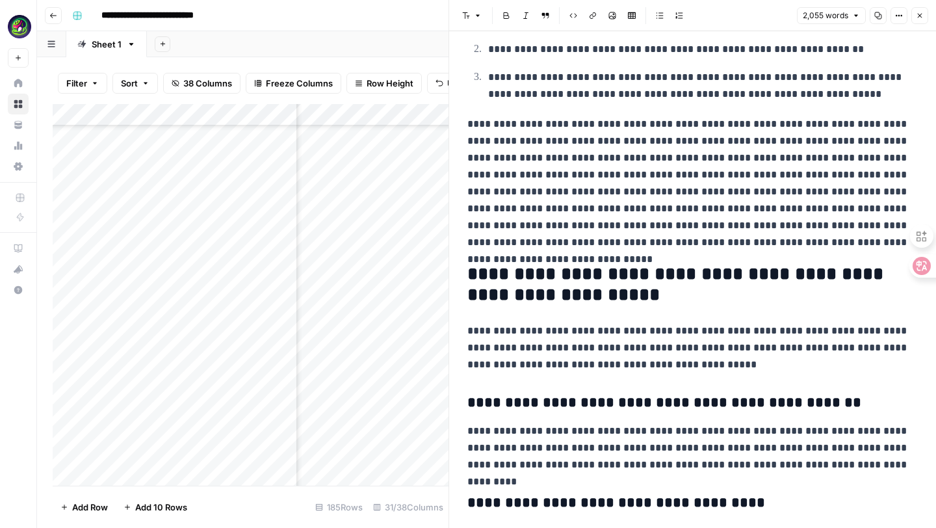
scroll to position [1370, 0]
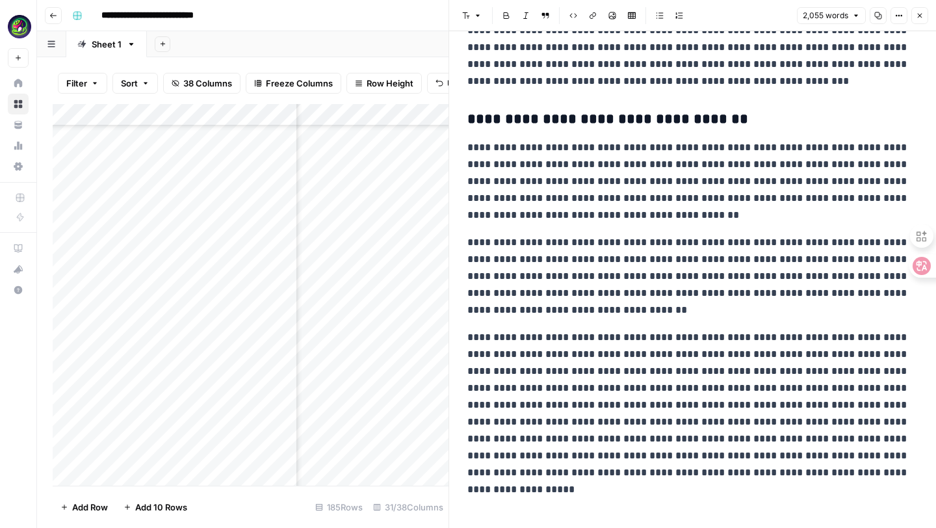
scroll to position [5132, 0]
click at [682, 218] on p "**********" at bounding box center [692, 181] width 450 height 84
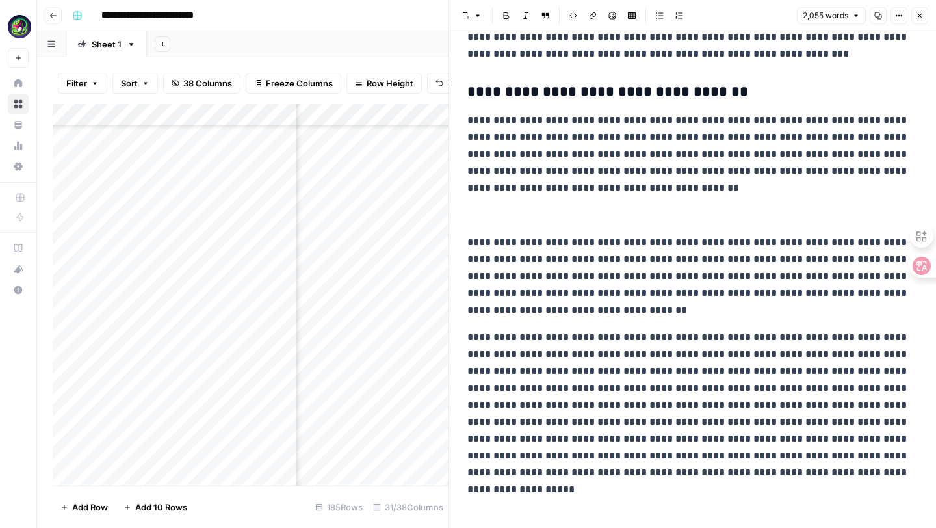
click at [521, 318] on p "**********" at bounding box center [692, 276] width 450 height 84
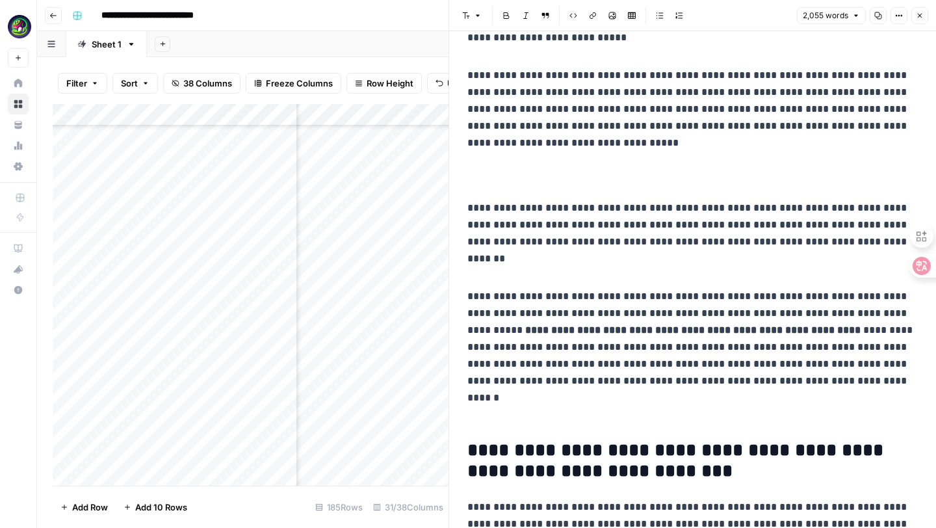
scroll to position [0, 0]
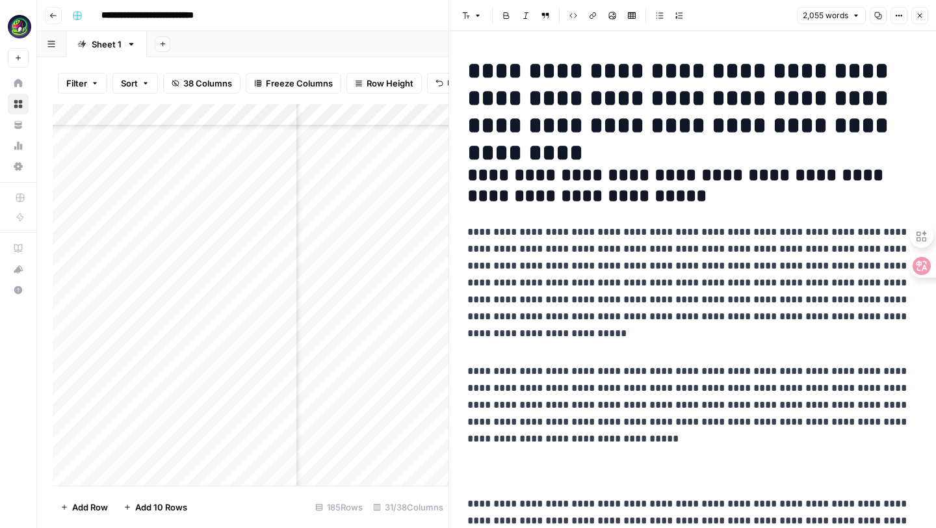
click at [406, 454] on div "Add Column" at bounding box center [251, 295] width 396 height 382
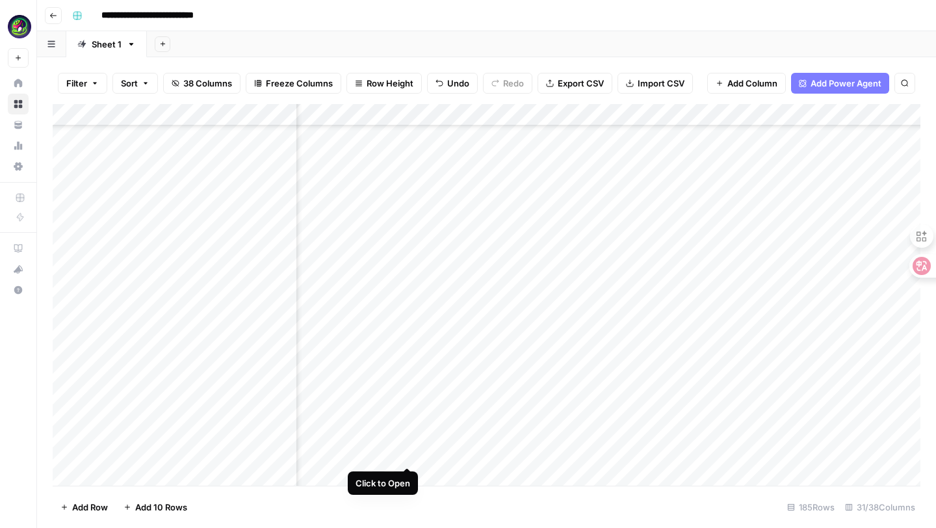
click at [405, 457] on div "Add Column" at bounding box center [487, 295] width 868 height 382
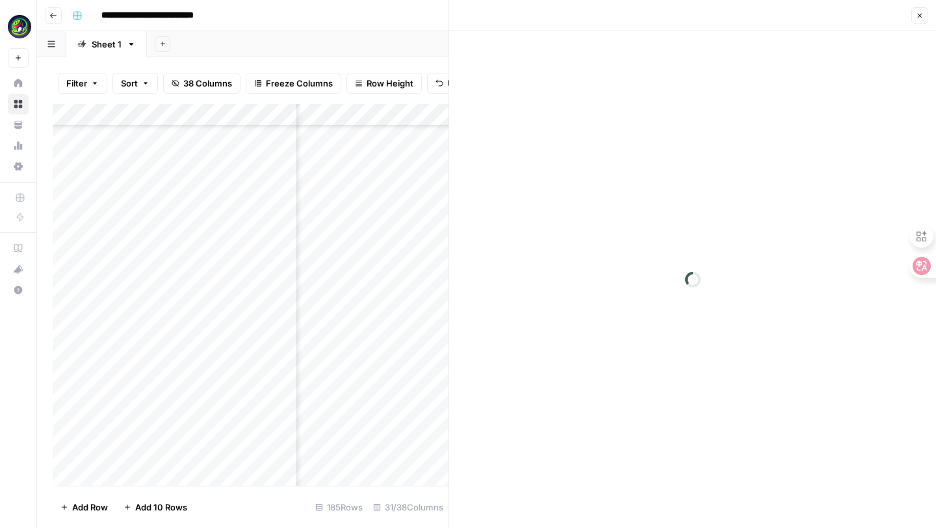
click at [536, 142] on div at bounding box center [692, 279] width 487 height 497
click at [347, 426] on div "Add Column" at bounding box center [251, 295] width 396 height 382
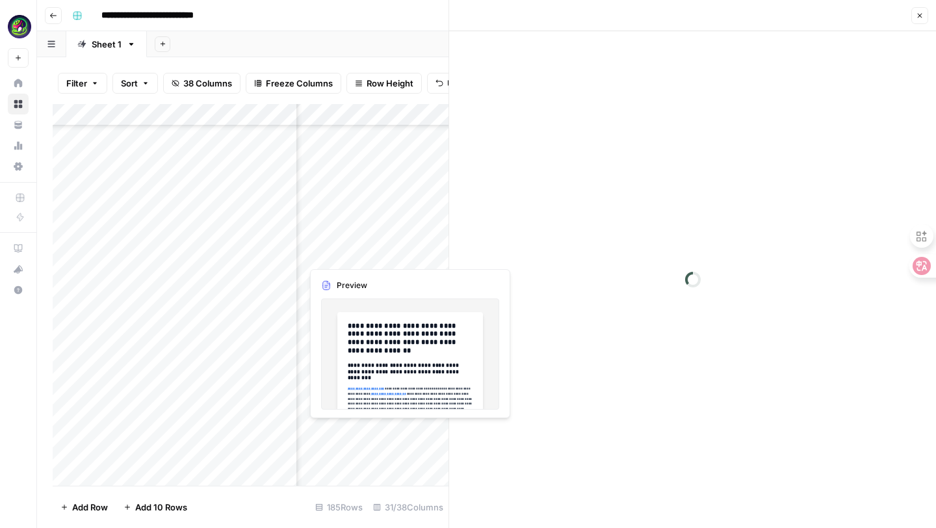
click at [333, 459] on div "Add Column" at bounding box center [251, 295] width 396 height 382
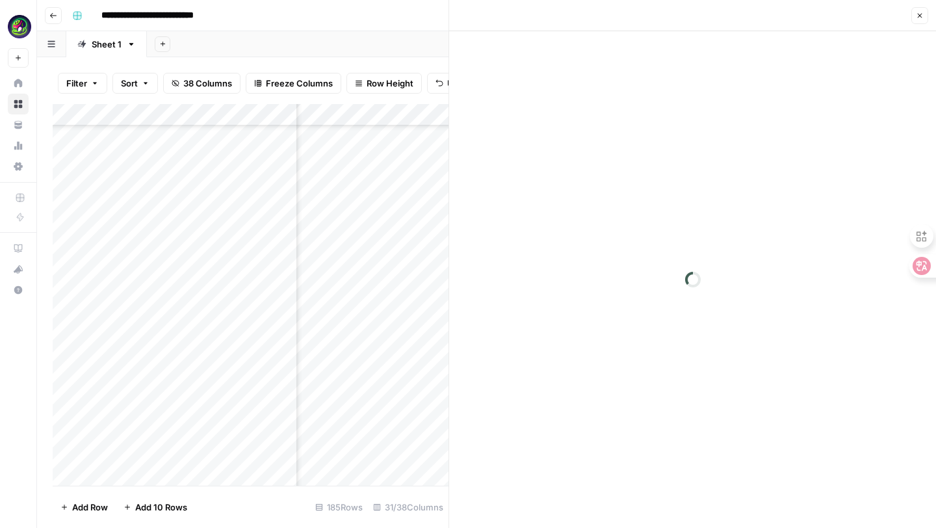
click at [404, 452] on div "Add Column" at bounding box center [251, 295] width 396 height 382
click at [405, 454] on div "Add Column" at bounding box center [251, 295] width 396 height 382
drag, startPoint x: 547, startPoint y: 1, endPoint x: 547, endPoint y: 15, distance: 14.3
click at [547, 5] on header "Font style Bold Italic Block quote Code block Link Image Insert Table Bulleted …" at bounding box center [692, 15] width 487 height 31
click at [529, 42] on div "Block quote" at bounding box center [546, 41] width 48 height 13
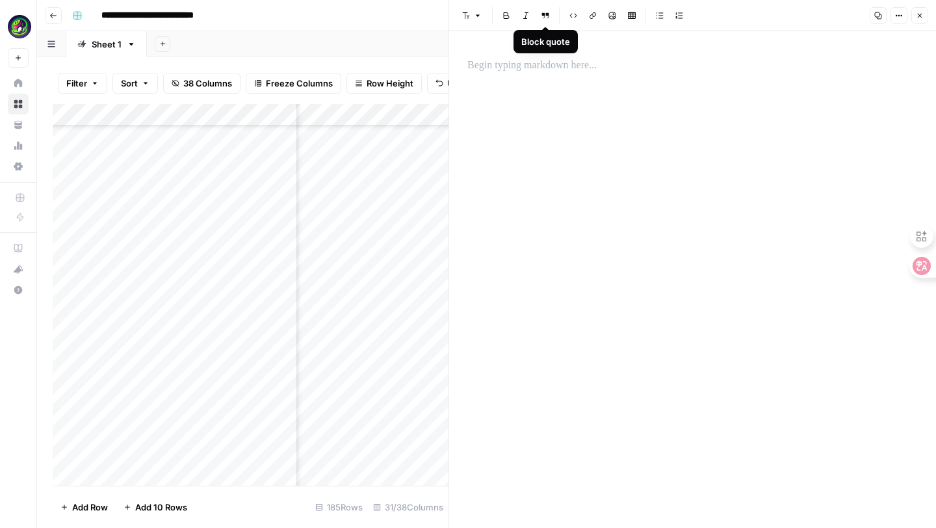
click at [506, 66] on p at bounding box center [692, 65] width 450 height 17
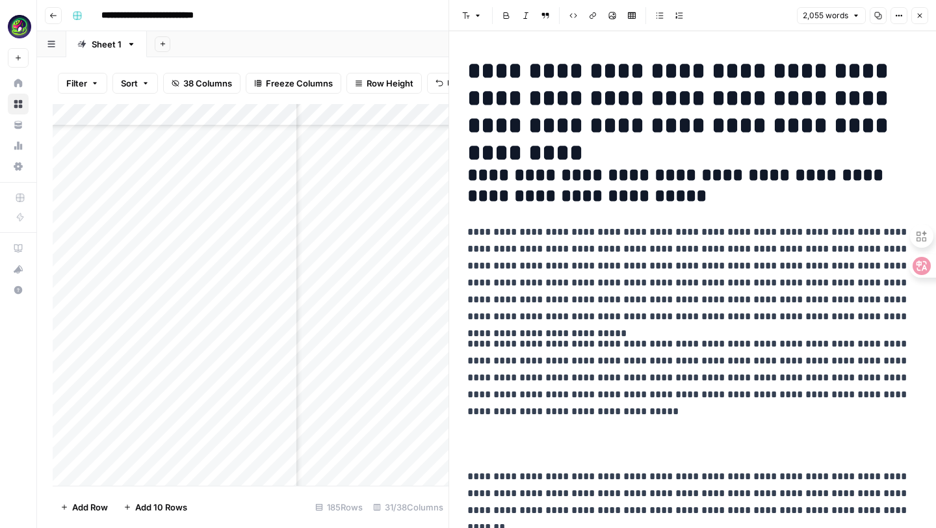
click at [484, 443] on p at bounding box center [692, 443] width 450 height 27
click at [482, 438] on p at bounding box center [692, 443] width 450 height 27
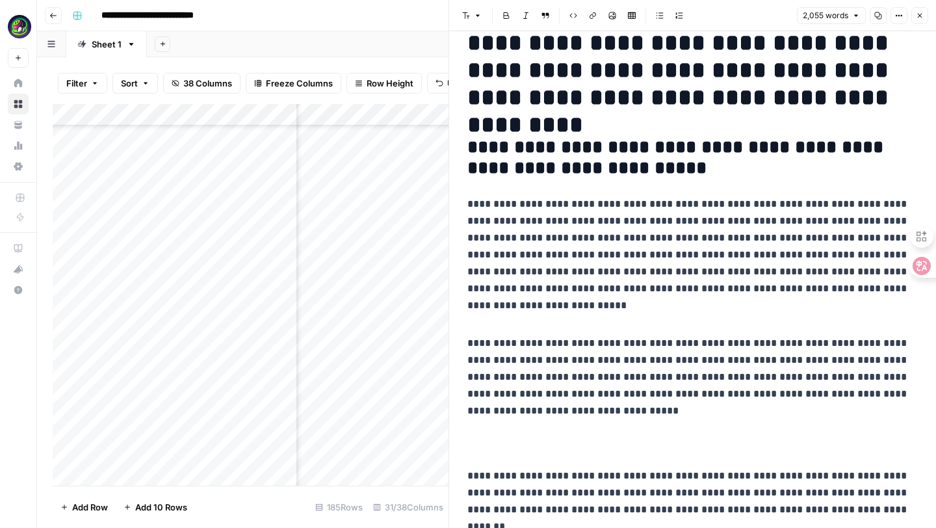
scroll to position [38, 0]
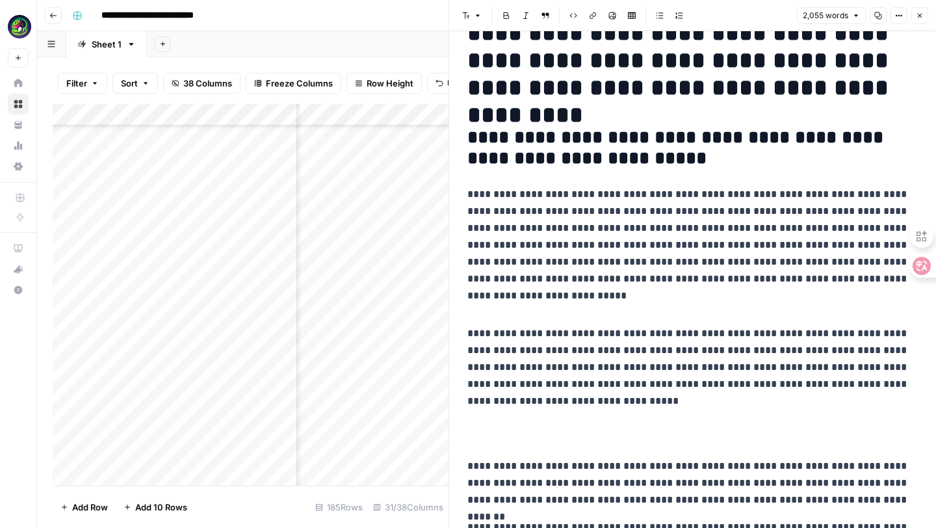
click at [483, 426] on p at bounding box center [692, 433] width 450 height 27
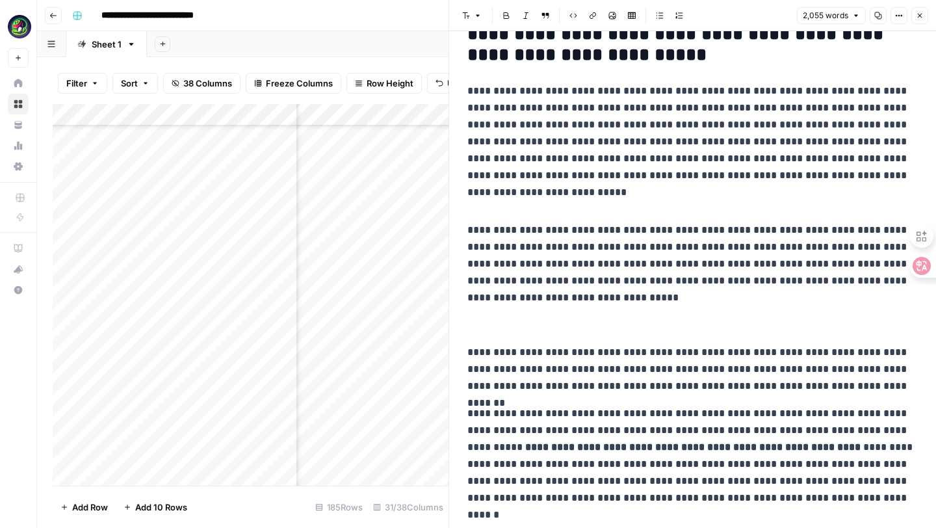
scroll to position [173, 0]
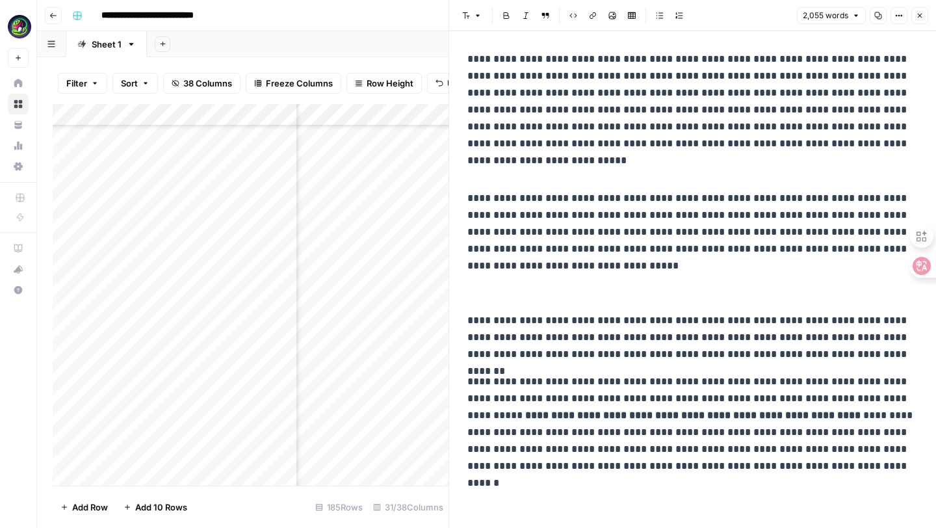
click at [850, 362] on p "**********" at bounding box center [692, 337] width 450 height 51
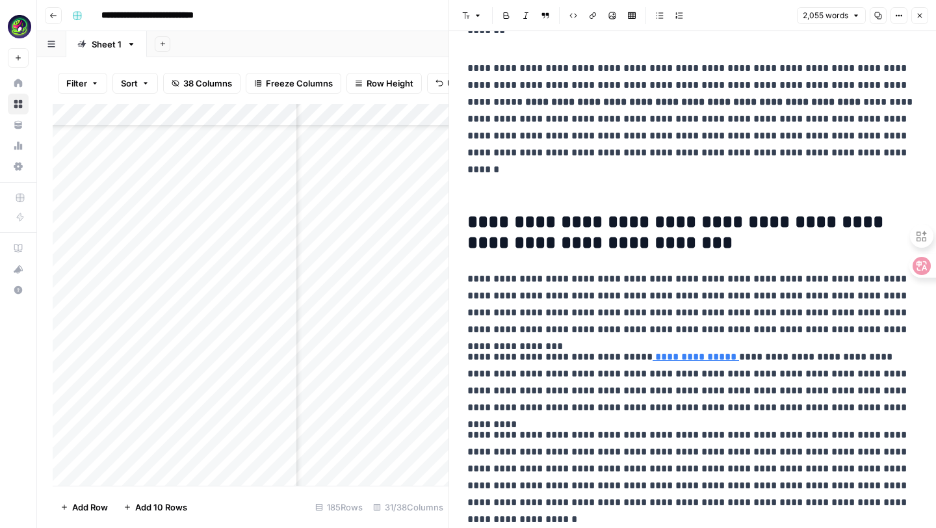
scroll to position [554, 0]
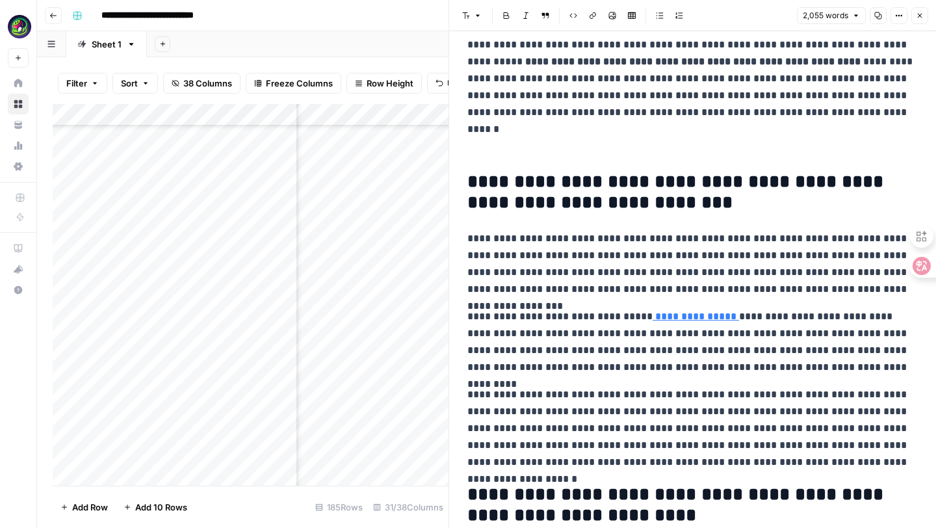
click at [874, 295] on p "**********" at bounding box center [692, 264] width 450 height 68
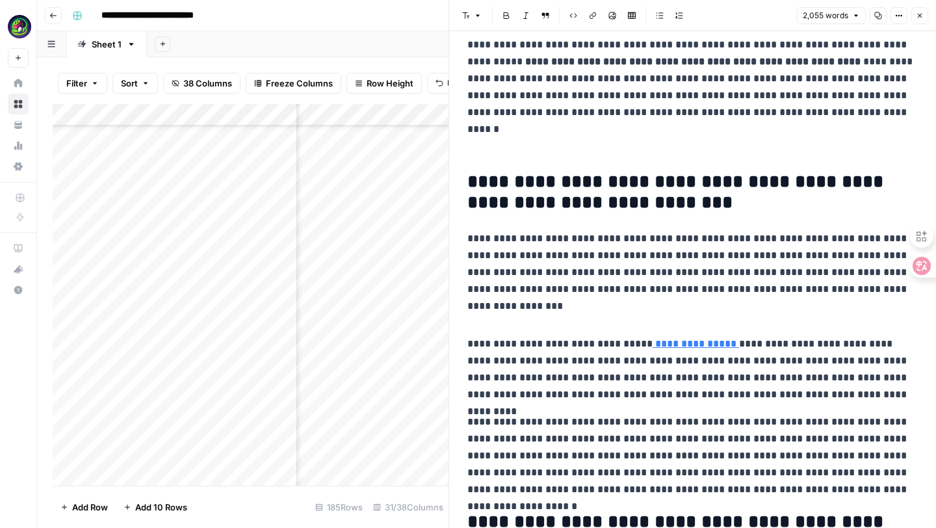
click at [830, 396] on p "**********" at bounding box center [692, 369] width 450 height 68
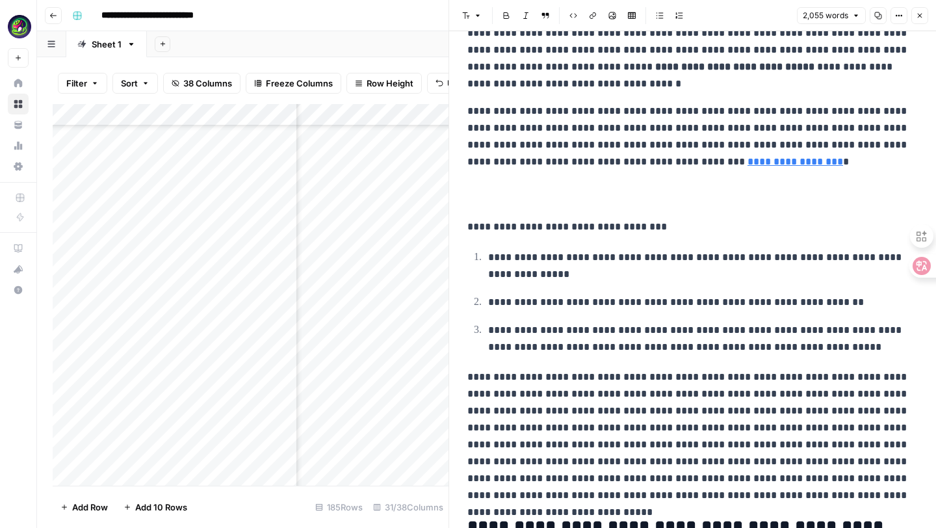
scroll to position [1156, 0]
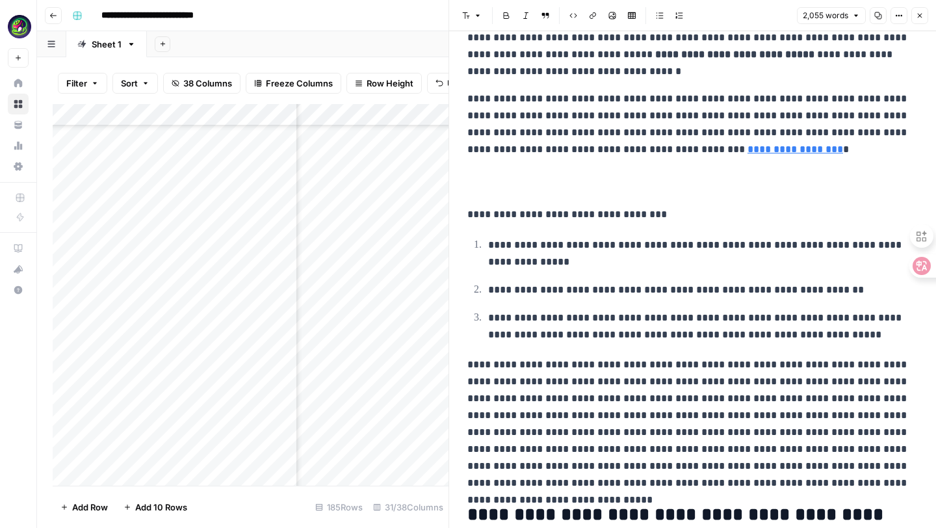
click at [614, 67] on p "**********" at bounding box center [692, 37] width 450 height 84
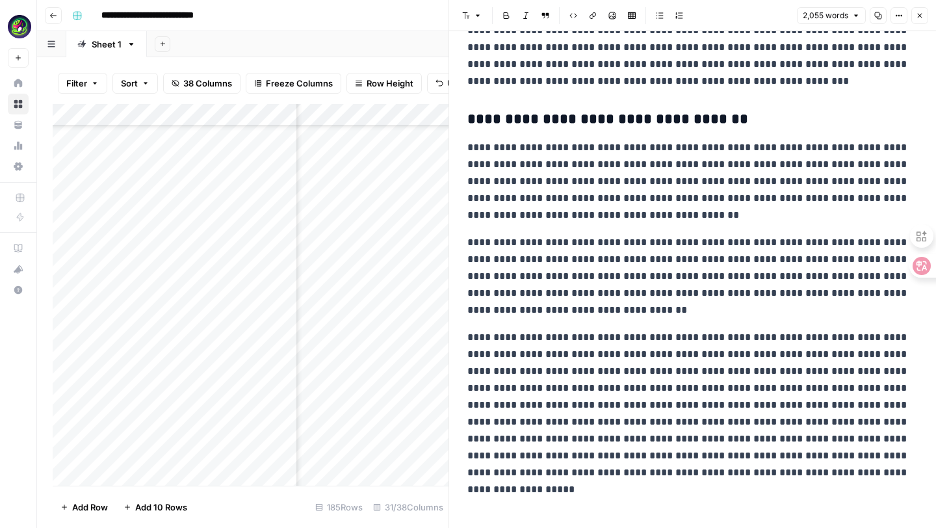
scroll to position [4355, 0]
click at [671, 218] on p "**********" at bounding box center [692, 181] width 450 height 84
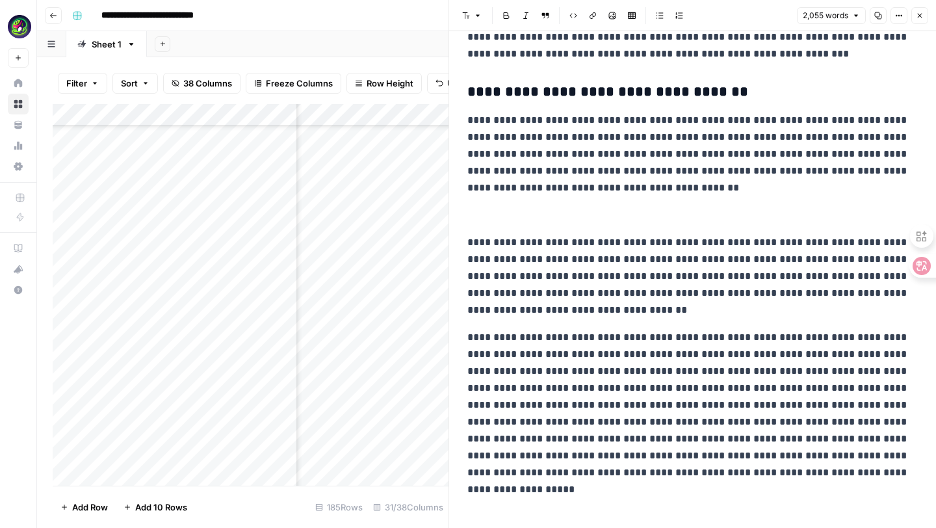
click at [528, 318] on p "**********" at bounding box center [692, 276] width 450 height 84
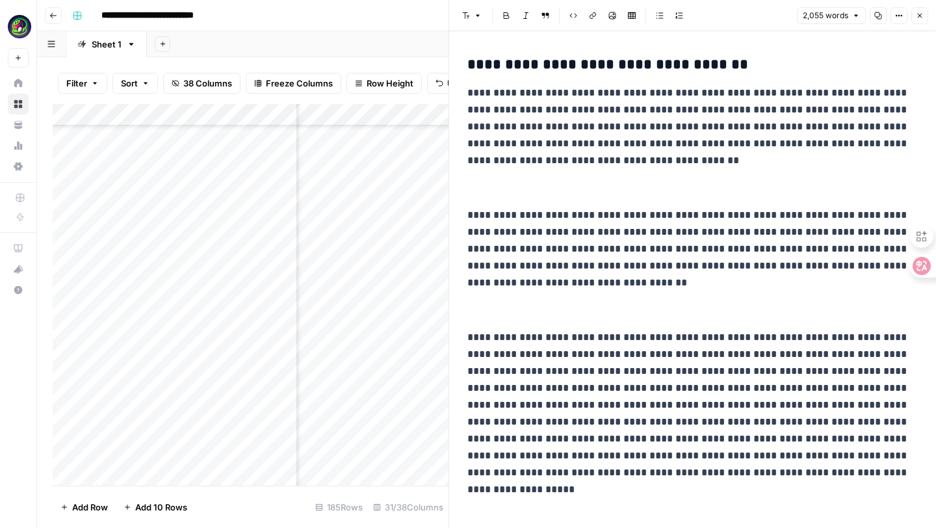
scroll to position [4410, 0]
click at [586, 401] on p "**********" at bounding box center [692, 405] width 450 height 152
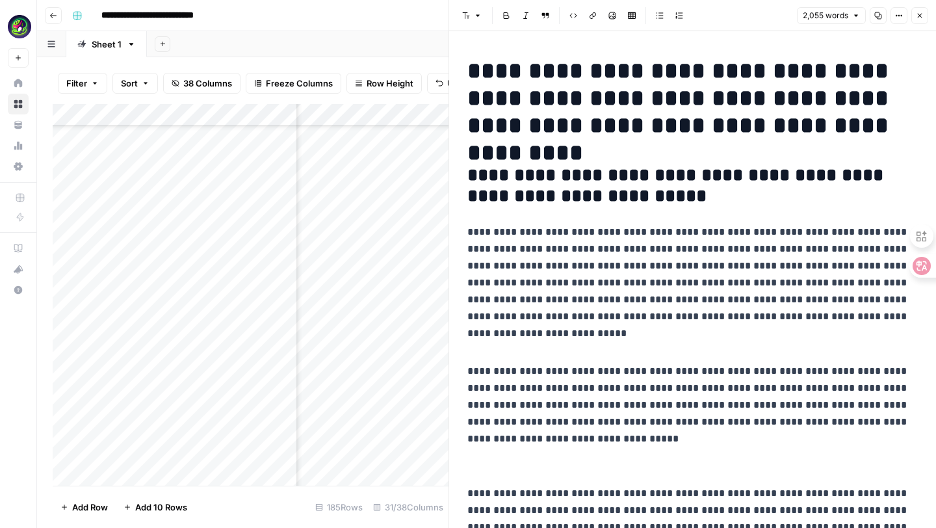
scroll to position [3749, 2094]
click at [422, 452] on div "Add Column" at bounding box center [251, 295] width 396 height 382
click at [424, 452] on div "Add Column" at bounding box center [251, 295] width 396 height 382
click at [392, 454] on div "Add Column" at bounding box center [251, 295] width 396 height 382
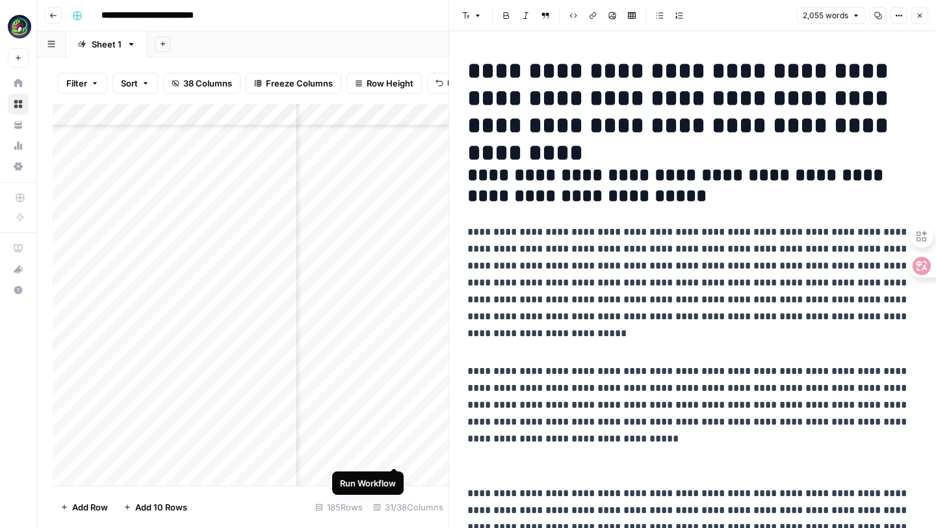
scroll to position [3749, 2088]
click at [429, 454] on div "Add Column" at bounding box center [251, 295] width 396 height 382
click at [431, 453] on div "Add Column" at bounding box center [251, 295] width 396 height 382
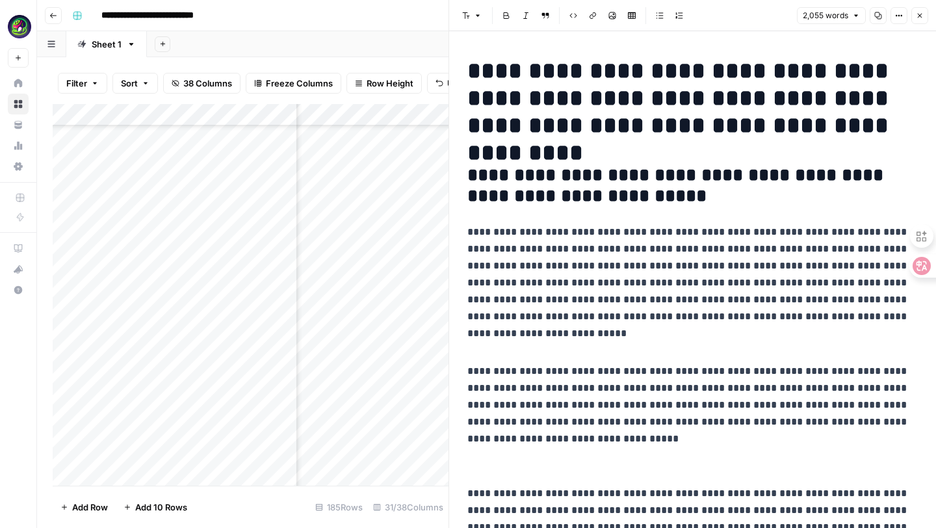
click at [426, 452] on div "Add Column" at bounding box center [251, 295] width 396 height 382
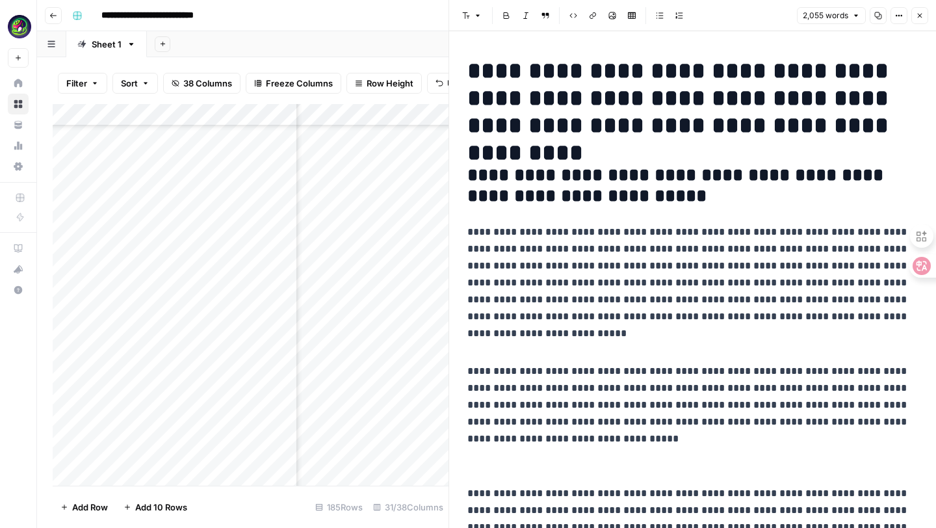
click at [426, 452] on div "Add Column" at bounding box center [251, 295] width 396 height 382
click at [432, 452] on div "Add Column" at bounding box center [251, 295] width 396 height 382
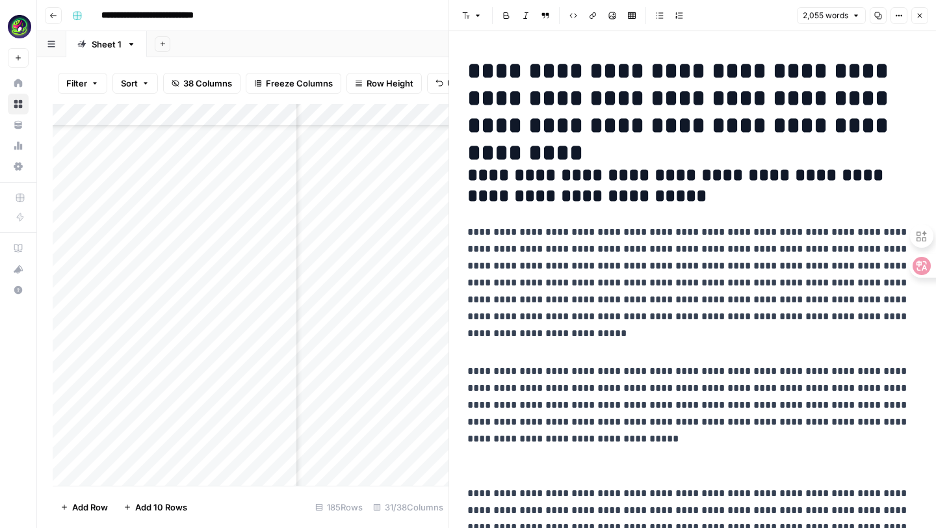
click at [432, 452] on div "Add Column" at bounding box center [251, 295] width 396 height 382
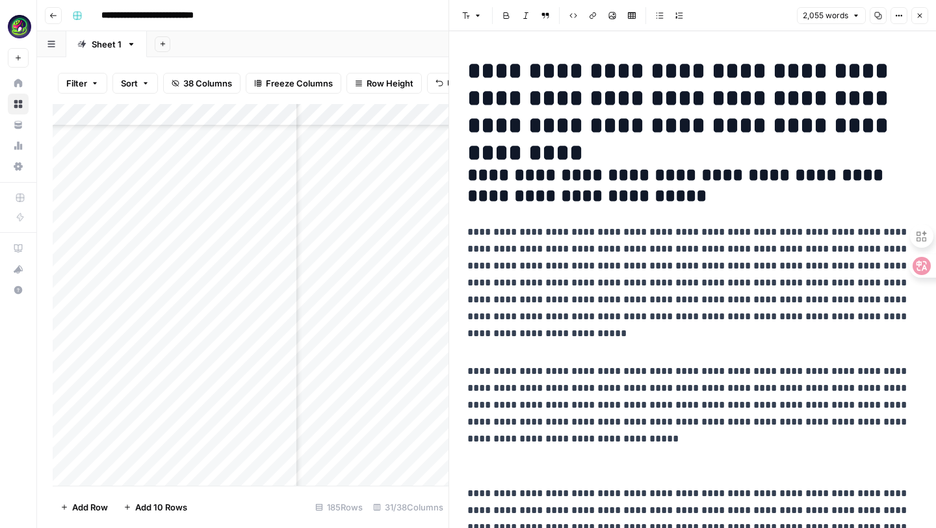
click at [432, 452] on div "Add Column" at bounding box center [251, 295] width 396 height 382
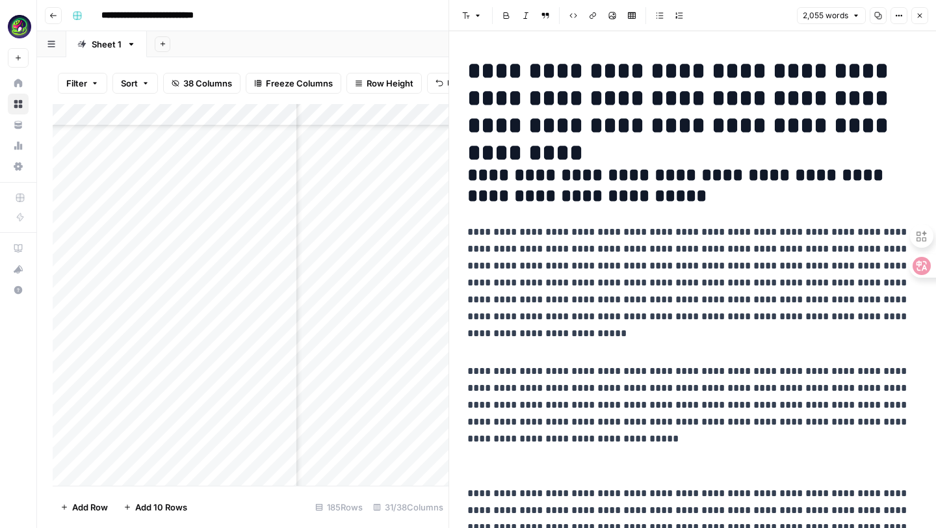
click at [545, 337] on p at bounding box center [692, 343] width 450 height 17
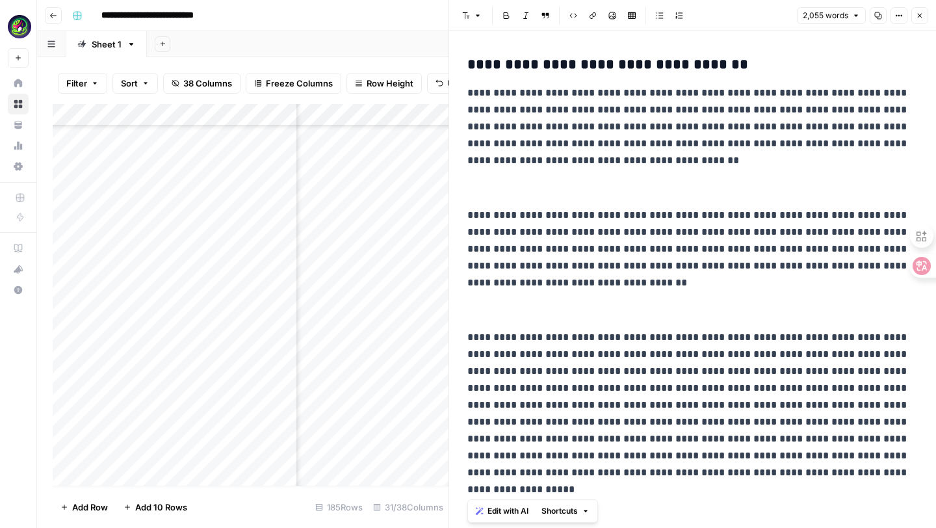
scroll to position [4205, 0]
drag, startPoint x: 465, startPoint y: 71, endPoint x: 624, endPoint y: 527, distance: 482.5
copy div "**********"
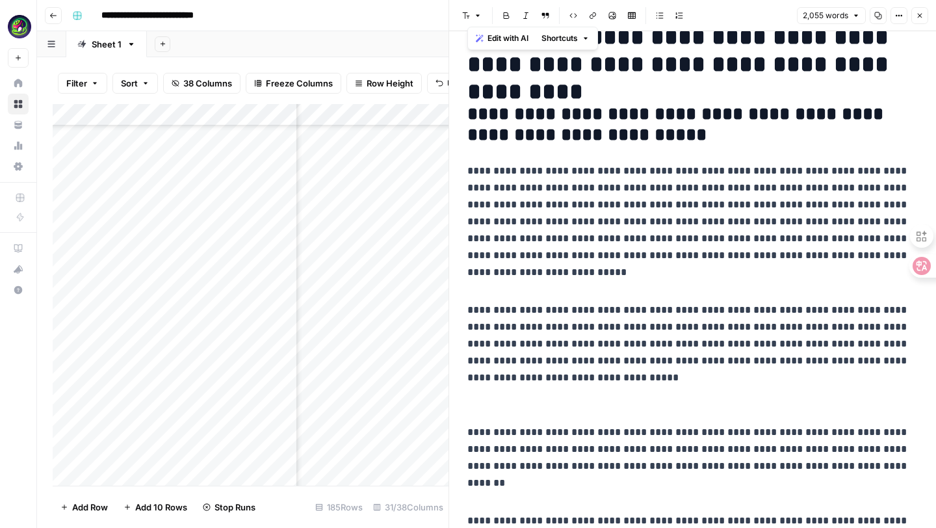
scroll to position [0, 0]
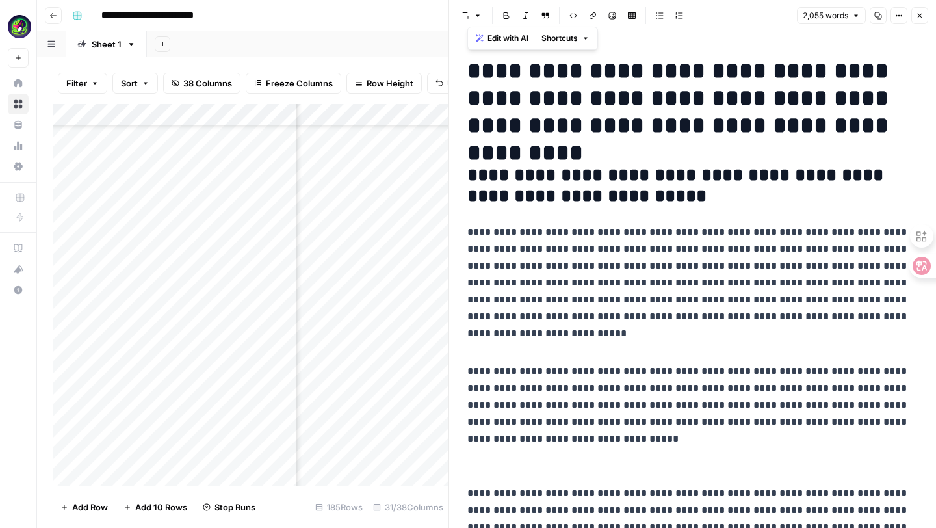
copy div "**********"
click at [394, 456] on div "Add Column" at bounding box center [251, 295] width 396 height 382
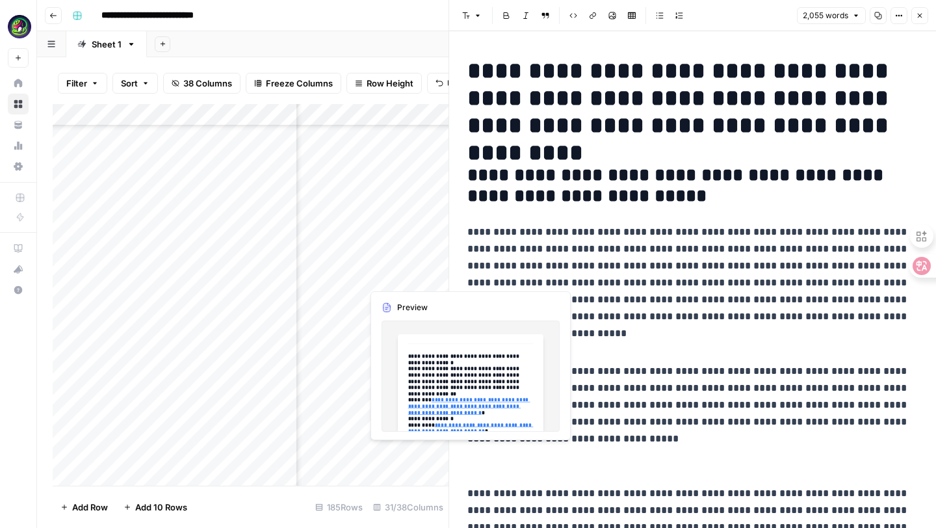
scroll to position [3749, 2350]
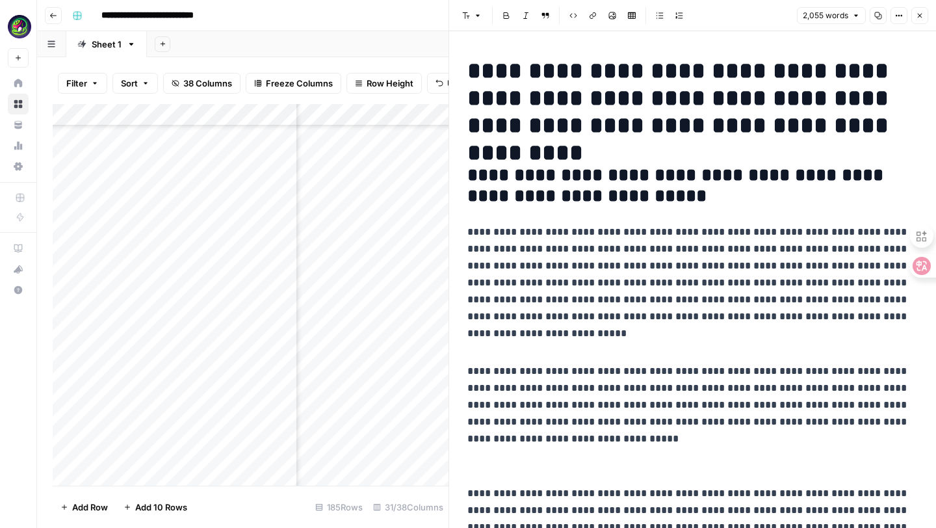
click at [400, 454] on div "Add Column" at bounding box center [251, 295] width 396 height 382
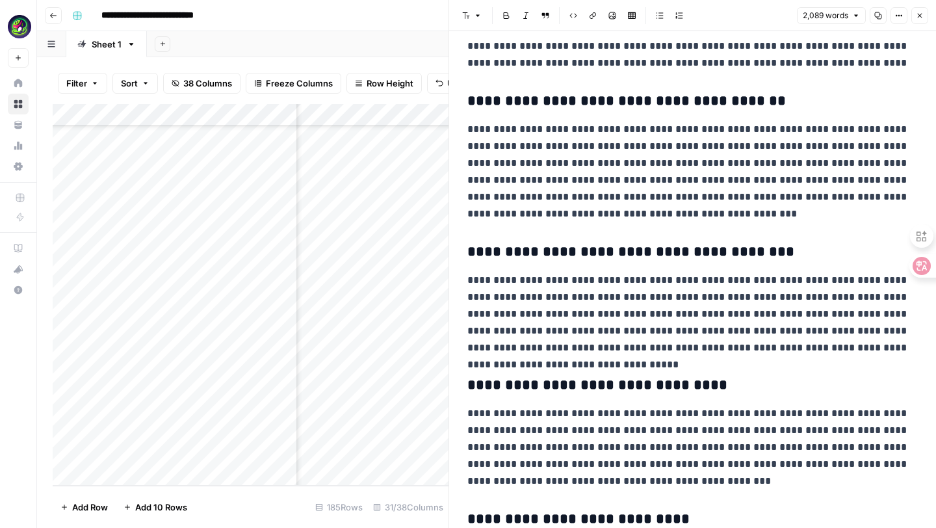
scroll to position [2611, 0]
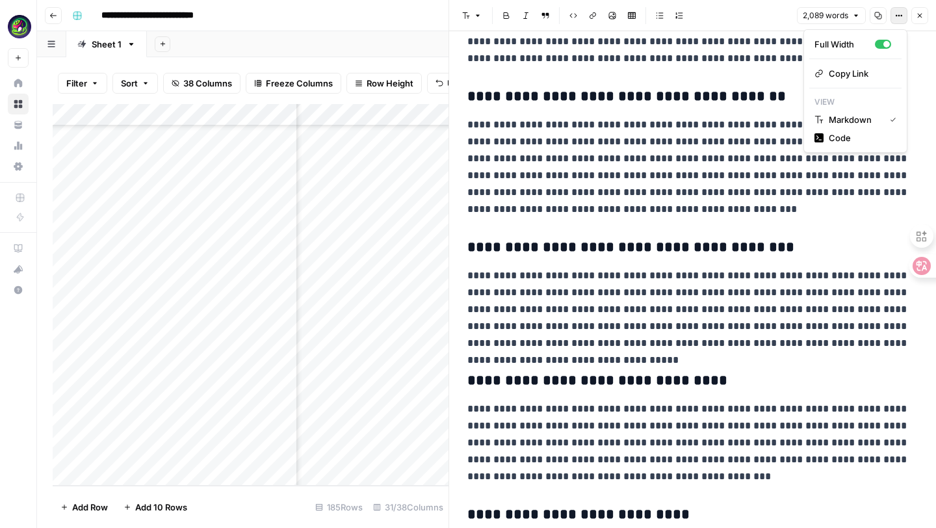
click at [900, 17] on icon "button" at bounding box center [899, 16] width 8 height 8
click at [843, 137] on span "Code" at bounding box center [860, 137] width 62 height 13
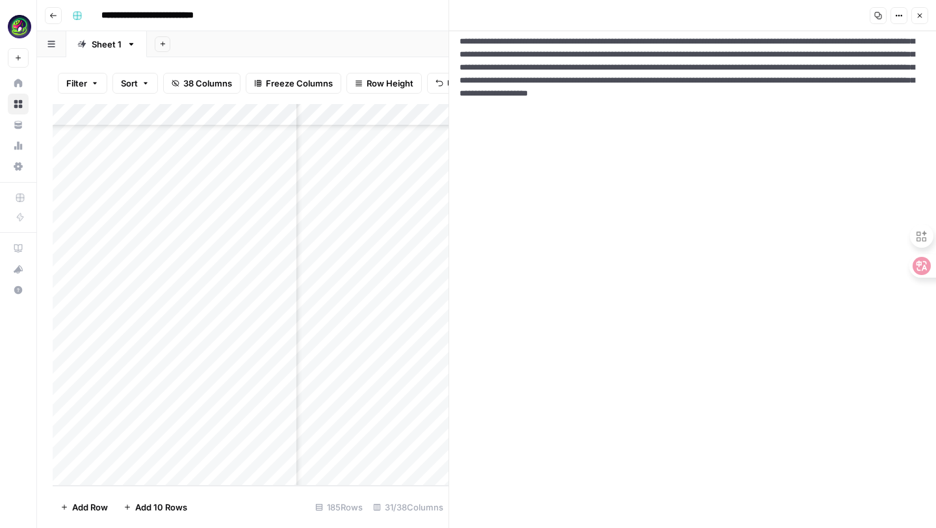
scroll to position [3750, 1929]
click at [405, 454] on div "Add Column" at bounding box center [251, 295] width 396 height 382
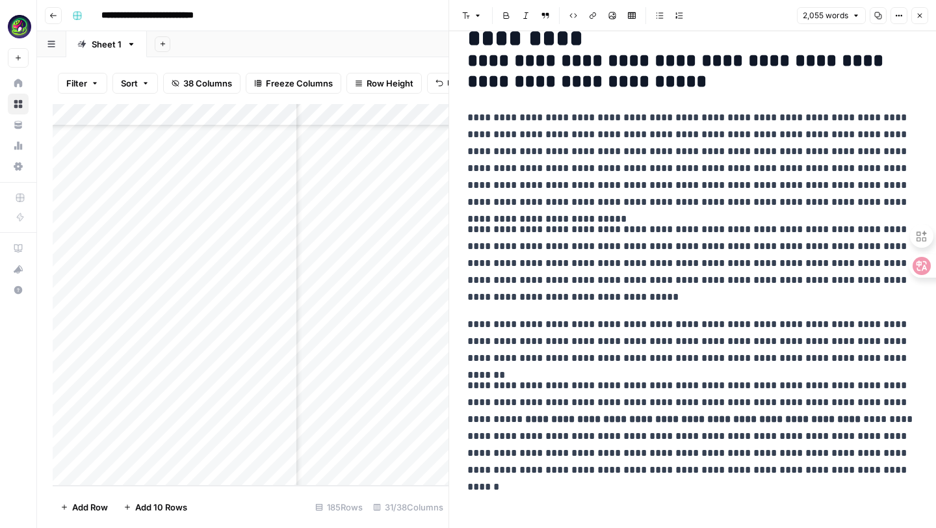
scroll to position [133, 0]
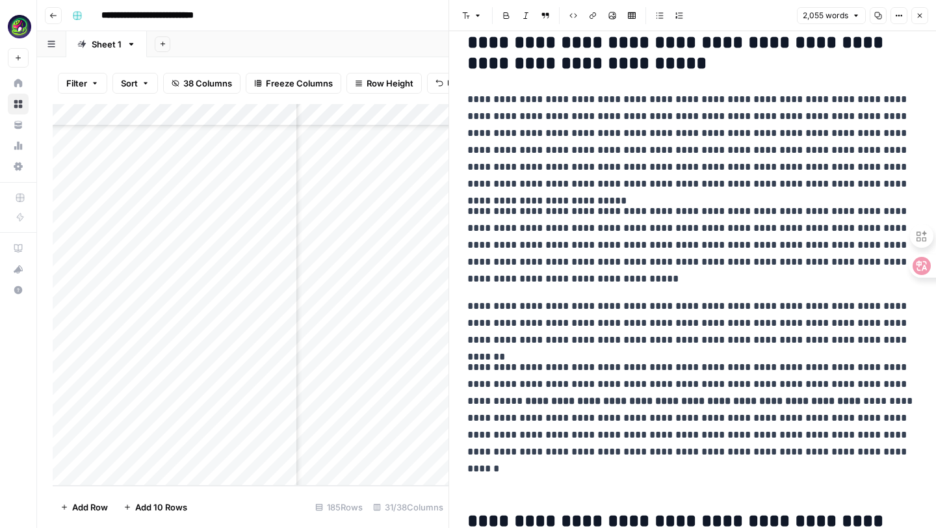
click at [866, 184] on p "**********" at bounding box center [692, 141] width 450 height 101
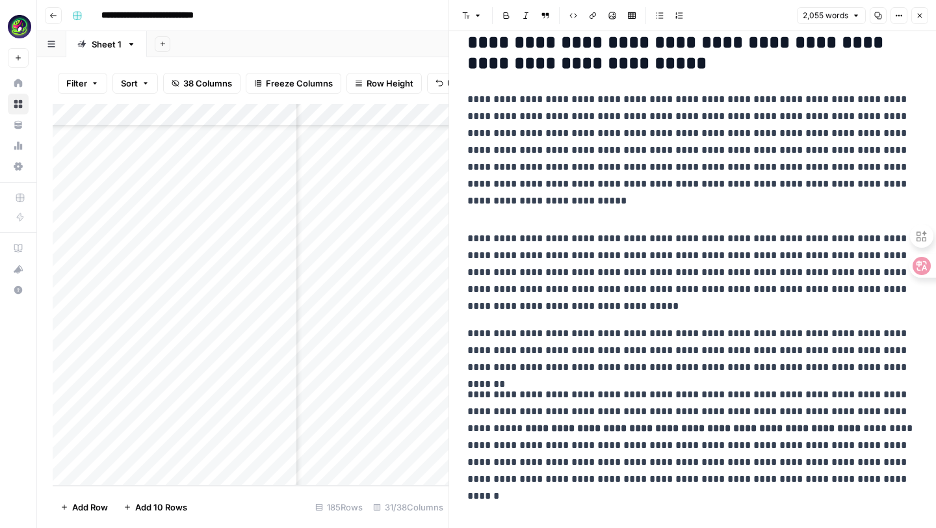
click at [539, 311] on p "**********" at bounding box center [692, 272] width 450 height 84
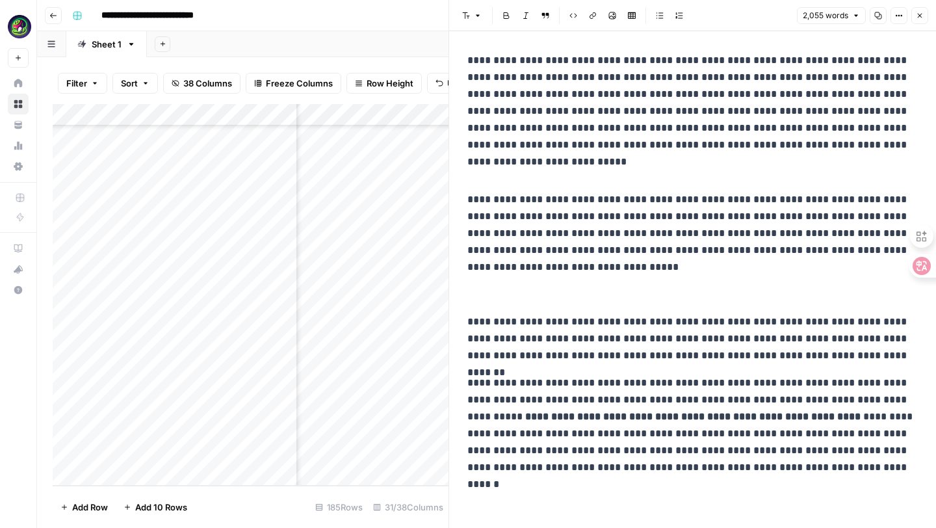
scroll to position [205, 0]
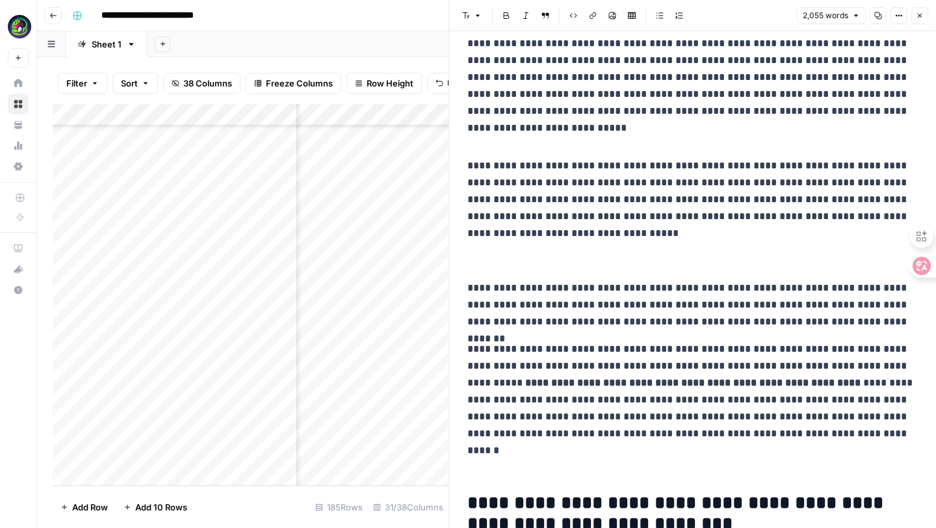
click at [843, 330] on p "**********" at bounding box center [692, 304] width 450 height 51
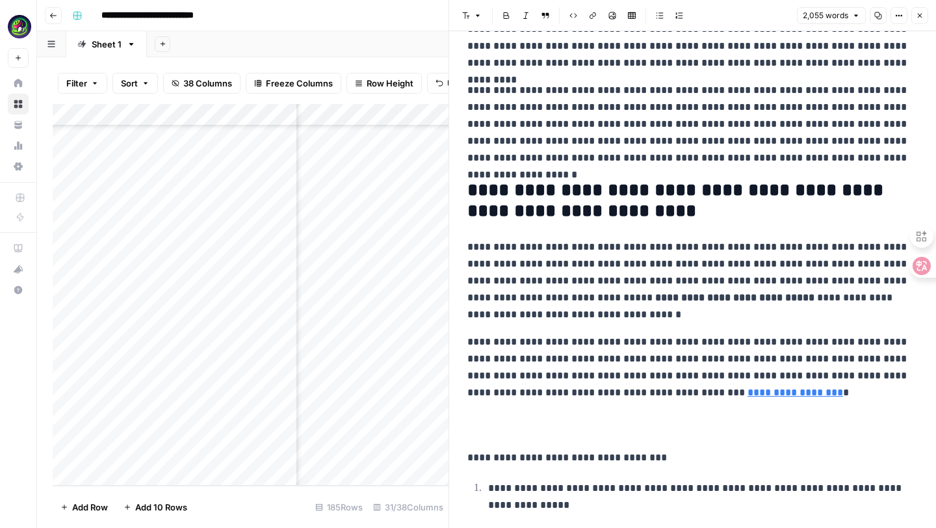
scroll to position [850, 0]
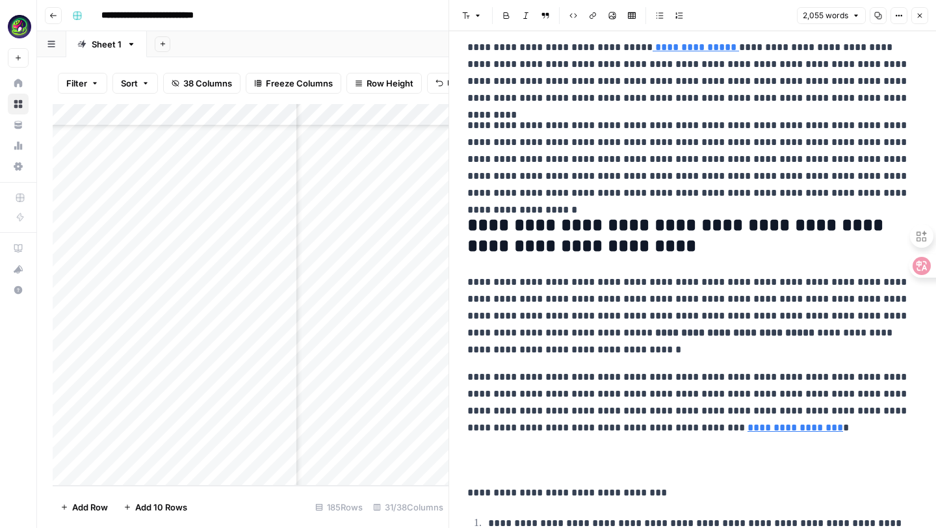
click at [833, 107] on p "**********" at bounding box center [692, 73] width 450 height 68
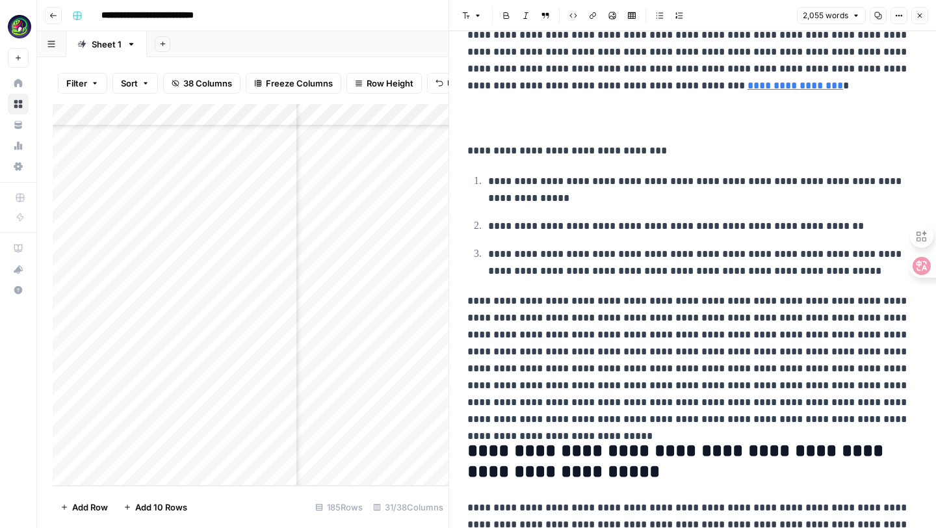
scroll to position [1251, 0]
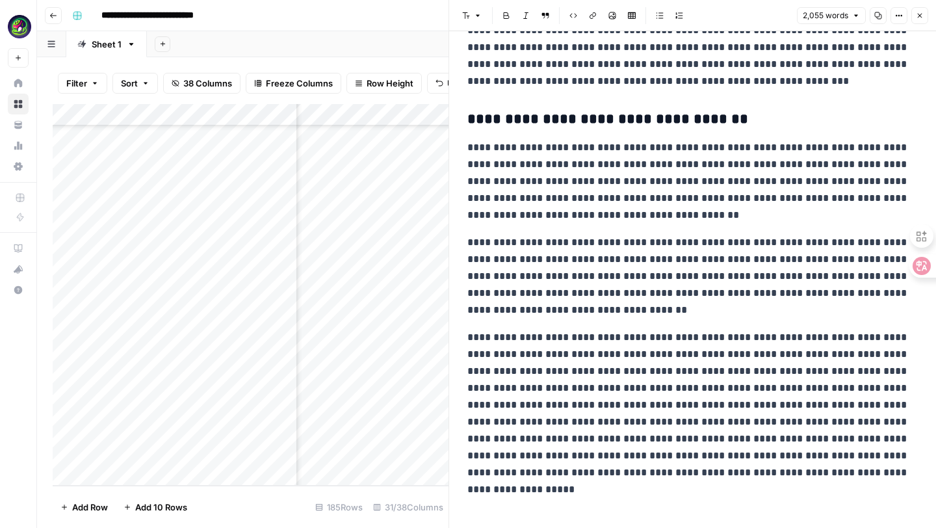
scroll to position [4710, 0]
click at [658, 220] on p "**********" at bounding box center [692, 181] width 450 height 84
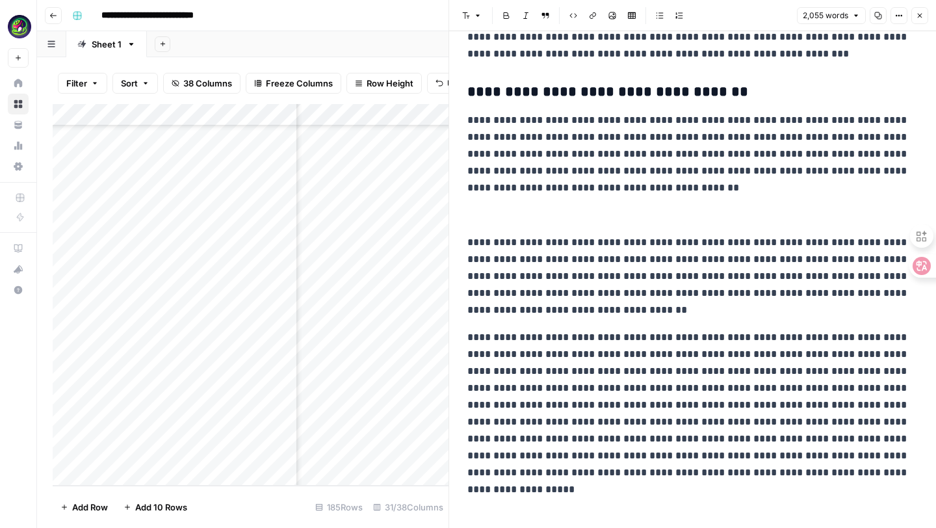
click at [526, 318] on p "**********" at bounding box center [692, 276] width 450 height 84
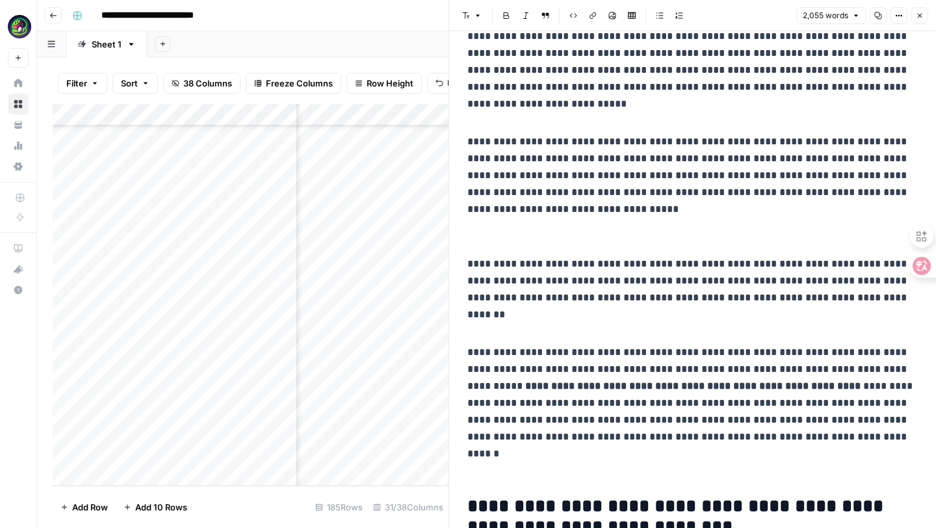
scroll to position [0, 0]
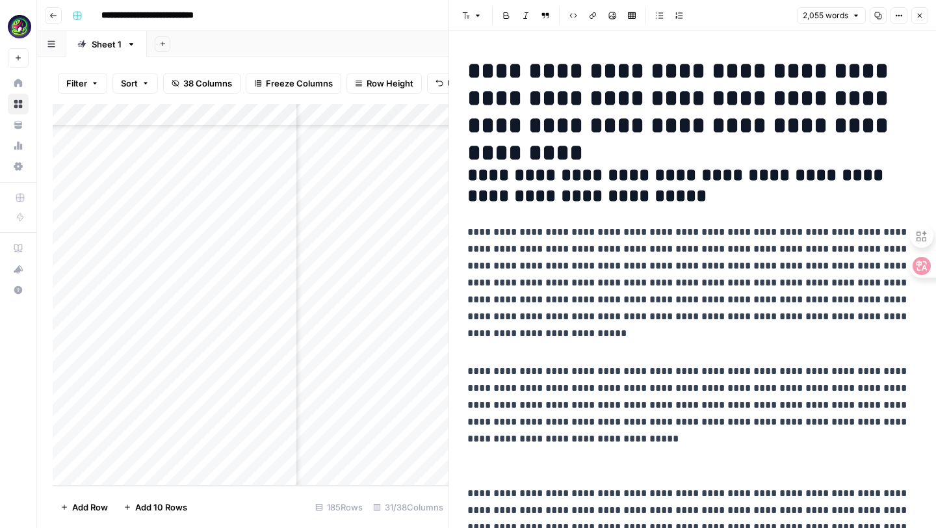
click at [512, 257] on p "**********" at bounding box center [692, 274] width 450 height 101
click at [712, 82] on h1 "**********" at bounding box center [692, 98] width 450 height 82
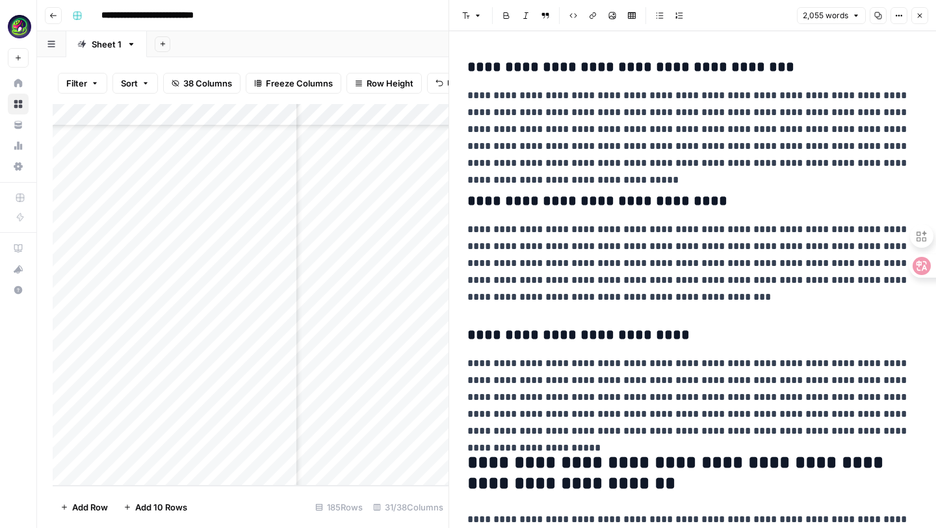
scroll to position [3057, 0]
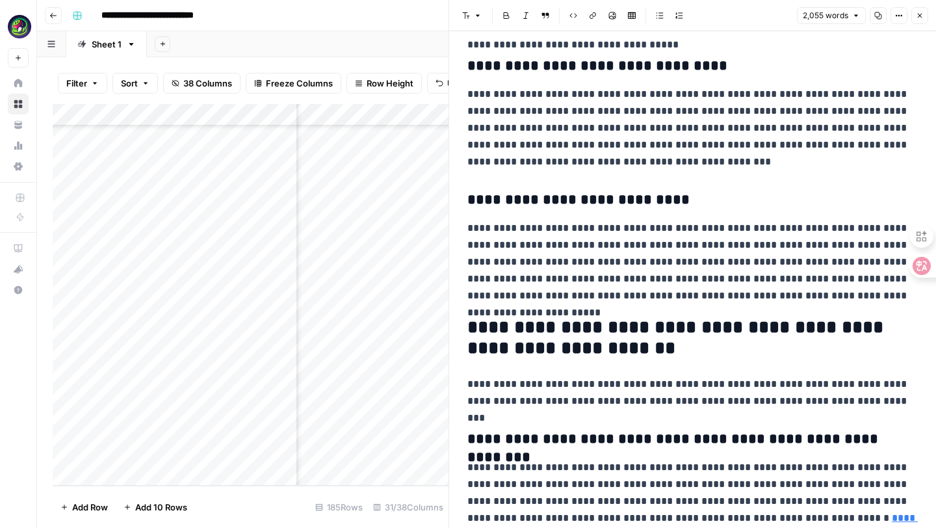
click at [899, 8] on button "Options" at bounding box center [898, 15] width 17 height 17
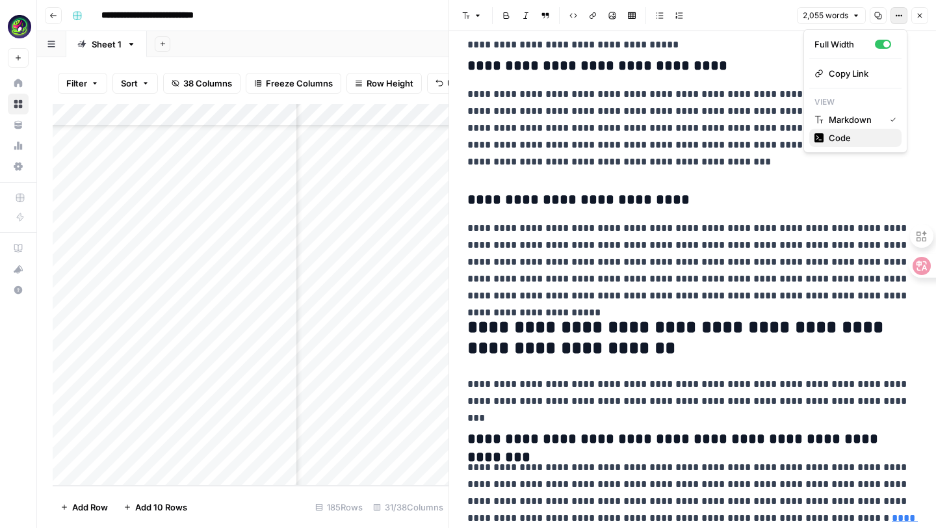
click at [829, 138] on span "Code" at bounding box center [860, 137] width 62 height 13
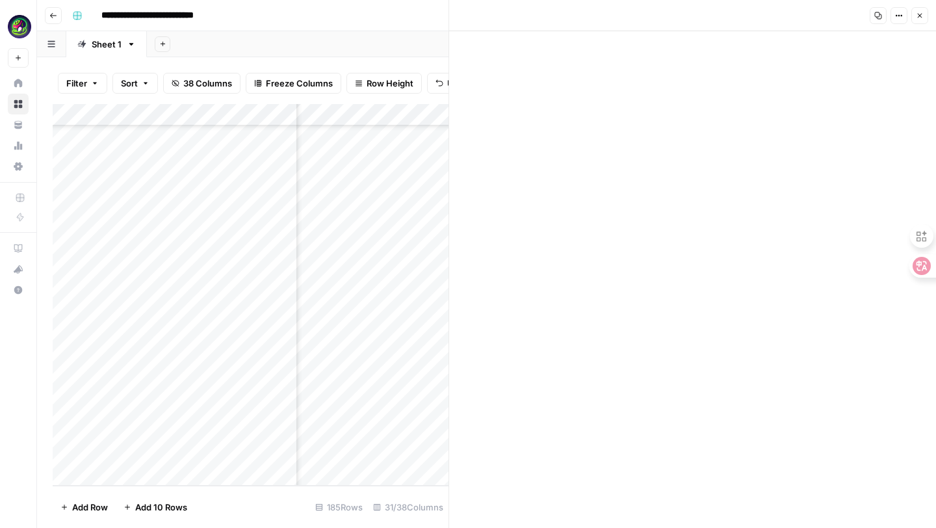
scroll to position [0, 0]
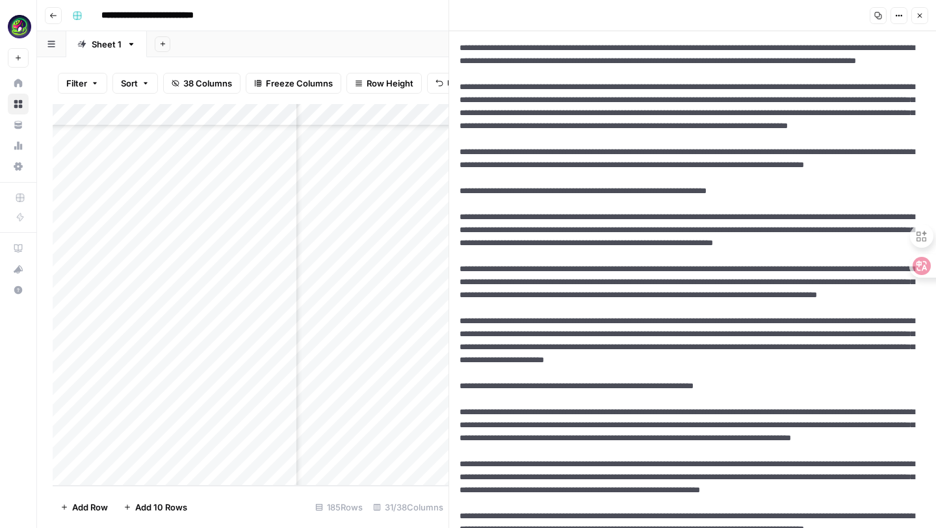
scroll to position [173, 0]
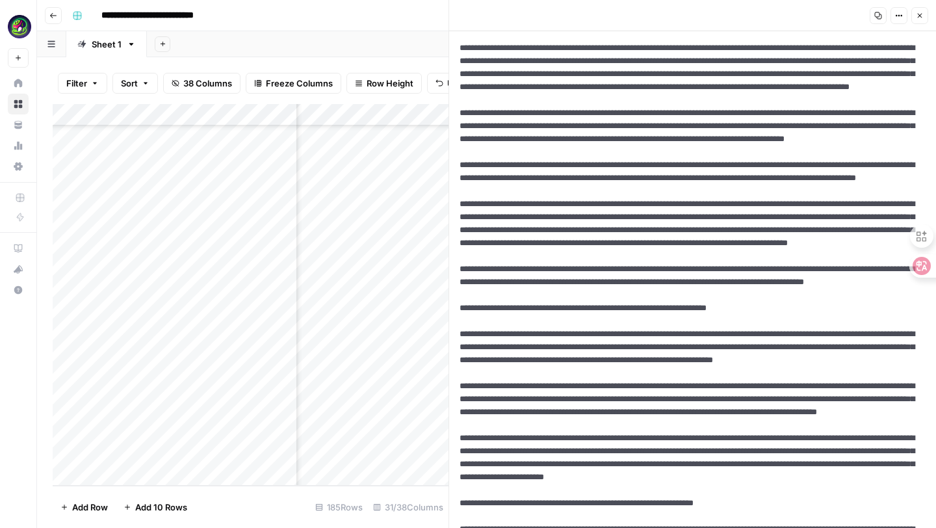
scroll to position [0, 0]
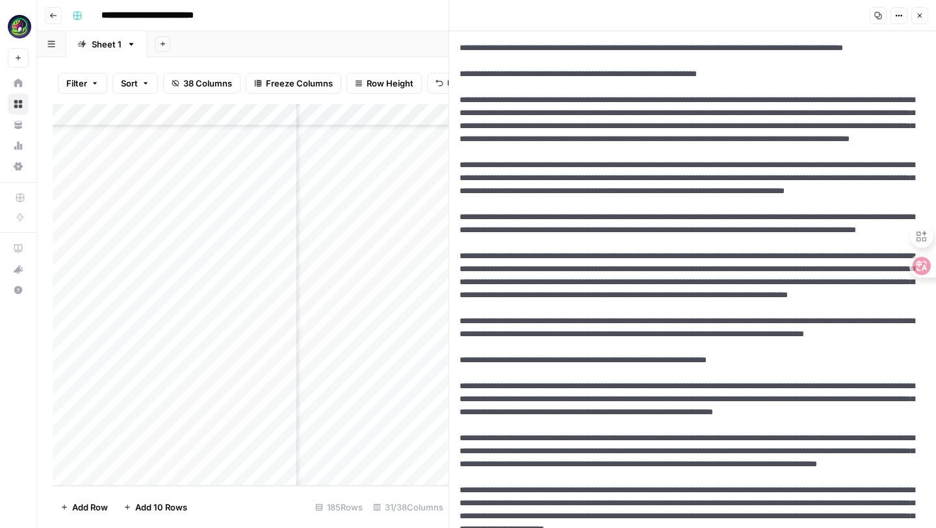
click at [897, 16] on icon "button" at bounding box center [899, 16] width 8 height 8
click at [857, 97] on span "Markdown" at bounding box center [860, 101] width 62 height 13
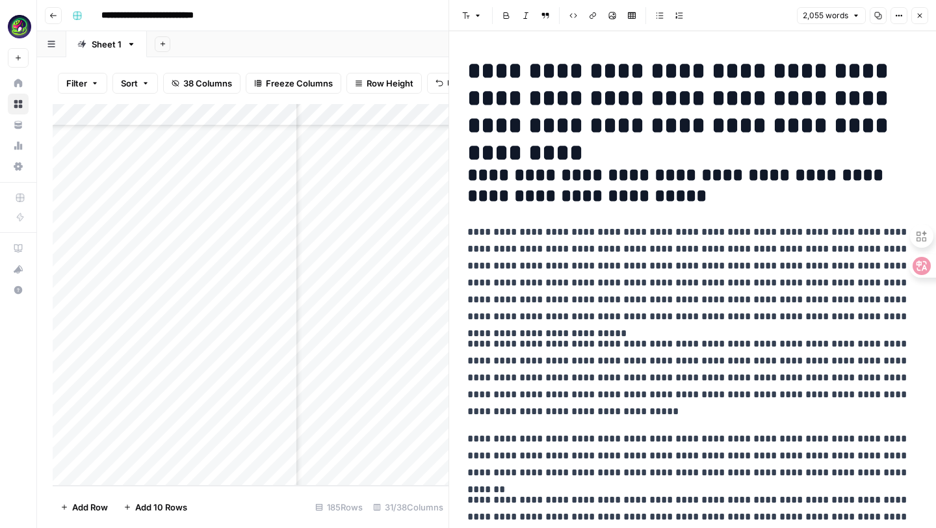
click at [900, 18] on icon "button" at bounding box center [899, 16] width 8 height 8
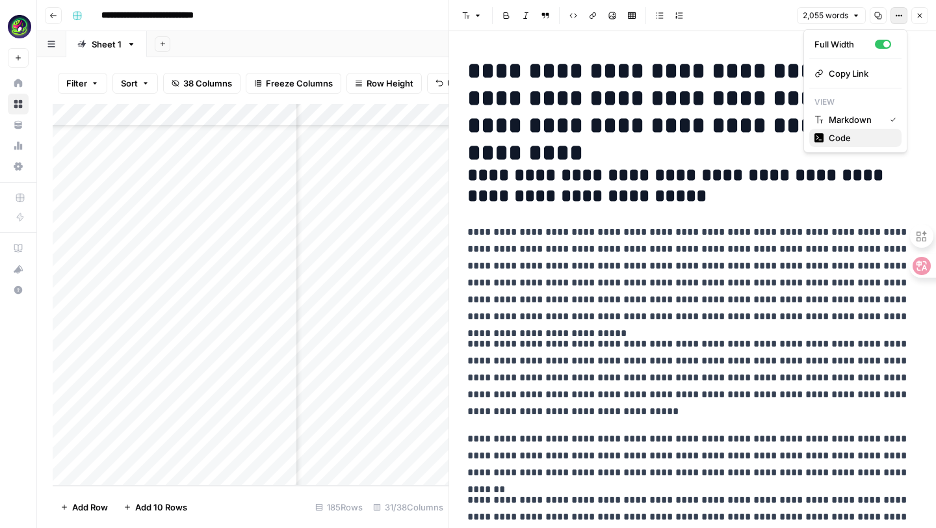
click at [850, 140] on span "Code" at bounding box center [860, 137] width 62 height 13
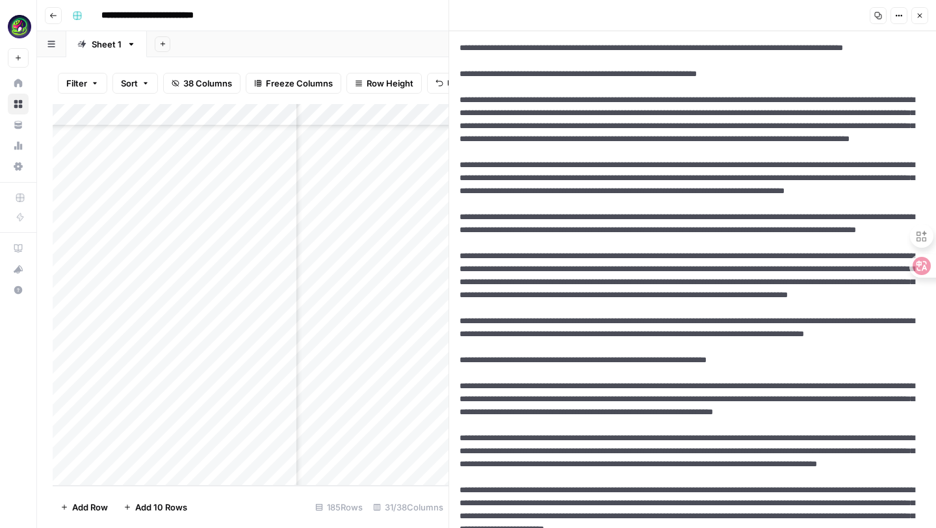
click at [892, 21] on button "Options" at bounding box center [898, 15] width 17 height 17
click at [868, 100] on span "Markdown" at bounding box center [860, 101] width 62 height 13
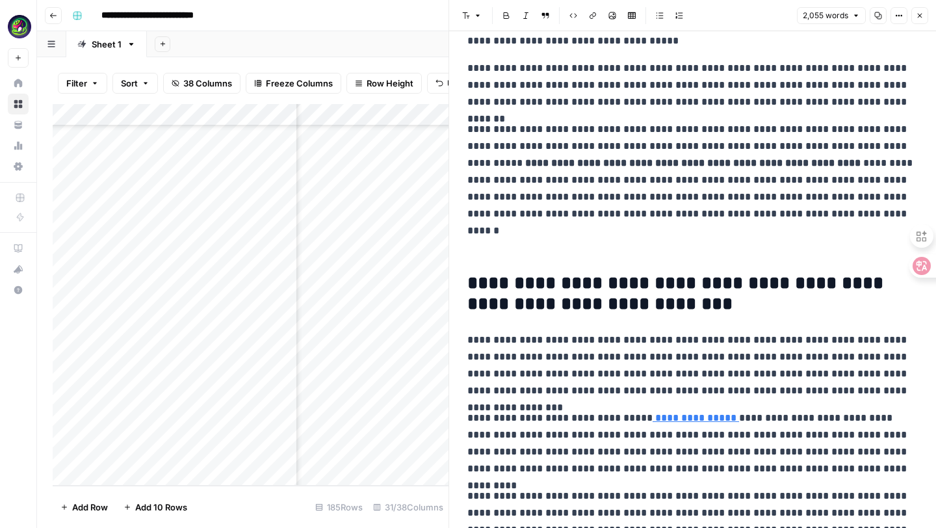
click at [499, 240] on p at bounding box center [692, 246] width 450 height 27
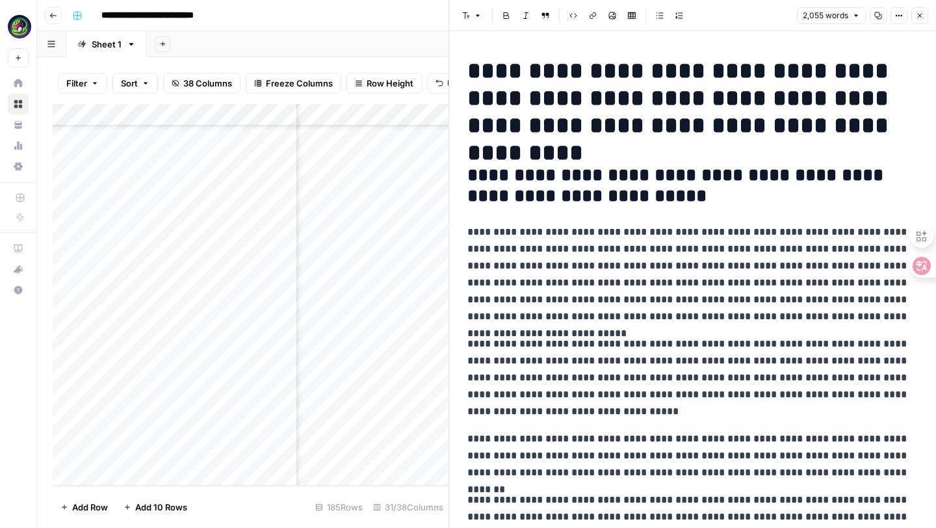
click at [471, 343] on p "**********" at bounding box center [692, 377] width 450 height 84
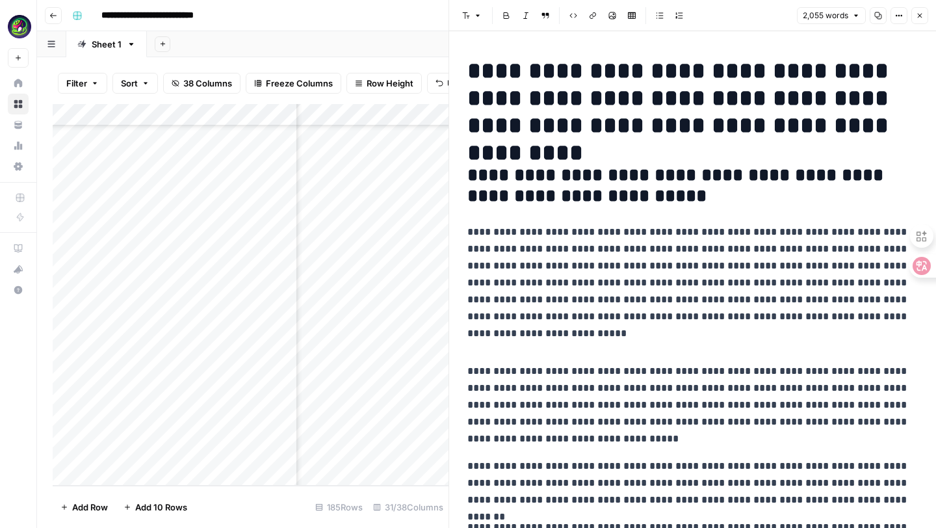
click at [903, 14] on button "Options" at bounding box center [898, 15] width 17 height 17
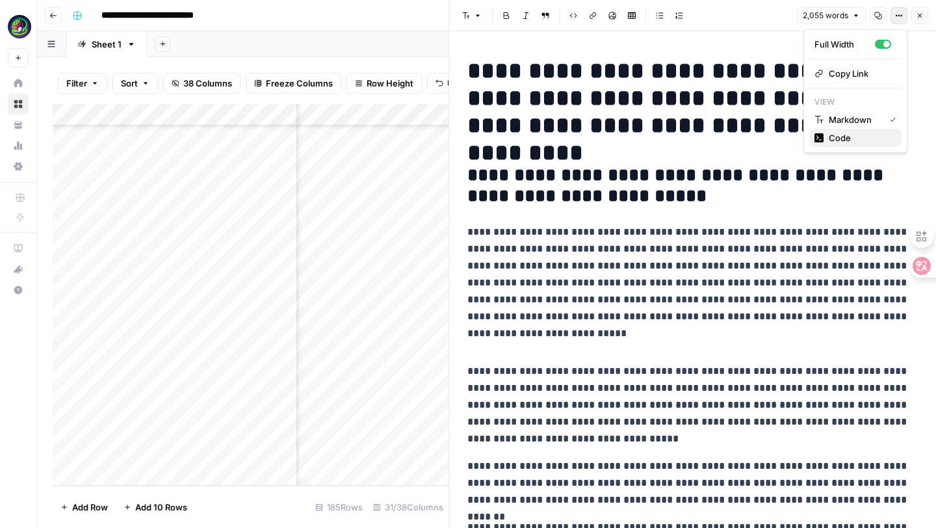
click at [835, 142] on span "Code" at bounding box center [860, 137] width 62 height 13
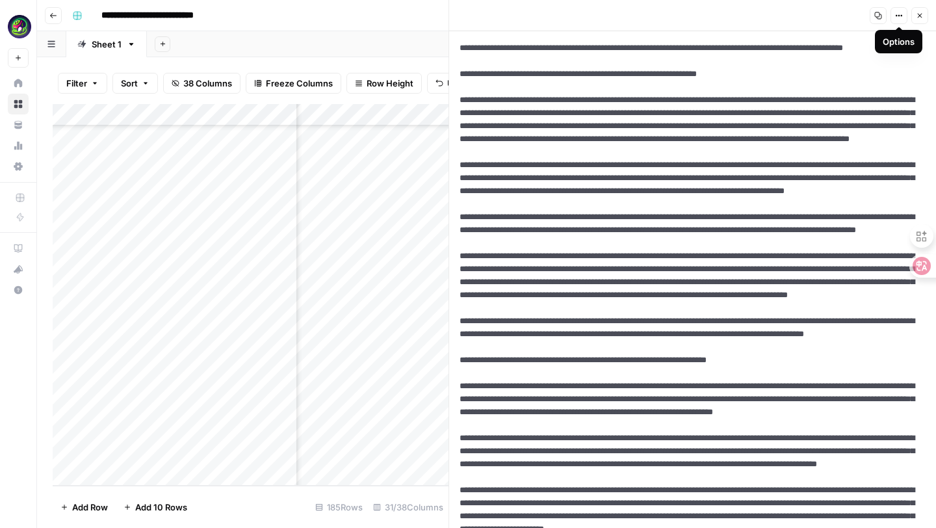
click at [898, 16] on icon "button" at bounding box center [899, 16] width 8 height 8
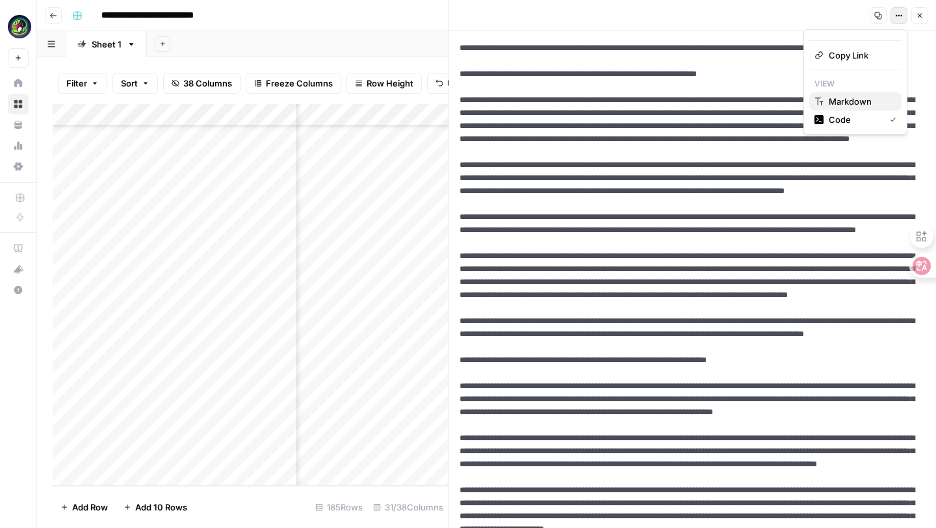
click at [852, 101] on span "Markdown" at bounding box center [860, 101] width 62 height 13
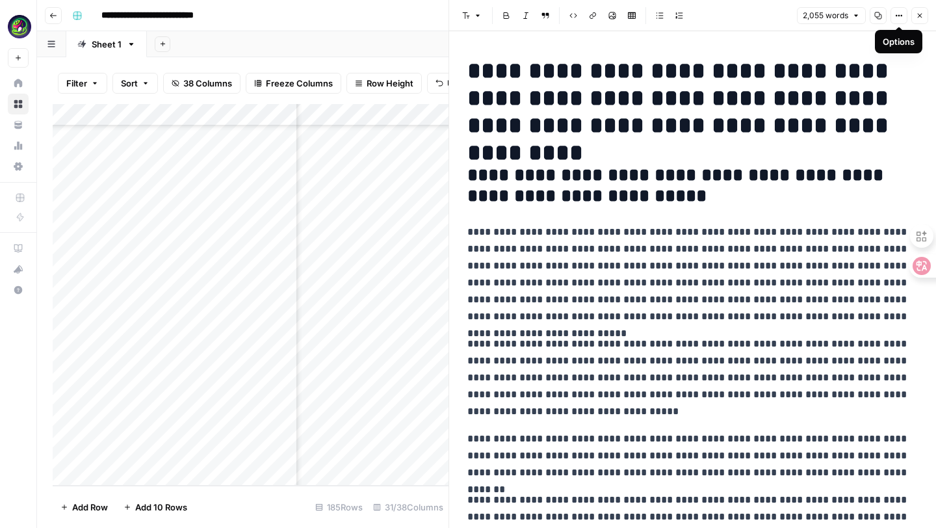
click at [468, 324] on p "**********" at bounding box center [692, 274] width 450 height 101
click at [408, 275] on div "Add Column" at bounding box center [251, 295] width 396 height 382
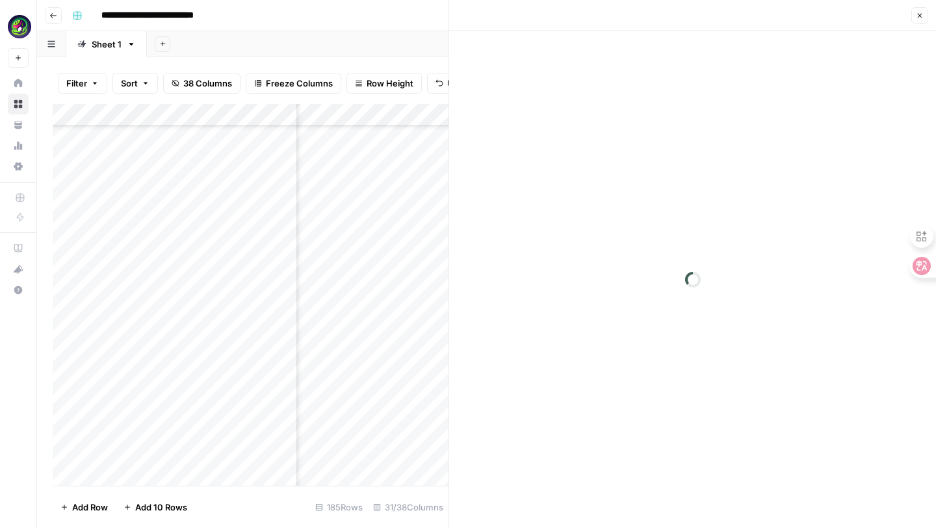
scroll to position [3750, 1929]
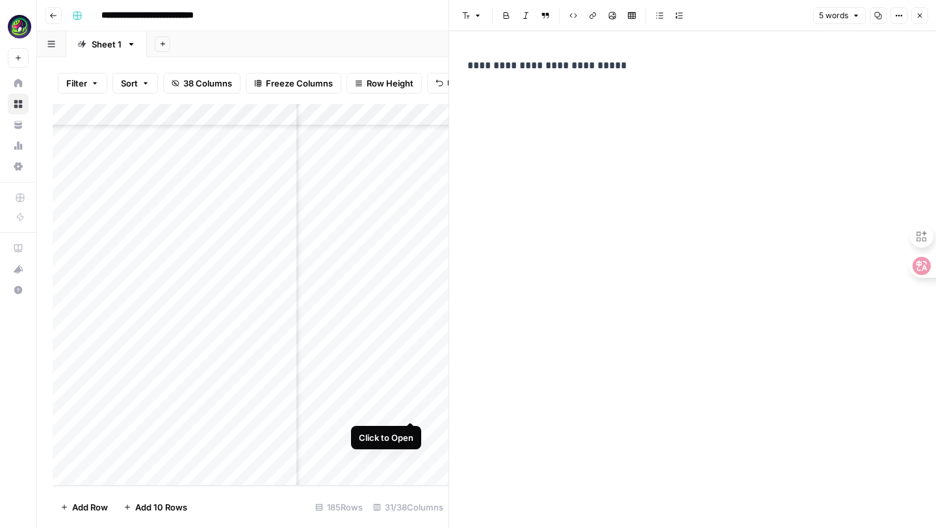
click at [403, 408] on div "Add Column" at bounding box center [251, 295] width 396 height 382
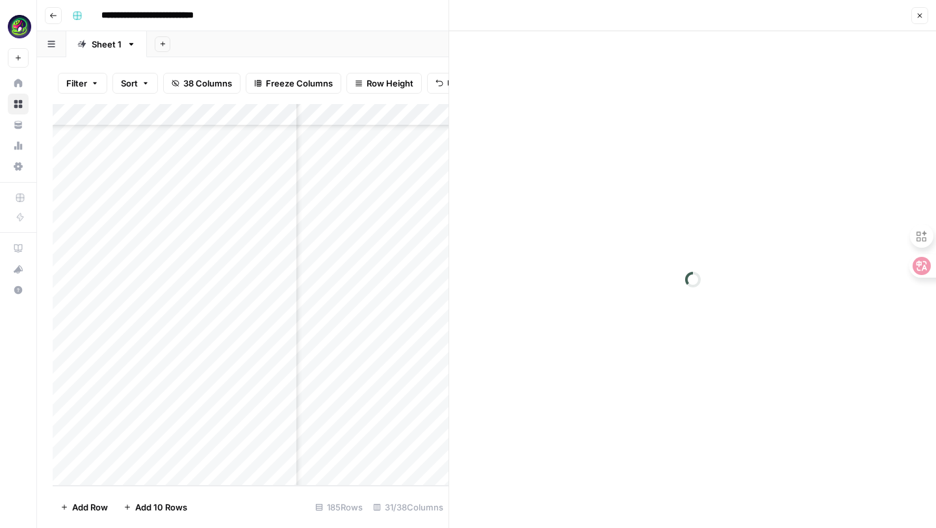
click at [408, 408] on div at bounding box center [381, 408] width 119 height 24
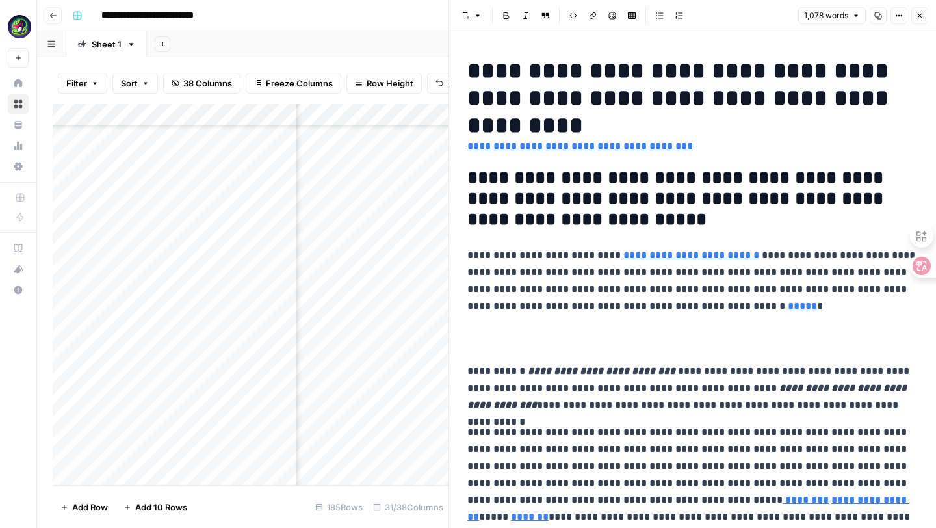
click at [536, 335] on p at bounding box center [692, 338] width 450 height 27
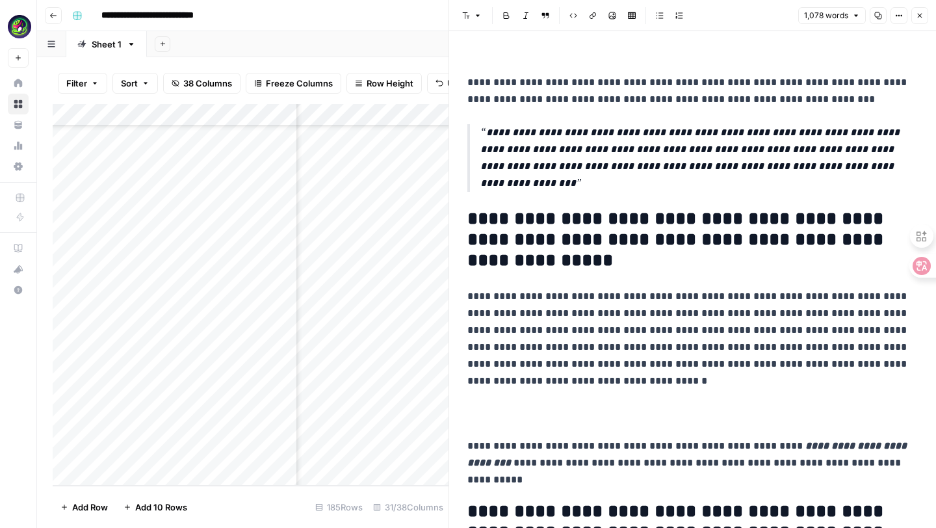
scroll to position [1503, 0]
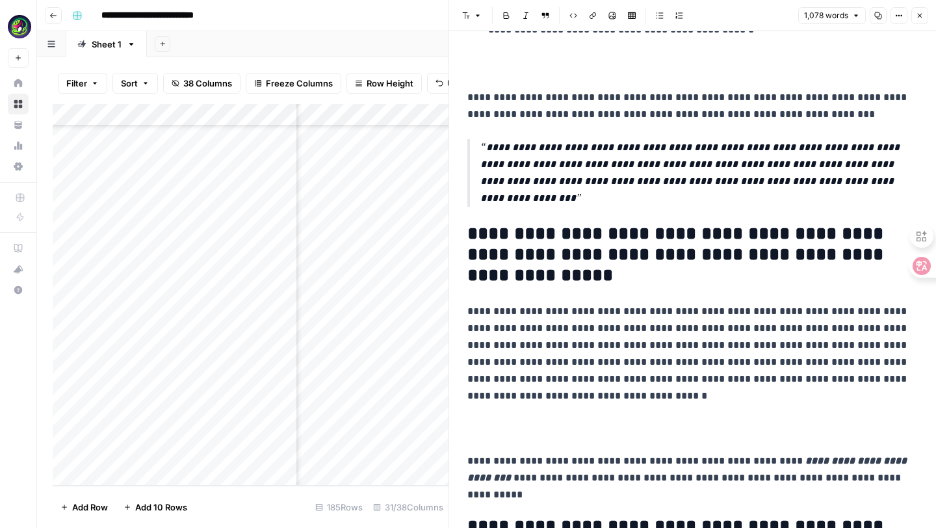
click at [493, 427] on p at bounding box center [692, 428] width 450 height 27
click at [480, 415] on p at bounding box center [692, 428] width 450 height 27
click at [485, 428] on p at bounding box center [692, 428] width 450 height 27
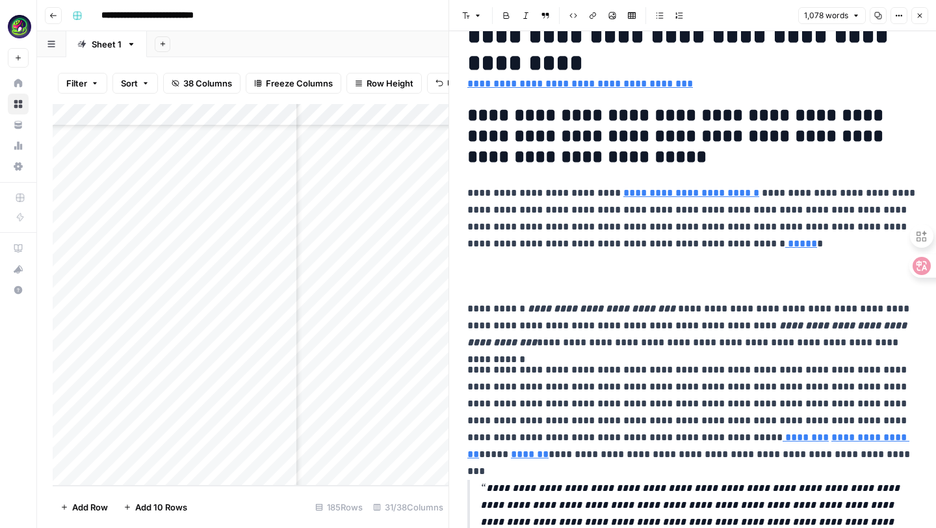
scroll to position [79, 0]
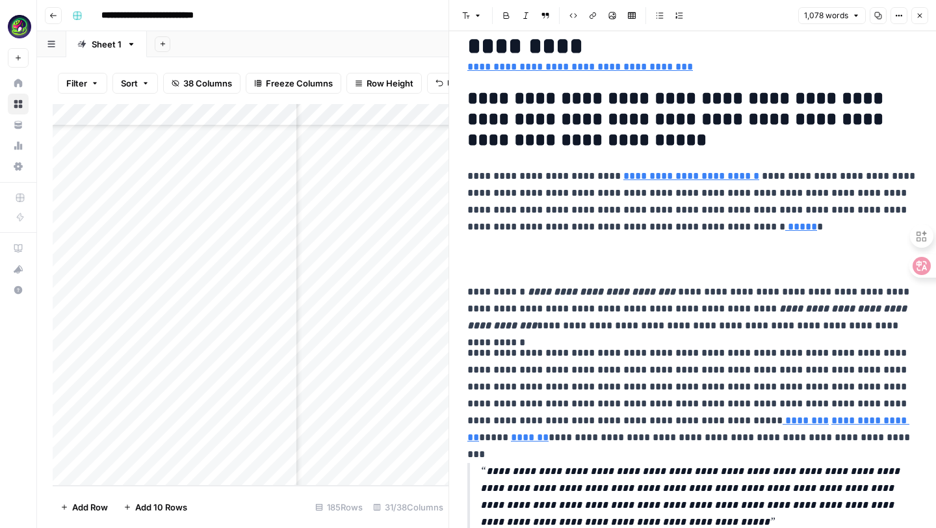
click at [508, 226] on p "**********" at bounding box center [692, 202] width 450 height 68
click at [488, 265] on p at bounding box center [692, 259] width 450 height 27
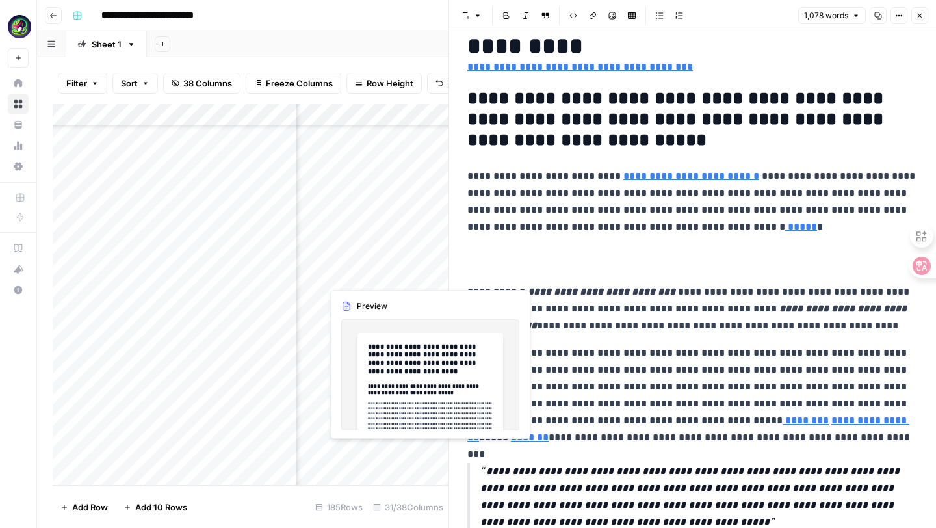
click at [369, 457] on div "Add Column" at bounding box center [251, 295] width 396 height 382
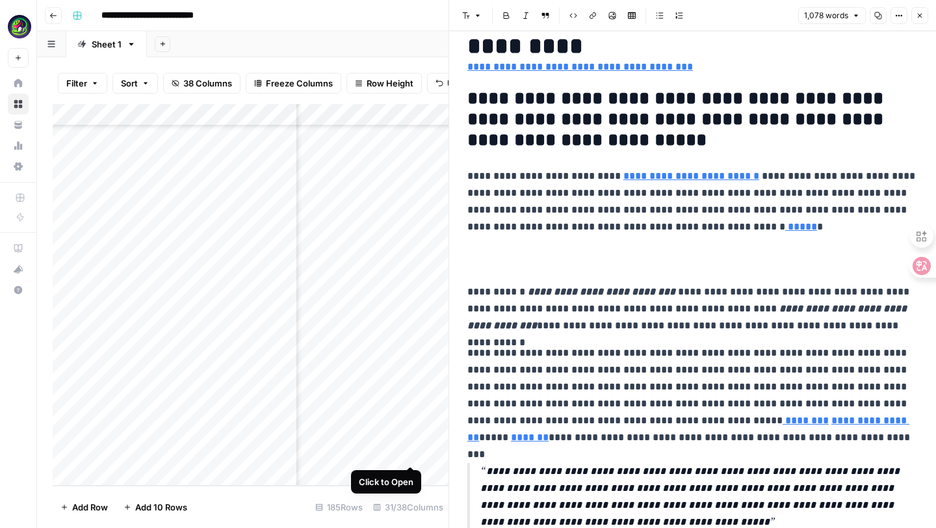
click at [417, 451] on div "Add Column" at bounding box center [251, 295] width 396 height 382
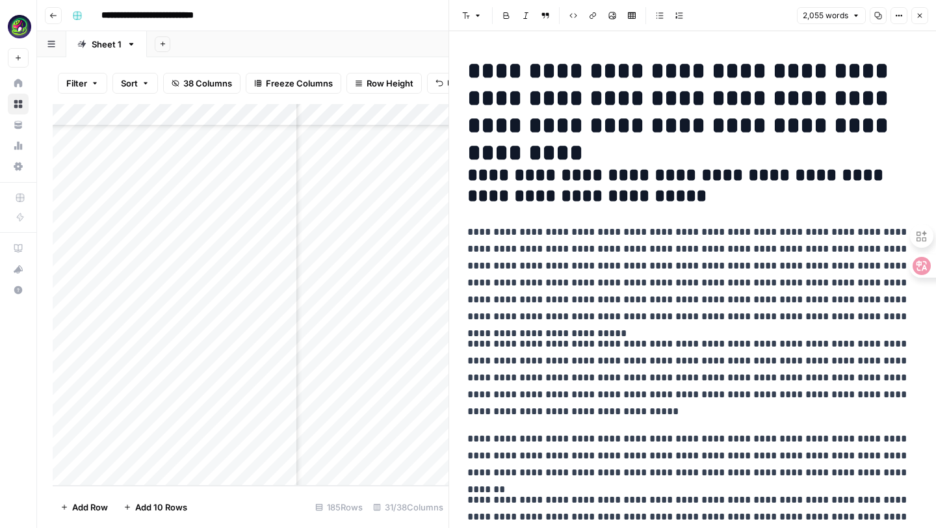
click at [864, 312] on p "**********" at bounding box center [692, 274] width 450 height 101
click at [467, 349] on p "**********" at bounding box center [692, 377] width 450 height 84
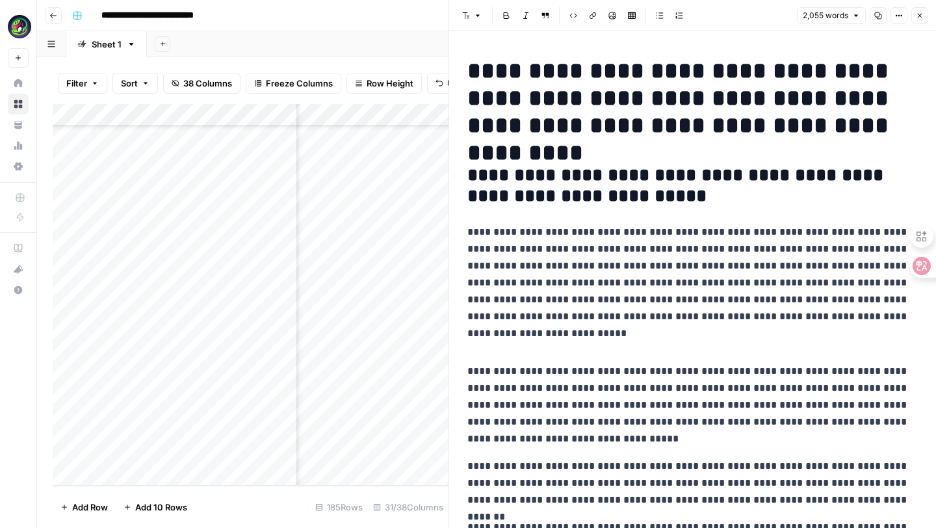
click at [471, 340] on p at bounding box center [692, 343] width 450 height 17
click at [480, 21] on button "Font style" at bounding box center [472, 15] width 30 height 17
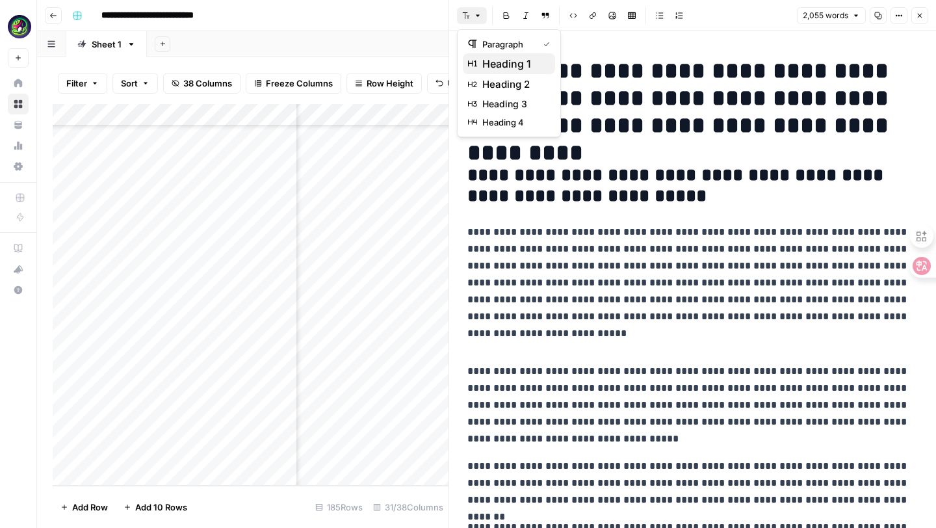
click at [495, 61] on span "heading 1" at bounding box center [513, 64] width 62 height 16
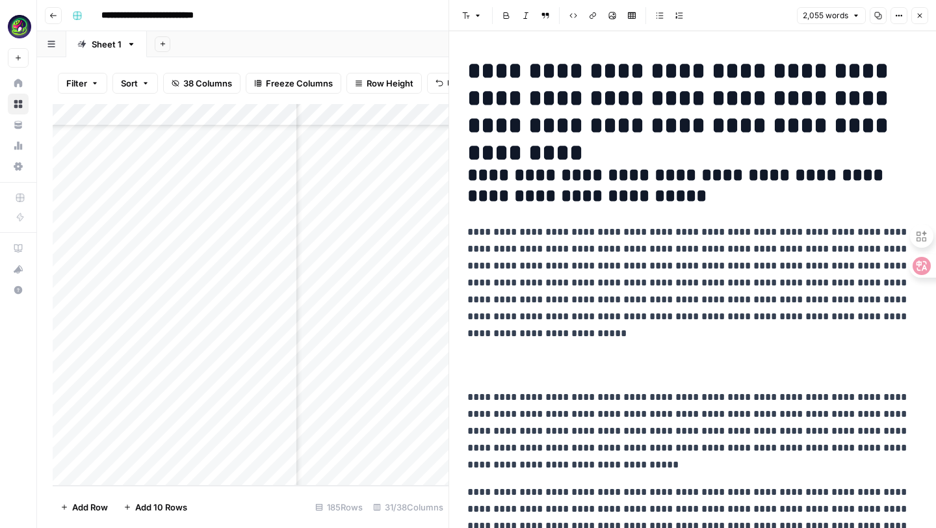
click at [495, 357] on h1 at bounding box center [692, 361] width 450 height 27
click at [480, 12] on icon "button" at bounding box center [478, 16] width 8 height 8
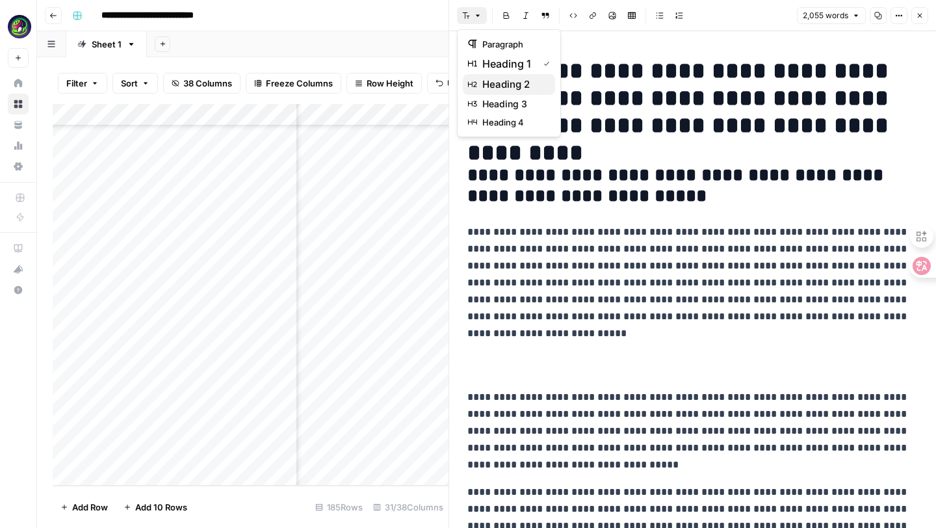
click at [500, 88] on span "heading 2" at bounding box center [513, 85] width 62 height 16
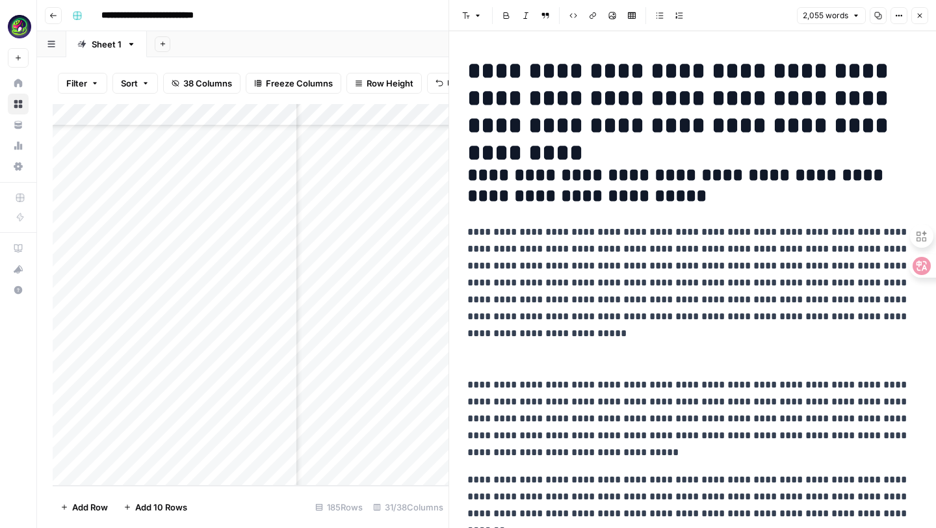
click at [478, 357] on h2 at bounding box center [692, 348] width 450 height 21
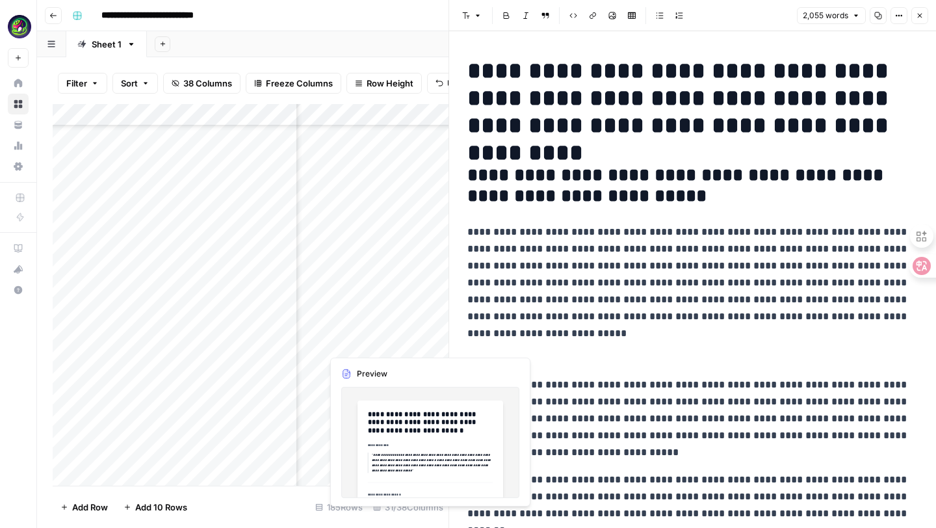
scroll to position [3695, 1929]
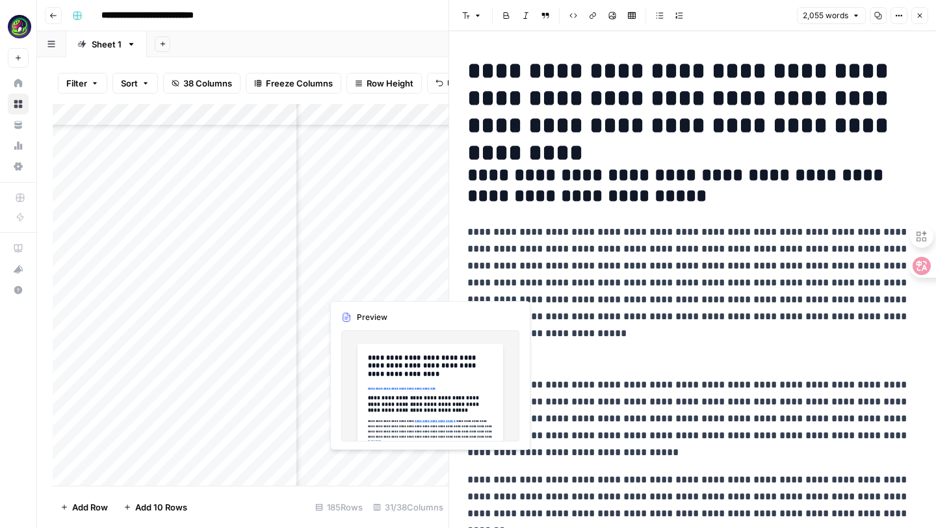
click at [408, 465] on div "Add Column" at bounding box center [251, 295] width 396 height 382
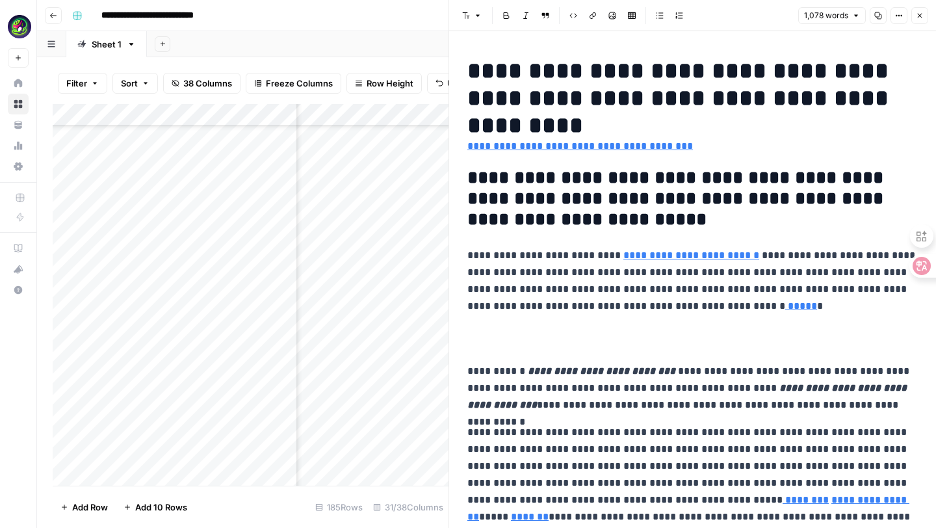
click at [495, 328] on p at bounding box center [692, 338] width 450 height 27
click at [477, 14] on icon "button" at bounding box center [478, 16] width 8 height 8
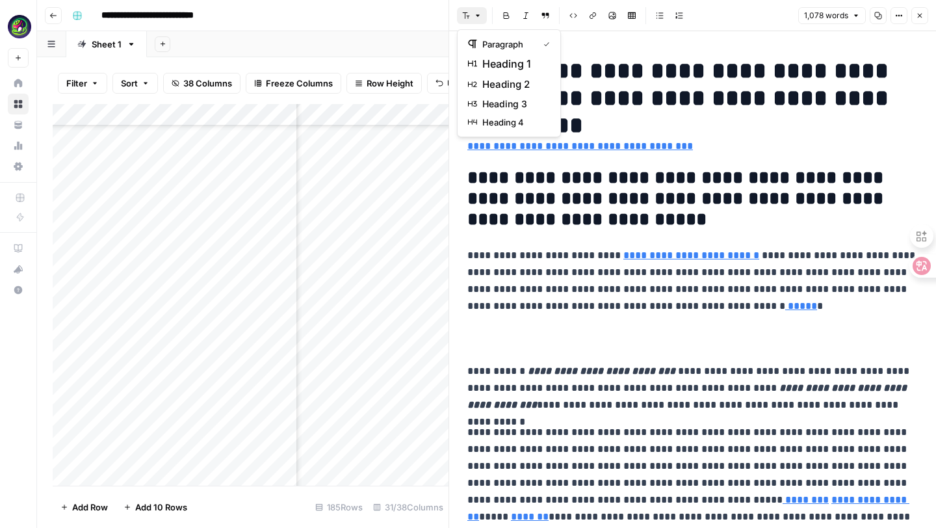
click at [484, 335] on p at bounding box center [692, 338] width 450 height 27
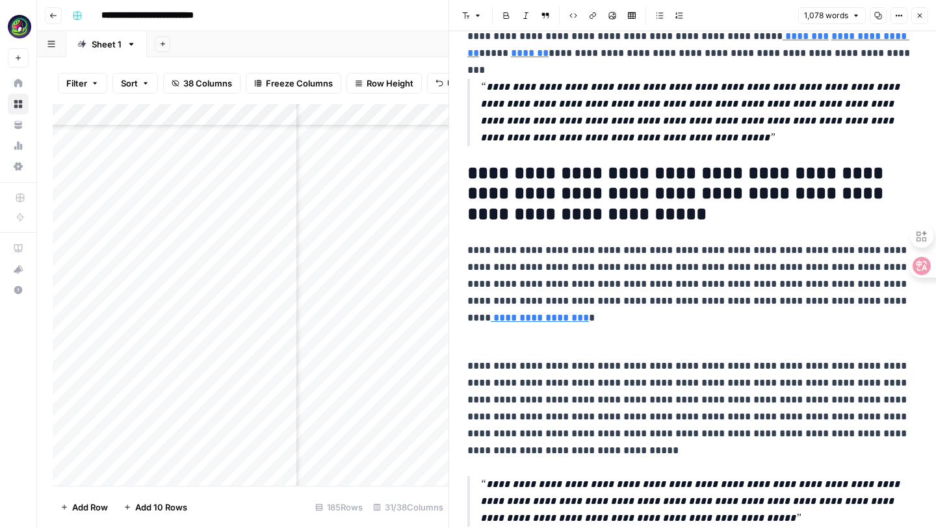
scroll to position [454, 0]
click at [495, 335] on p at bounding box center [692, 332] width 450 height 27
drag, startPoint x: 479, startPoint y: 330, endPoint x: 564, endPoint y: 328, distance: 85.2
click at [564, 328] on p at bounding box center [692, 332] width 450 height 27
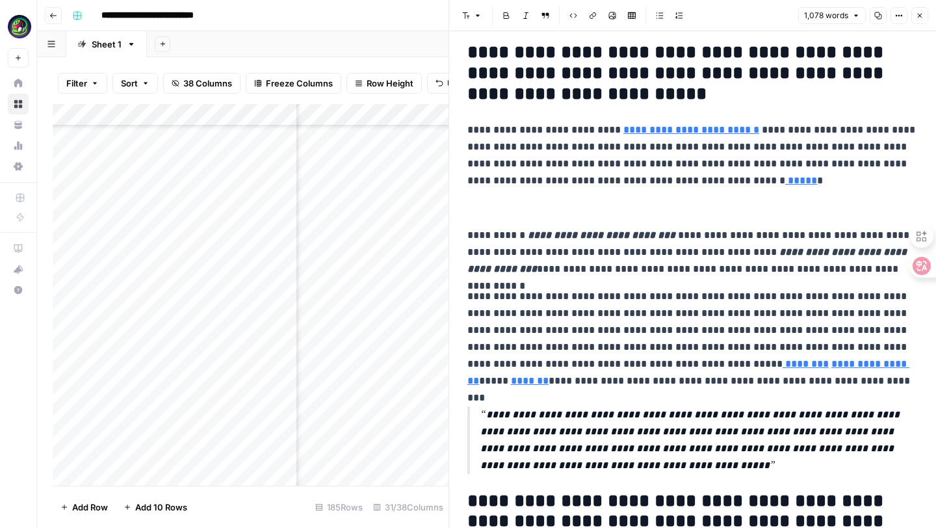
scroll to position [64, 0]
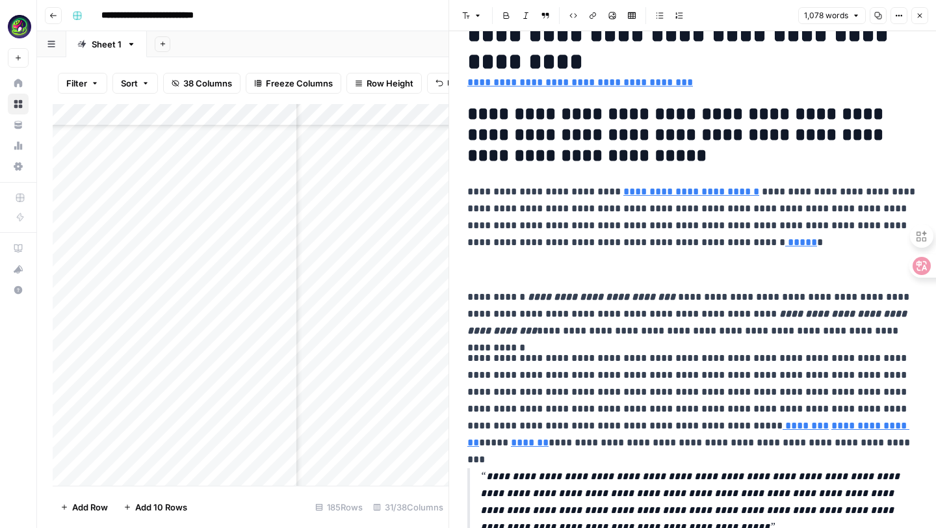
click at [502, 267] on p at bounding box center [692, 269] width 450 height 17
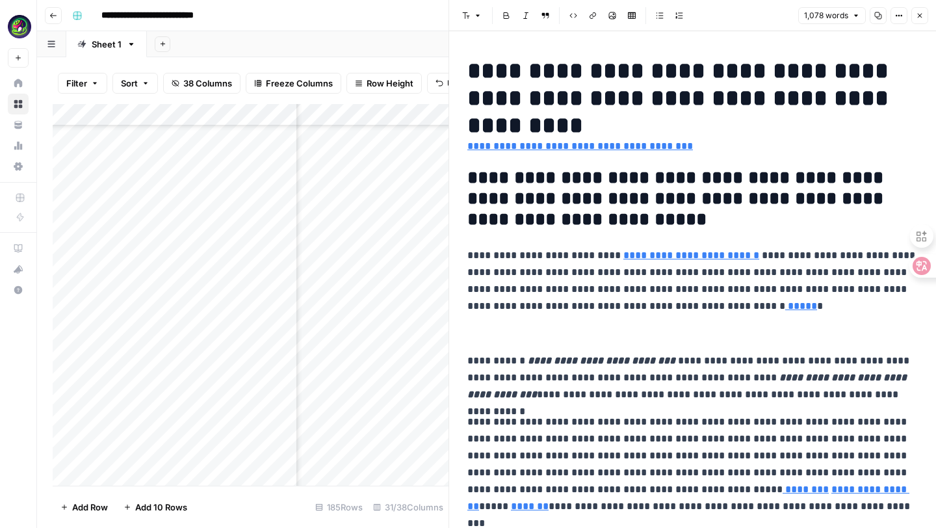
click at [485, 187] on h2 "**********" at bounding box center [692, 199] width 450 height 62
click at [467, 183] on h2 "**********" at bounding box center [692, 199] width 450 height 62
click at [475, 420] on p "**********" at bounding box center [692, 463] width 450 height 101
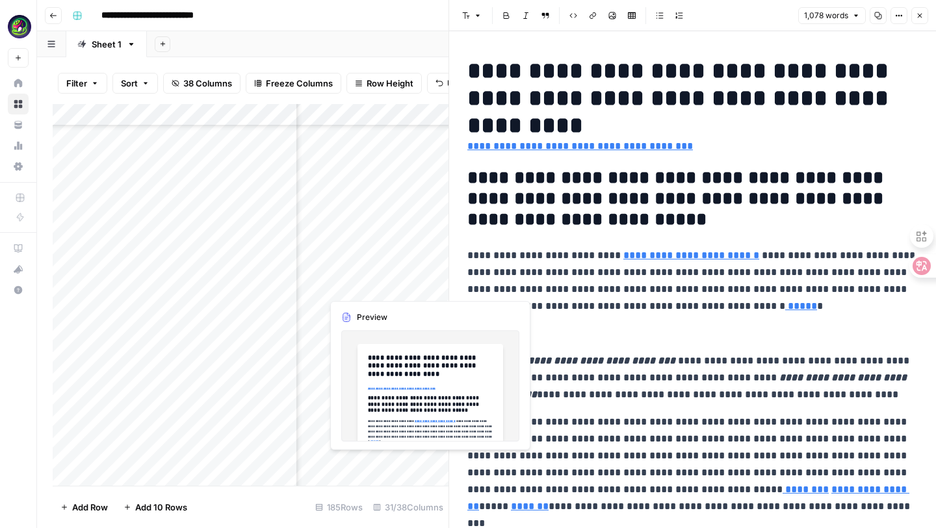
scroll to position [3750, 1929]
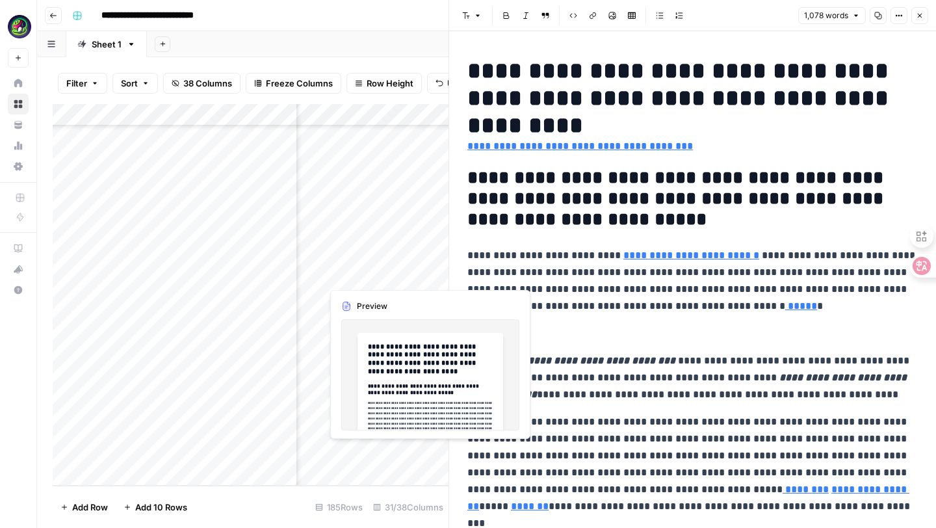
click at [401, 454] on div "Add Column" at bounding box center [251, 295] width 396 height 382
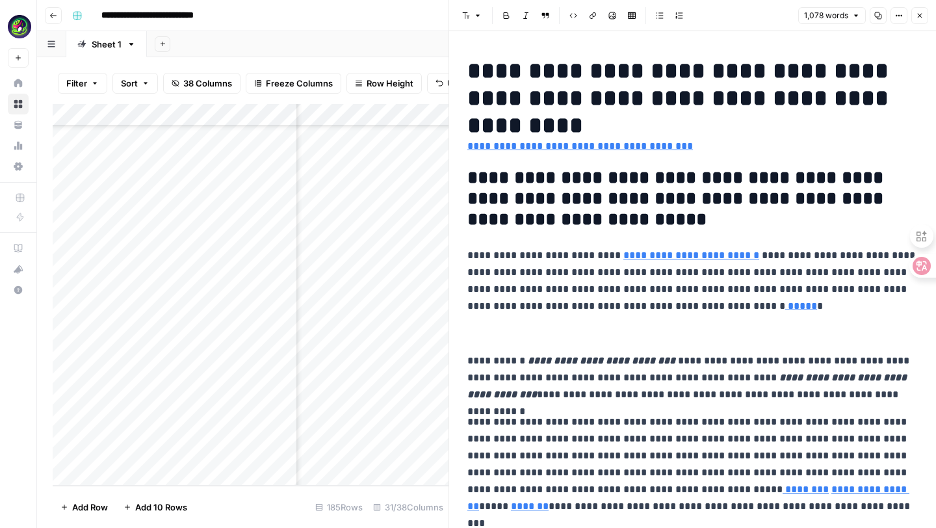
click at [408, 452] on div "Add Column" at bounding box center [251, 295] width 396 height 382
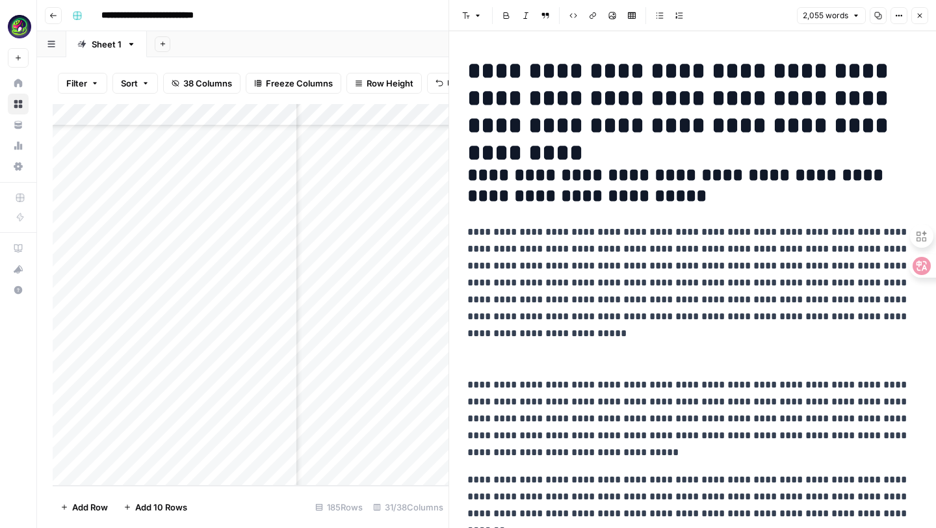
click at [490, 355] on h2 at bounding box center [692, 348] width 450 height 21
click at [482, 13] on button "Font style" at bounding box center [472, 15] width 30 height 17
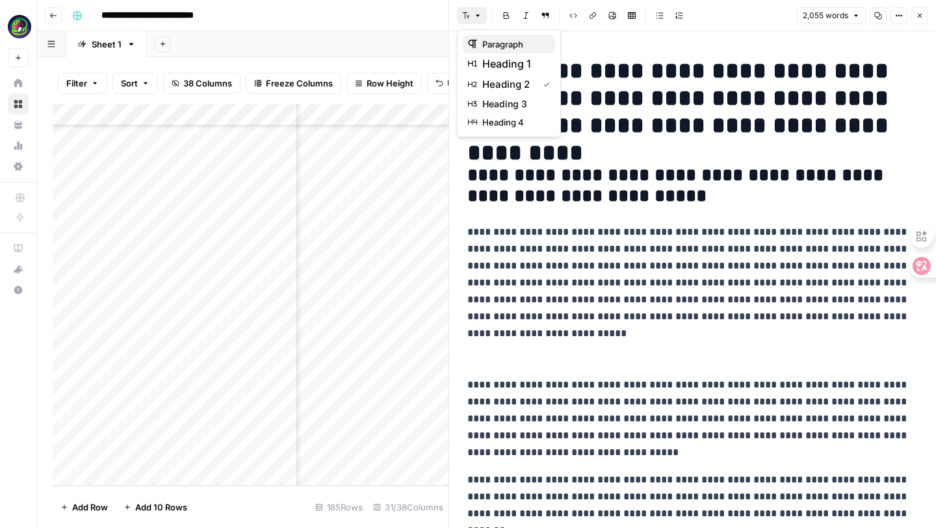
click at [491, 48] on span "paragraph" at bounding box center [513, 44] width 62 height 13
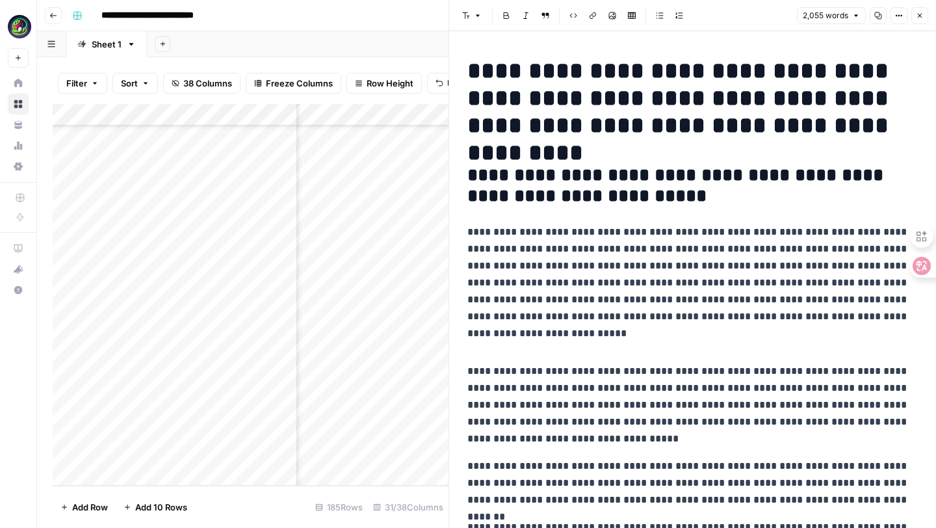
click at [473, 336] on p at bounding box center [692, 343] width 450 height 17
click at [898, 16] on icon "button" at bounding box center [899, 16] width 8 height 8
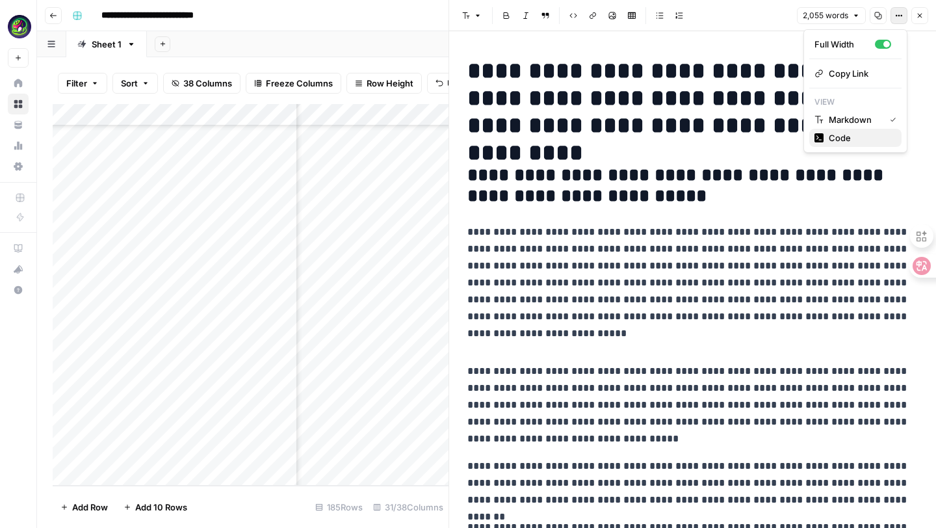
click at [840, 138] on span "Code" at bounding box center [860, 137] width 62 height 13
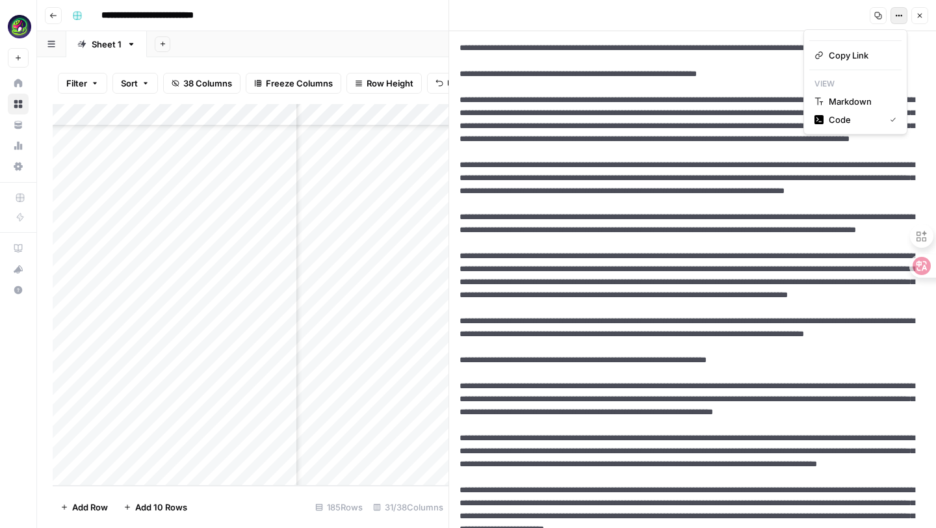
click at [896, 12] on icon "button" at bounding box center [899, 16] width 8 height 8
click at [866, 88] on p "View" at bounding box center [855, 83] width 92 height 17
click at [857, 99] on span "Markdown" at bounding box center [860, 101] width 62 height 13
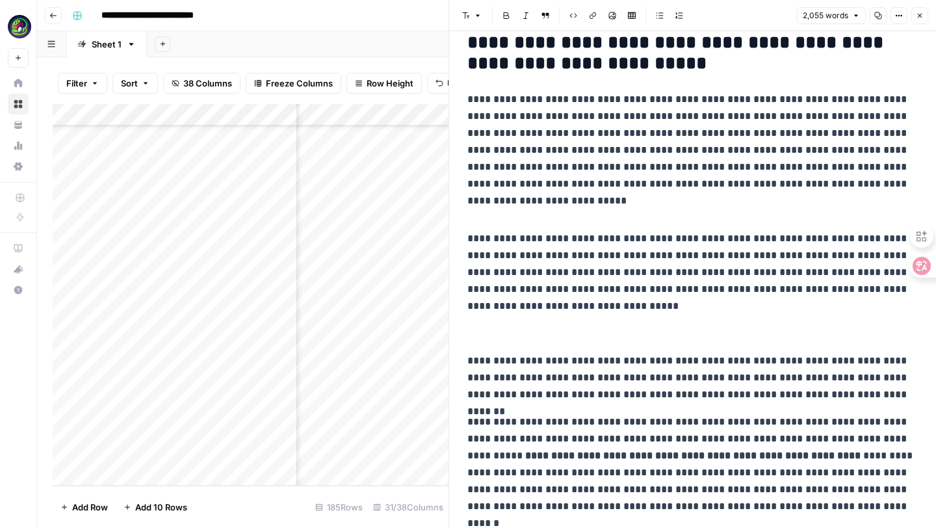
scroll to position [140, 0]
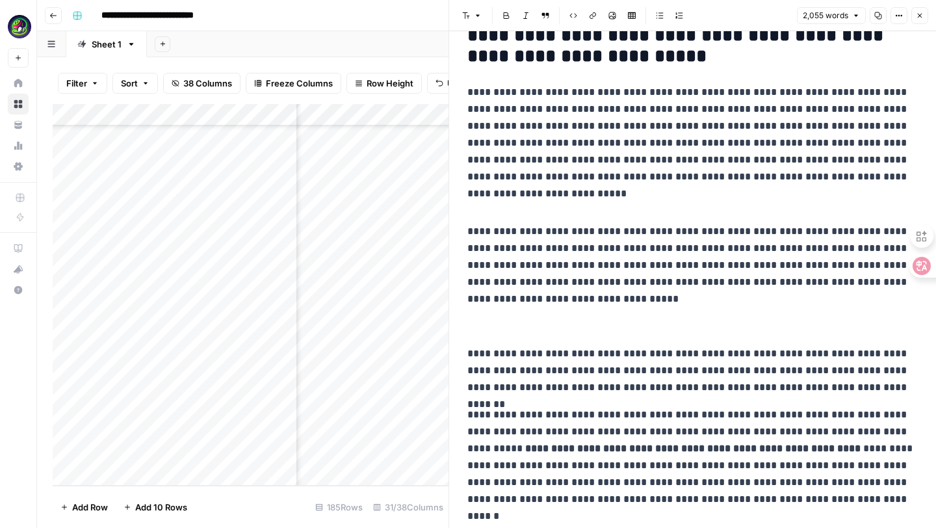
click at [897, 18] on icon "button" at bounding box center [899, 16] width 8 height 8
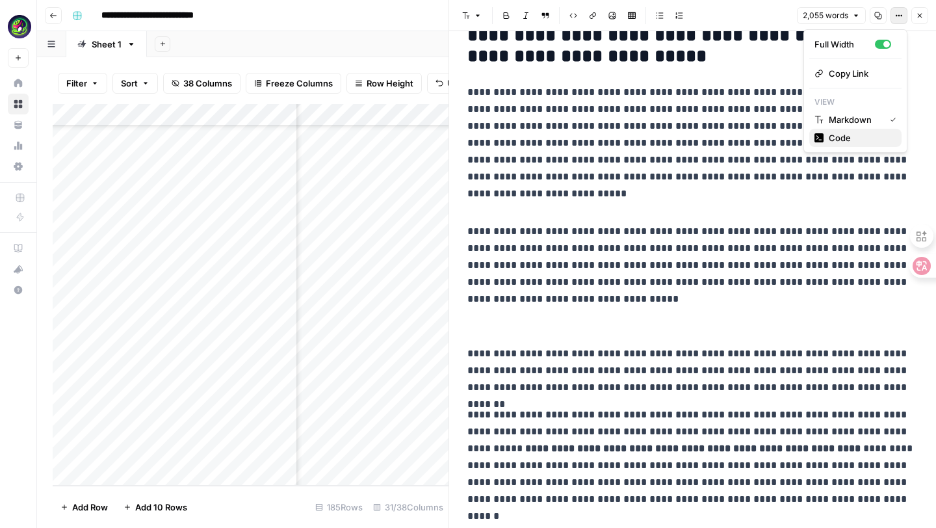
click at [851, 138] on span "Code" at bounding box center [860, 137] width 62 height 13
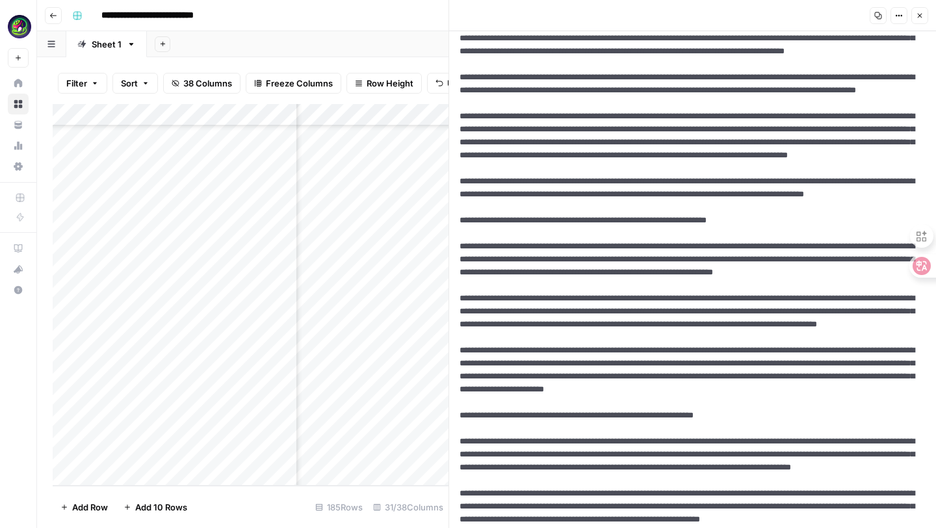
scroll to position [0, 0]
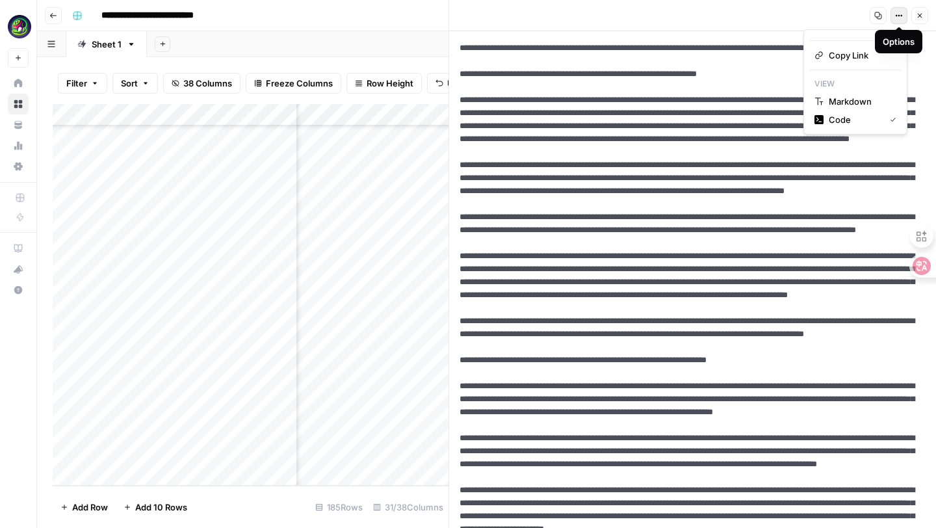
click at [901, 19] on icon "button" at bounding box center [899, 16] width 8 height 8
click at [859, 97] on span "Markdown" at bounding box center [860, 101] width 62 height 13
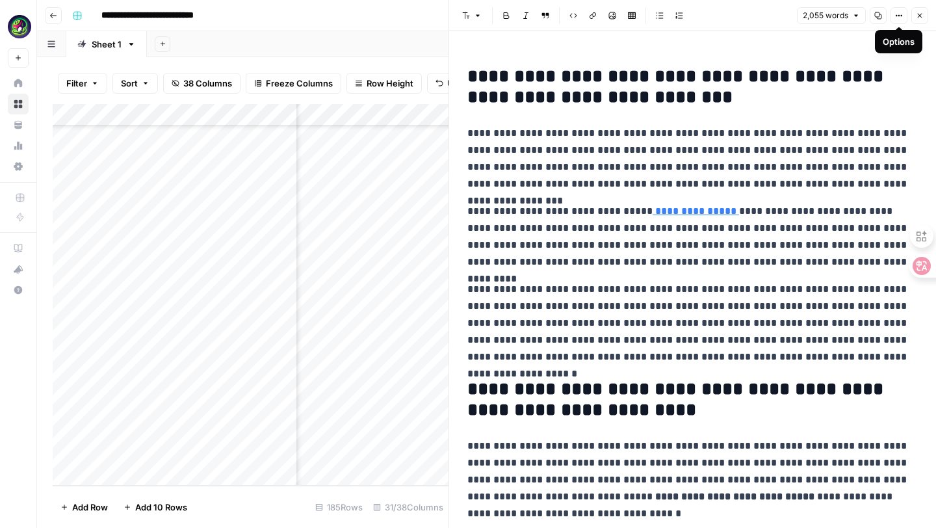
scroll to position [3750, 2153]
click at [363, 454] on div "Add Column" at bounding box center [251, 295] width 396 height 382
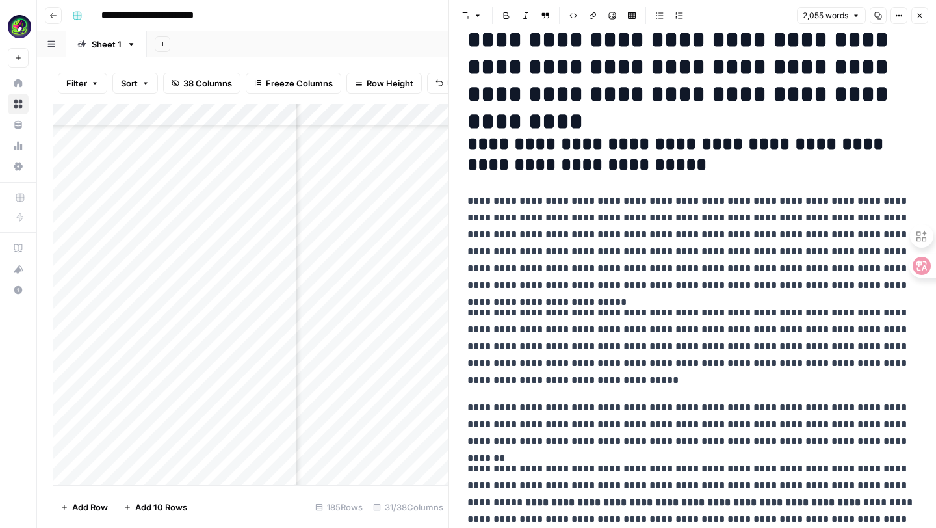
scroll to position [0, 0]
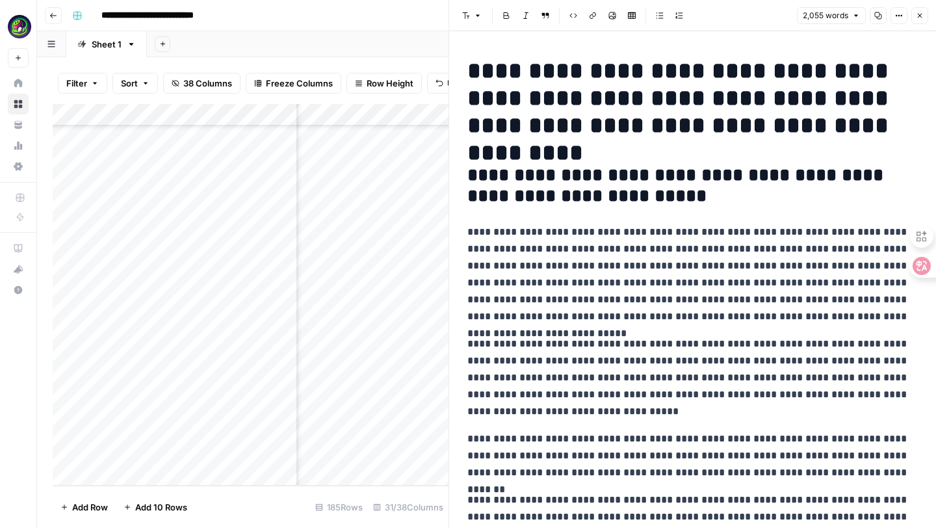
click at [500, 185] on h2 "**********" at bounding box center [692, 186] width 450 height 42
drag, startPoint x: 465, startPoint y: 172, endPoint x: 645, endPoint y: 194, distance: 180.8
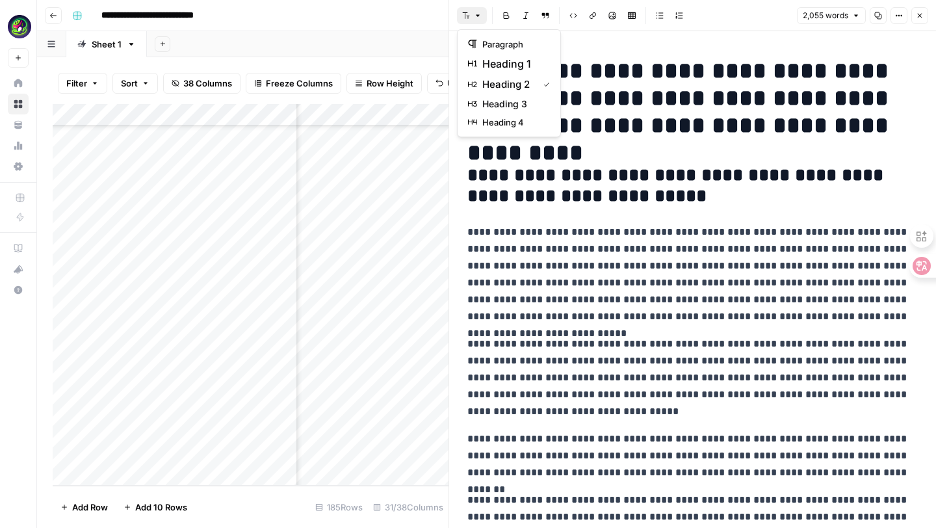
click at [480, 12] on icon "button" at bounding box center [478, 16] width 8 height 8
click at [502, 84] on span "heading 2" at bounding box center [507, 85] width 51 height 16
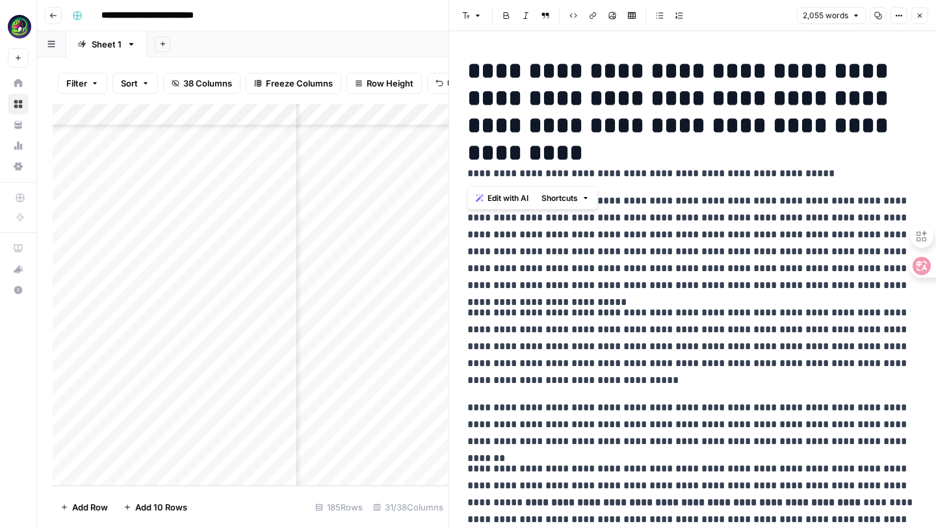
click at [475, 11] on button "Font style" at bounding box center [472, 15] width 30 height 17
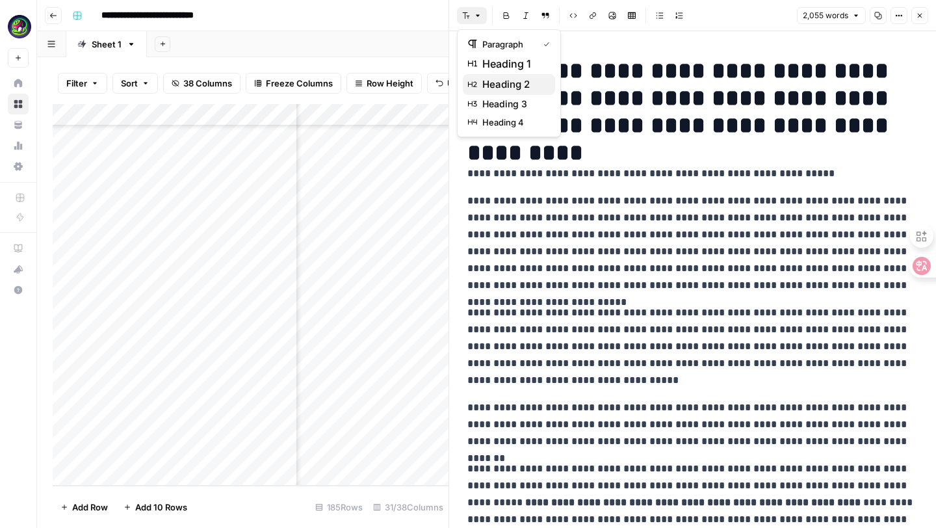
click at [498, 86] on span "heading 2" at bounding box center [513, 85] width 62 height 16
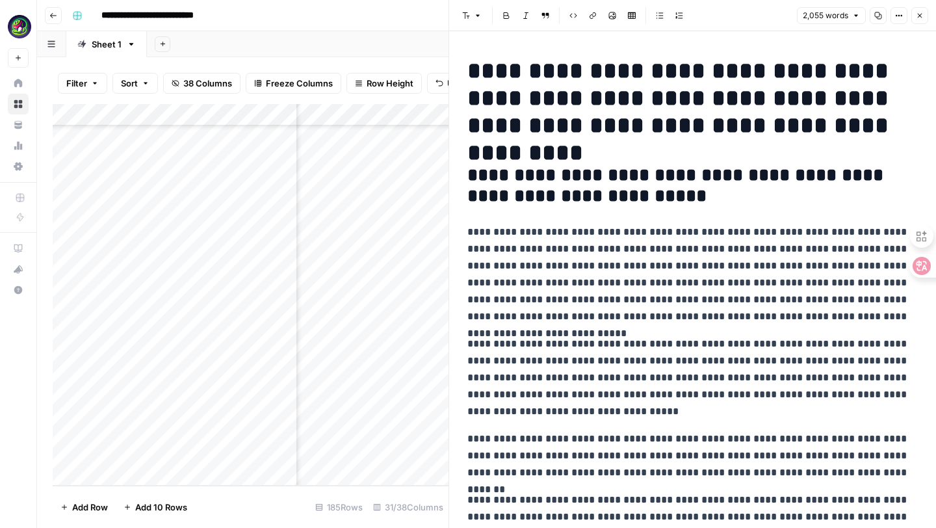
click at [578, 269] on p "**********" at bounding box center [692, 274] width 450 height 101
click at [369, 453] on div "Add Column" at bounding box center [251, 295] width 396 height 382
click at [386, 454] on div "Add Column" at bounding box center [251, 295] width 396 height 382
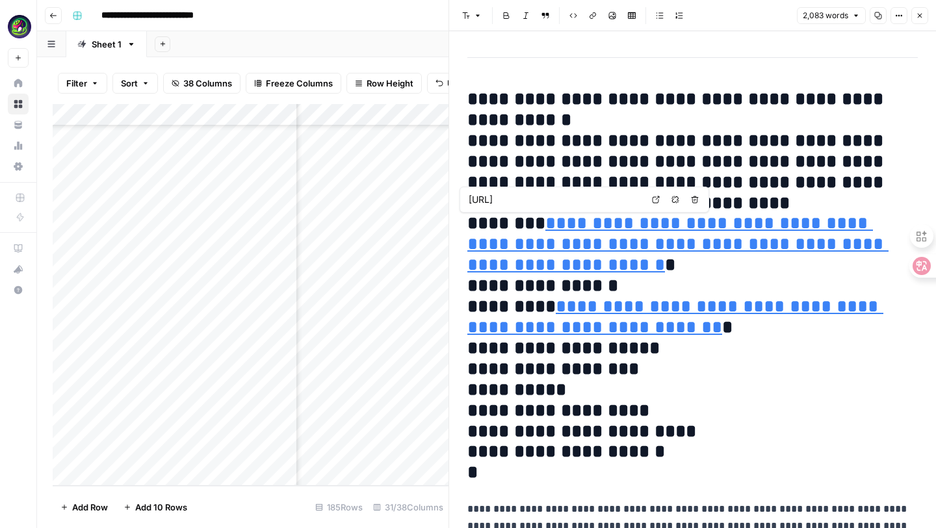
type input "https://cdn.meshy.ai/landing-assets/images/avatars/shihan.webp"
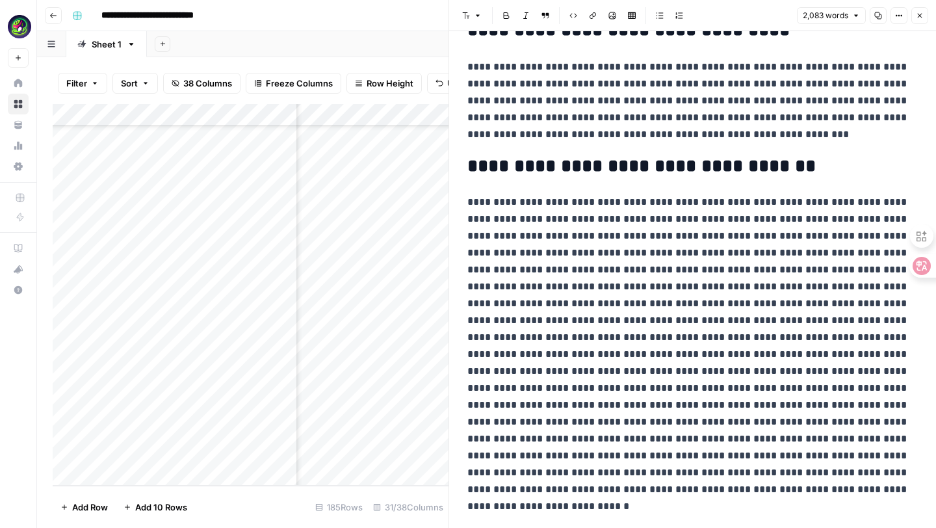
scroll to position [3750, 2154]
click at [367, 454] on div "Add Column" at bounding box center [251, 295] width 396 height 382
click at [421, 453] on div "Add Column" at bounding box center [251, 295] width 396 height 382
click at [413, 453] on div "Add Column" at bounding box center [251, 295] width 396 height 382
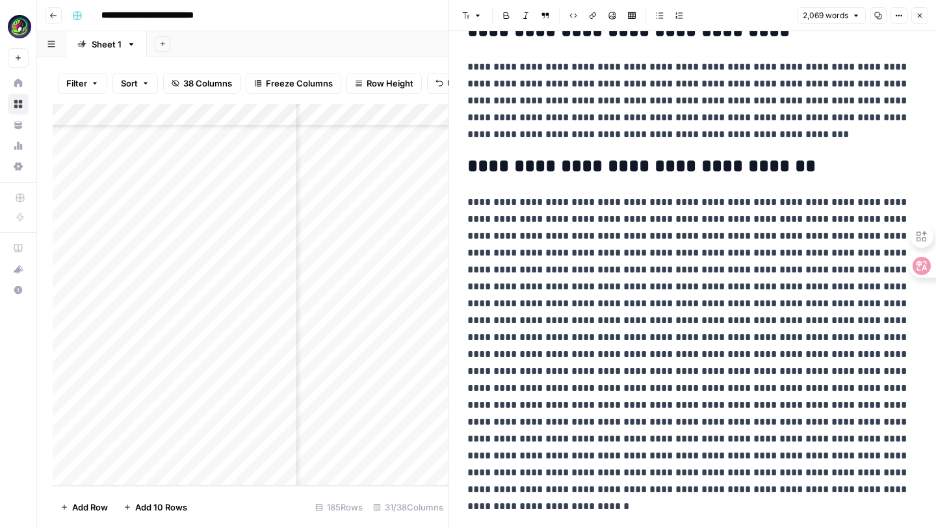
scroll to position [3750, 2008]
click at [330, 458] on div "Add Column" at bounding box center [251, 295] width 396 height 382
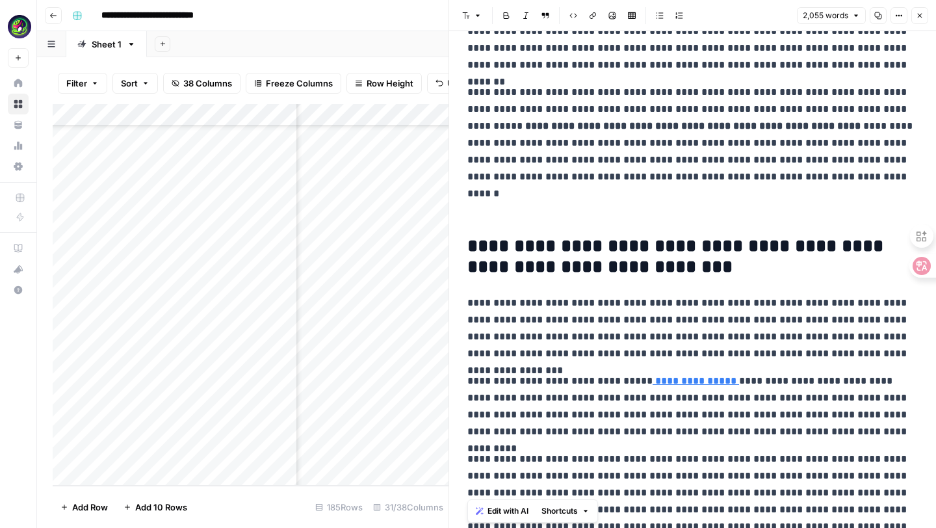
drag, startPoint x: 469, startPoint y: 76, endPoint x: 736, endPoint y: 527, distance: 523.9
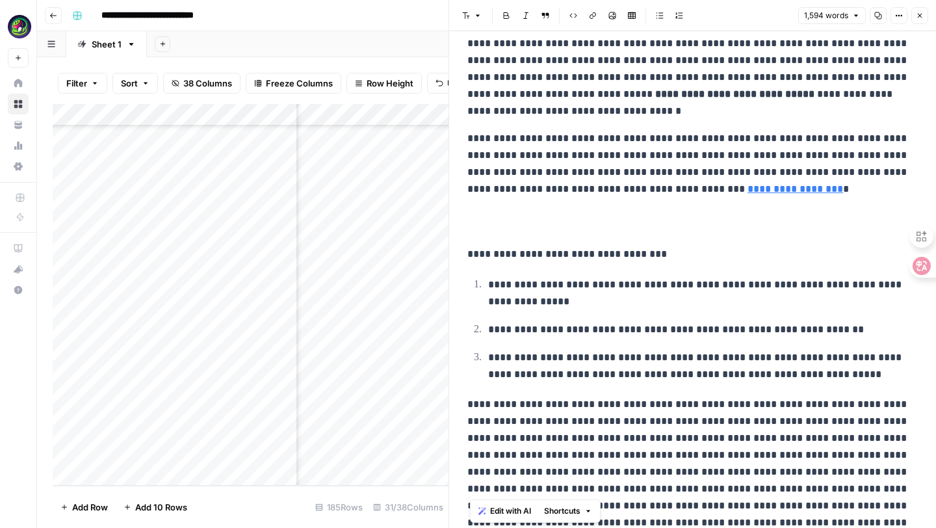
drag, startPoint x: 472, startPoint y: 73, endPoint x: 674, endPoint y: 527, distance: 497.3
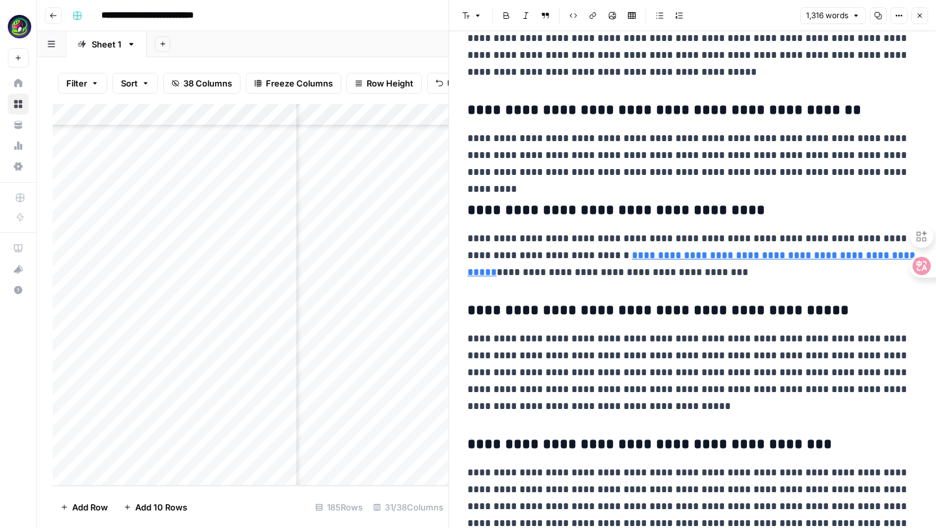
scroll to position [25, 0]
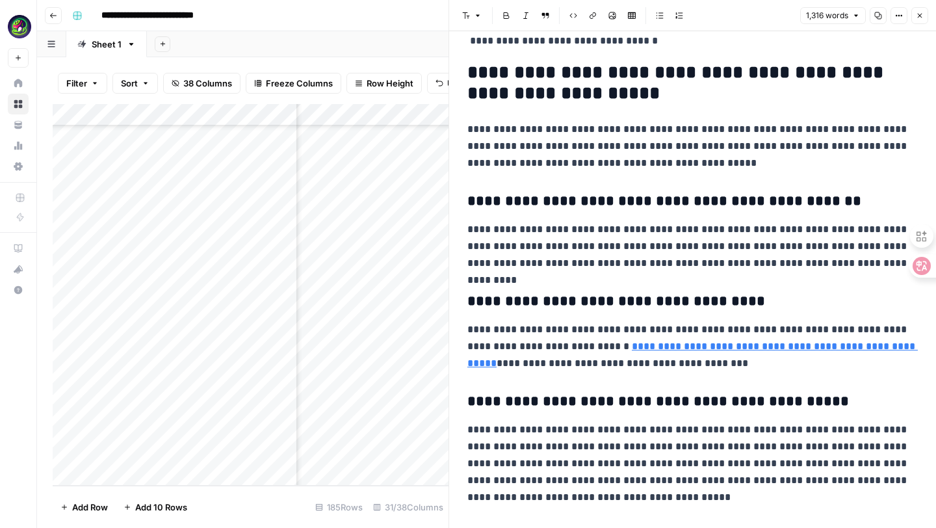
drag, startPoint x: 473, startPoint y: 40, endPoint x: 785, endPoint y: 525, distance: 576.6
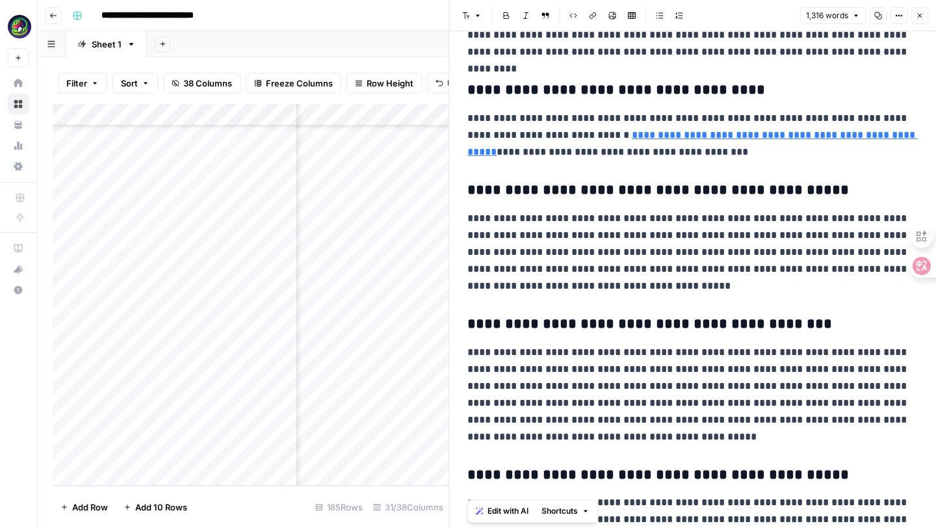
drag, startPoint x: 468, startPoint y: 40, endPoint x: 754, endPoint y: 527, distance: 565.2
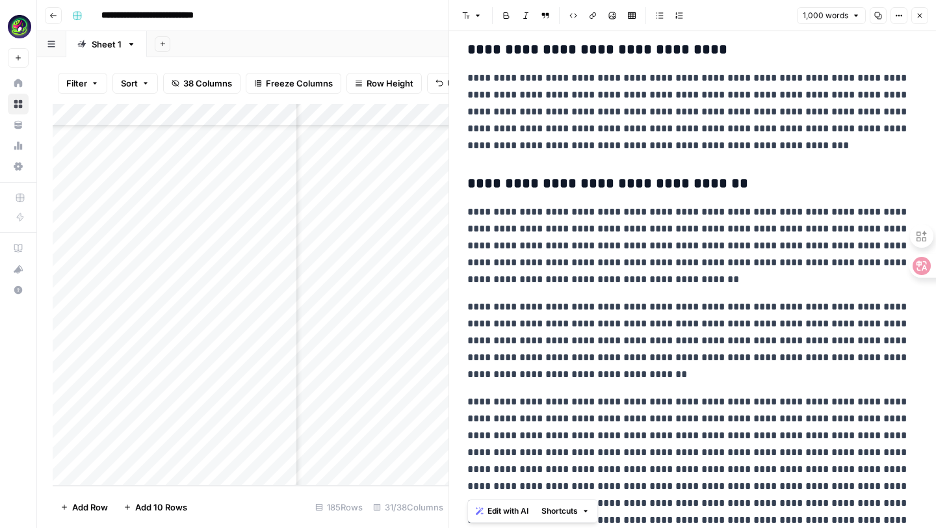
scroll to position [1488, 0]
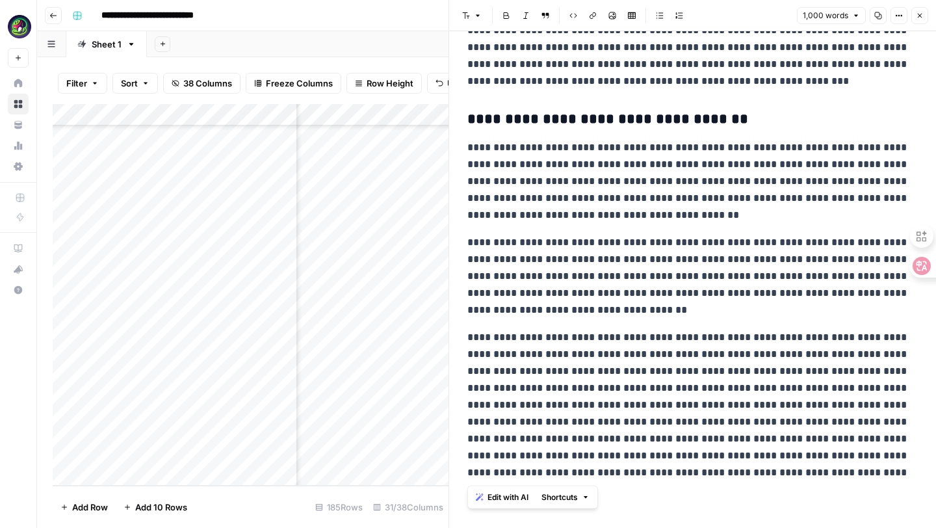
drag, startPoint x: 467, startPoint y: 45, endPoint x: 677, endPoint y: 527, distance: 525.7
click at [677, 527] on div "**********" at bounding box center [692, 279] width 487 height 497
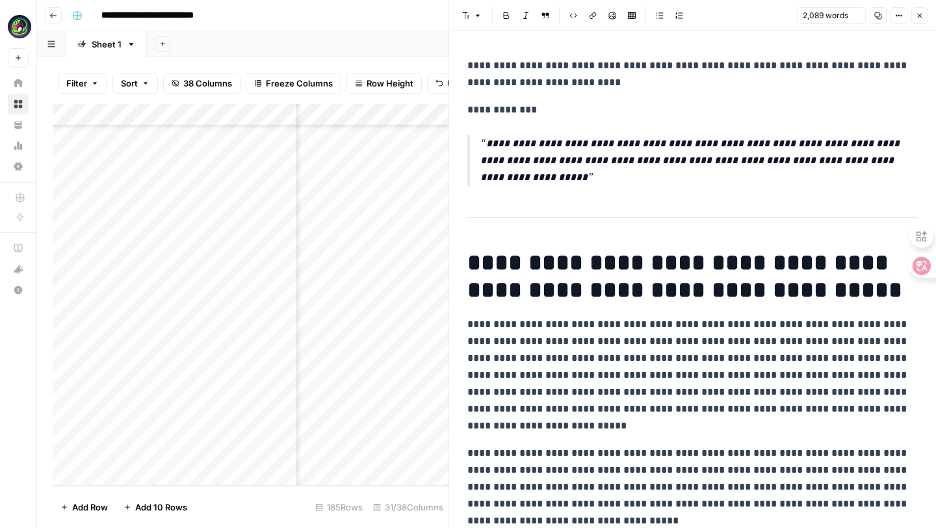
scroll to position [4208, 0]
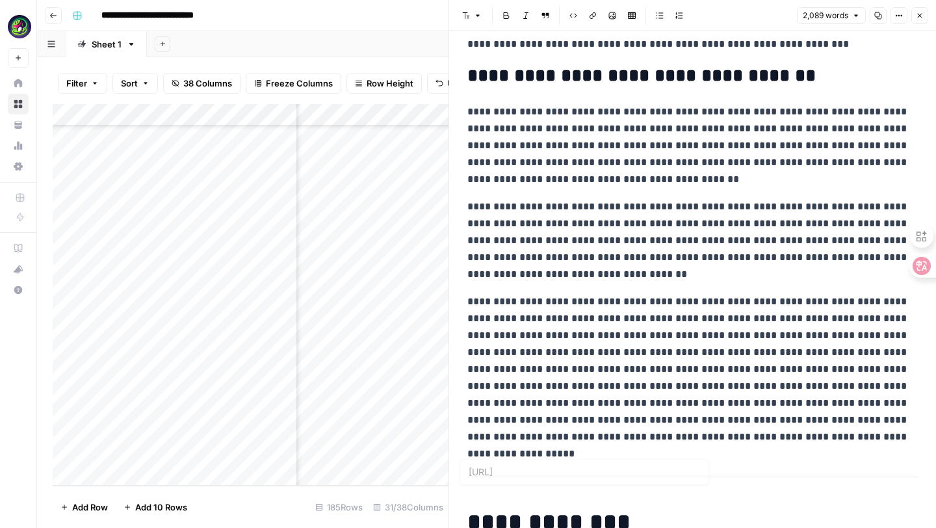
type input "https://www.meshy.ai/blog/3d-art"
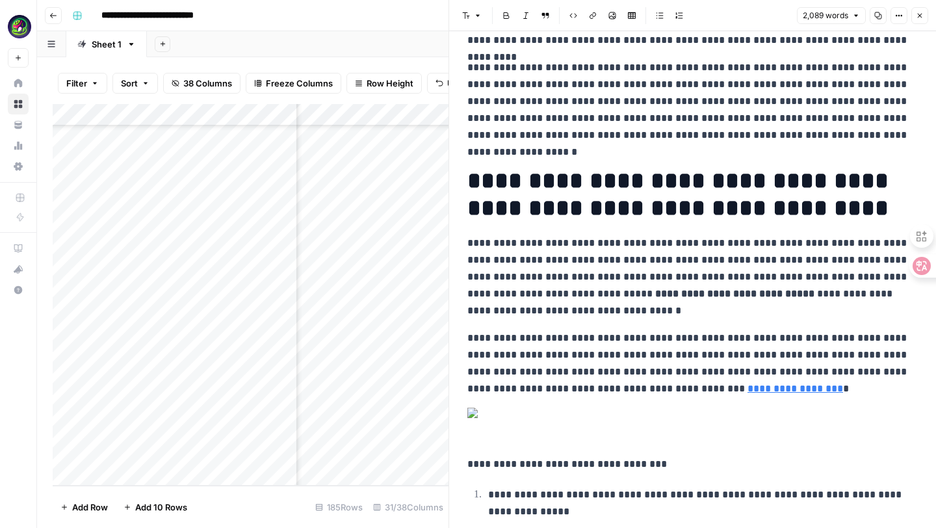
scroll to position [0, 0]
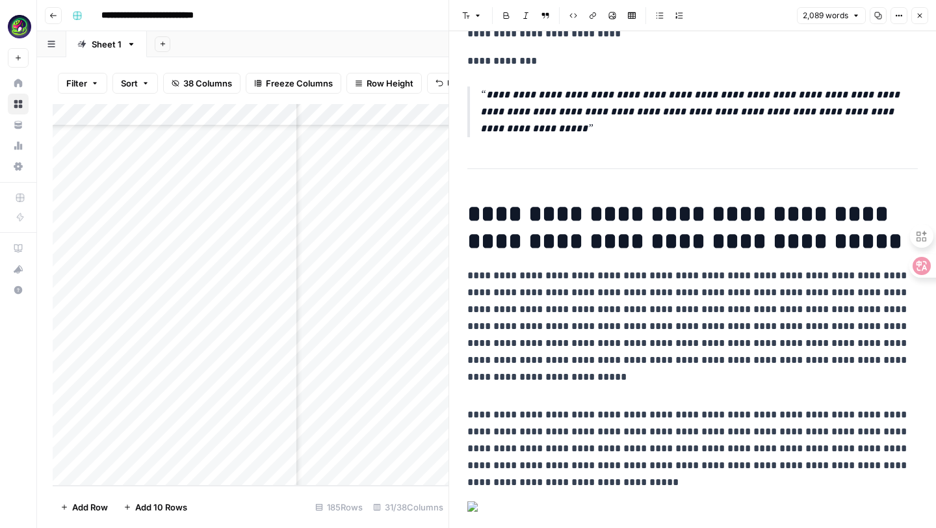
click at [908, 23] on div "2,089 words Copy Options Close" at bounding box center [862, 15] width 131 height 17
click at [904, 22] on button "Options" at bounding box center [898, 15] width 17 height 17
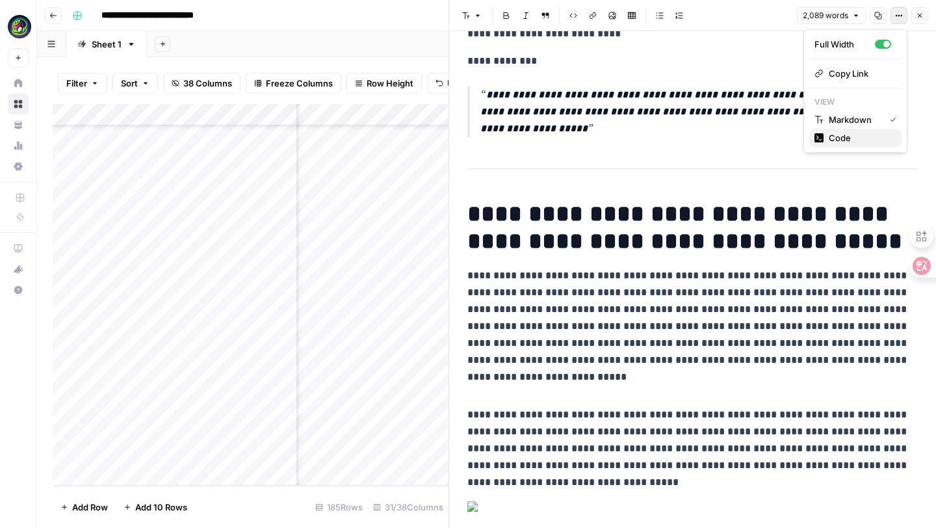
click at [857, 136] on span "Code" at bounding box center [860, 137] width 62 height 13
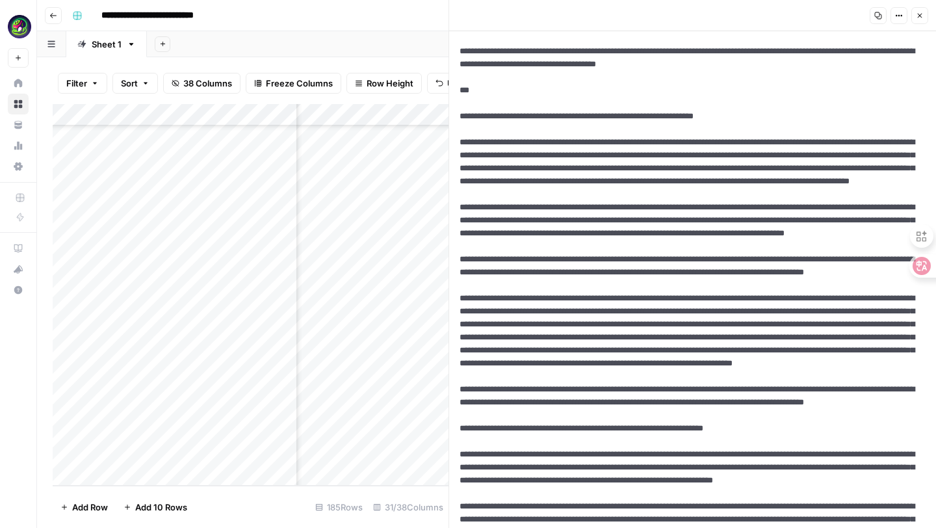
scroll to position [0, 0]
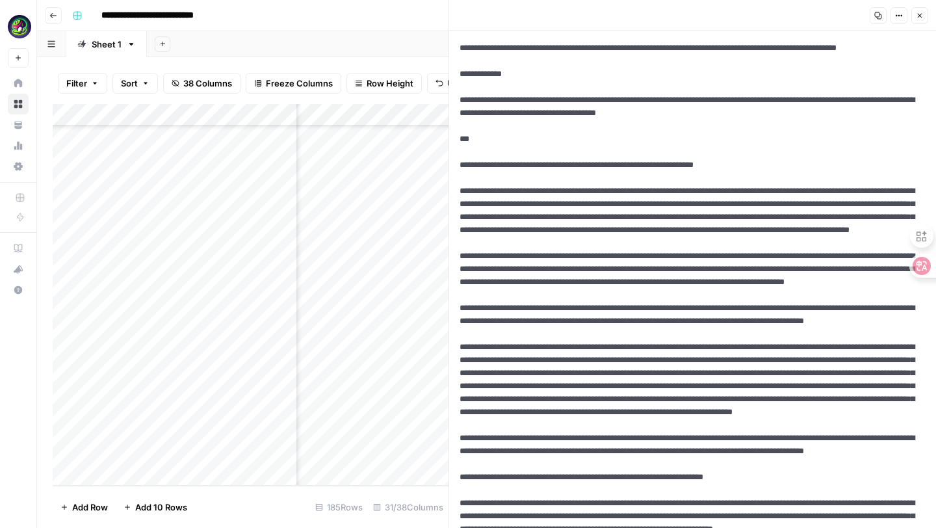
click at [891, 16] on button "Options" at bounding box center [898, 15] width 17 height 17
click at [833, 96] on span "Markdown" at bounding box center [860, 101] width 62 height 13
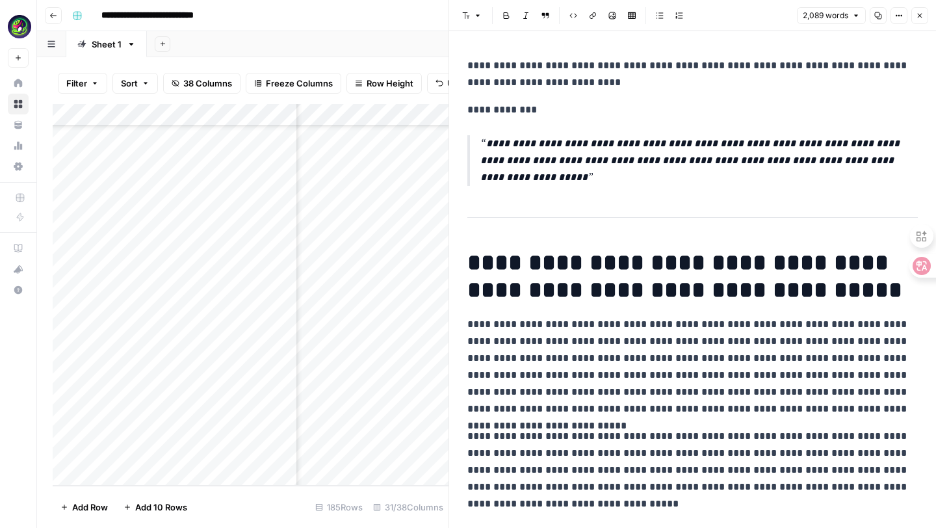
click at [473, 327] on p "**********" at bounding box center [692, 366] width 450 height 101
drag, startPoint x: 463, startPoint y: 324, endPoint x: 534, endPoint y: 490, distance: 180.9
click at [534, 490] on p "**********" at bounding box center [692, 470] width 450 height 84
click at [470, 438] on p "**********" at bounding box center [692, 470] width 450 height 84
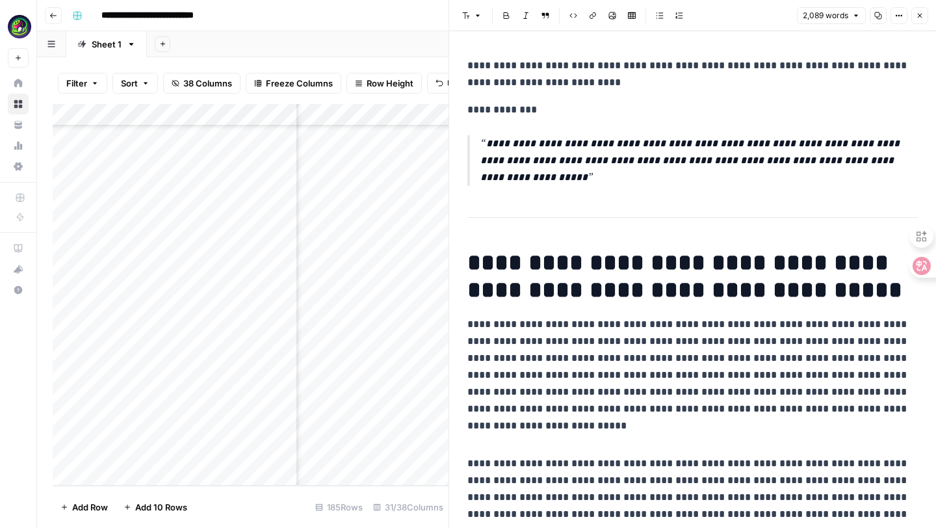
click at [508, 428] on p at bounding box center [692, 436] width 450 height 17
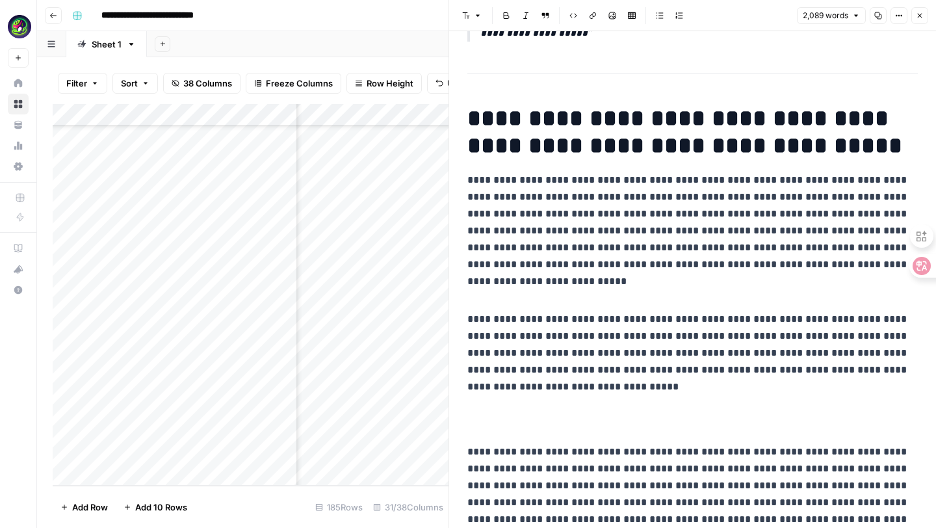
scroll to position [346, 0]
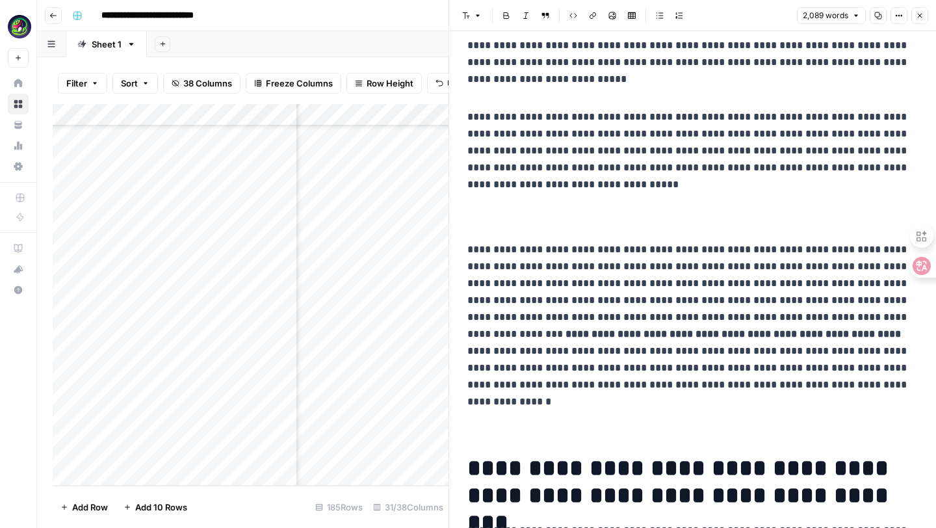
click at [504, 205] on p at bounding box center [692, 216] width 450 height 27
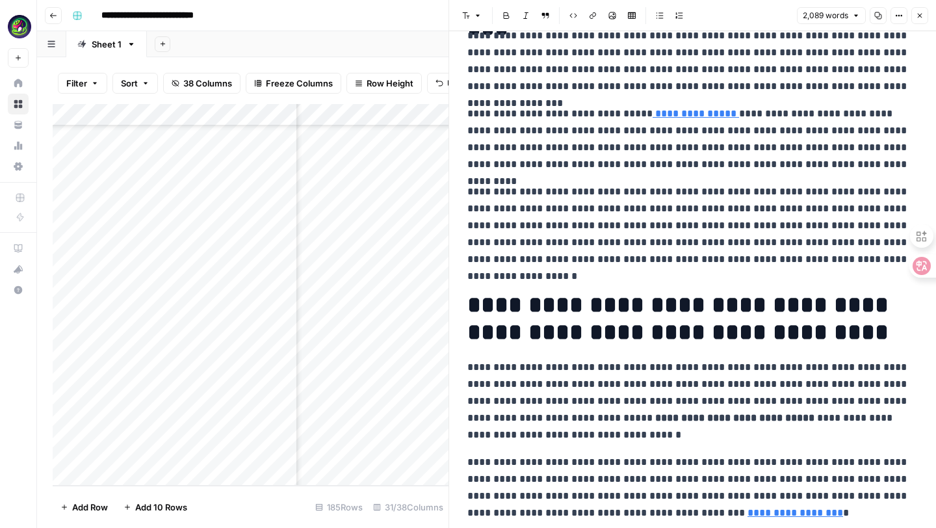
scroll to position [850, 0]
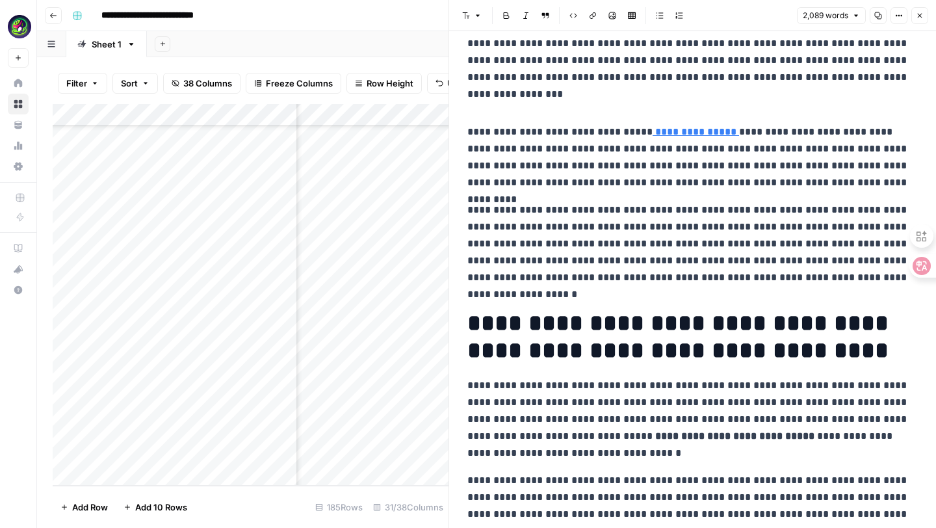
click at [467, 218] on p "**********" at bounding box center [692, 243] width 450 height 84
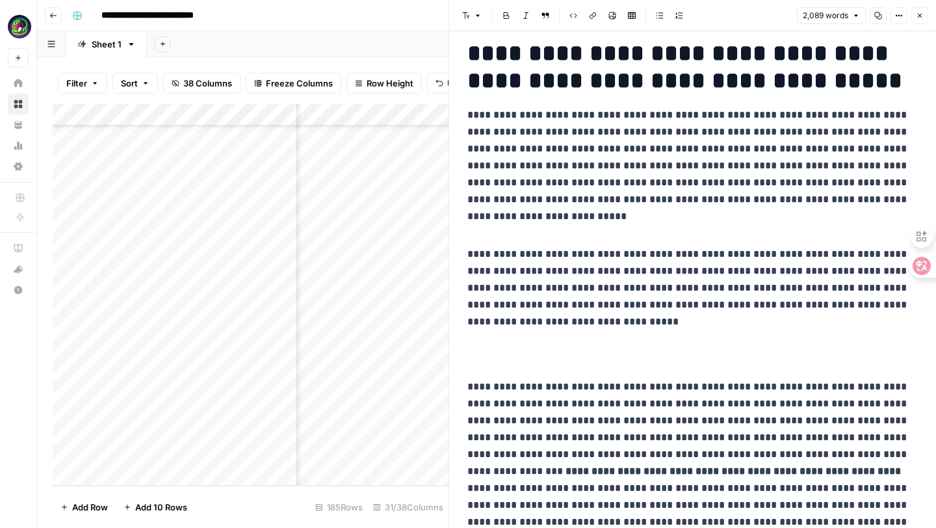
scroll to position [204, 0]
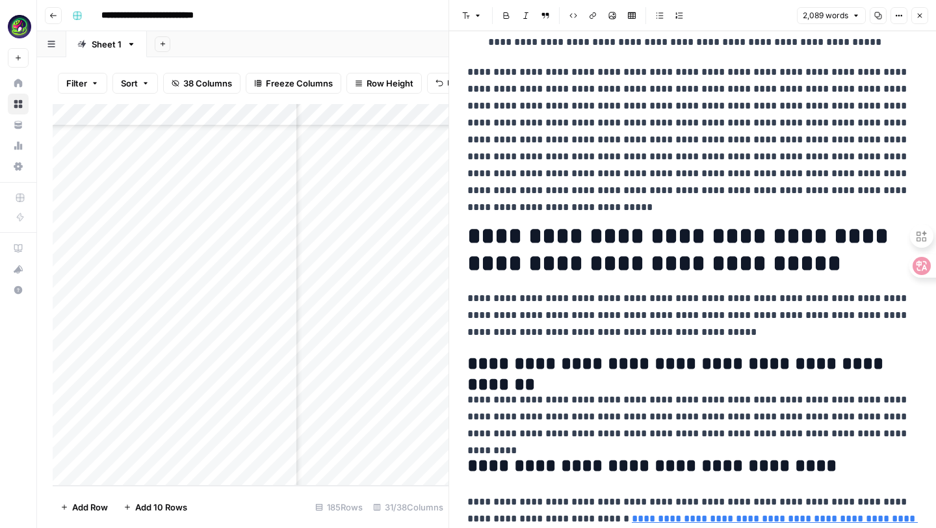
scroll to position [1525, 0]
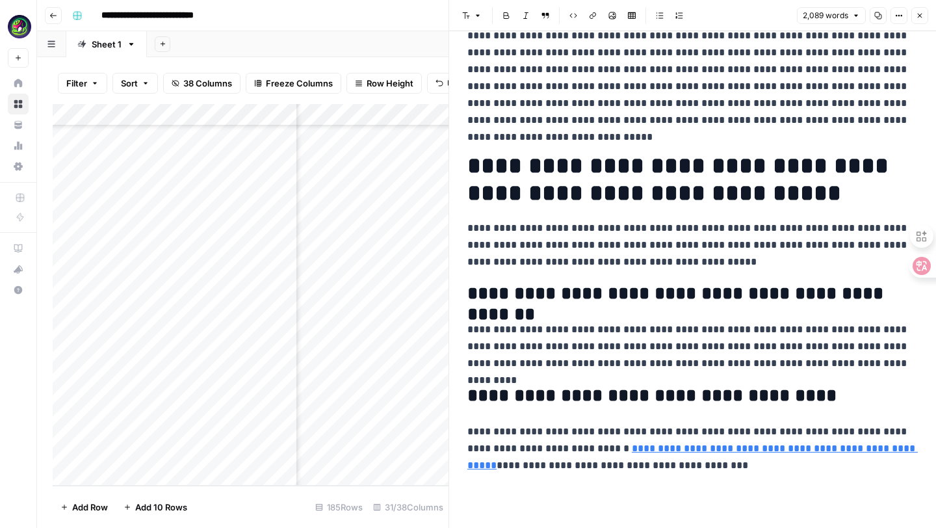
scroll to position [1602, 0]
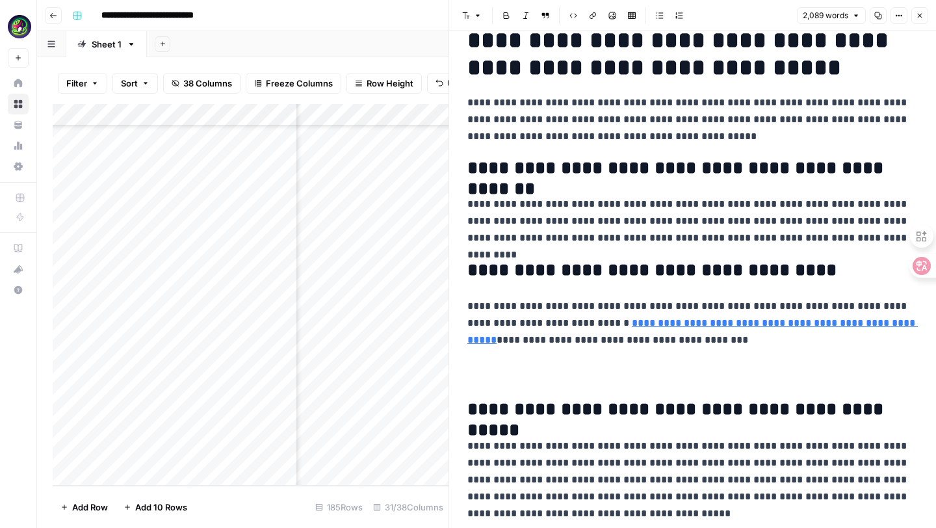
scroll to position [1837, 0]
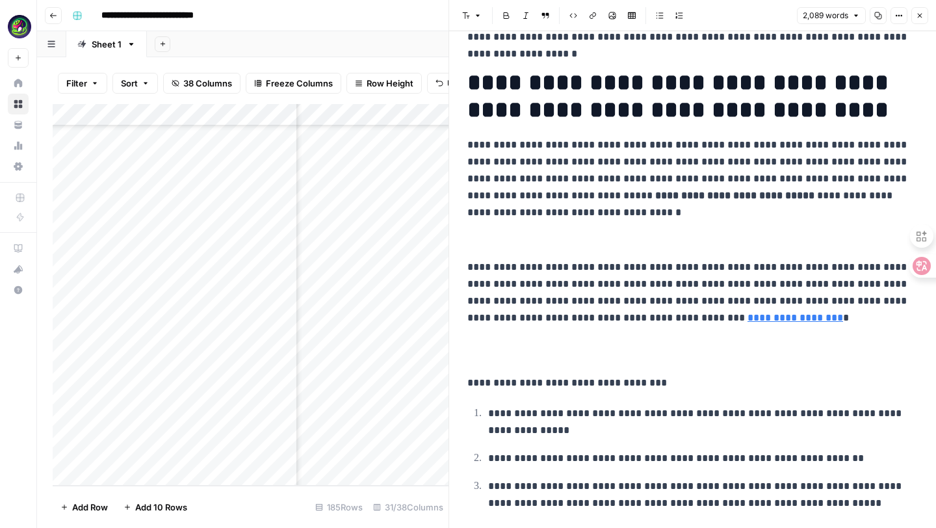
scroll to position [1137, 0]
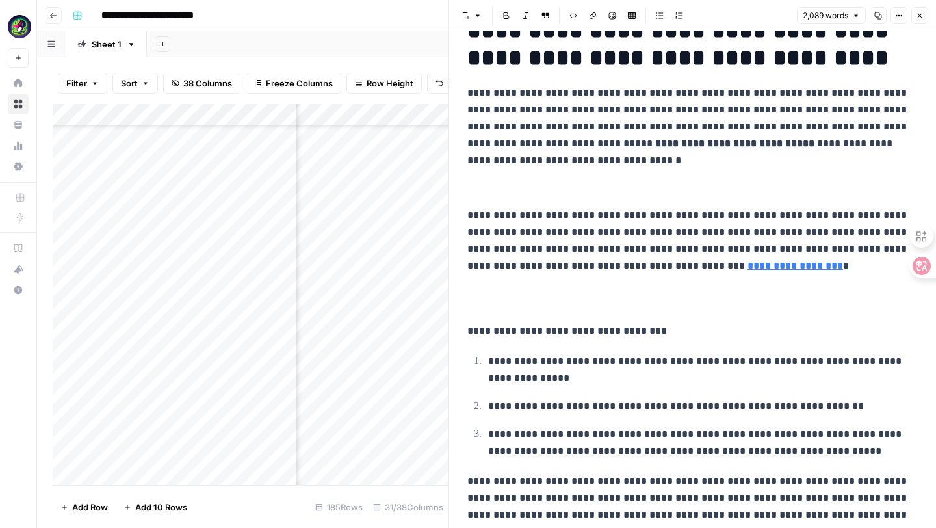
scroll to position [1280, 0]
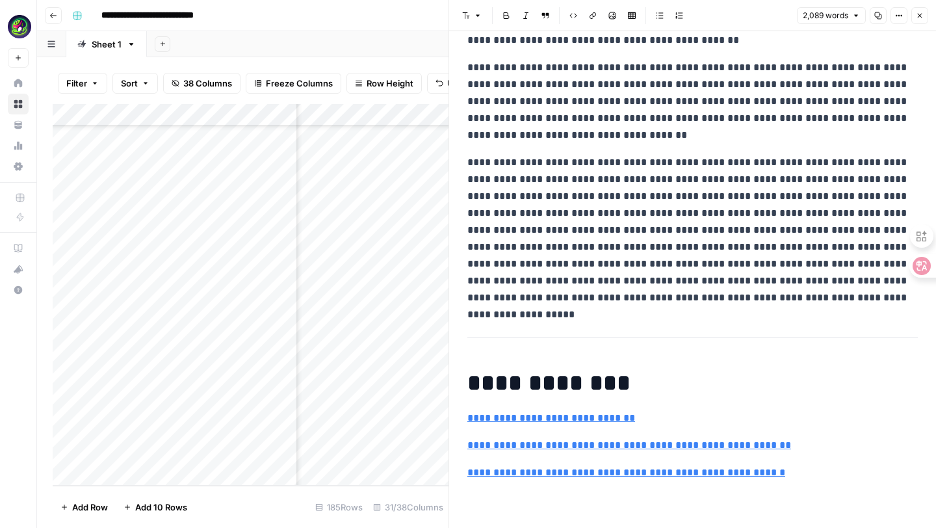
scroll to position [6990, 0]
click at [681, 49] on p "**********" at bounding box center [692, 6] width 450 height 84
click at [525, 144] on p "**********" at bounding box center [692, 101] width 450 height 84
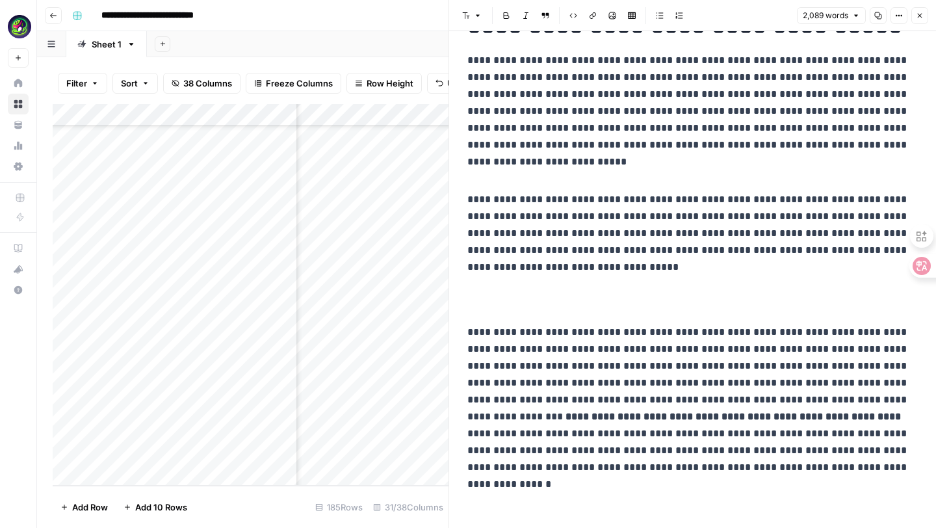
scroll to position [0, 0]
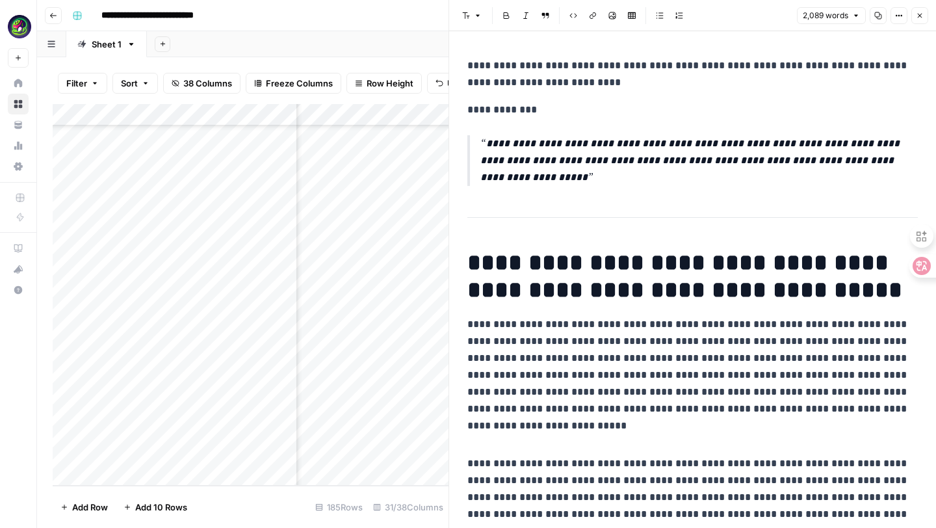
click at [502, 411] on p "**********" at bounding box center [692, 366] width 450 height 101
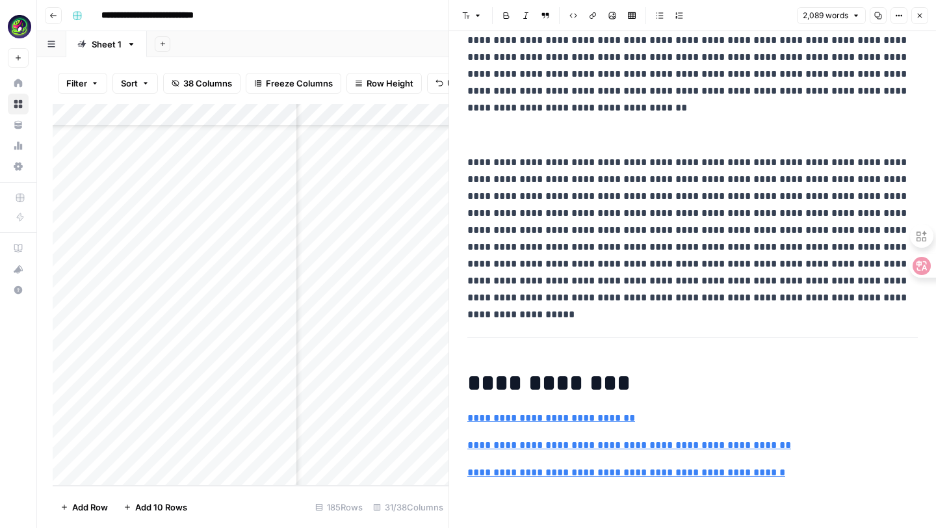
scroll to position [3750, 2140]
click at [377, 453] on div "Add Column" at bounding box center [251, 295] width 396 height 382
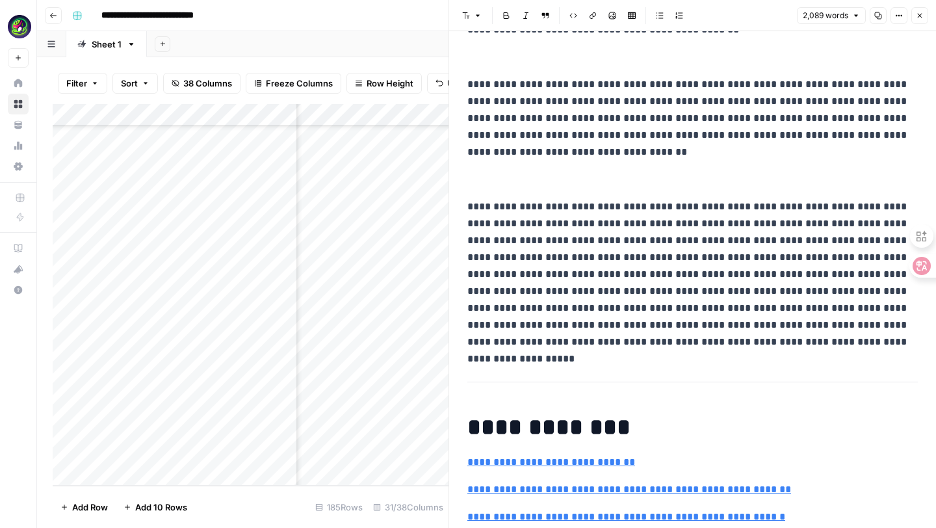
scroll to position [4343, 0]
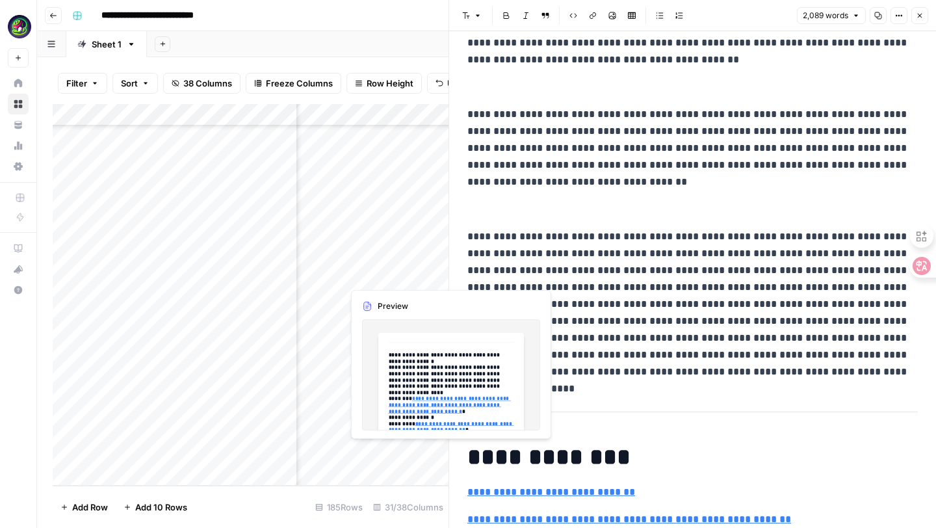
click at [391, 456] on div "Add Column" at bounding box center [251, 295] width 396 height 382
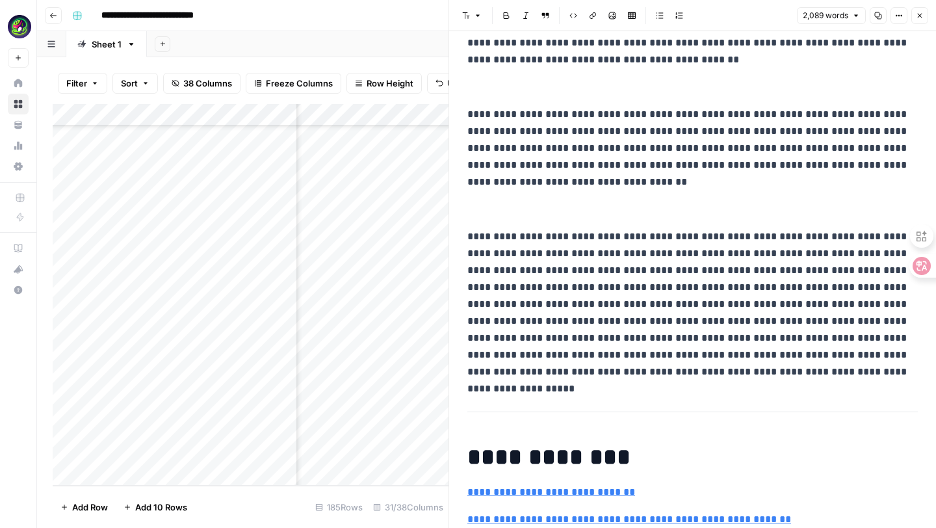
scroll to position [3750, 2357]
click at [399, 452] on div "Add Column" at bounding box center [251, 295] width 396 height 382
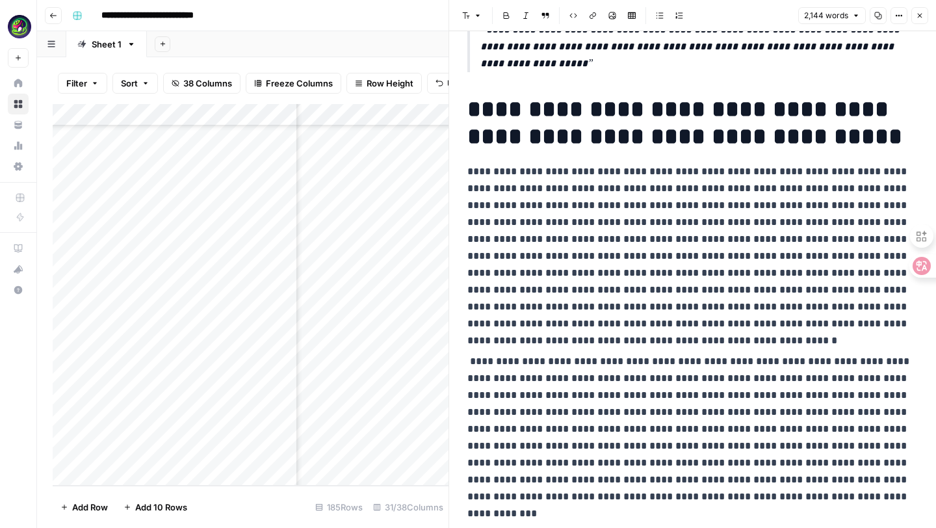
scroll to position [3750, 1945]
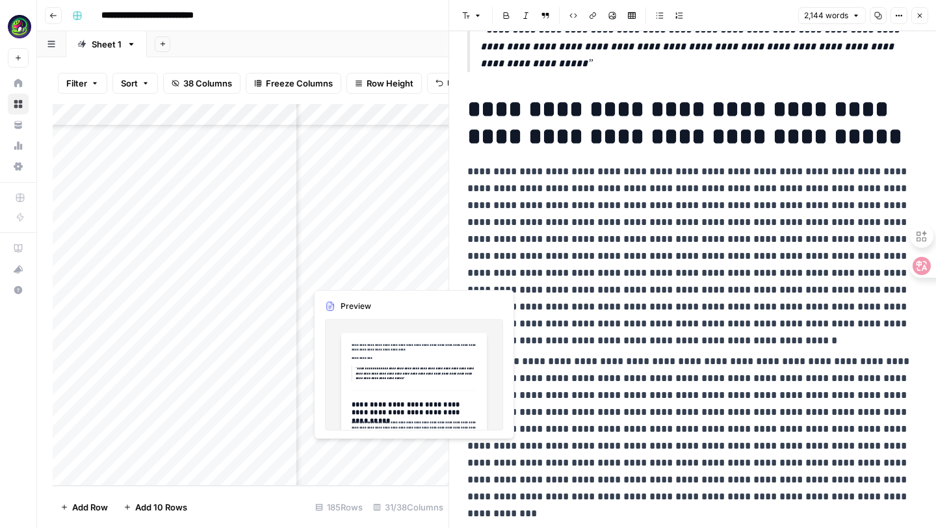
click at [346, 454] on div "Add Column" at bounding box center [251, 295] width 396 height 382
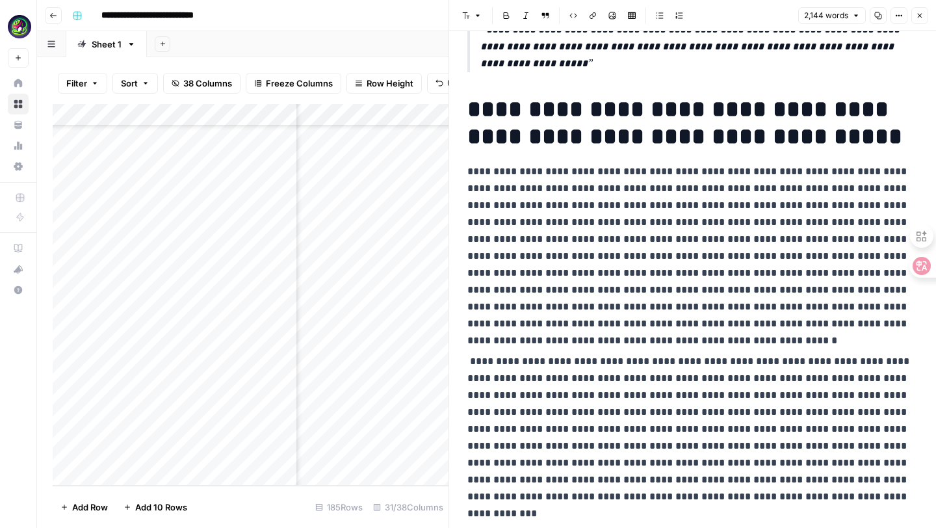
click at [393, 456] on div "Add Column" at bounding box center [251, 295] width 396 height 382
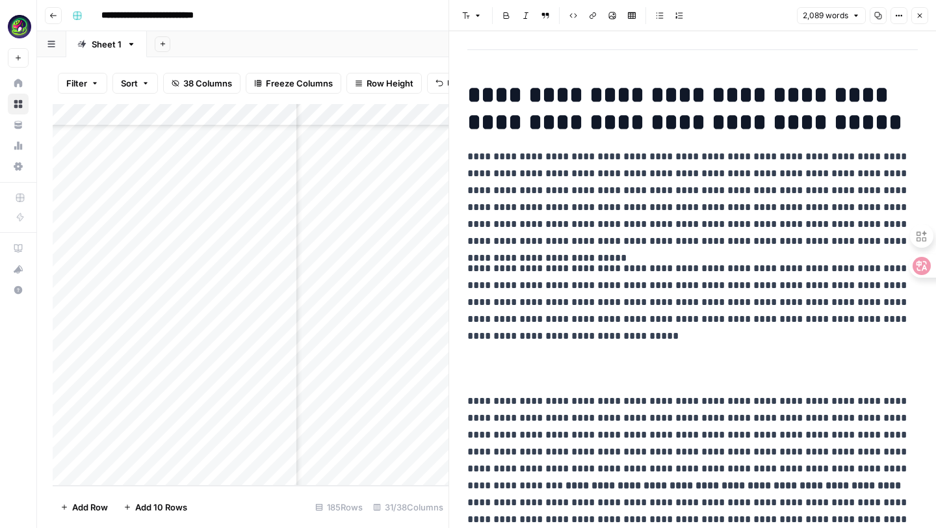
scroll to position [188, 0]
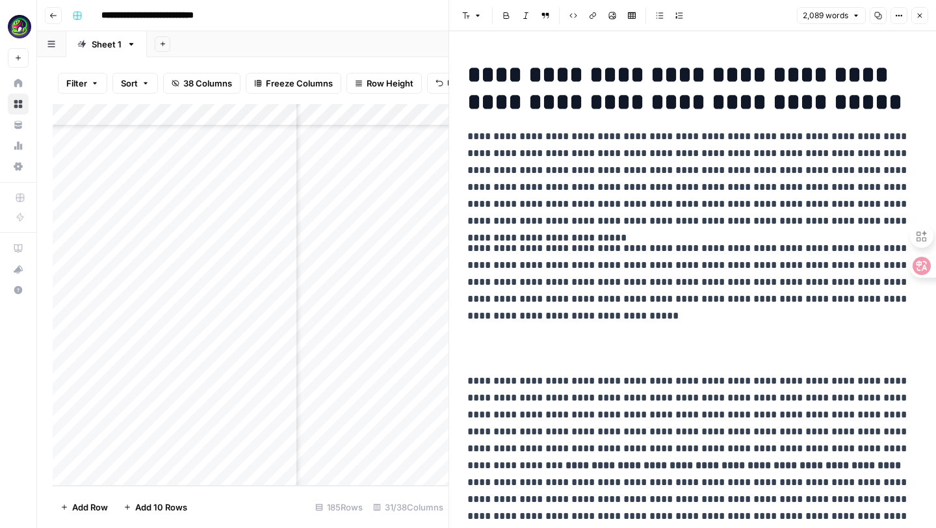
click at [468, 250] on p "**********" at bounding box center [692, 282] width 450 height 84
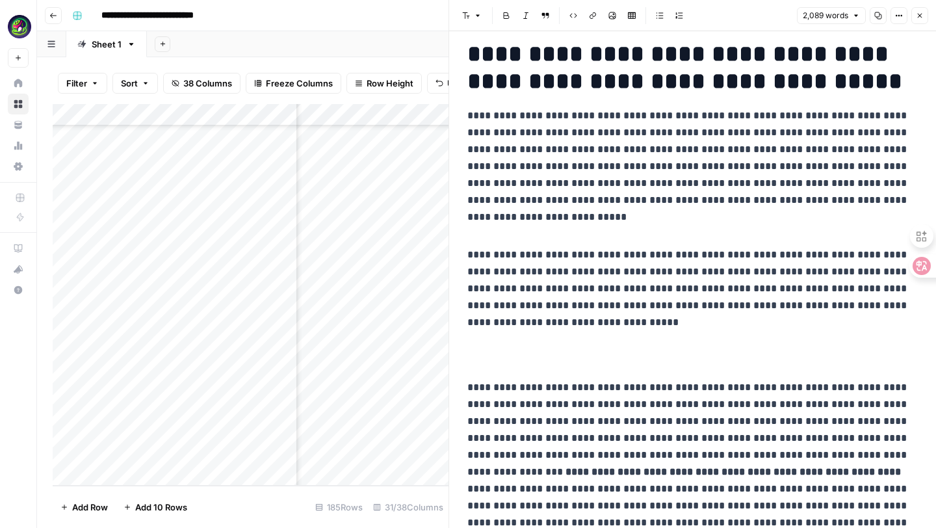
scroll to position [378, 0]
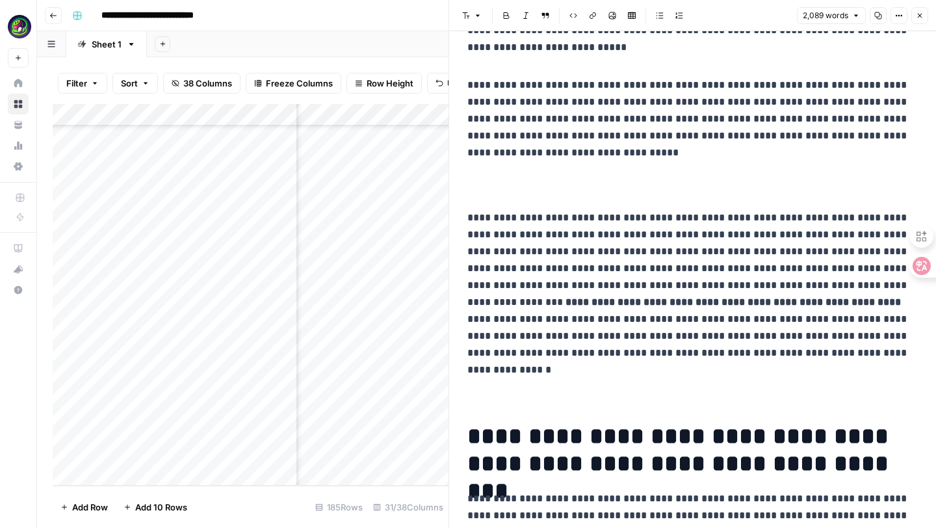
click at [512, 193] on p at bounding box center [692, 185] width 450 height 27
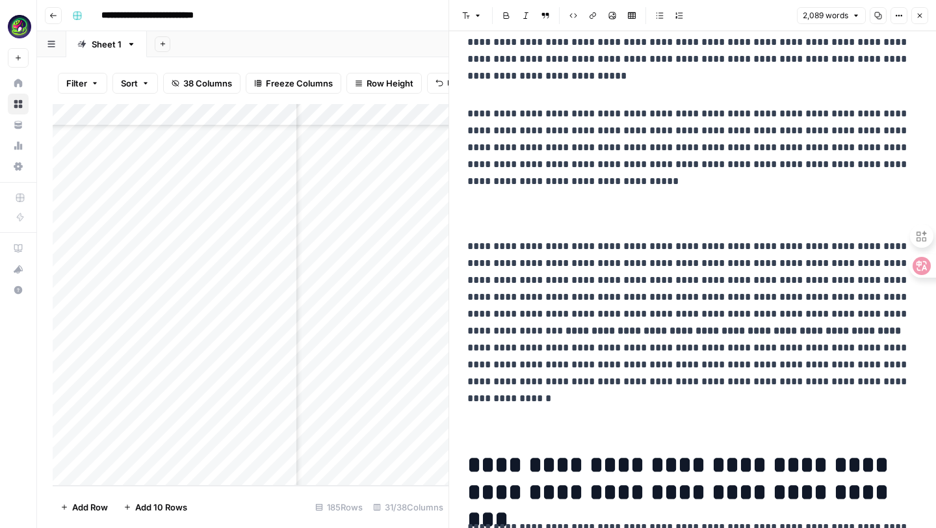
scroll to position [335, 0]
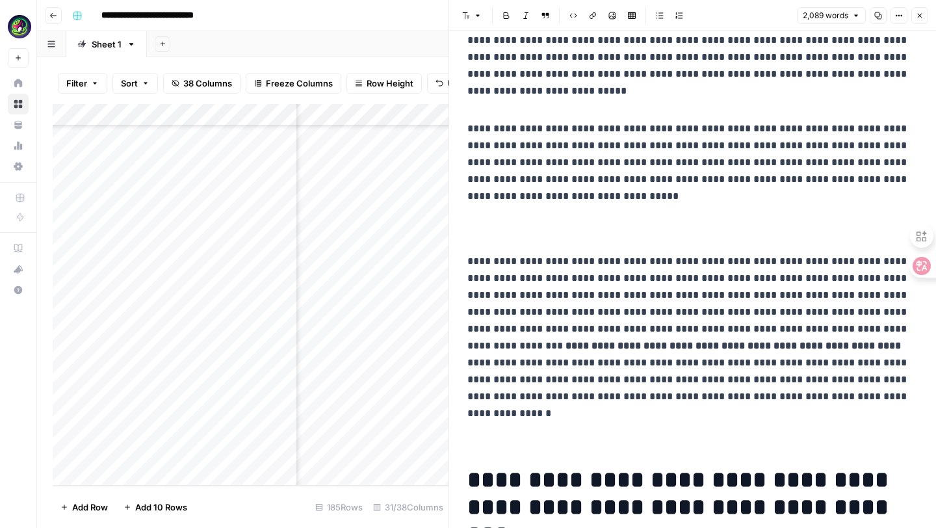
click at [482, 220] on p at bounding box center [692, 228] width 450 height 27
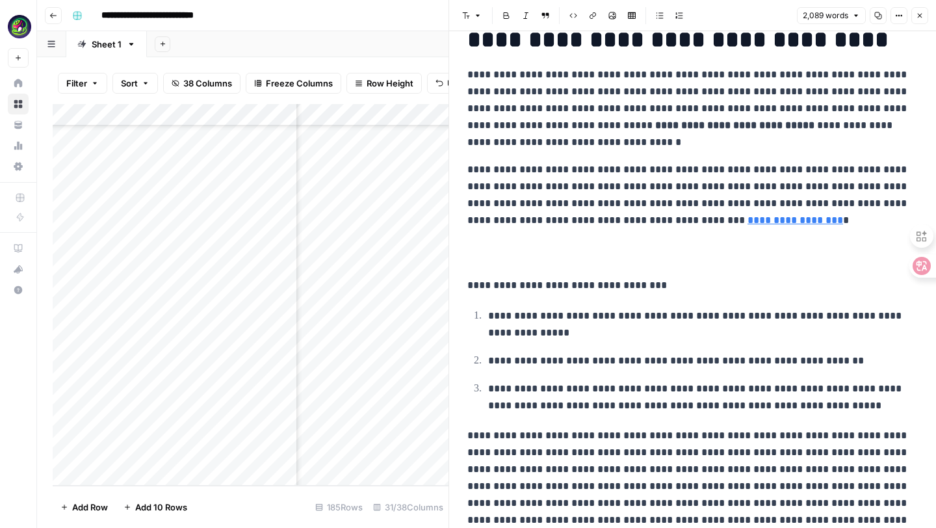
scroll to position [1148, 0]
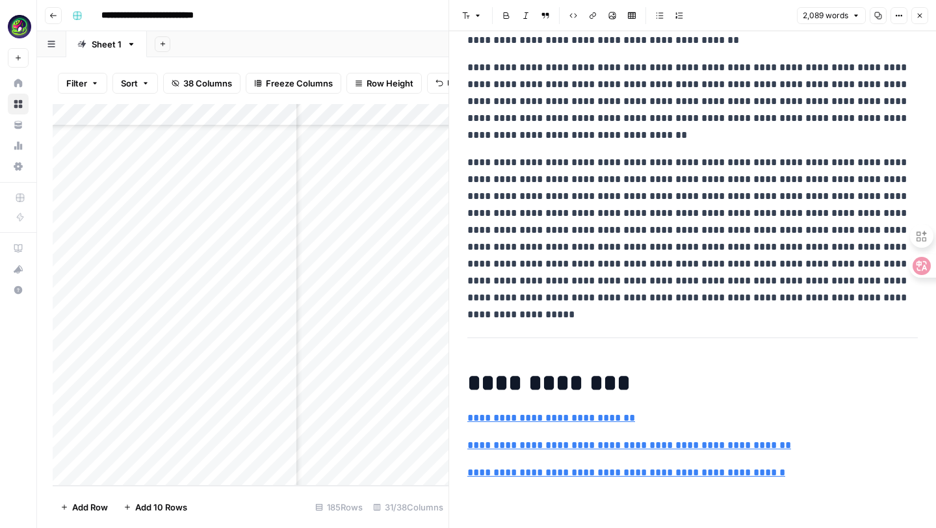
scroll to position [4444, 0]
click at [467, 144] on p "**********" at bounding box center [692, 101] width 450 height 84
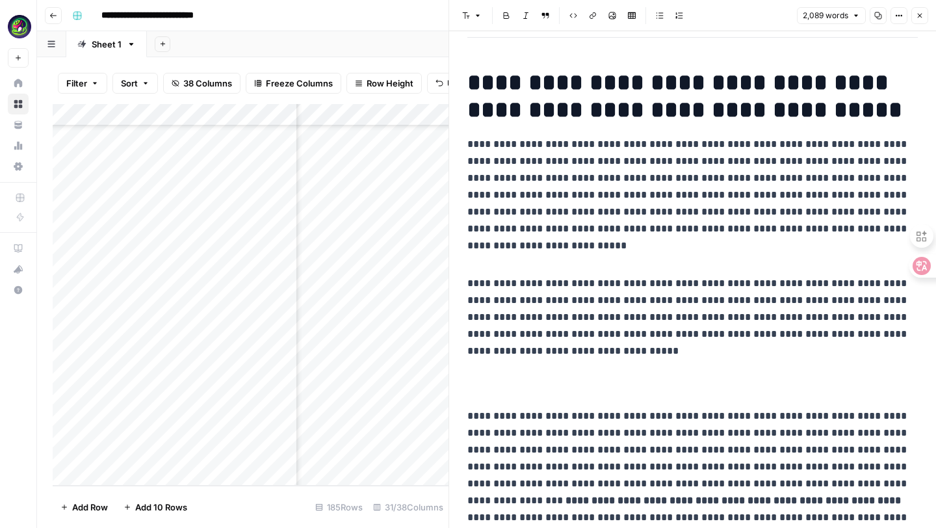
scroll to position [196, 0]
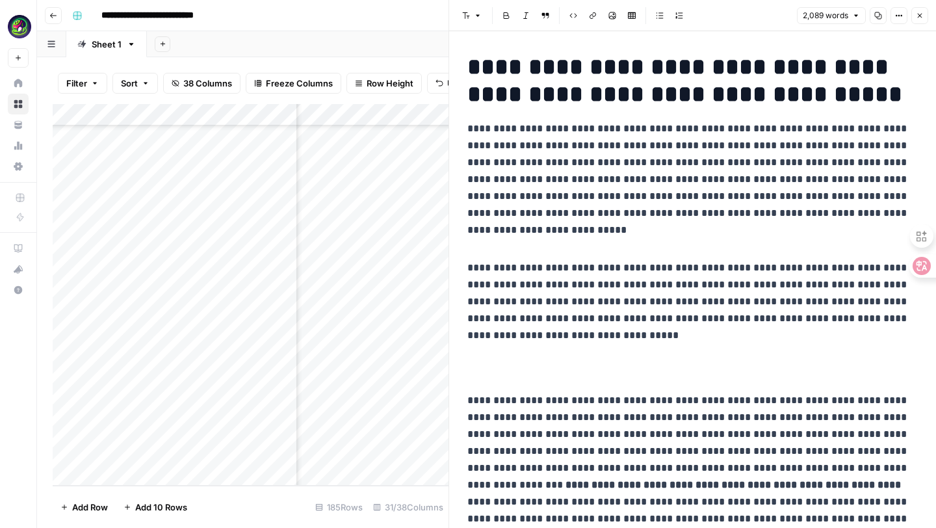
click at [497, 235] on p at bounding box center [692, 240] width 450 height 17
click at [484, 372] on p at bounding box center [692, 367] width 450 height 27
click at [487, 243] on p at bounding box center [692, 240] width 450 height 17
drag, startPoint x: 475, startPoint y: 351, endPoint x: 585, endPoint y: 373, distance: 112.0
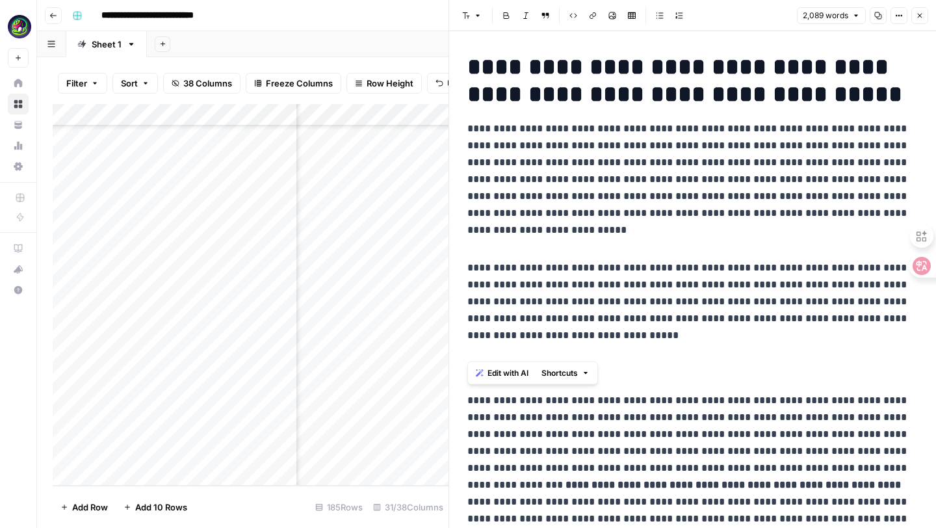
drag, startPoint x: 539, startPoint y: 333, endPoint x: 576, endPoint y: 380, distance: 59.3
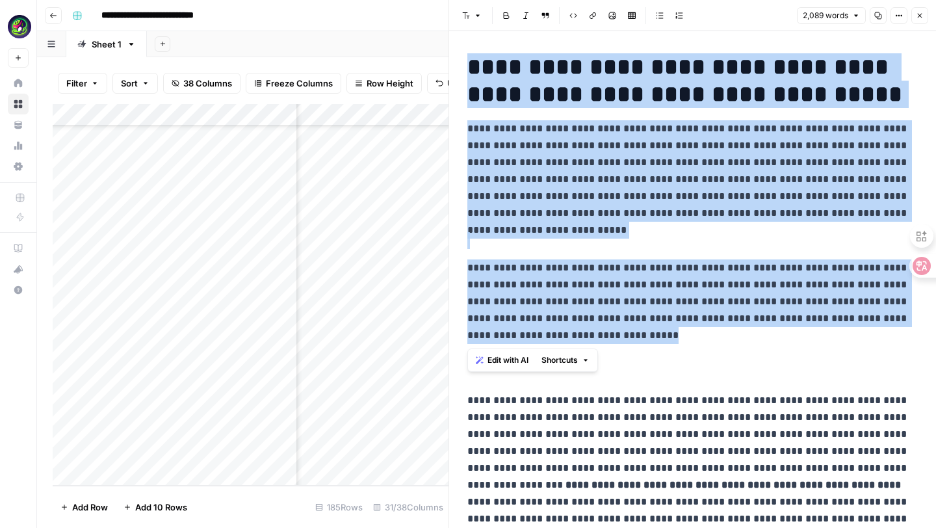
click at [631, 374] on p at bounding box center [692, 367] width 450 height 27
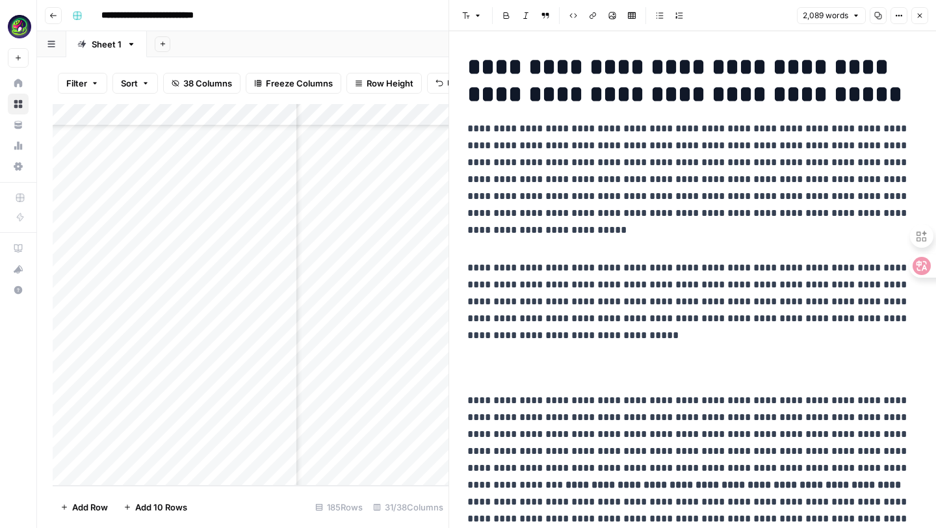
click at [485, 238] on p at bounding box center [692, 240] width 450 height 17
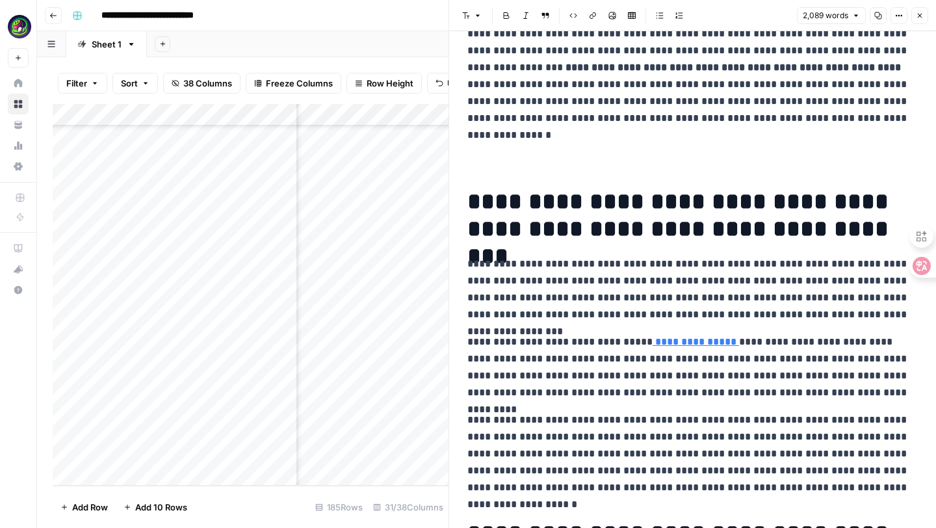
scroll to position [612, 0]
click at [491, 162] on p at bounding box center [692, 151] width 450 height 27
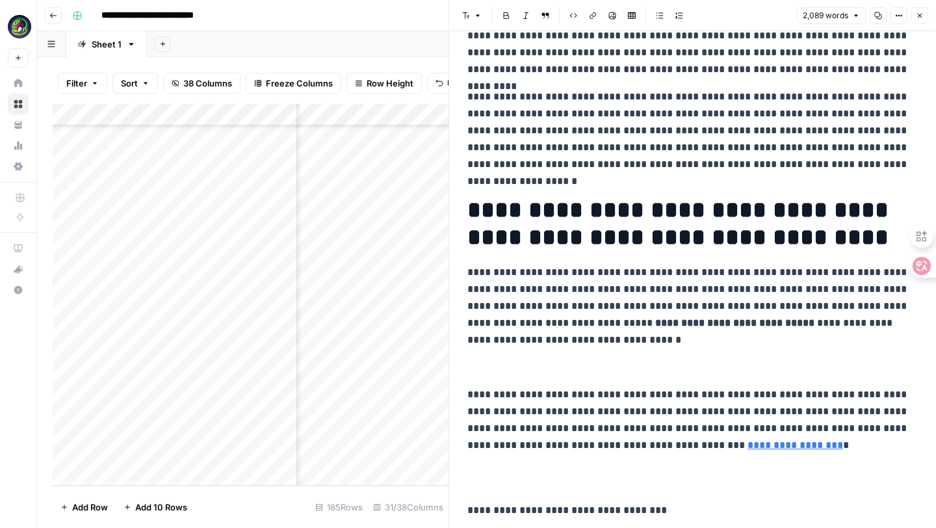
scroll to position [902, 0]
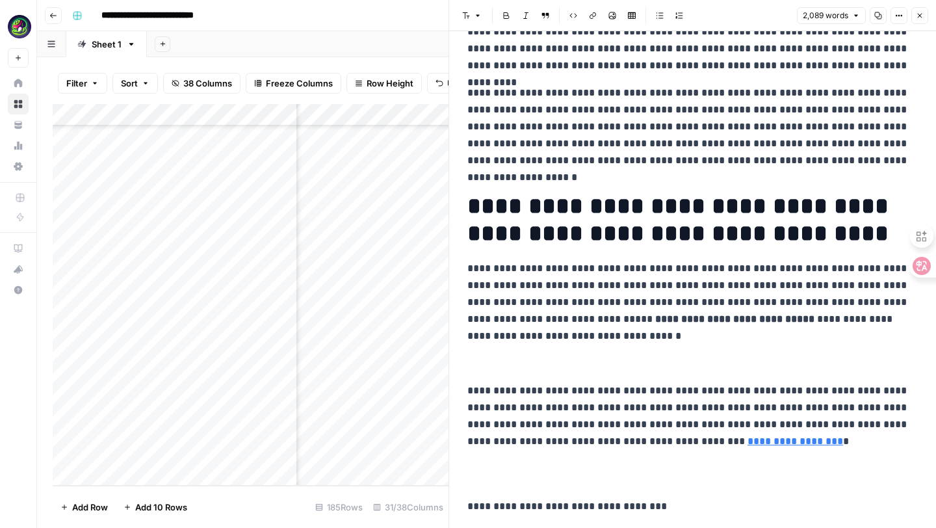
click at [480, 365] on p at bounding box center [692, 363] width 450 height 17
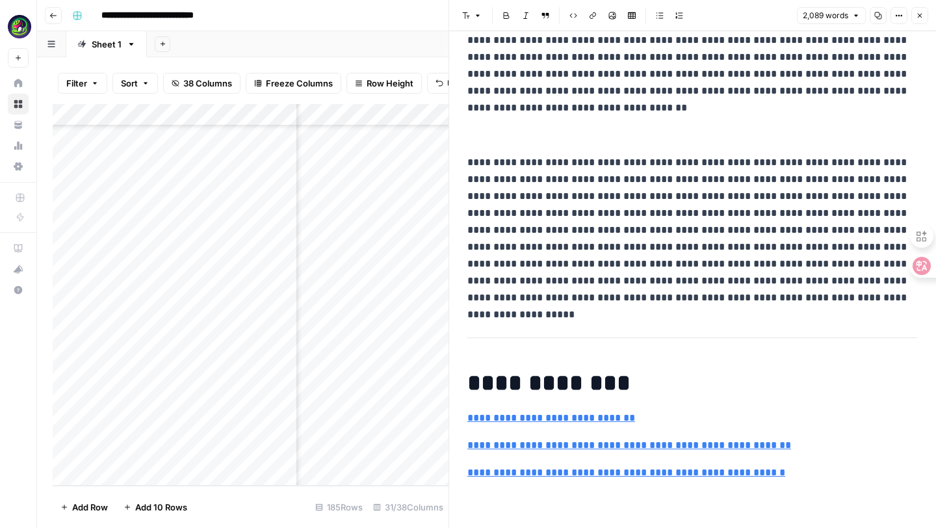
click at [524, 21] on p at bounding box center [692, 13] width 450 height 17
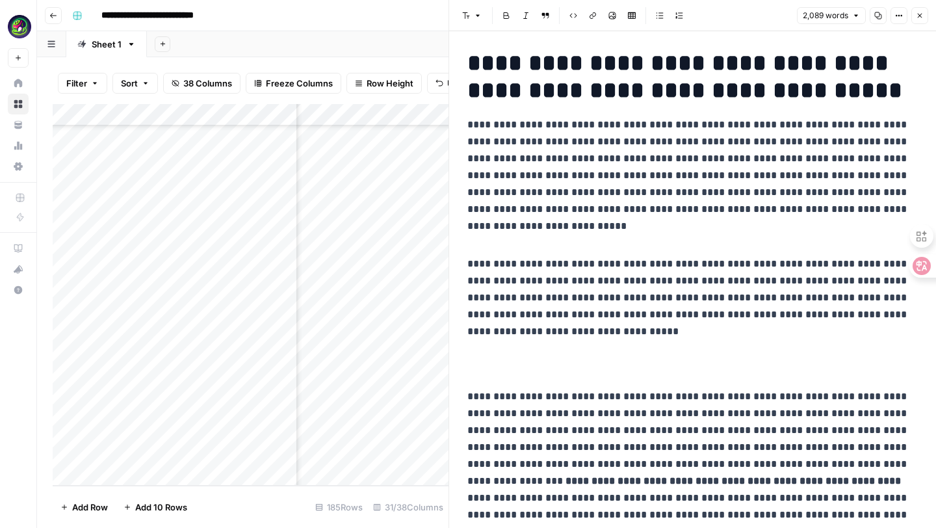
scroll to position [197, 0]
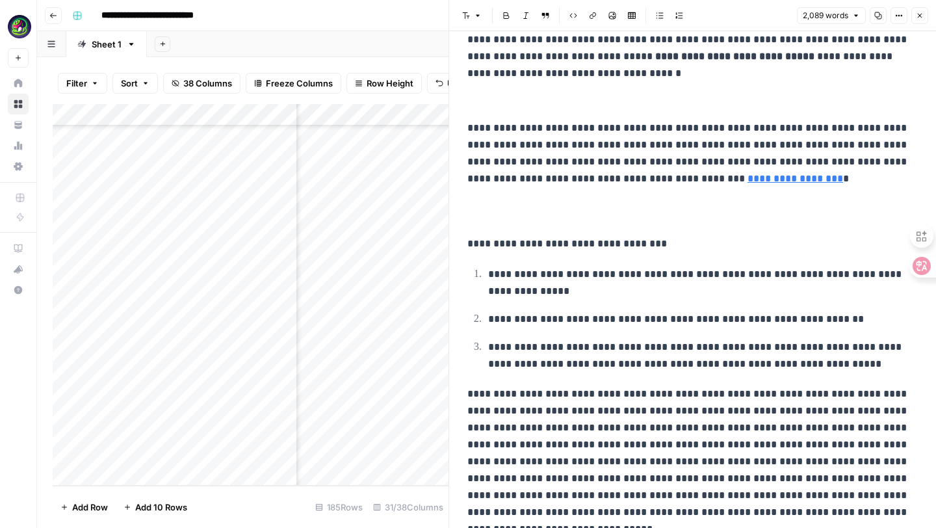
scroll to position [1174, 0]
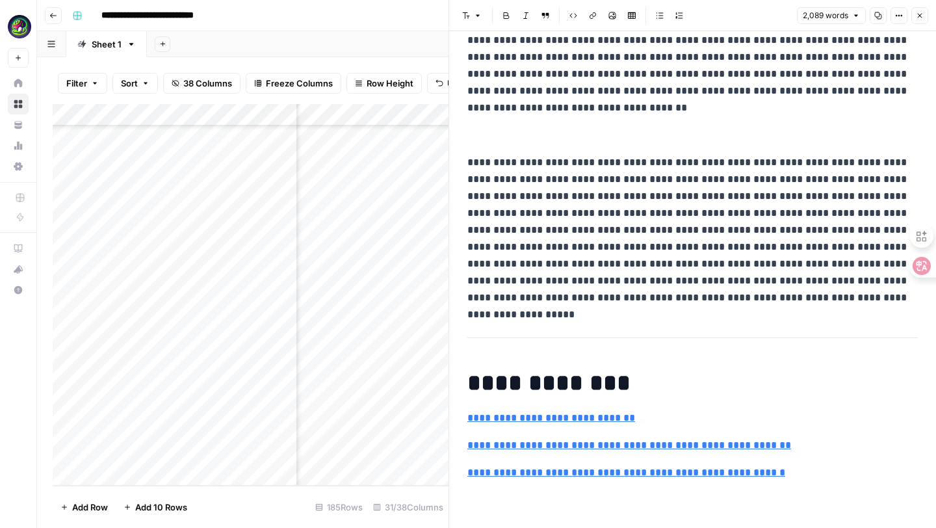
scroll to position [4959, 0]
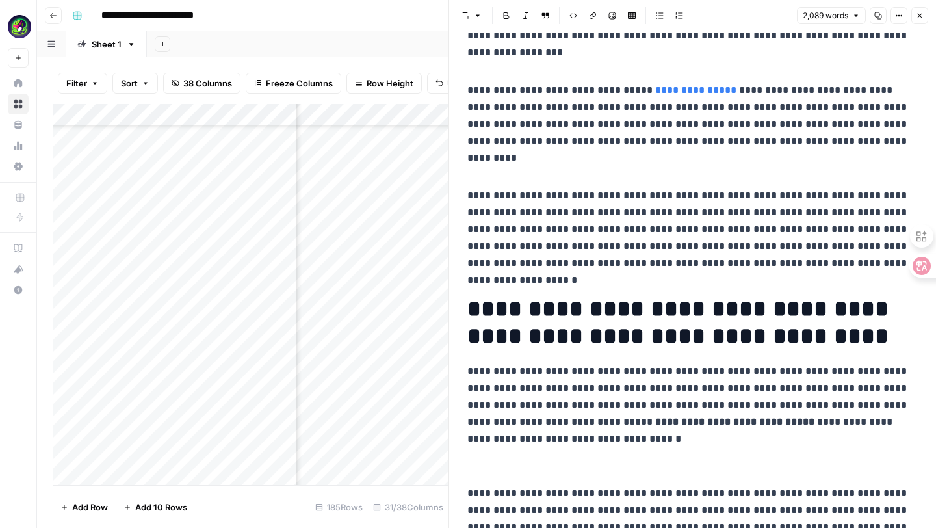
scroll to position [3750, 2300]
click at [393, 456] on div "Add Column" at bounding box center [251, 295] width 396 height 382
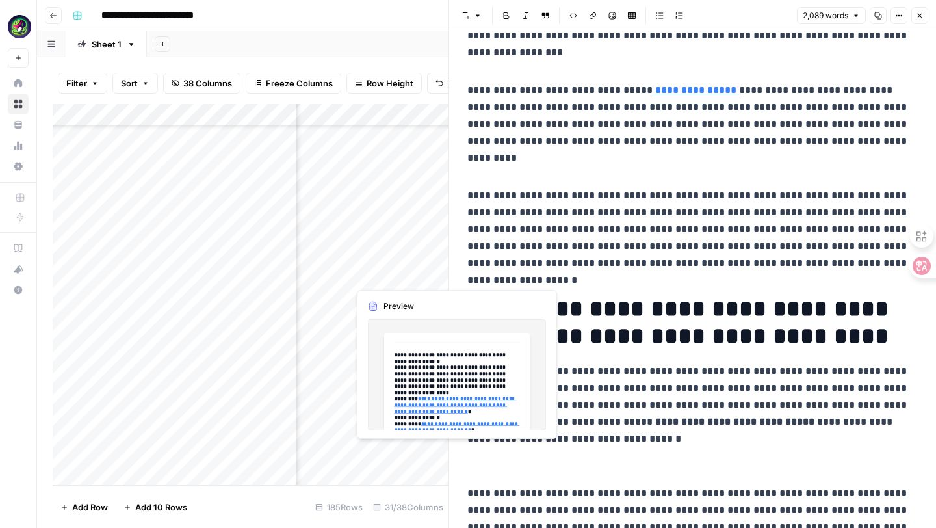
scroll to position [3750, 2408]
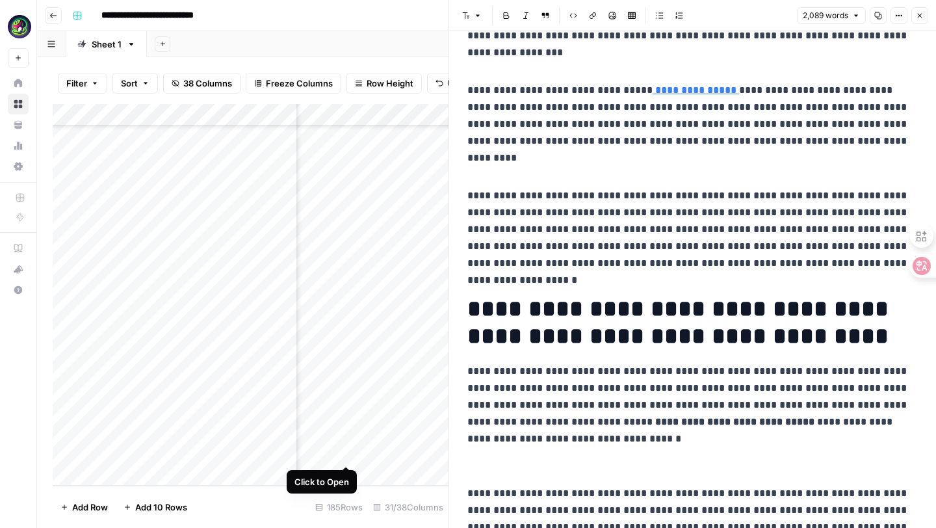
click at [346, 449] on div "Add Column" at bounding box center [251, 295] width 396 height 382
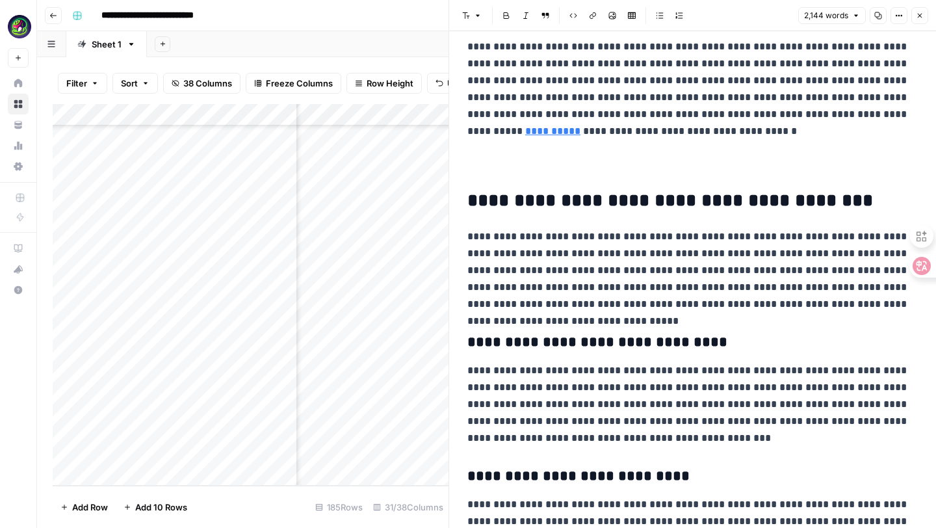
scroll to position [4317, 0]
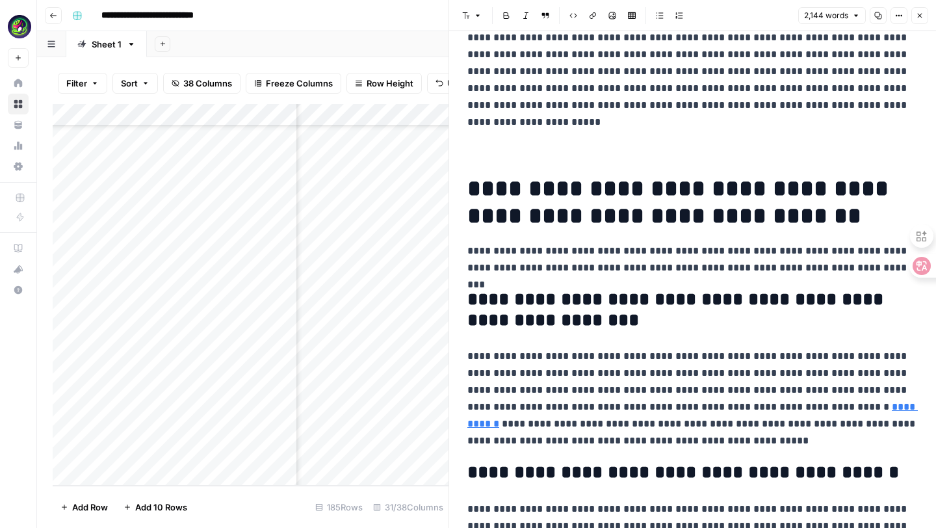
click at [920, 13] on icon "button" at bounding box center [920, 16] width 8 height 8
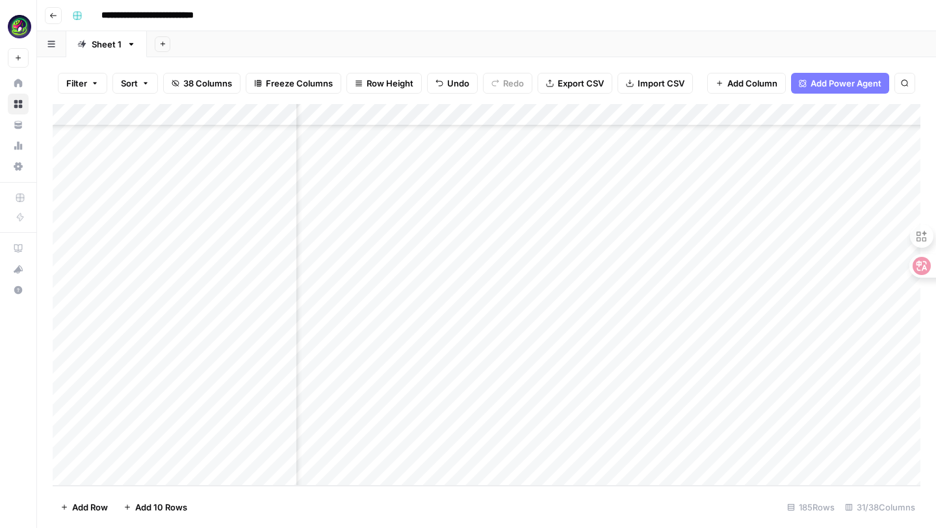
scroll to position [3750, 1893]
click at [448, 454] on div "Add Column" at bounding box center [487, 295] width 868 height 382
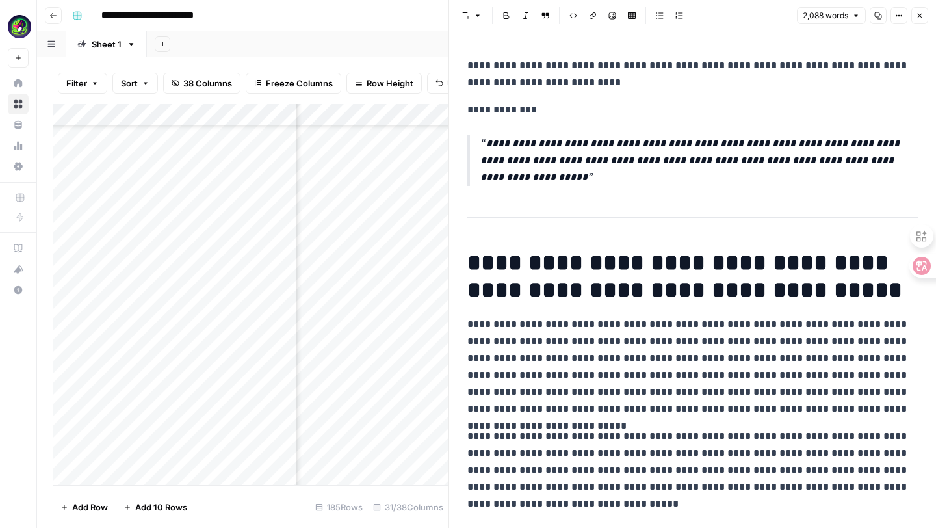
scroll to position [261, 0]
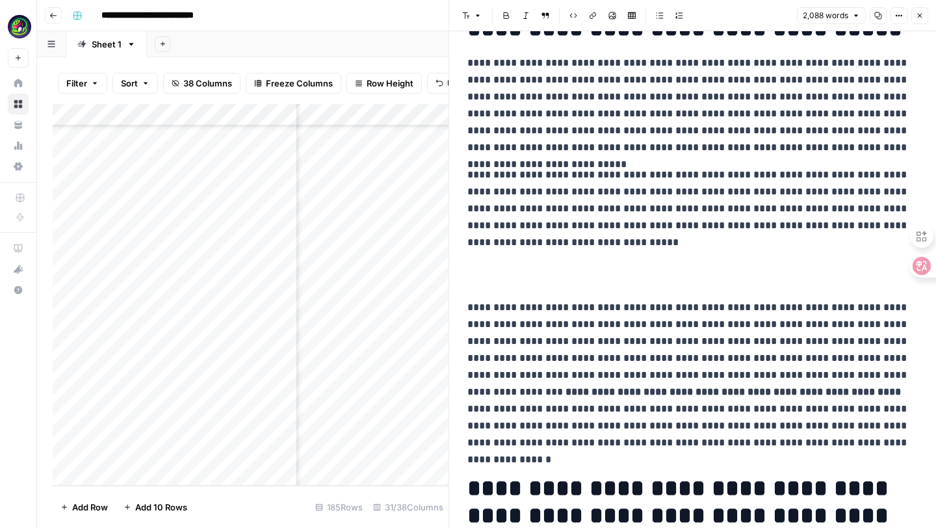
click at [505, 250] on p "**********" at bounding box center [692, 208] width 450 height 84
click at [495, 265] on p at bounding box center [692, 274] width 450 height 27
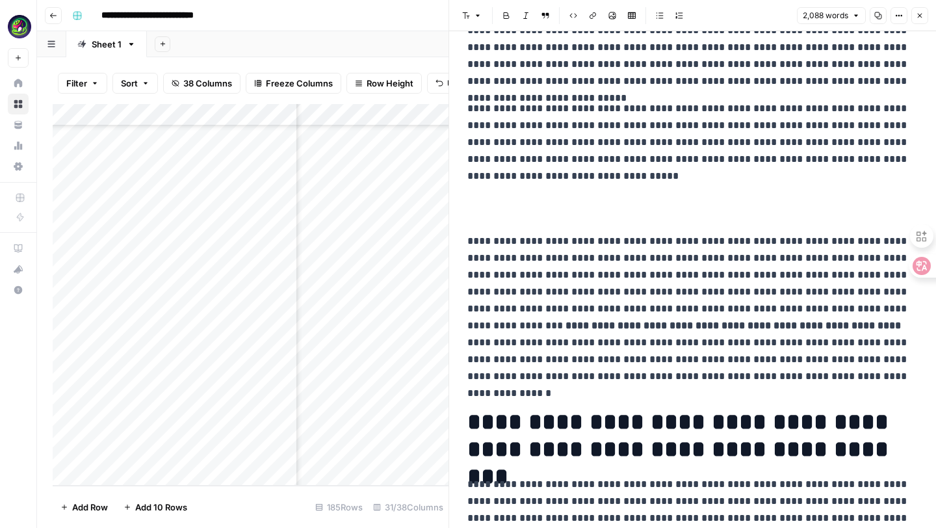
scroll to position [201, 0]
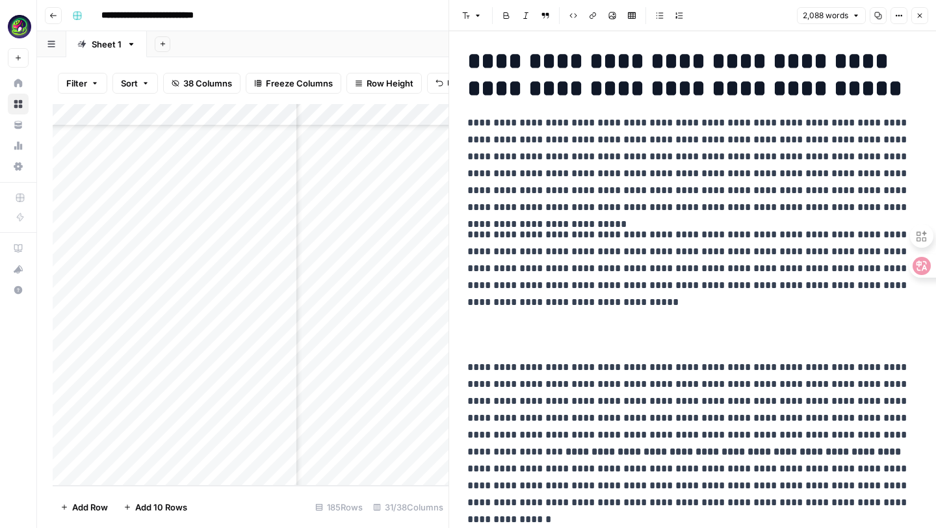
click at [468, 235] on p "**********" at bounding box center [692, 268] width 450 height 84
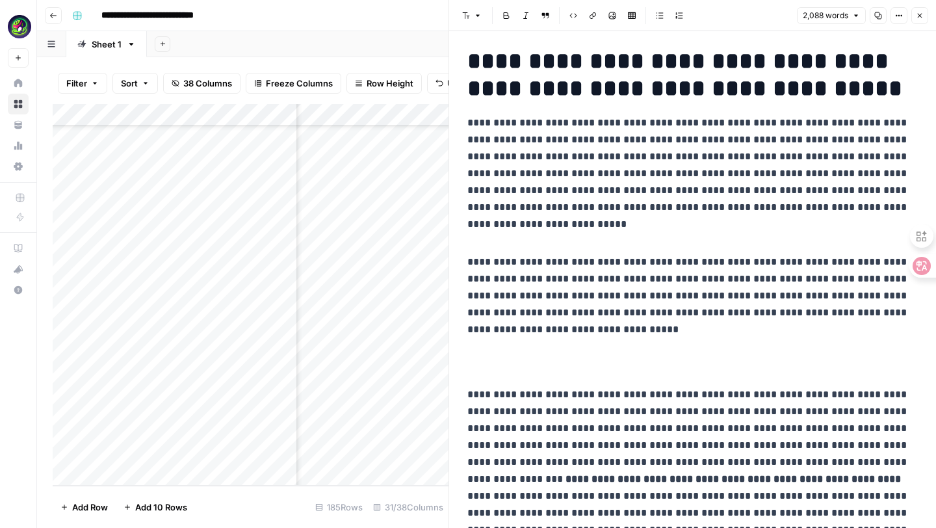
click at [494, 233] on p at bounding box center [692, 234] width 450 height 17
click at [898, 18] on icon "button" at bounding box center [899, 16] width 8 height 8
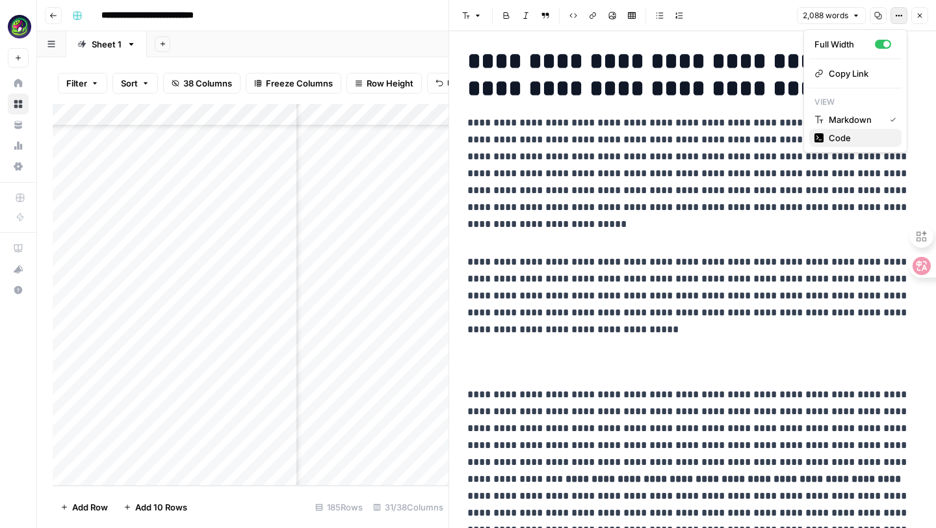
click at [832, 135] on span "Code" at bounding box center [860, 137] width 62 height 13
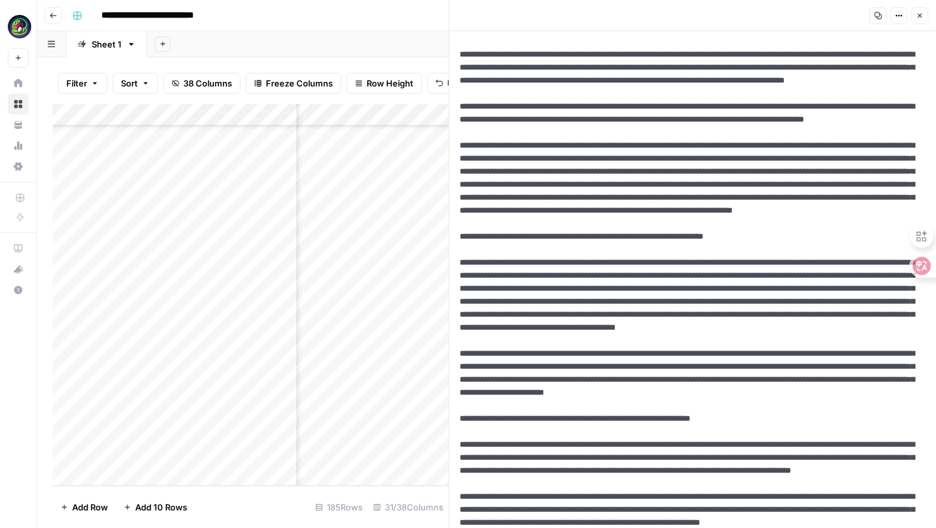
scroll to position [0, 0]
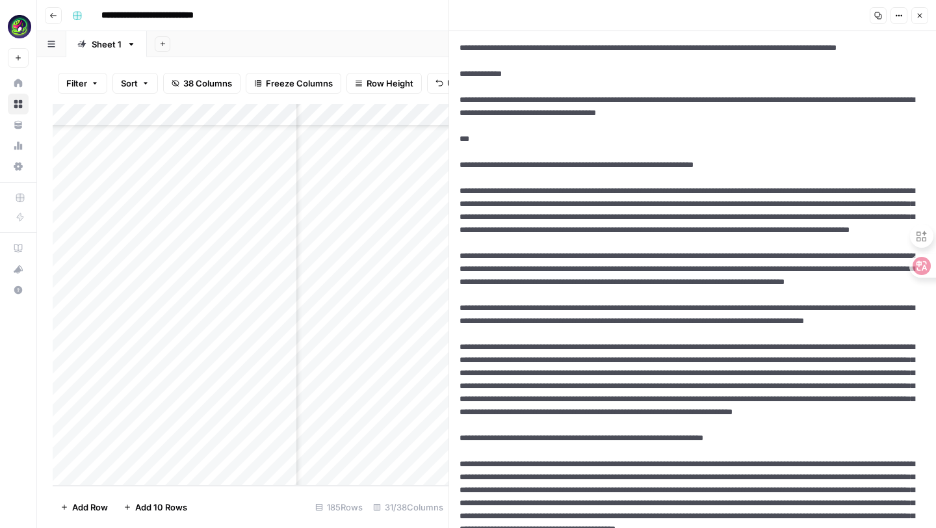
click at [896, 21] on button "Options" at bounding box center [898, 15] width 17 height 17
click at [843, 107] on span "Markdown" at bounding box center [860, 101] width 62 height 13
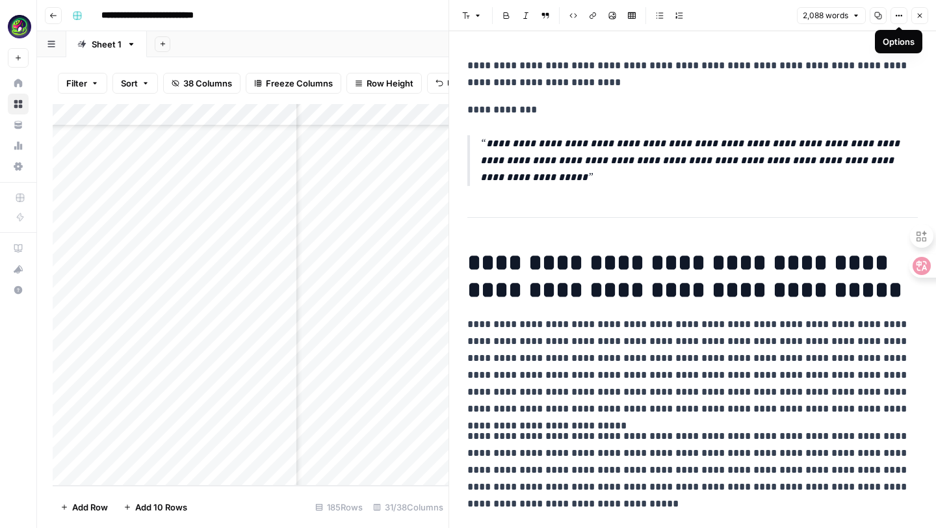
scroll to position [71, 0]
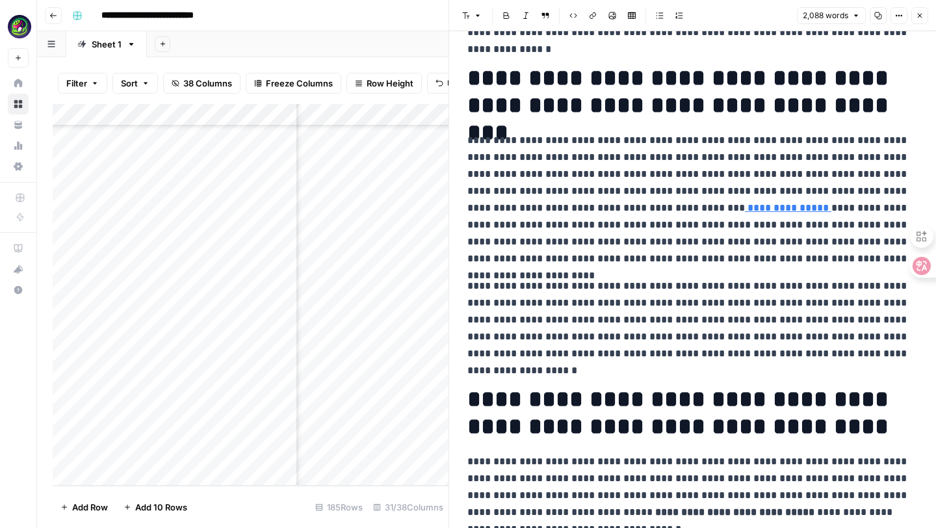
scroll to position [717, 0]
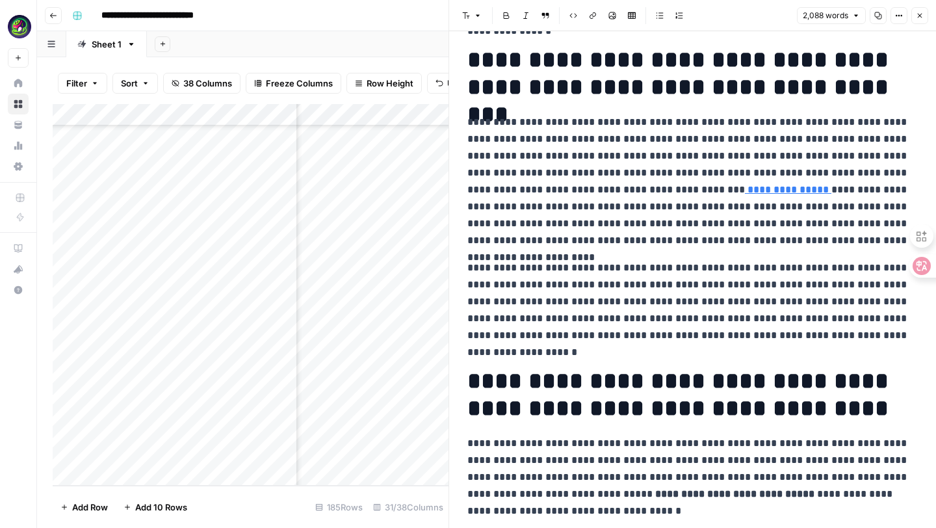
click at [469, 269] on p "**********" at bounding box center [692, 301] width 450 height 84
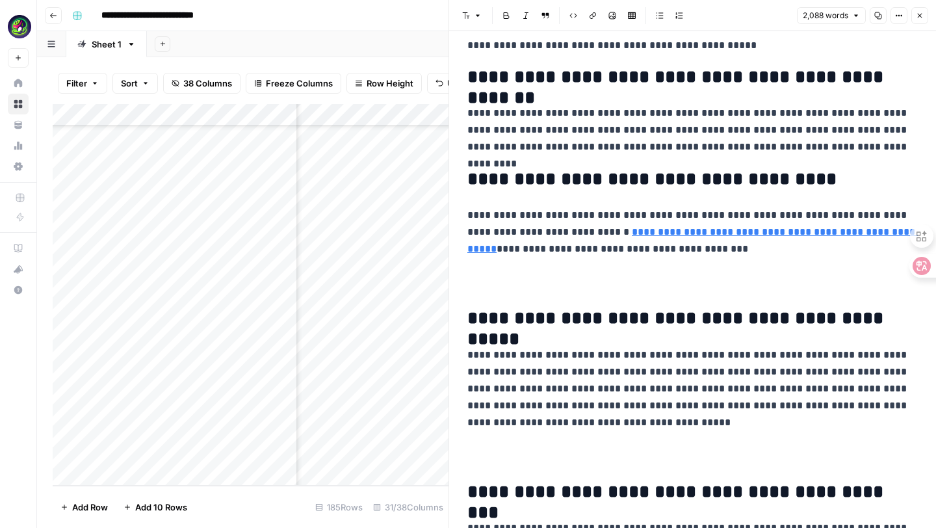
scroll to position [1773, 0]
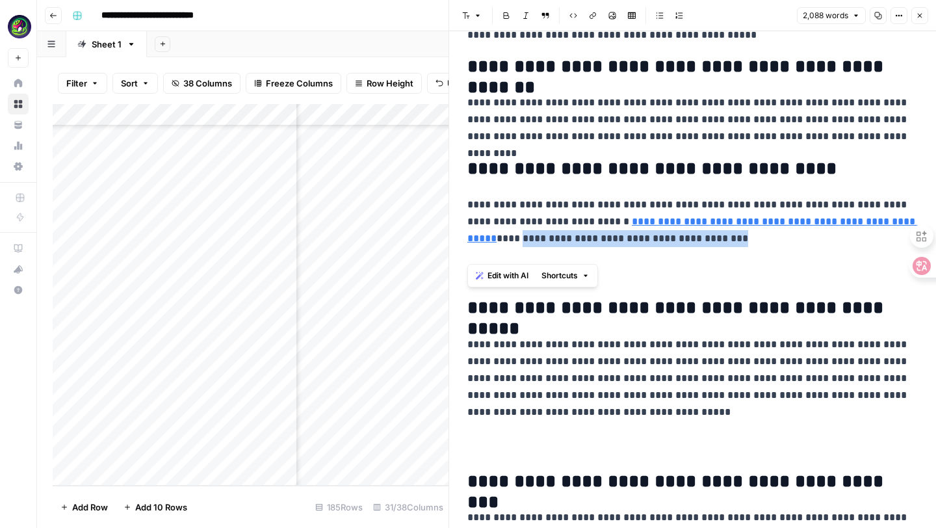
click at [653, 272] on p at bounding box center [692, 270] width 450 height 27
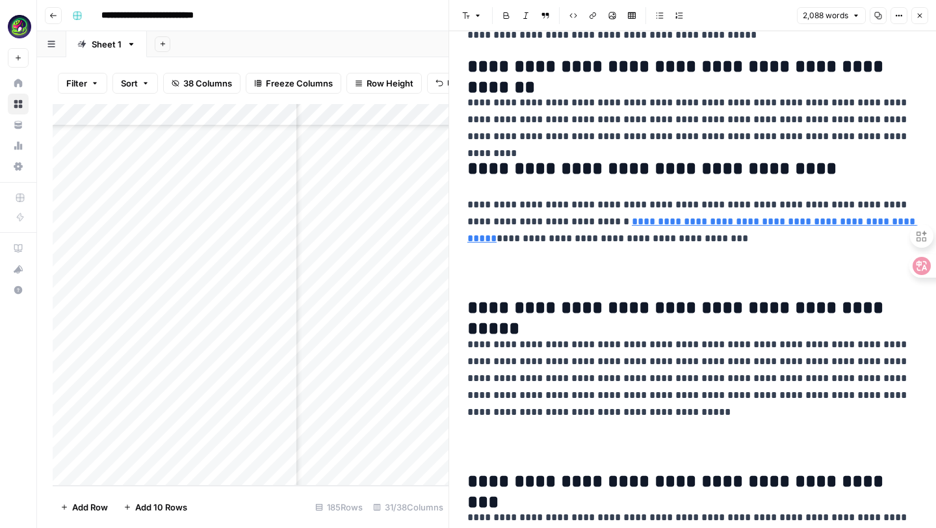
click at [496, 270] on p at bounding box center [692, 270] width 450 height 27
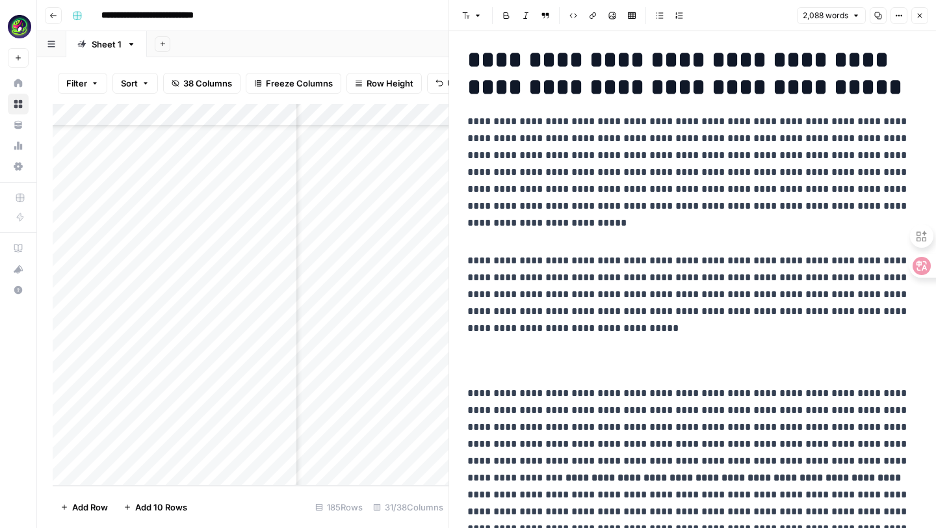
scroll to position [183, 0]
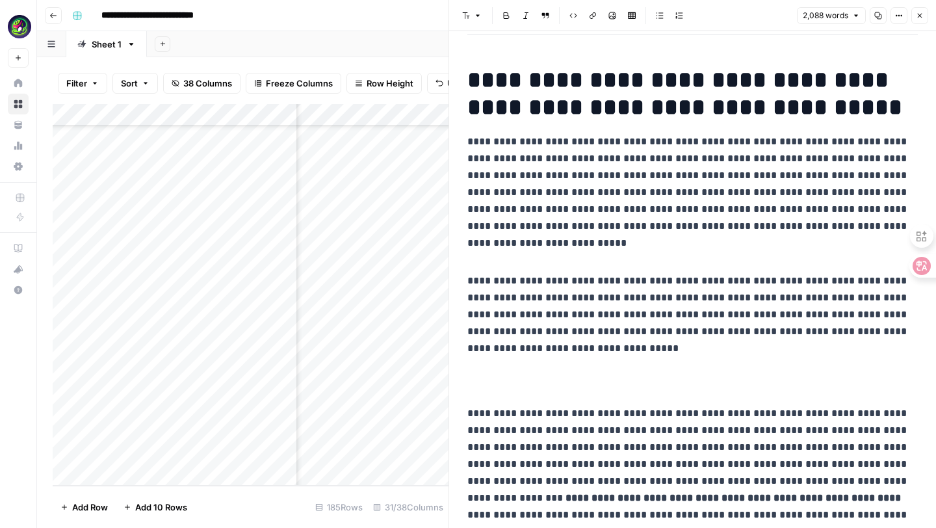
click at [502, 247] on p at bounding box center [692, 253] width 450 height 17
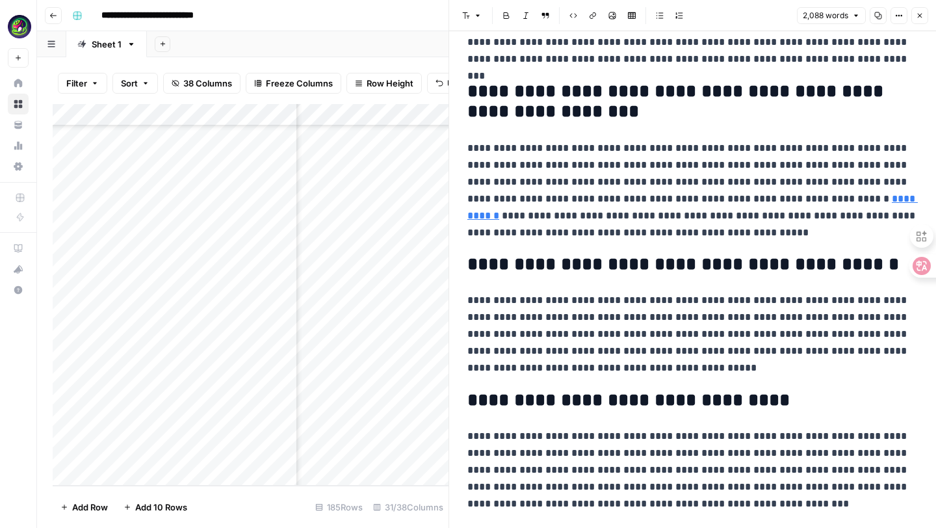
scroll to position [3676, 0]
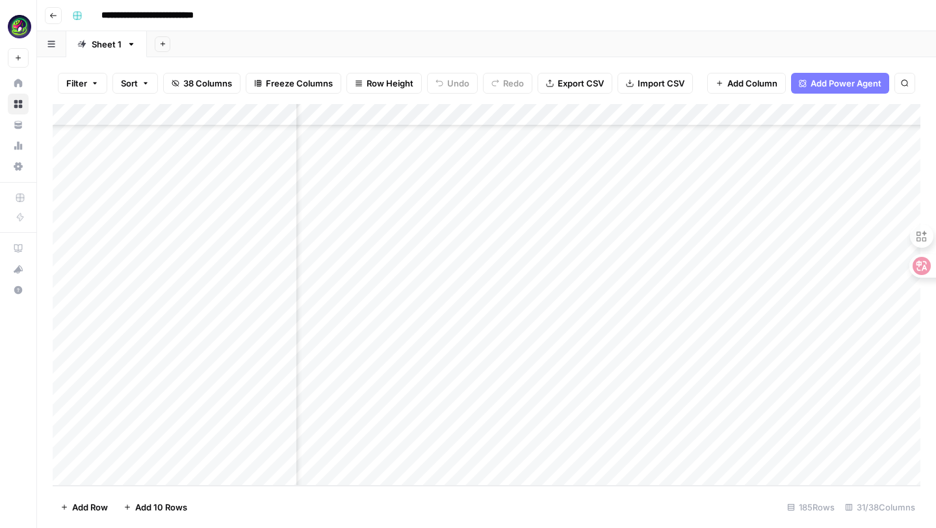
scroll to position [3750, 1929]
click at [594, 451] on div "Add Column" at bounding box center [487, 295] width 868 height 382
click at [435, 453] on div "Add Column" at bounding box center [487, 295] width 868 height 382
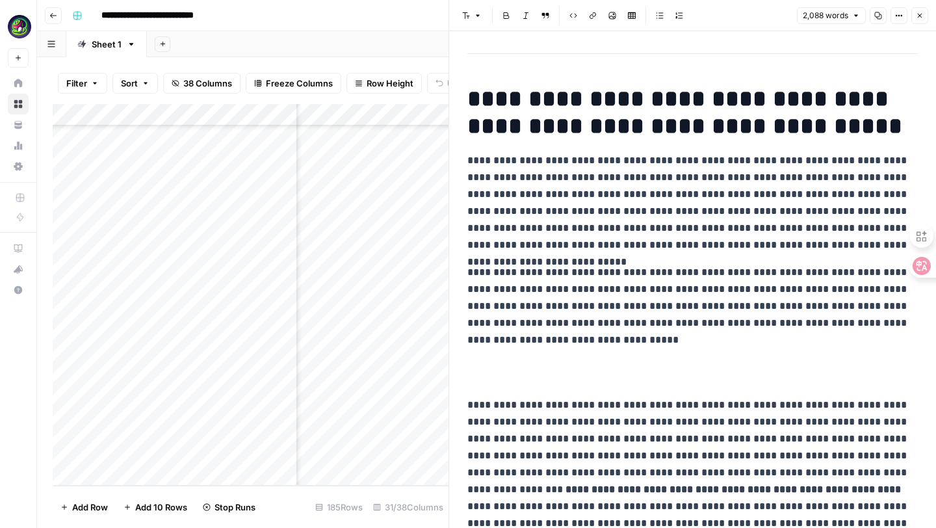
scroll to position [177, 0]
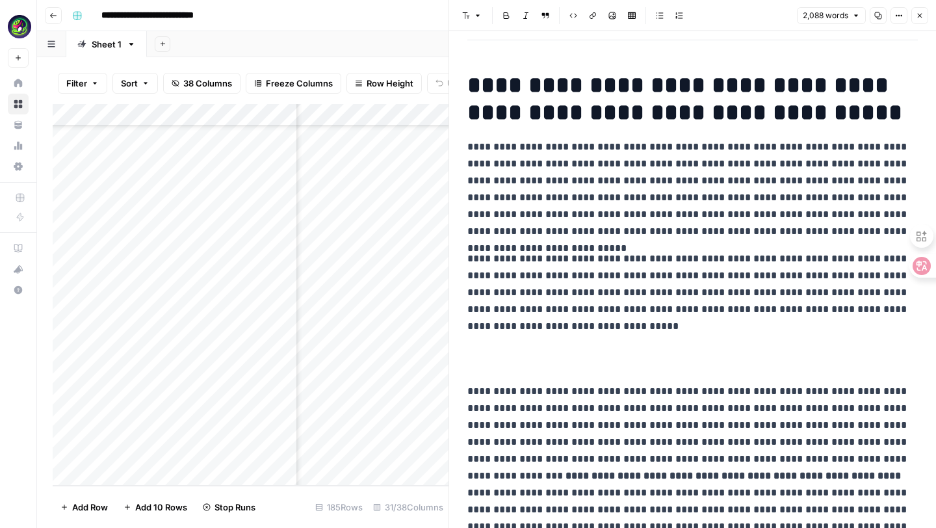
click at [516, 368] on p at bounding box center [692, 358] width 450 height 27
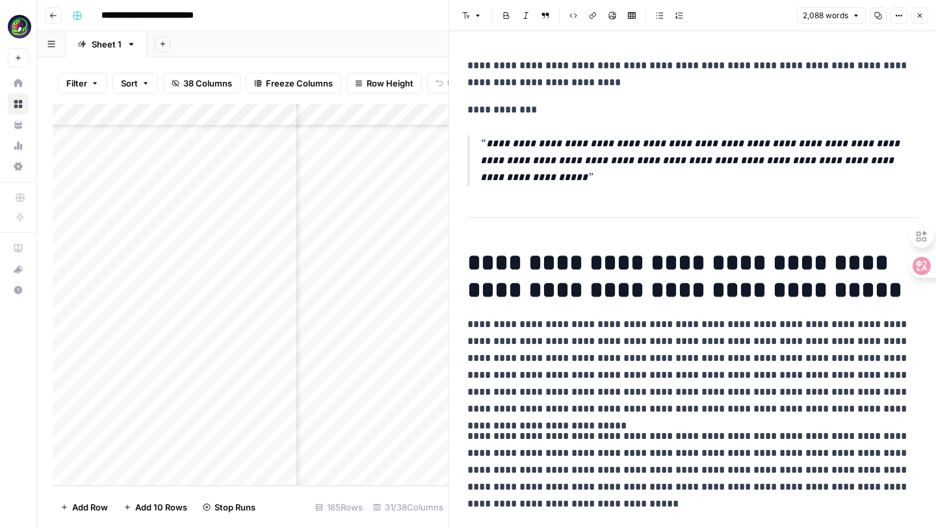
scroll to position [9, 0]
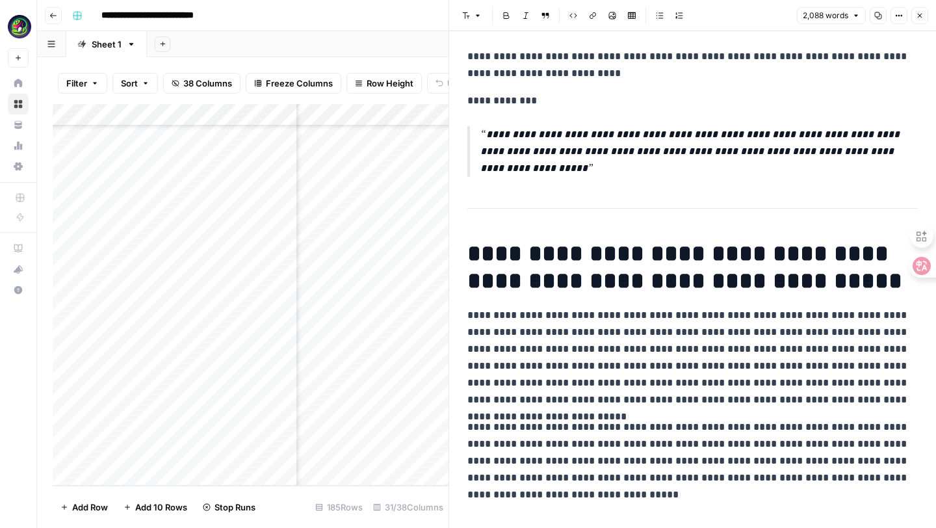
click at [719, 352] on p "**********" at bounding box center [692, 357] width 450 height 101
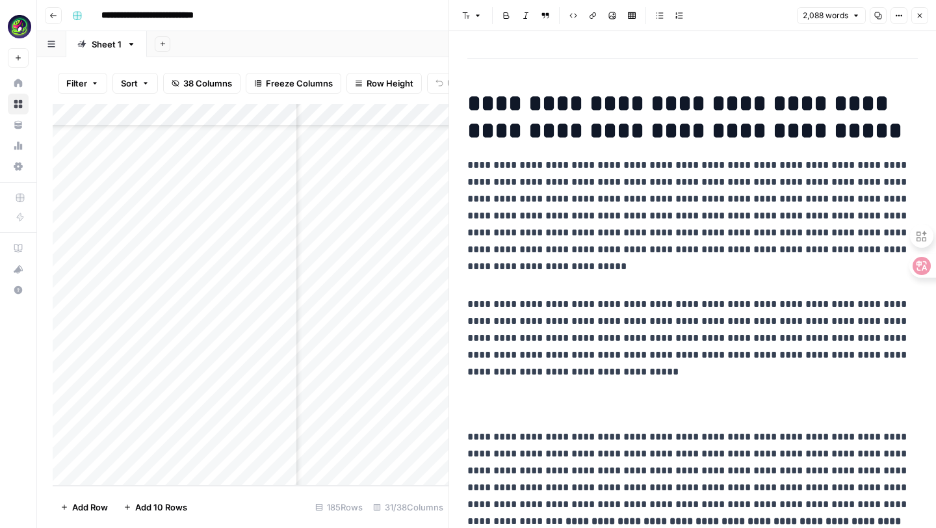
scroll to position [0, 0]
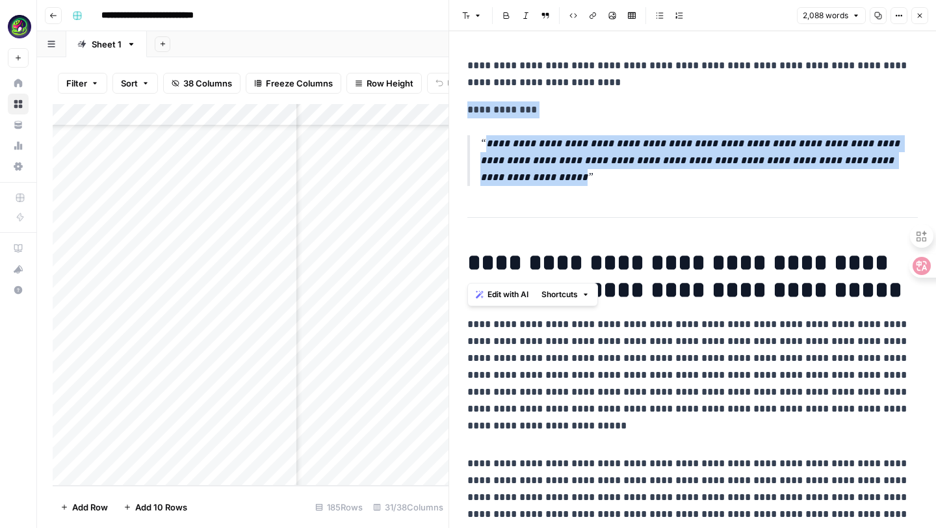
drag, startPoint x: 464, startPoint y: 109, endPoint x: 610, endPoint y: 232, distance: 190.5
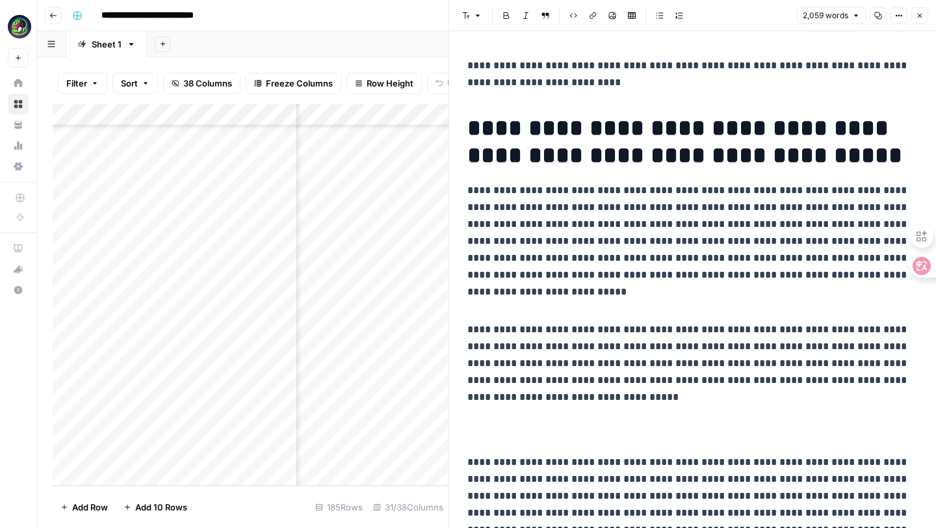
click at [545, 304] on p at bounding box center [692, 302] width 450 height 17
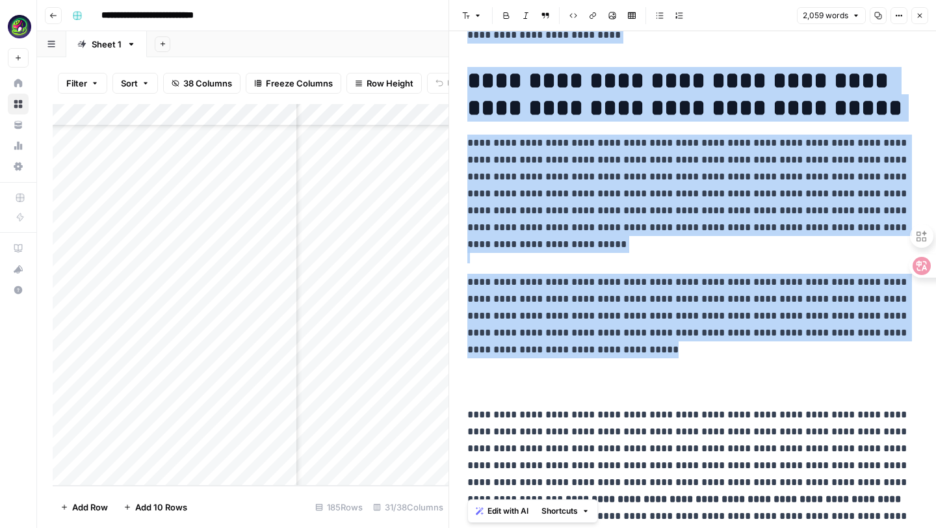
drag, startPoint x: 471, startPoint y: 53, endPoint x: 608, endPoint y: 527, distance: 493.3
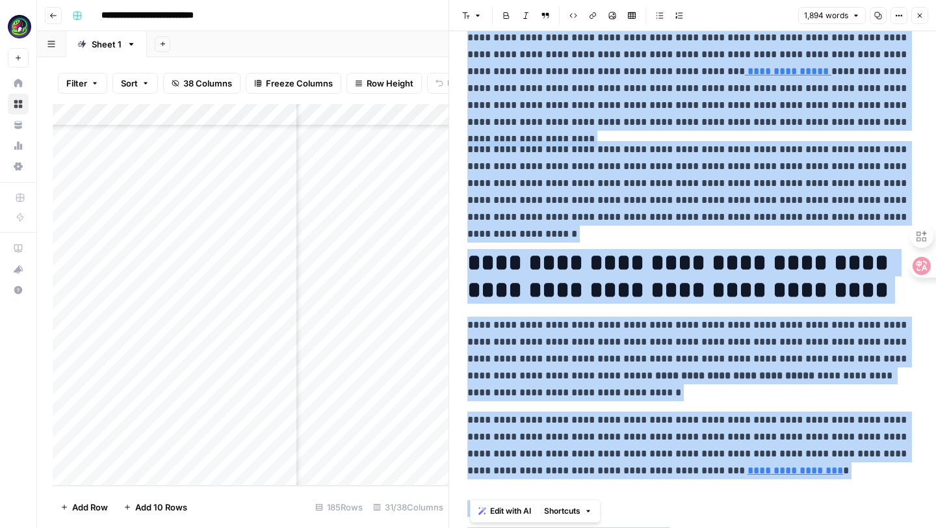
scroll to position [421, 0]
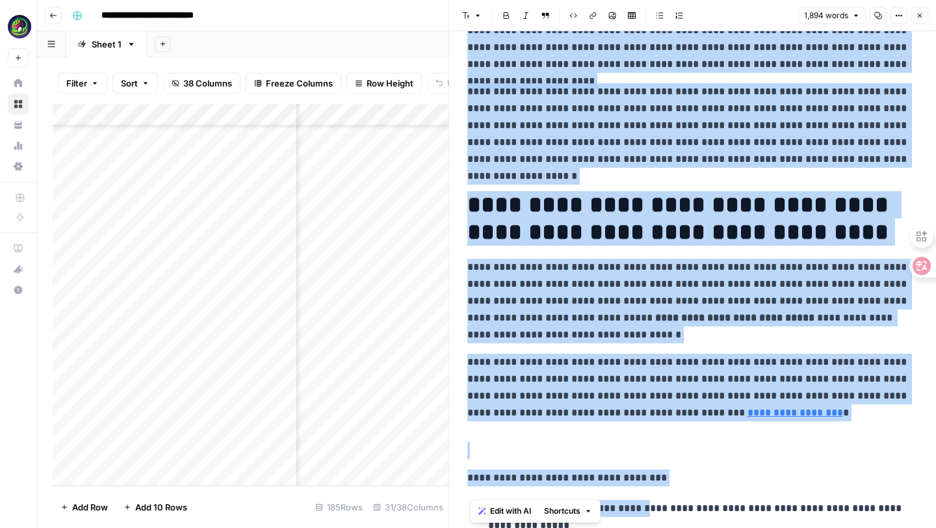
drag, startPoint x: 469, startPoint y: 85, endPoint x: 632, endPoint y: 527, distance: 471.1
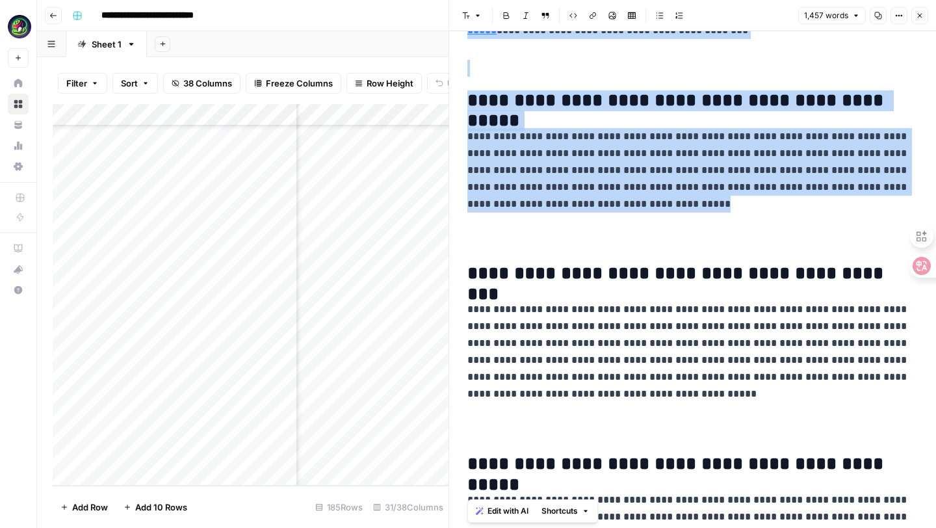
drag, startPoint x: 465, startPoint y: 72, endPoint x: 647, endPoint y: 527, distance: 489.8
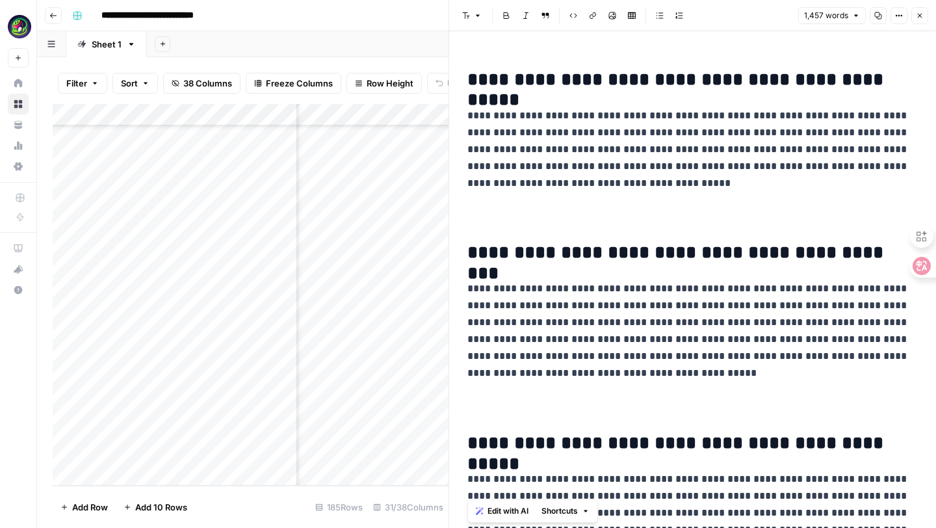
scroll to position [33, 0]
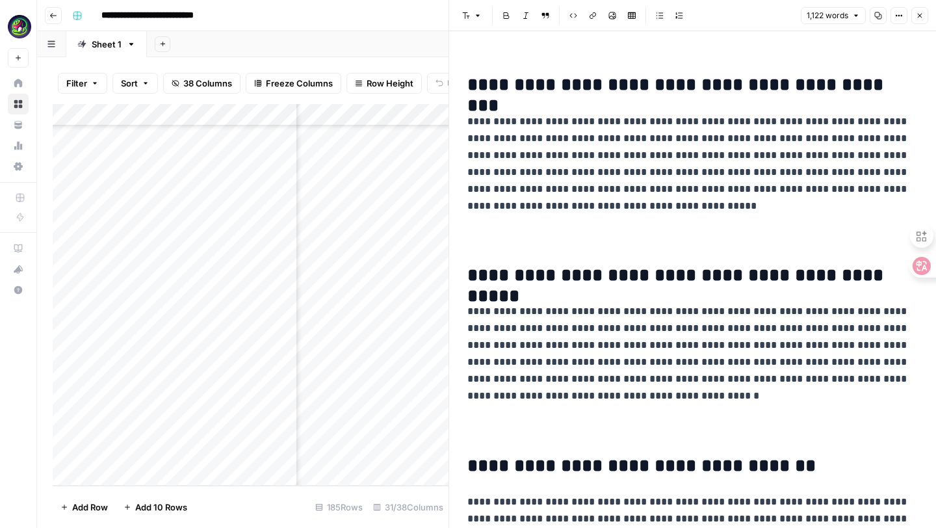
drag, startPoint x: 473, startPoint y: 46, endPoint x: 698, endPoint y: 527, distance: 531.2
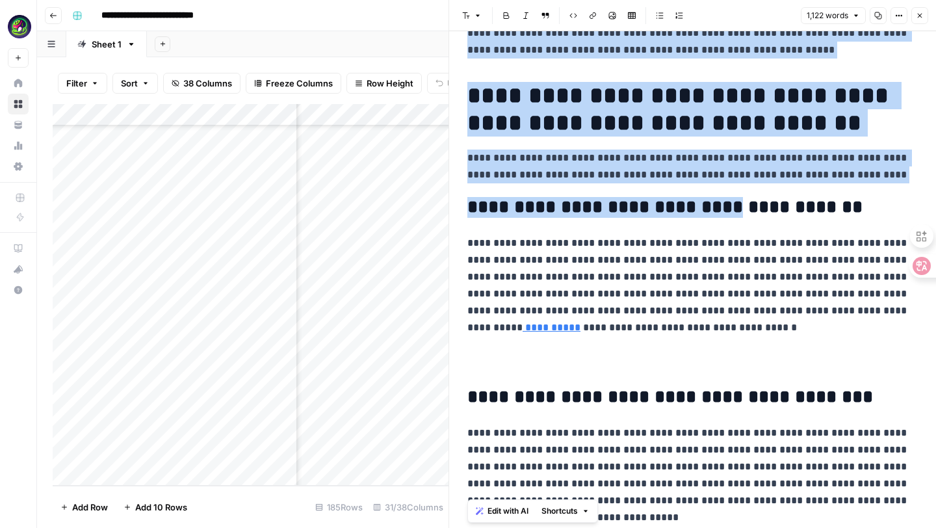
drag, startPoint x: 472, startPoint y: 41, endPoint x: 692, endPoint y: 527, distance: 533.8
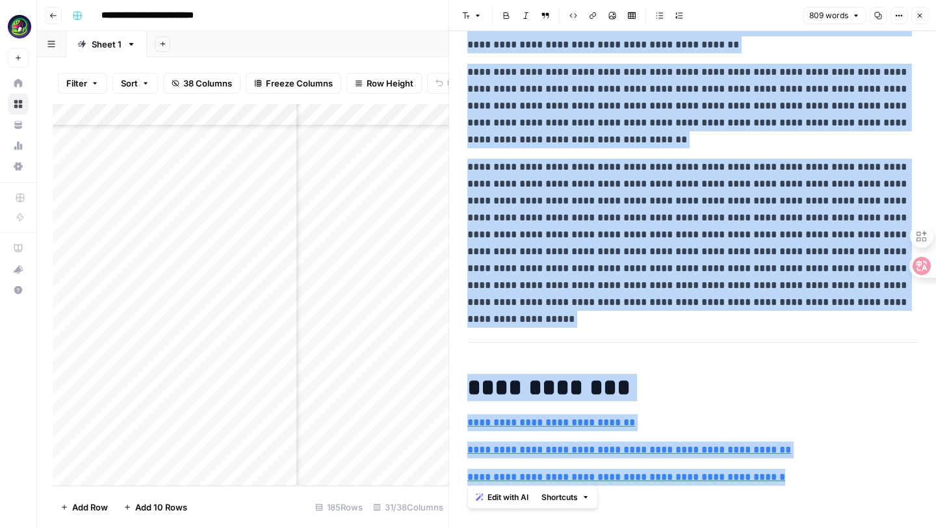
scroll to position [1681, 0]
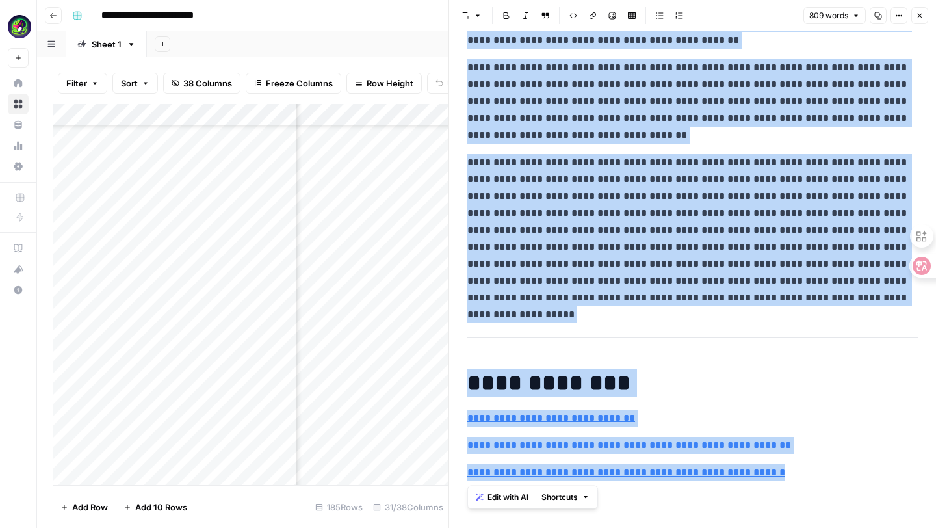
drag, startPoint x: 469, startPoint y: 40, endPoint x: 755, endPoint y: 527, distance: 565.2
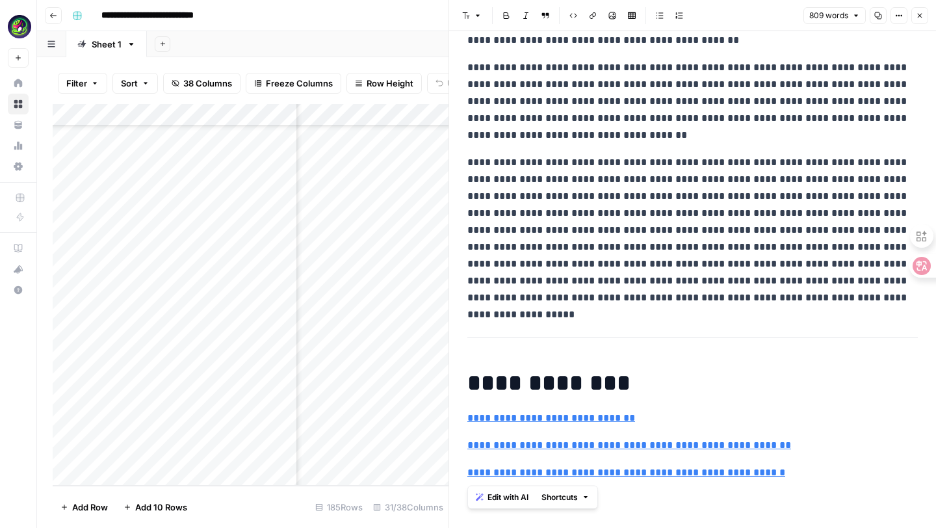
scroll to position [0, 0]
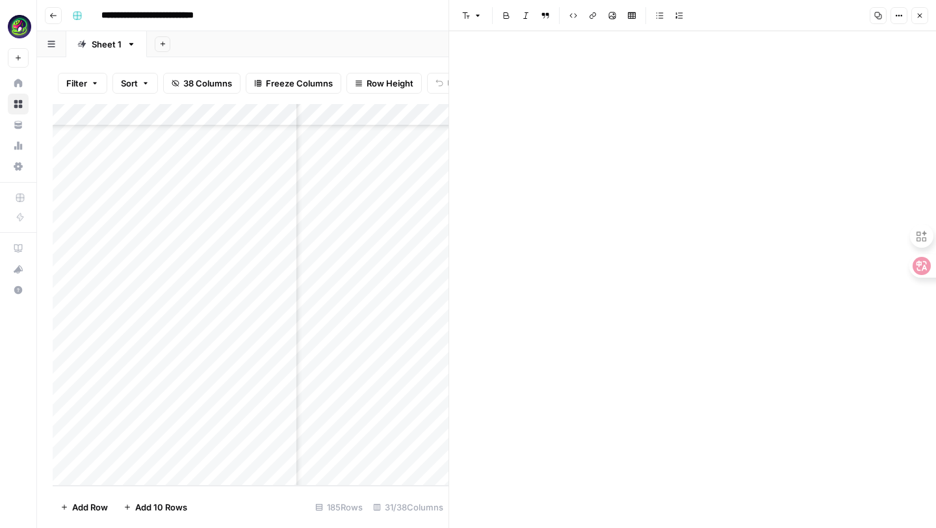
click at [740, 68] on img at bounding box center [692, 68] width 450 height 0
click at [576, 164] on div at bounding box center [693, 279] width 466 height 497
click at [519, 76] on div at bounding box center [693, 65] width 466 height 27
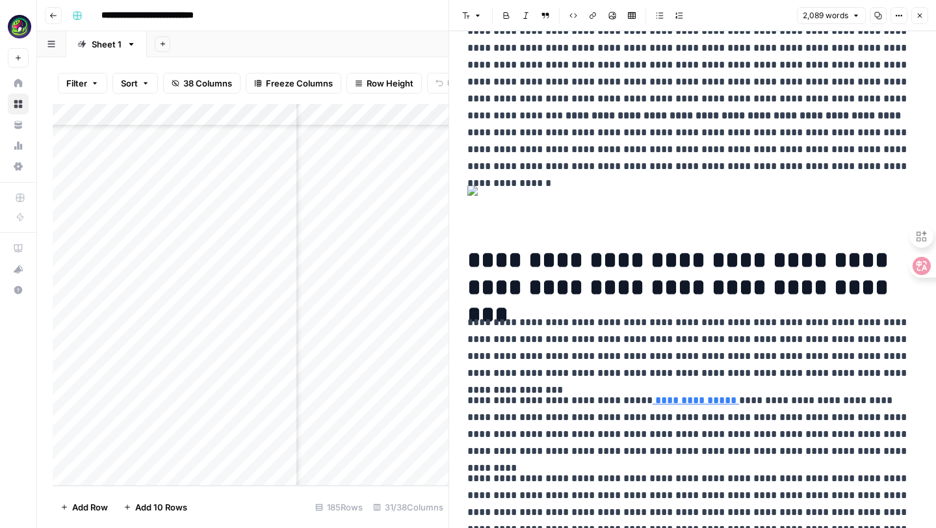
scroll to position [552, 0]
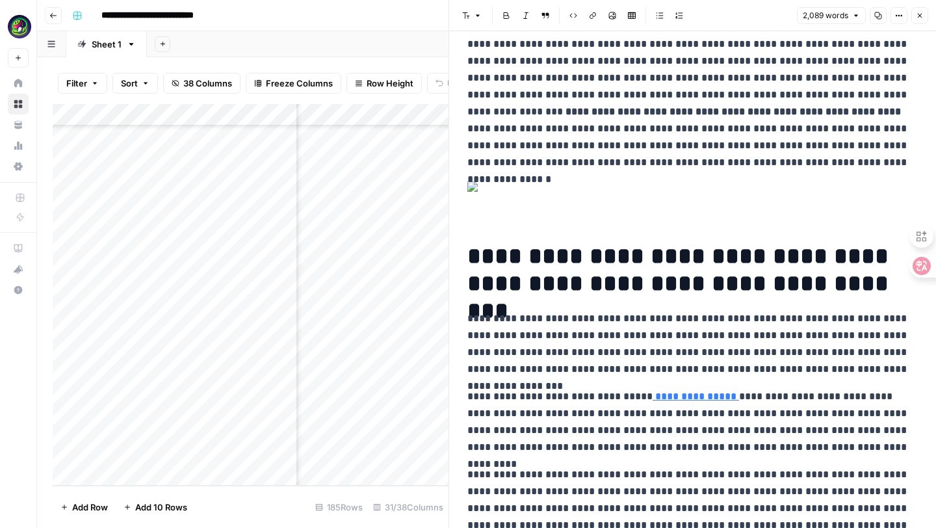
click at [548, 196] on p at bounding box center [692, 200] width 450 height 38
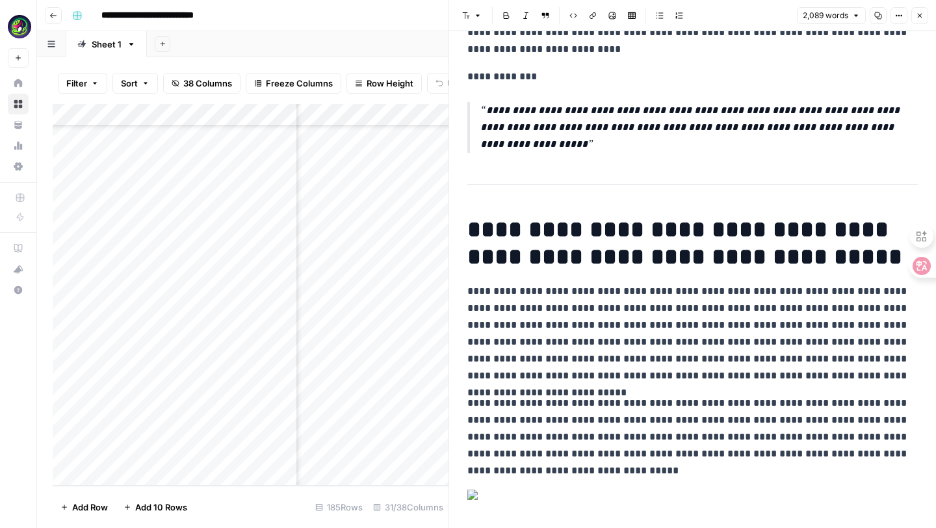
scroll to position [0, 0]
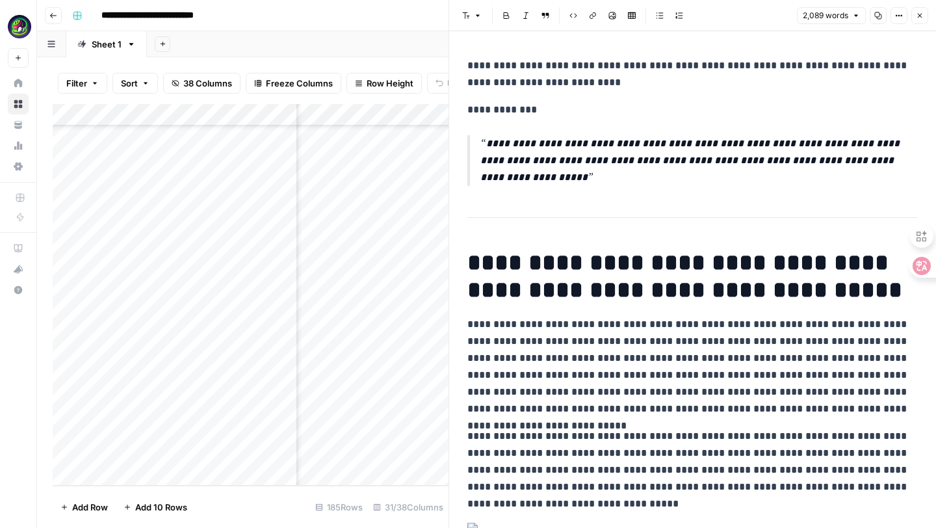
click at [494, 291] on h1 "**********" at bounding box center [692, 276] width 450 height 55
click at [474, 290] on h1 "**********" at bounding box center [692, 276] width 450 height 55
